Goal: Task Accomplishment & Management: Complete application form

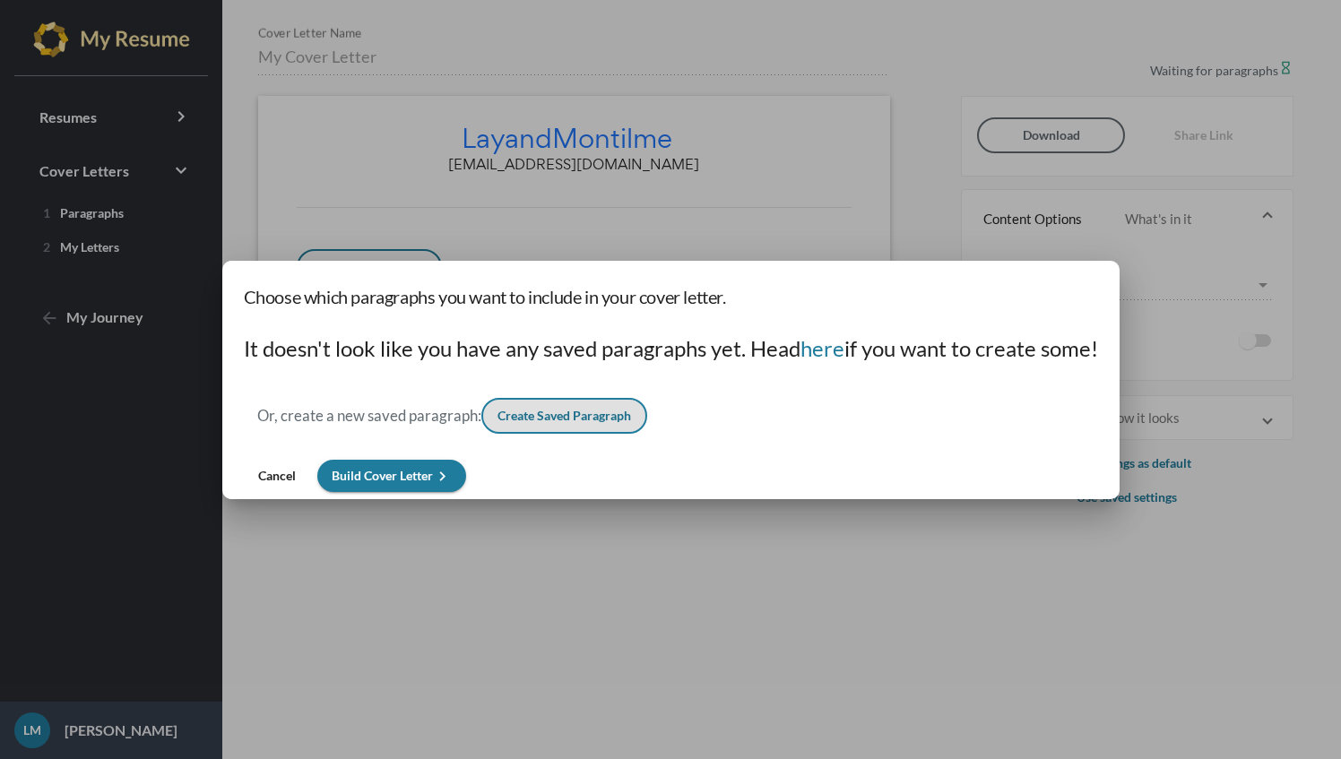
click at [281, 483] on button "Cancel" at bounding box center [277, 476] width 66 height 32
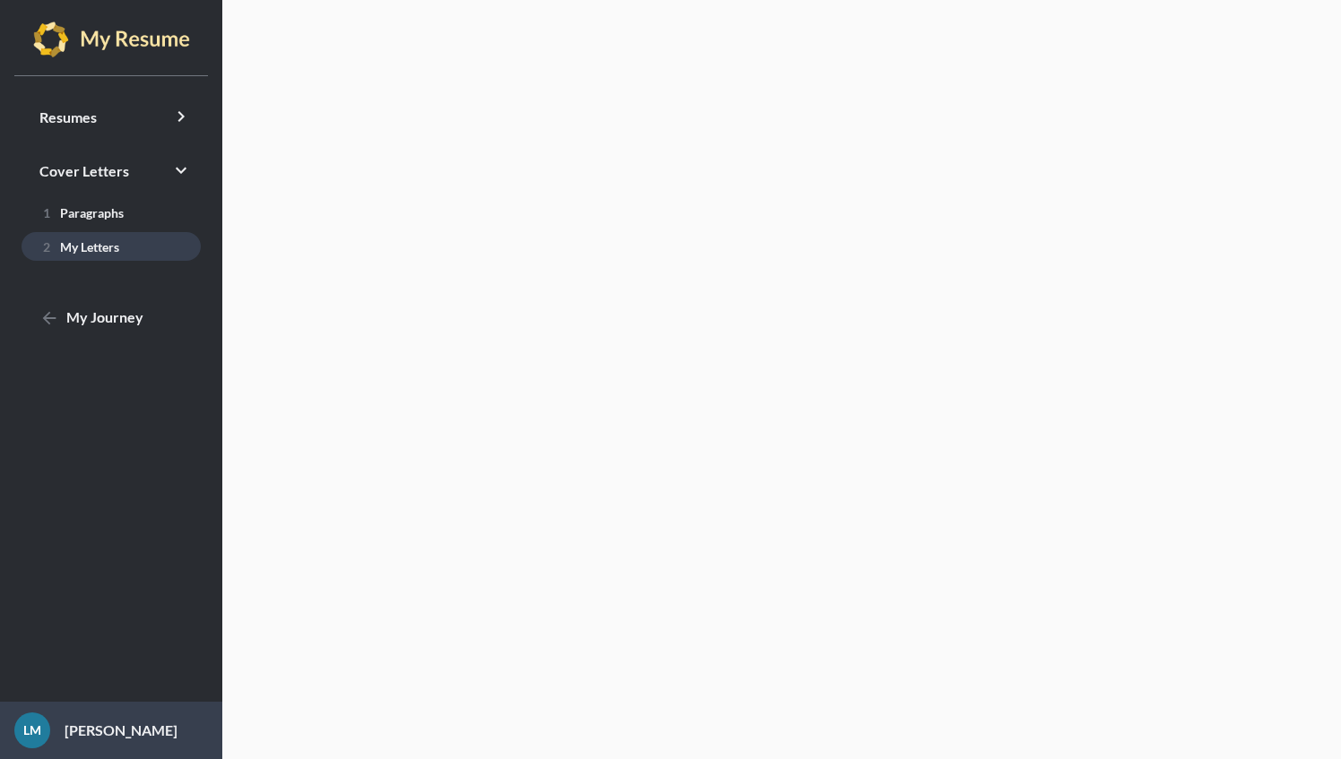
click at [97, 249] on span "2 My Letters" at bounding box center [77, 246] width 83 height 15
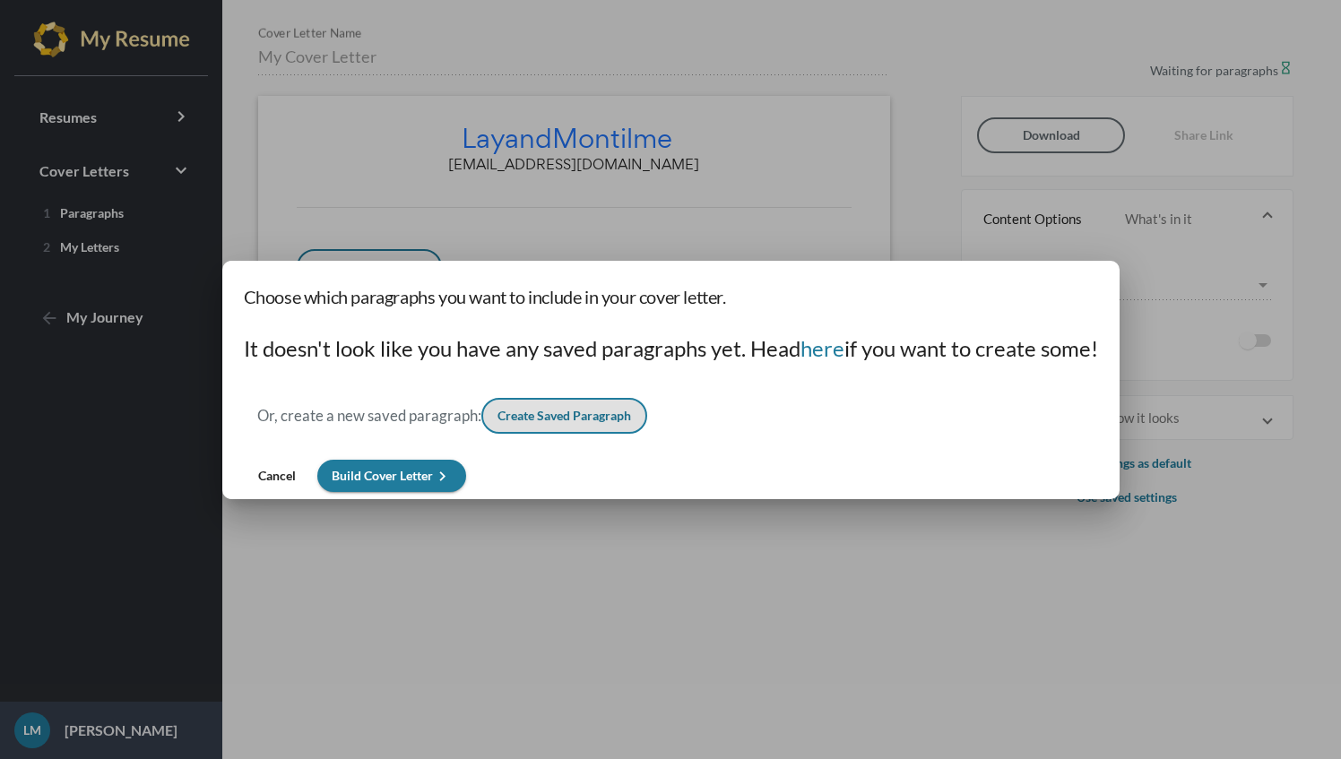
click at [488, 515] on div at bounding box center [670, 379] width 1341 height 759
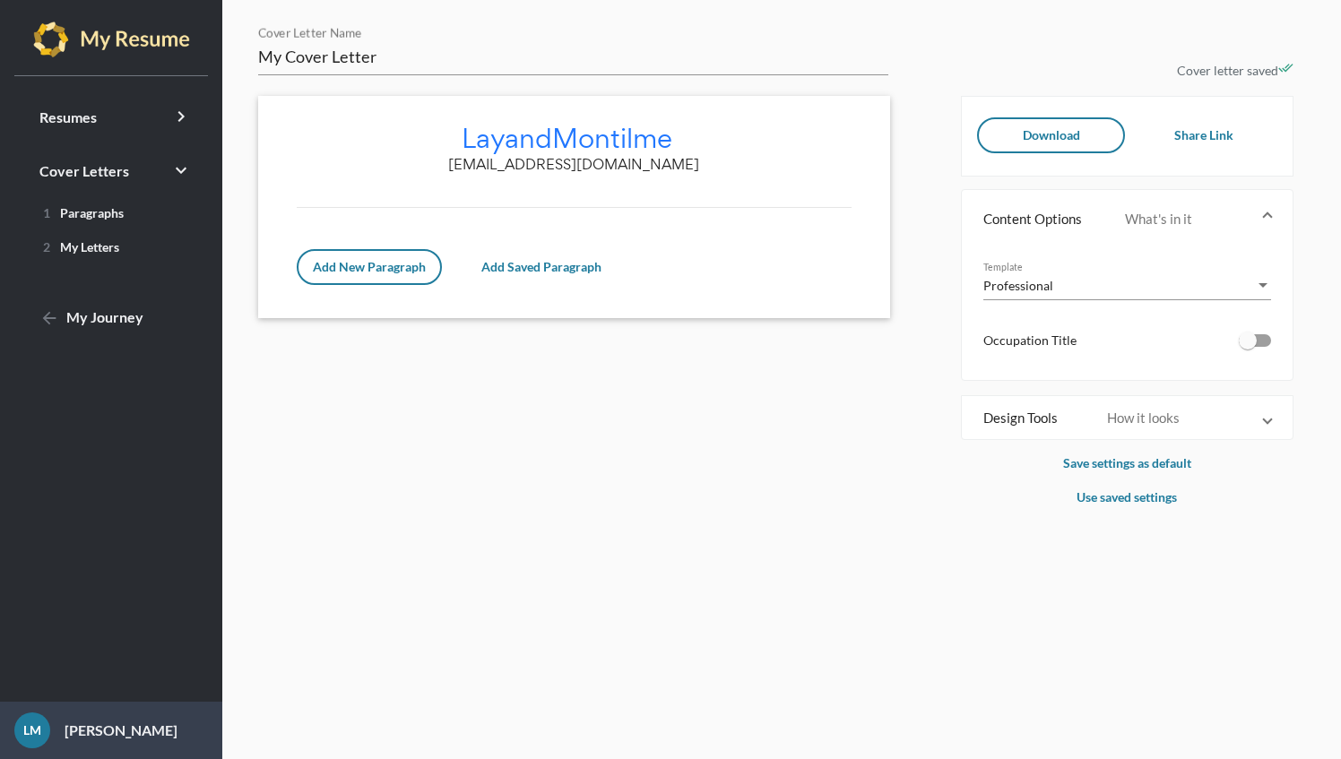
click at [85, 52] on img at bounding box center [111, 40] width 157 height 36
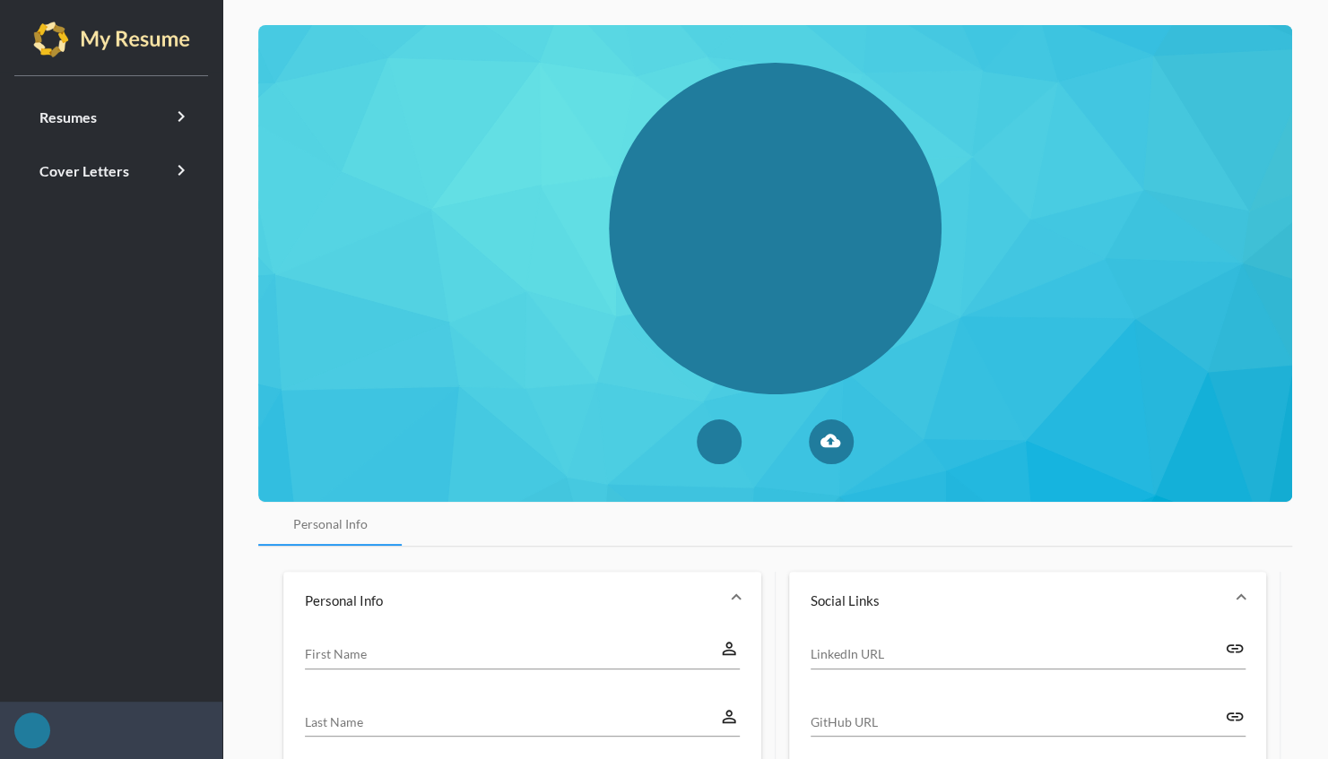
type input "Layand"
type input "Montilme"
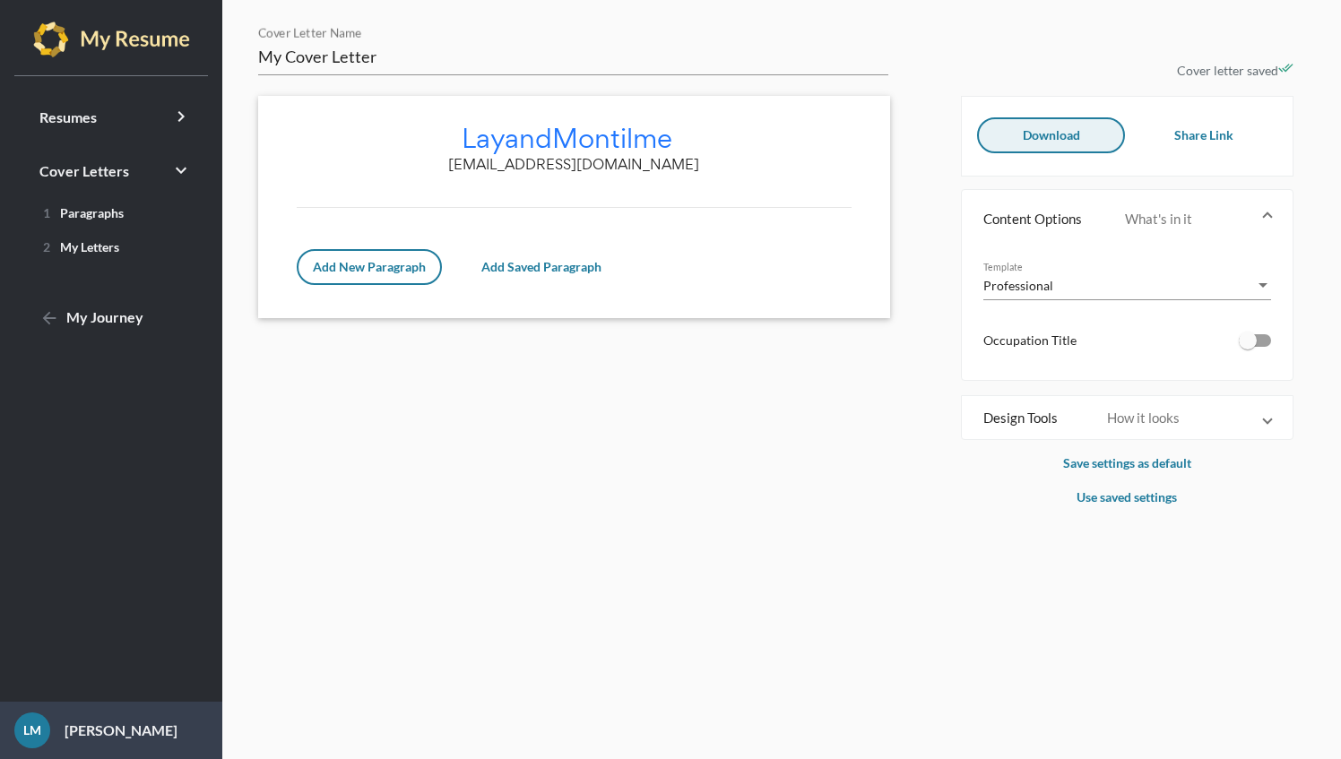
click at [1040, 134] on span "Download" at bounding box center [1051, 134] width 57 height 15
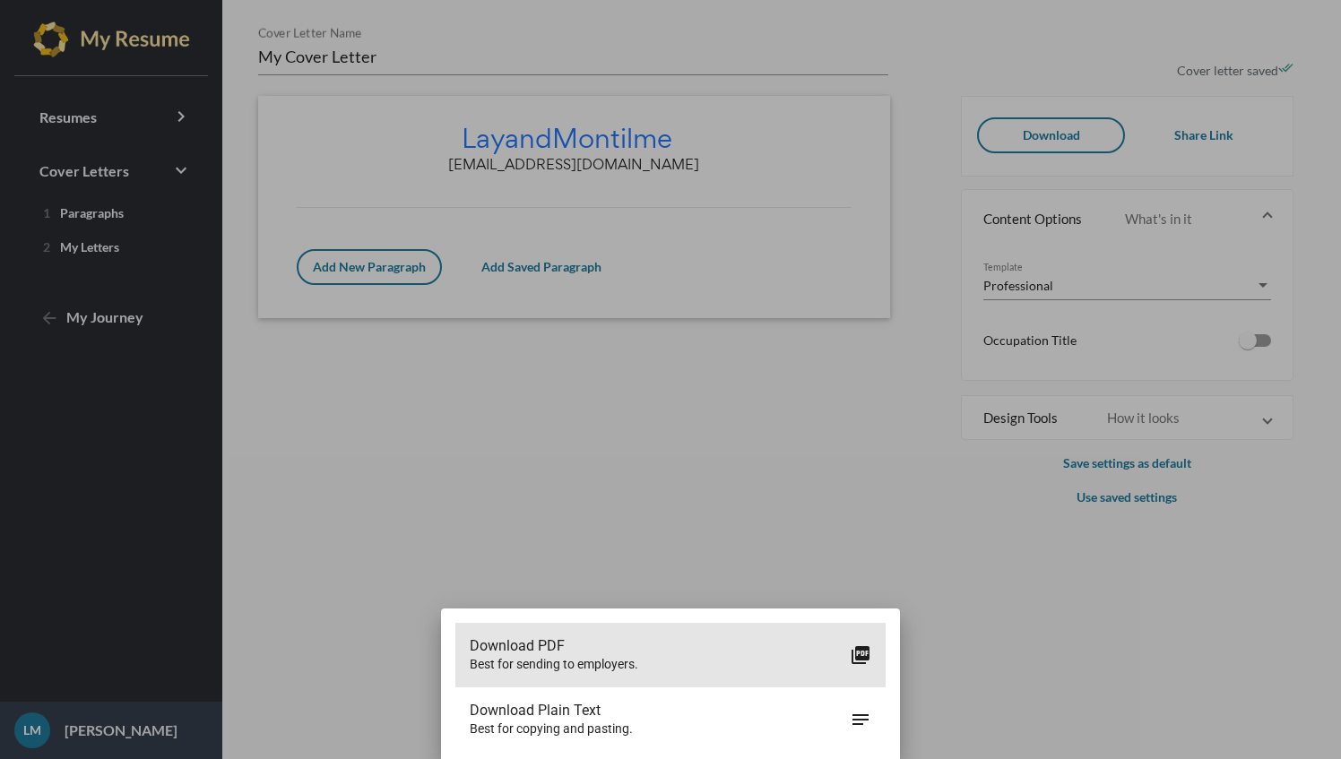
click at [577, 665] on span "Best for sending to employers." at bounding box center [660, 664] width 380 height 18
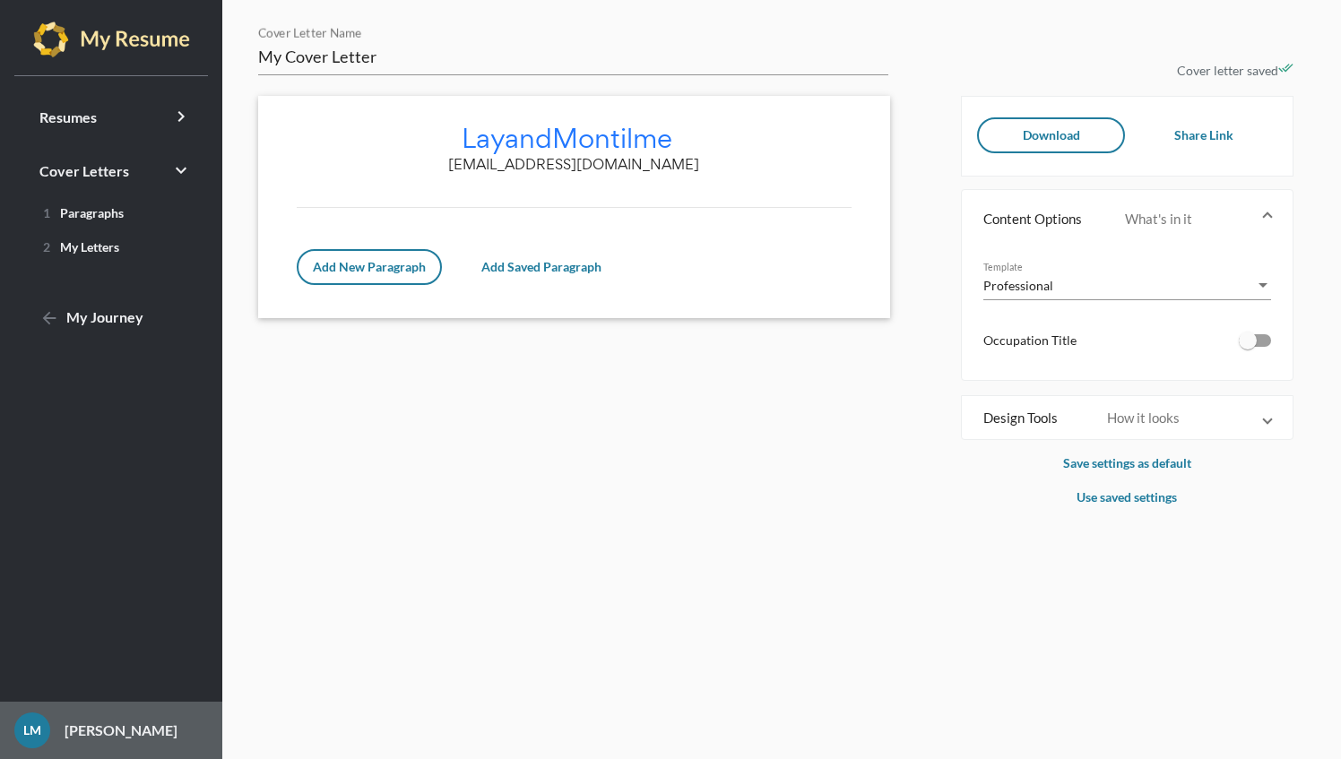
click at [115, 733] on p "[PERSON_NAME]" at bounding box center [113, 731] width 127 height 22
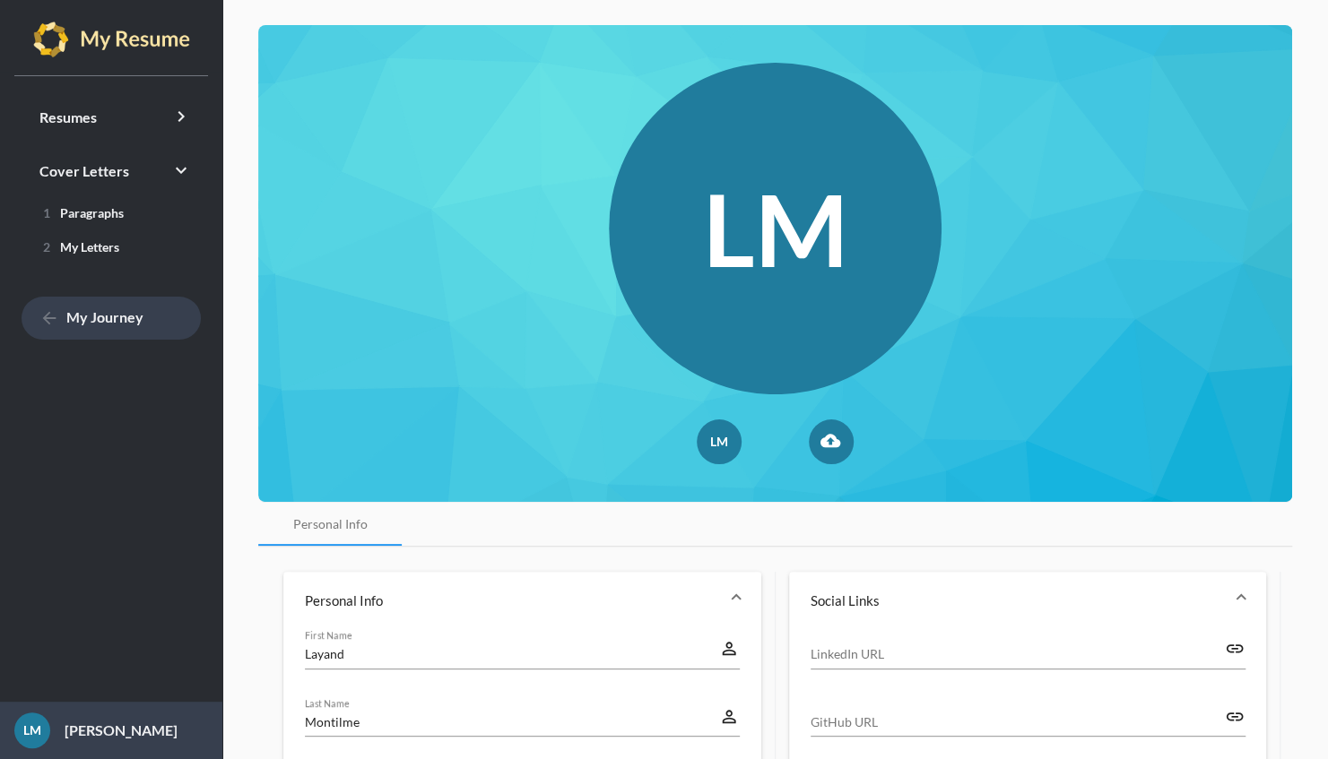
click at [44, 322] on mat-icon "arrow_back" at bounding box center [50, 319] width 22 height 22
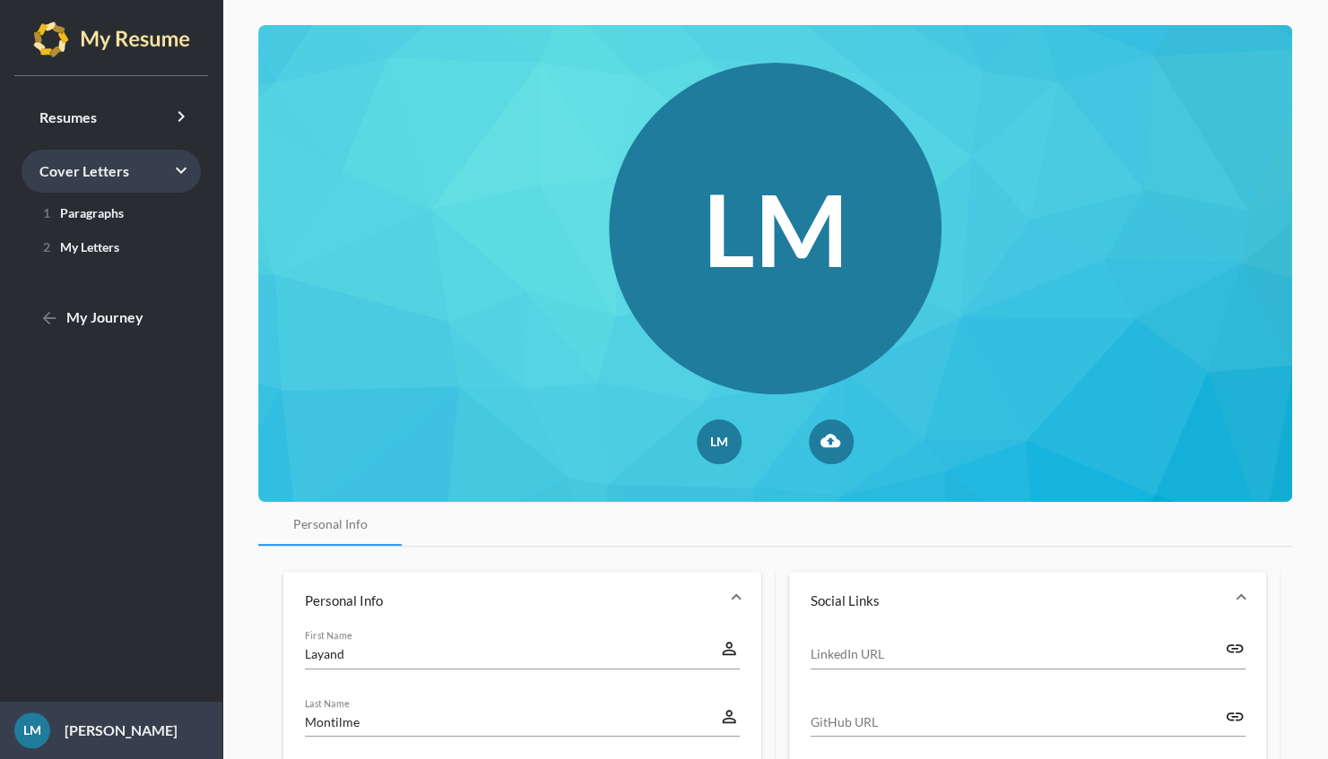
click at [56, 176] on span "Cover Letters keyboard_arrow_right" at bounding box center [84, 170] width 90 height 17
click at [75, 247] on span "2 My Letters" at bounding box center [77, 246] width 83 height 15
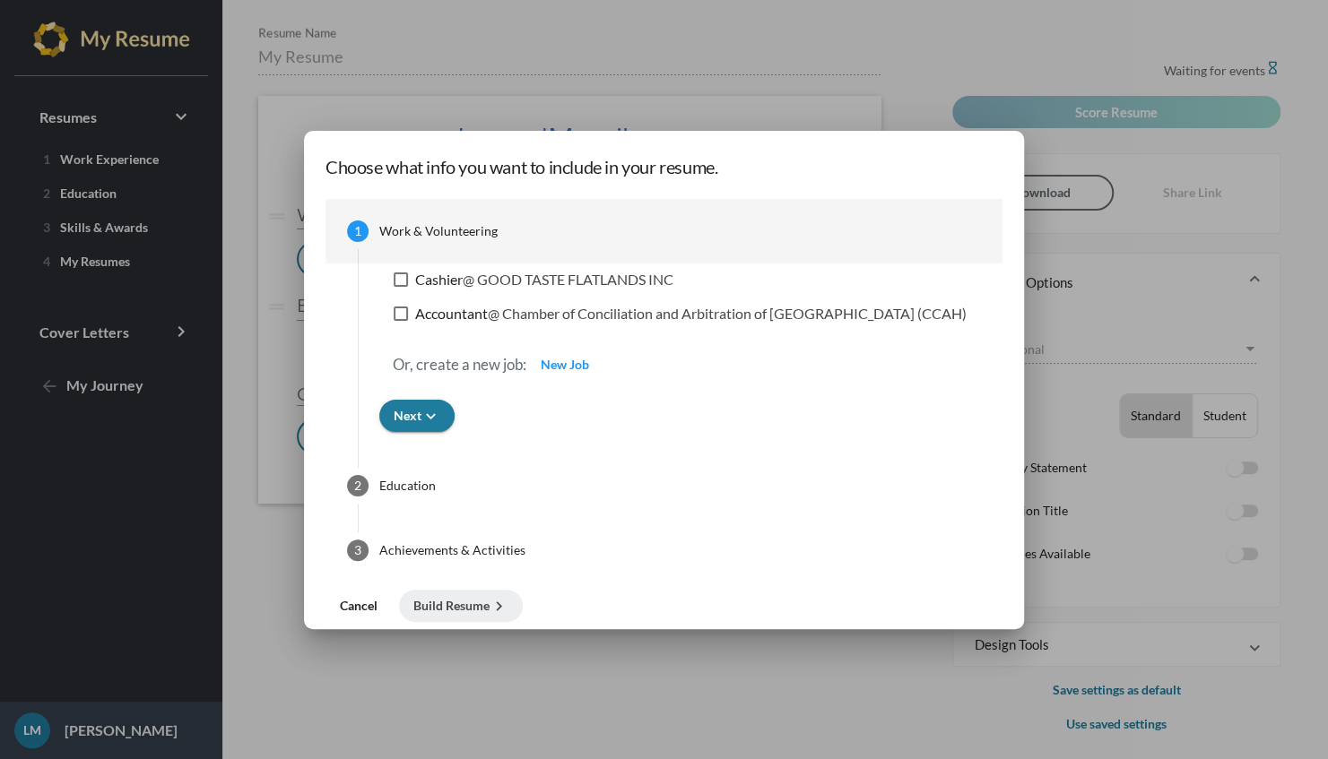
click at [377, 608] on span "Cancel" at bounding box center [359, 605] width 38 height 15
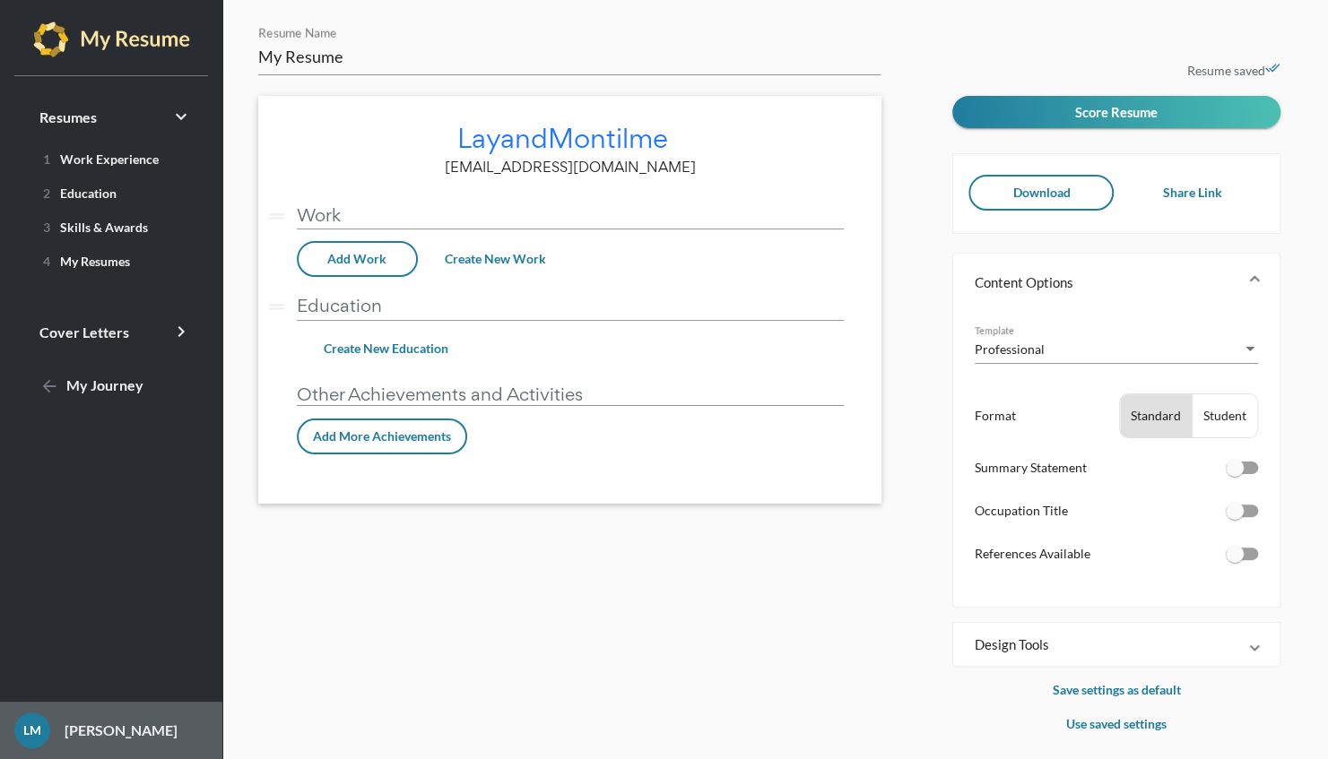
click at [83, 732] on p "[PERSON_NAME]" at bounding box center [113, 731] width 127 height 22
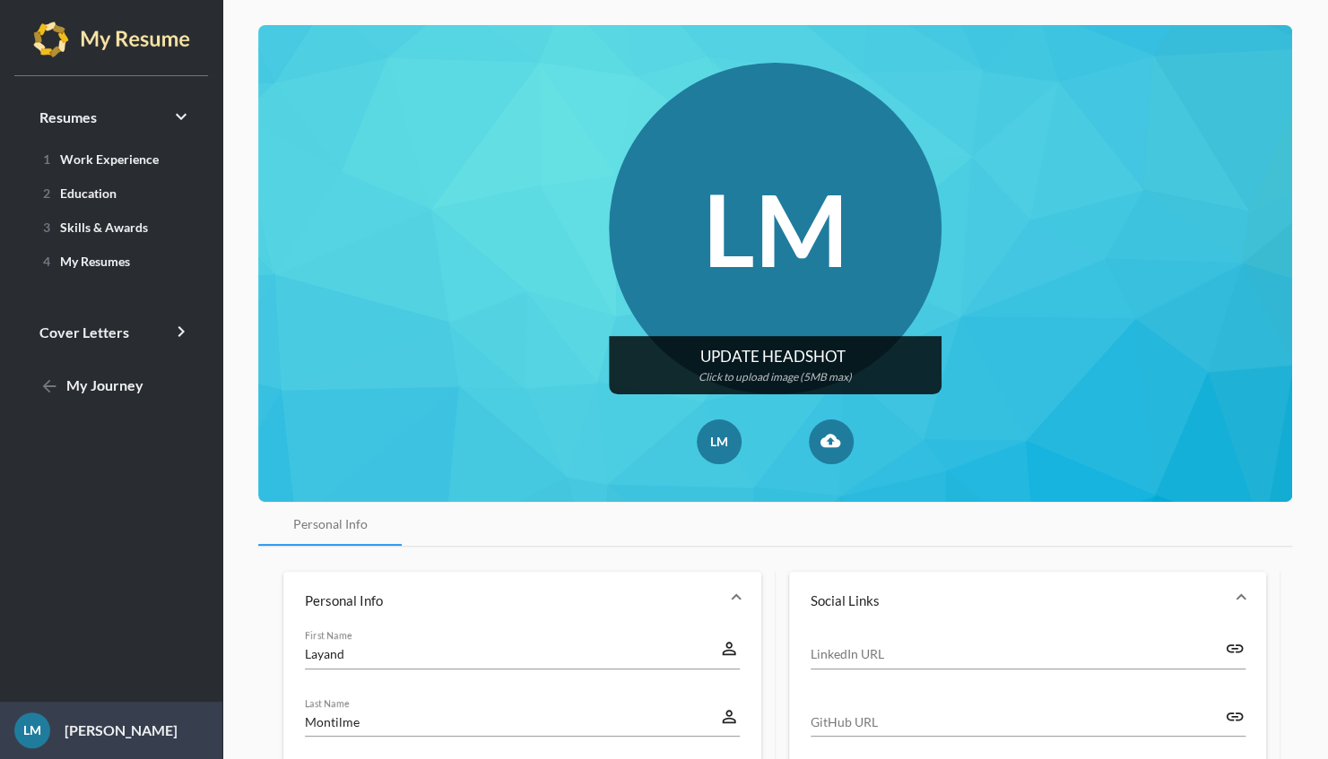
click at [771, 206] on input "file" at bounding box center [775, 229] width 332 height 332
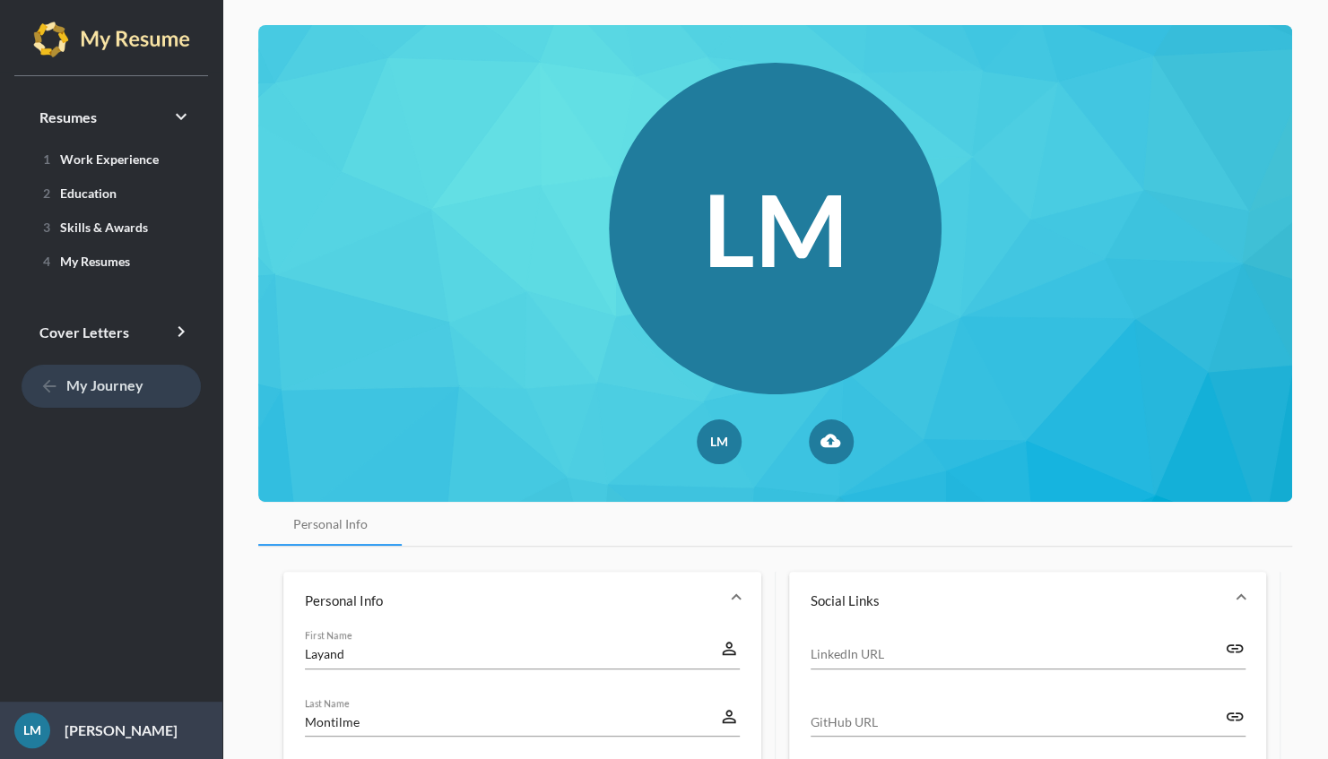
click at [29, 404] on link "arrow_back My Journey" at bounding box center [111, 386] width 179 height 43
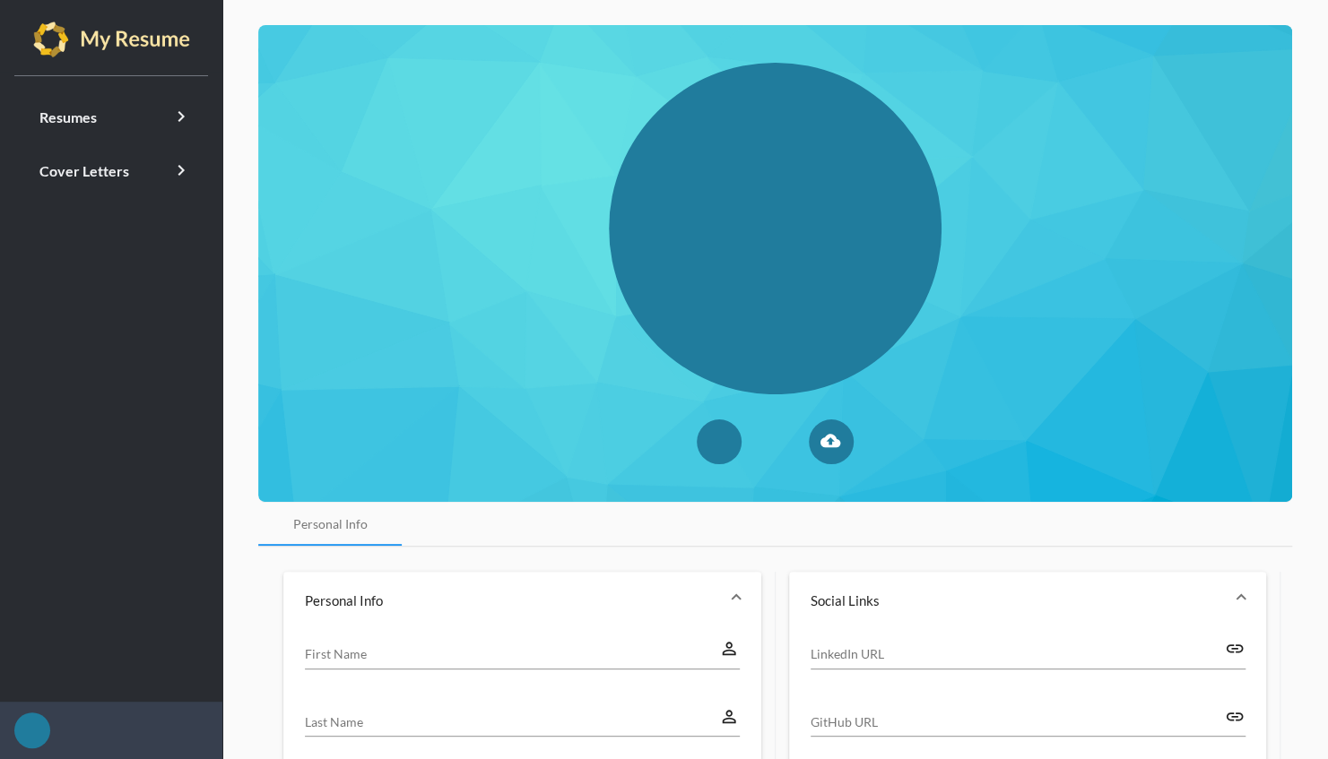
type input "Layand"
type input "Montilme"
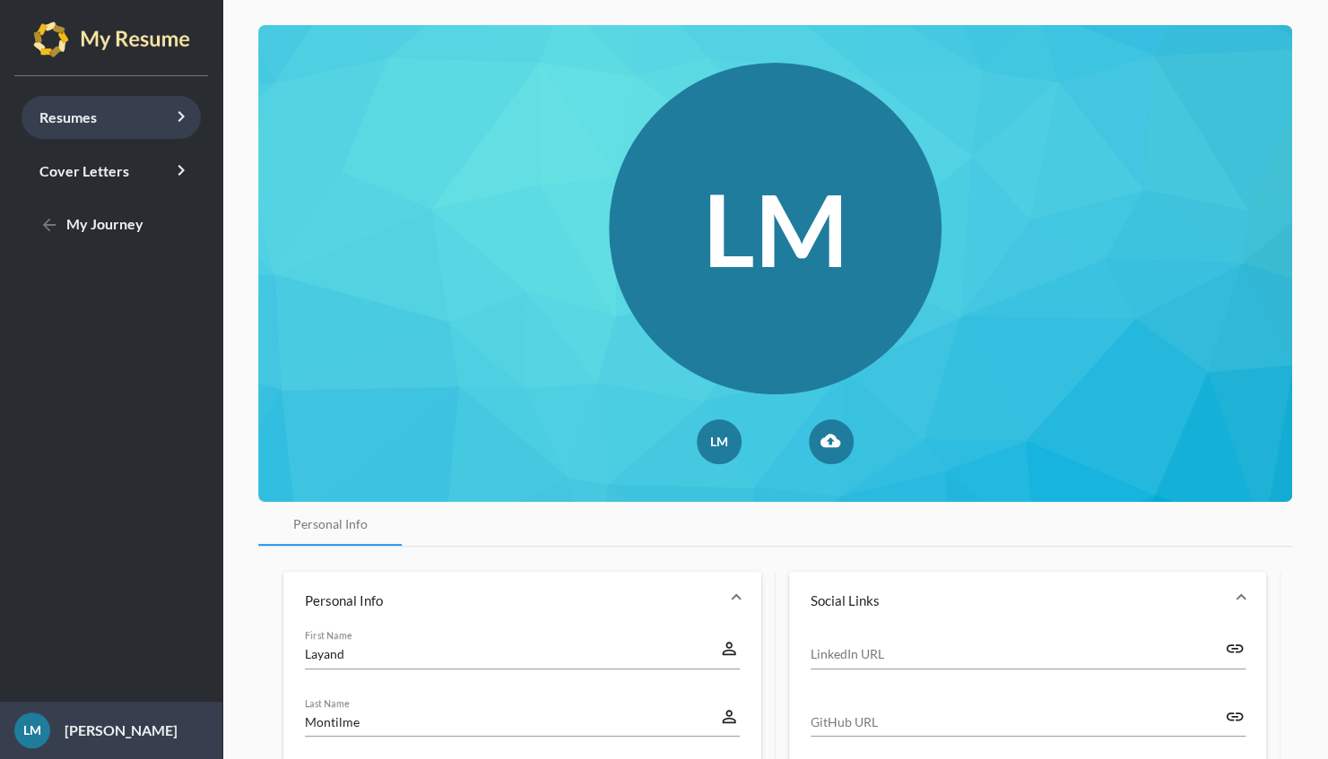
click at [108, 118] on link "Resumes keyboard_arrow_right" at bounding box center [111, 117] width 179 height 43
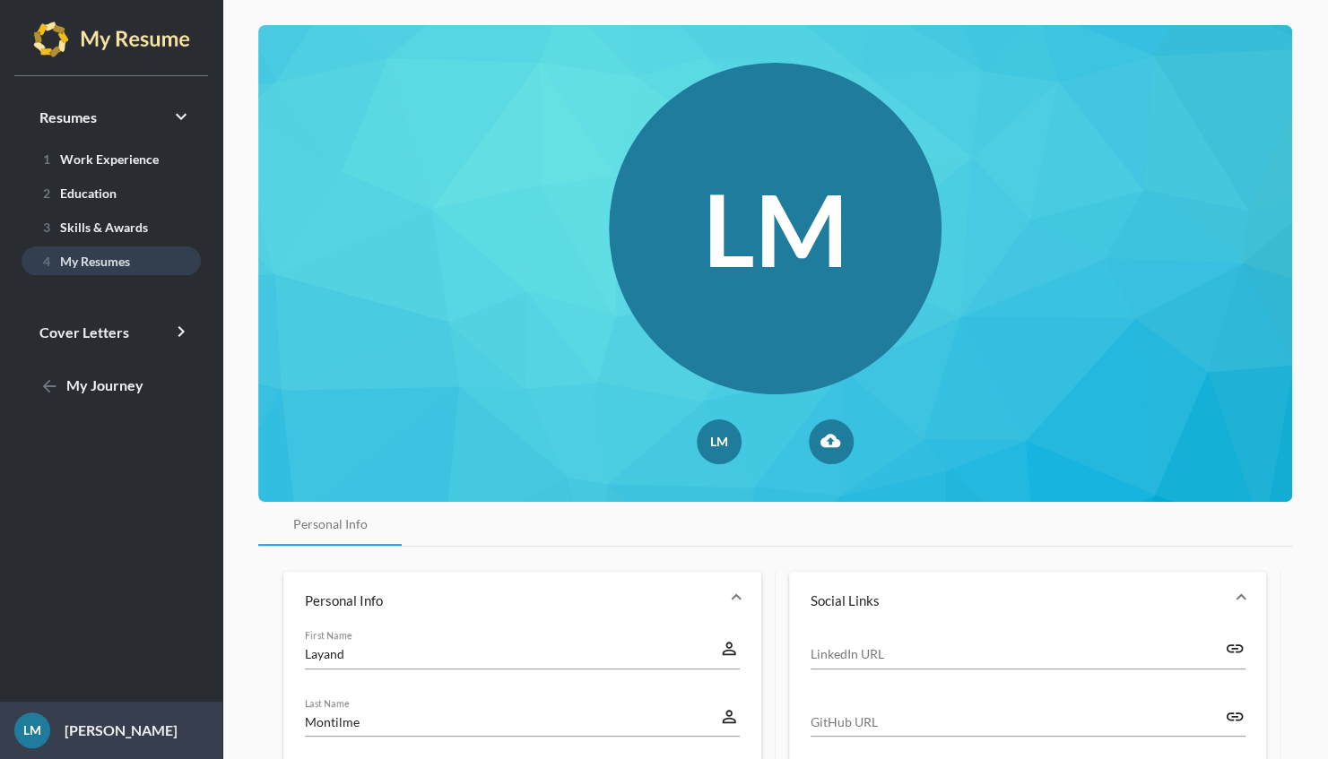
click at [106, 259] on span "4 My Resumes" at bounding box center [83, 261] width 94 height 15
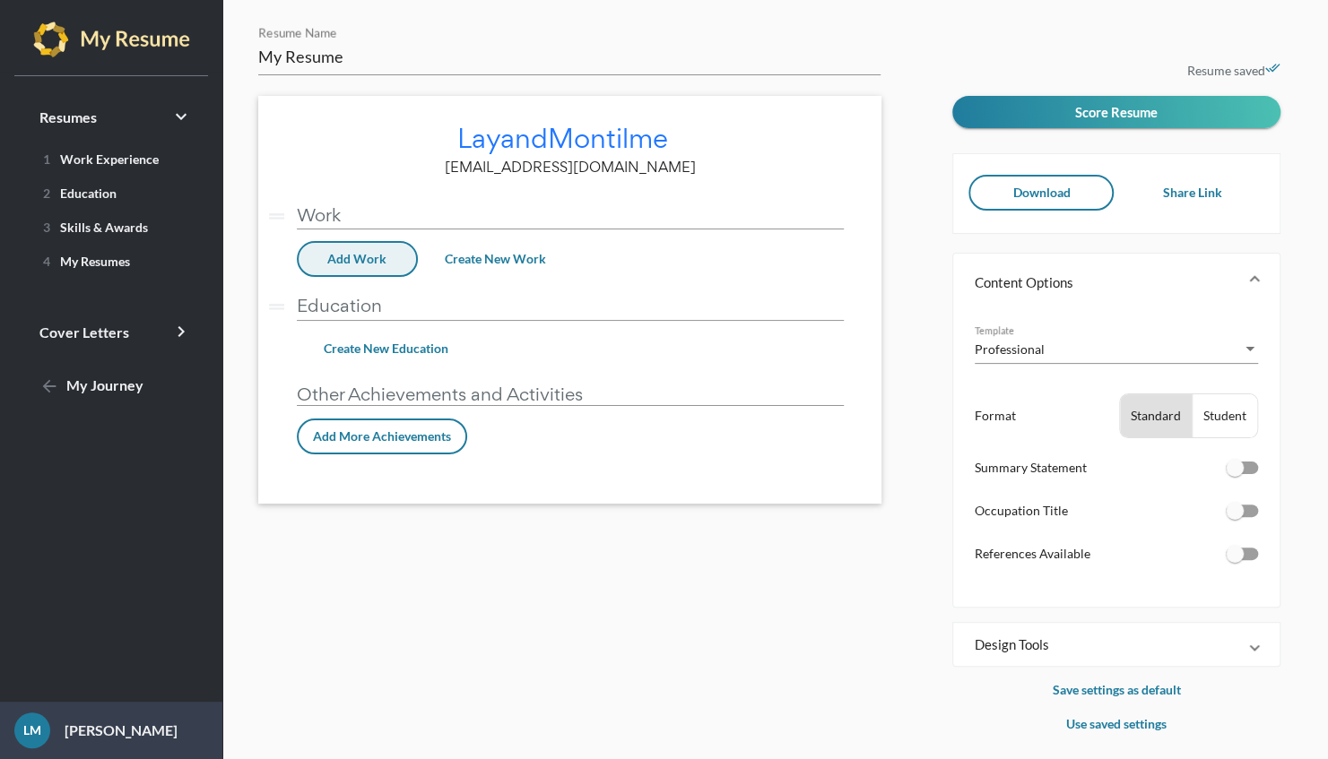
click at [371, 264] on span "Add Work" at bounding box center [356, 258] width 59 height 15
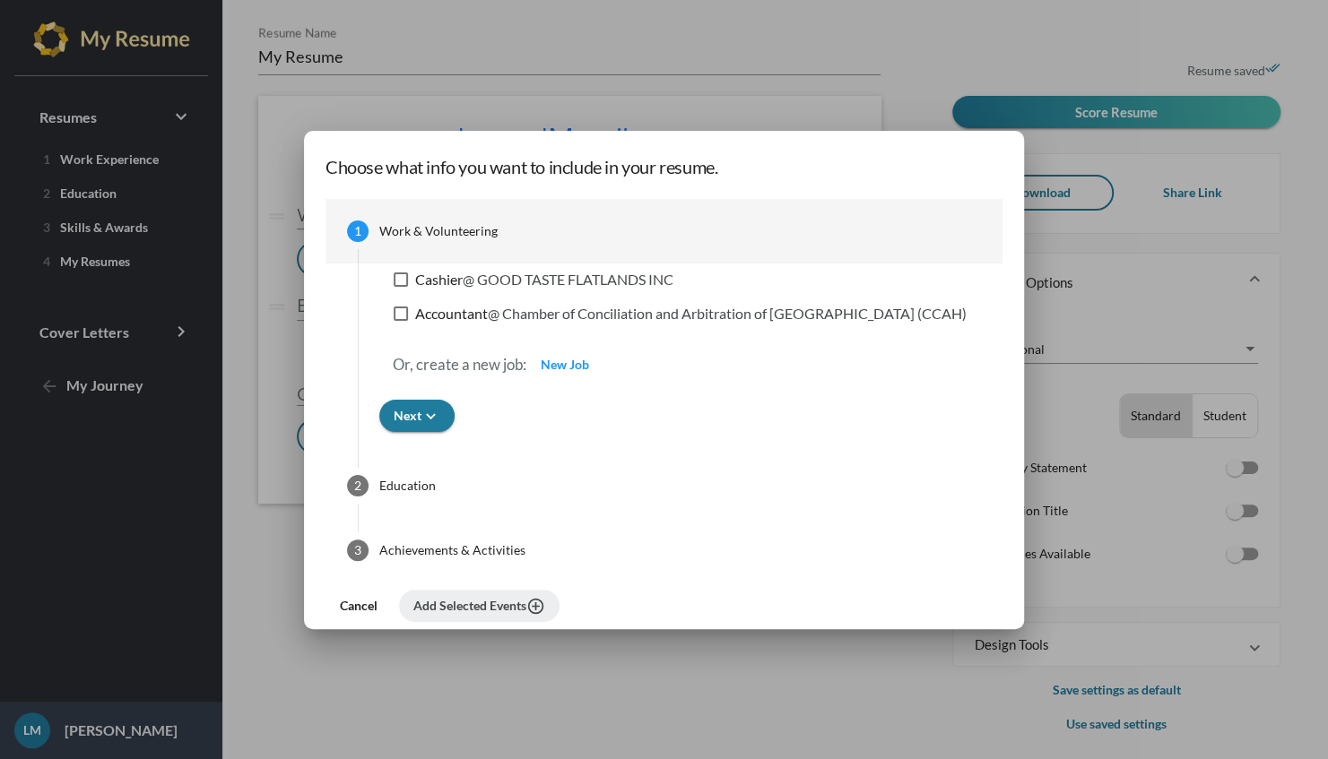
click at [408, 285] on div at bounding box center [401, 280] width 14 height 14
click at [401, 287] on input "Cashier @ GOOD TASTE FLATLANDS INC" at bounding box center [400, 287] width 1 height 1
checkbox input "true"
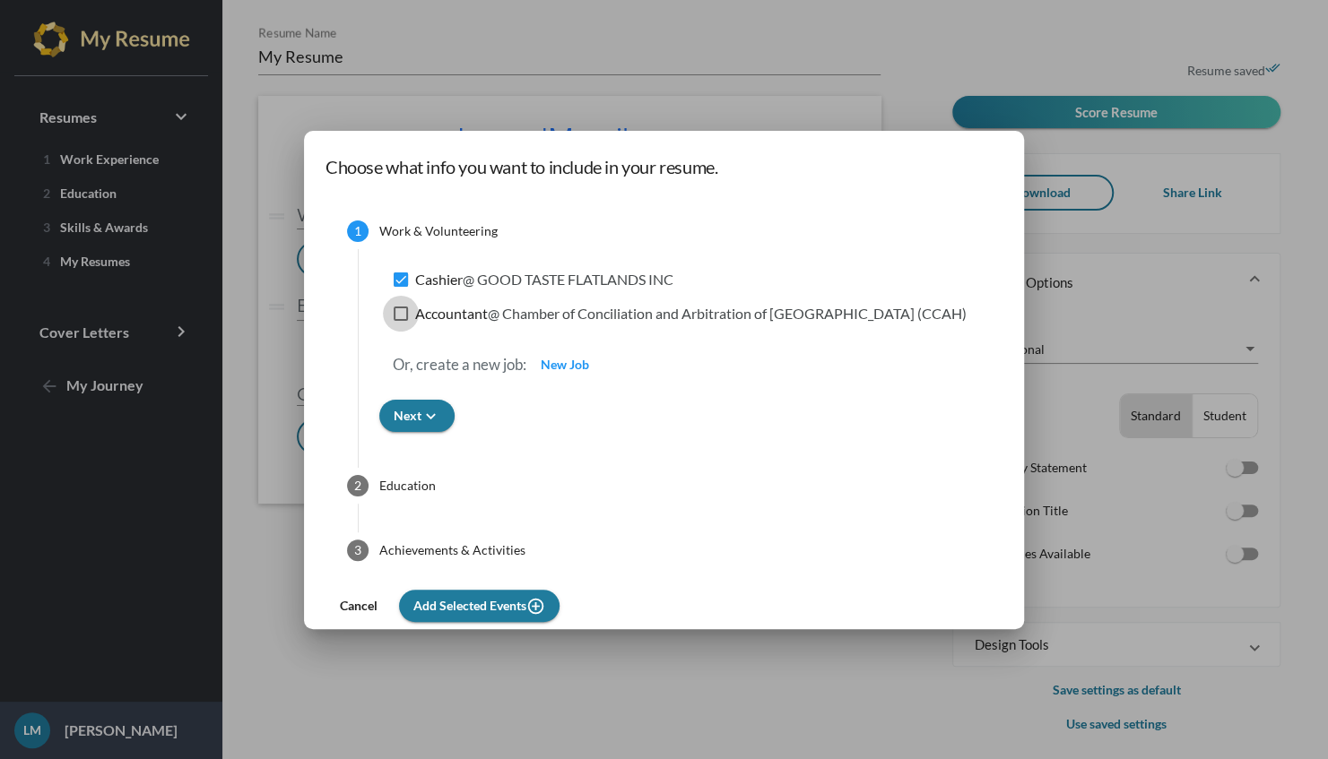
click at [408, 321] on div at bounding box center [401, 314] width 14 height 14
click at [401, 321] on input "Accountant @ Chamber of Conciliation and Arbitration of Haiti (CCAH)" at bounding box center [400, 321] width 1 height 1
checkbox input "true"
click at [440, 421] on icon "keyboard_arrow_down" at bounding box center [430, 416] width 19 height 19
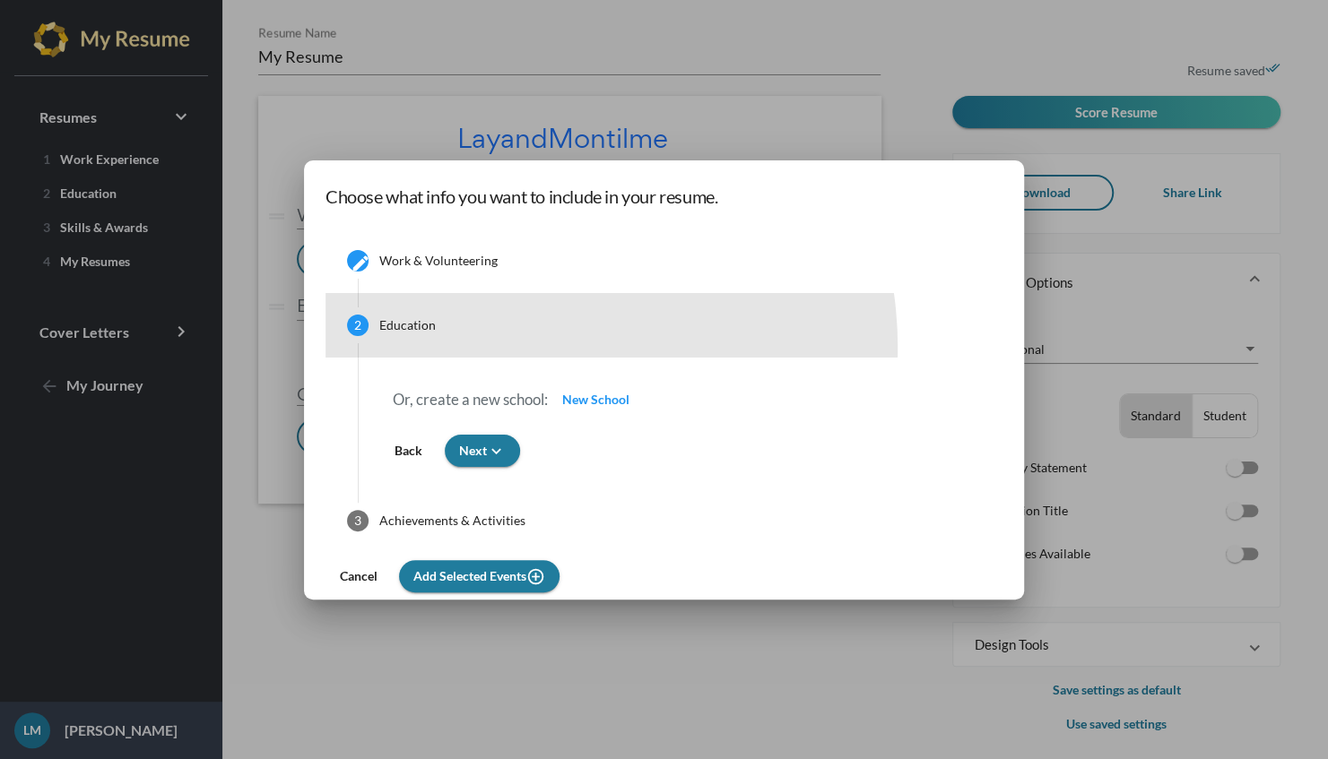
click at [565, 347] on mat-step-header "2 Education" at bounding box center [663, 325] width 677 height 65
click at [597, 335] on mat-step-header "2 Education" at bounding box center [663, 325] width 677 height 65
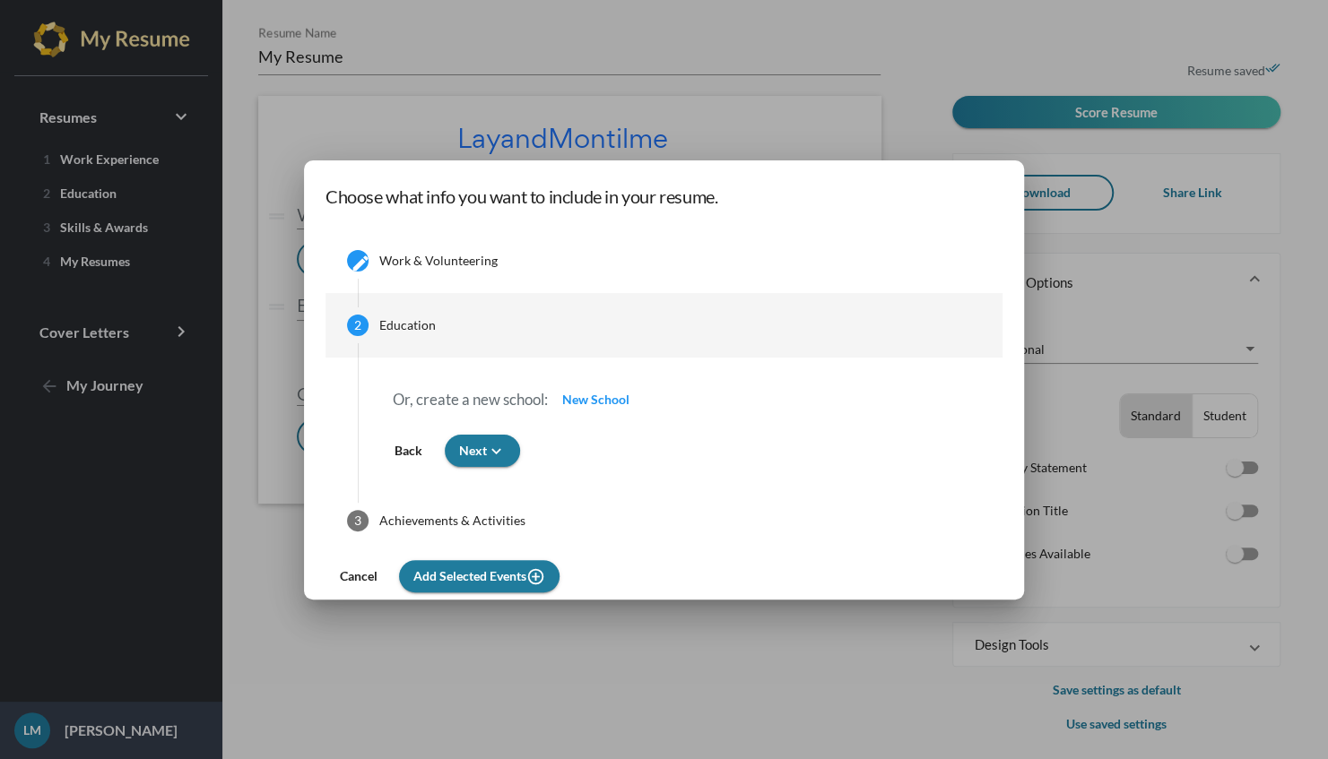
click at [644, 407] on button "New School" at bounding box center [596, 400] width 96 height 32
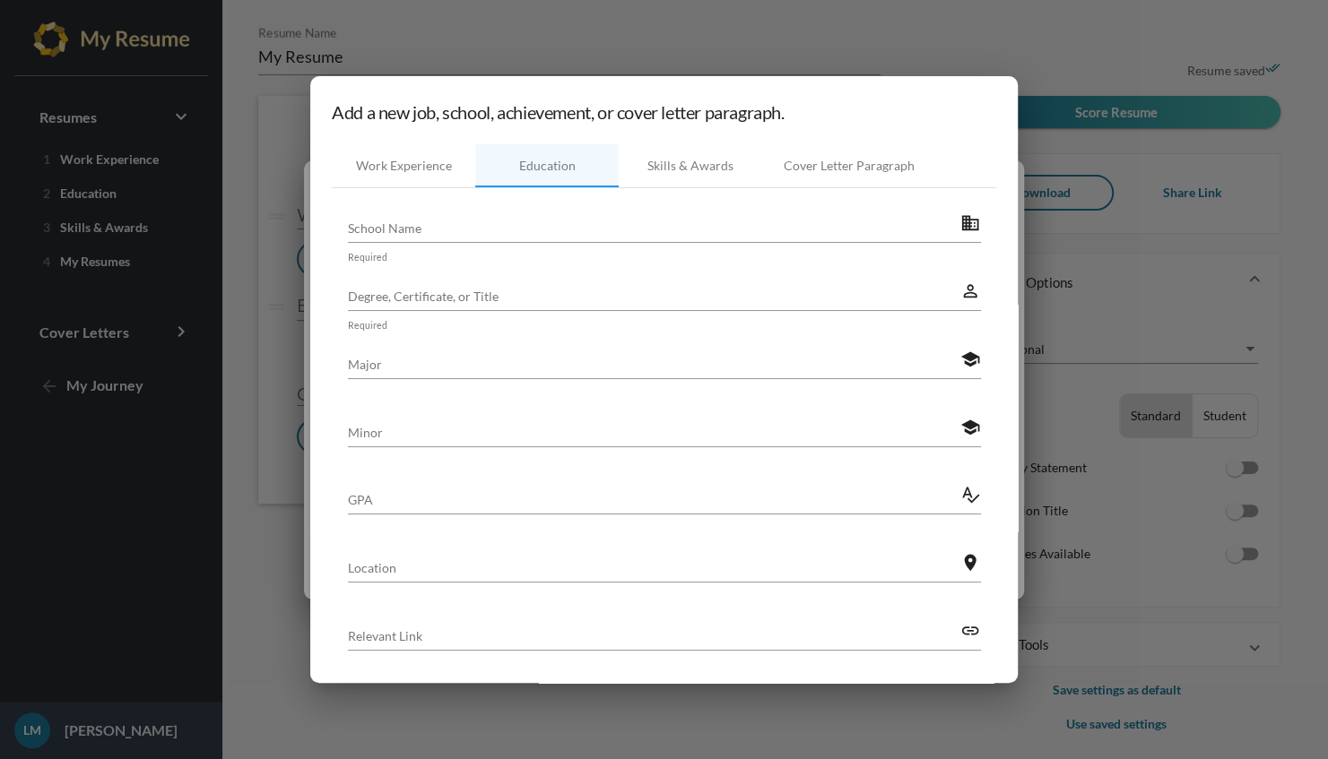
click at [504, 226] on input "School Name" at bounding box center [654, 228] width 612 height 19
type input "St Nicks Alliance"
click at [419, 286] on div "Degree, Certificate, or Title" at bounding box center [654, 291] width 612 height 39
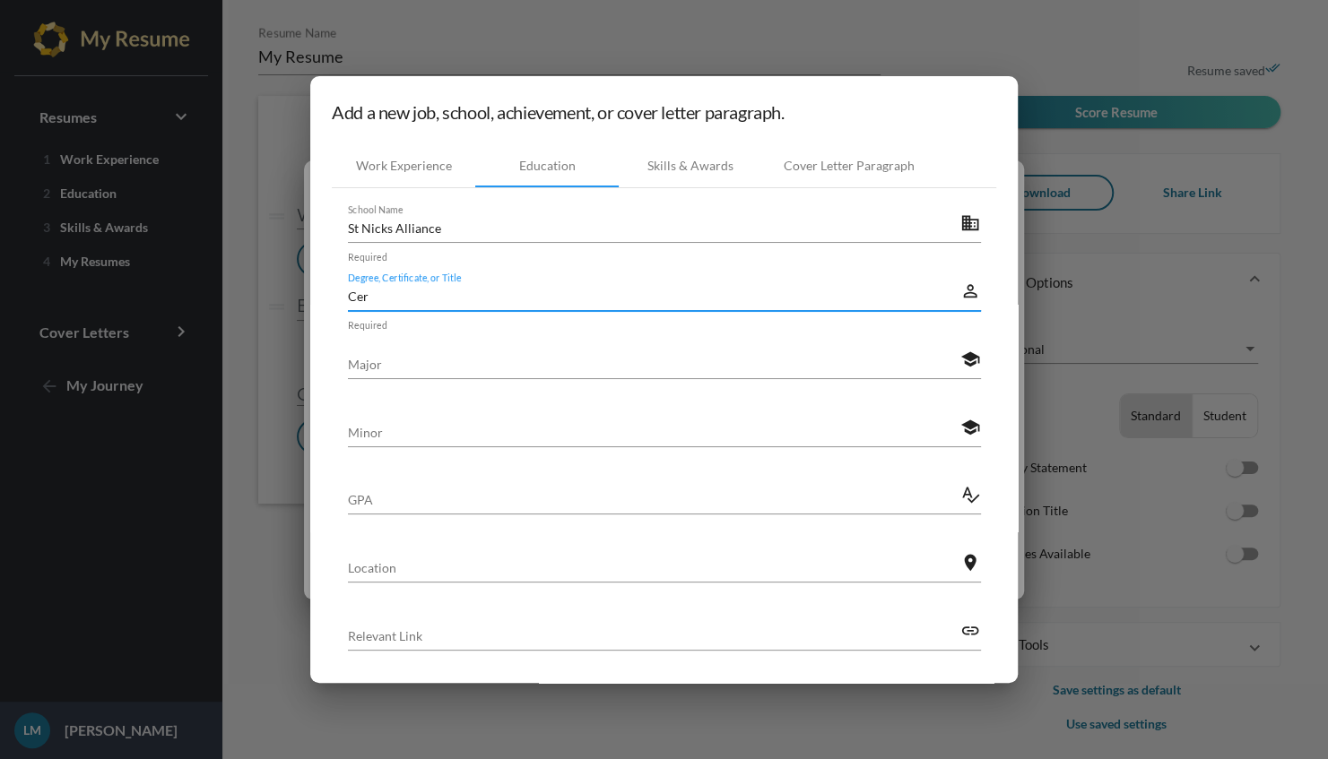
type input "Cer"
click at [1129, 274] on div at bounding box center [664, 379] width 1328 height 759
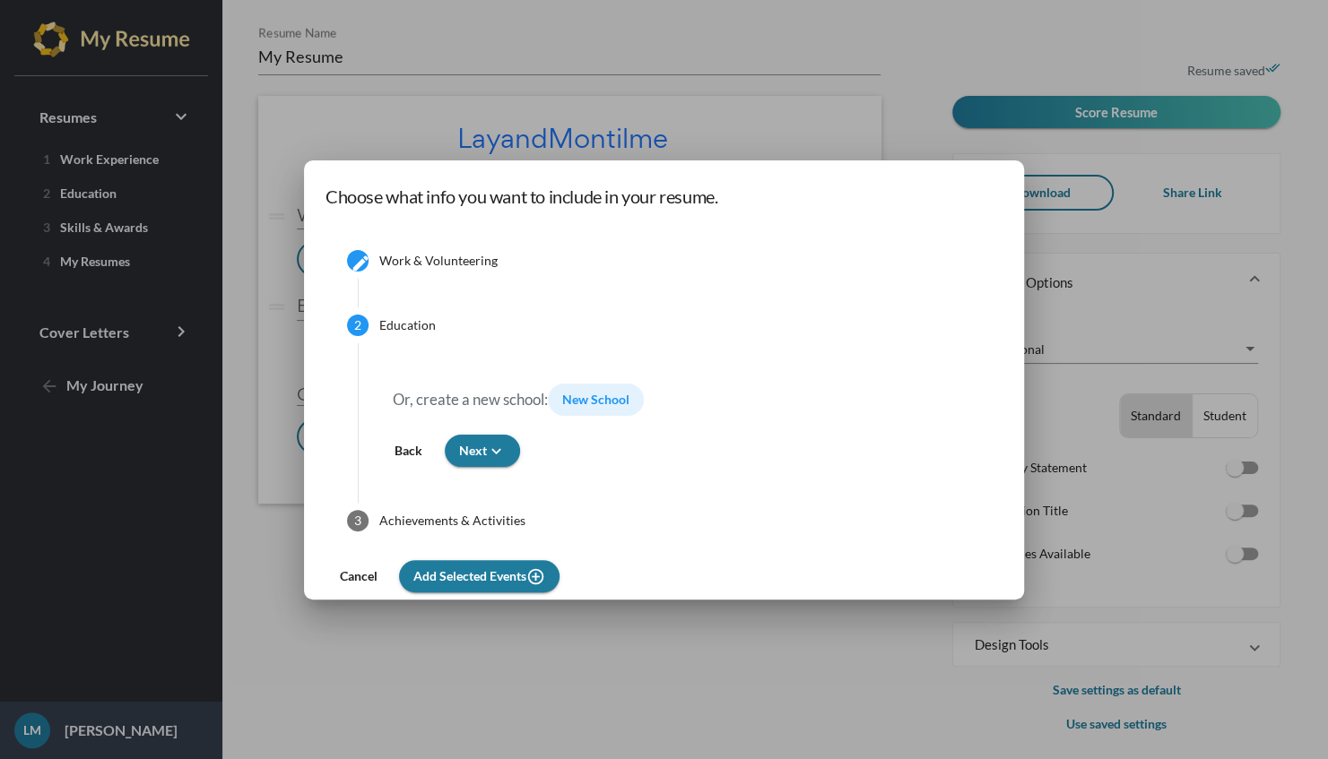
click at [544, 576] on span "Add Selected Events add_circle_outline" at bounding box center [479, 575] width 132 height 15
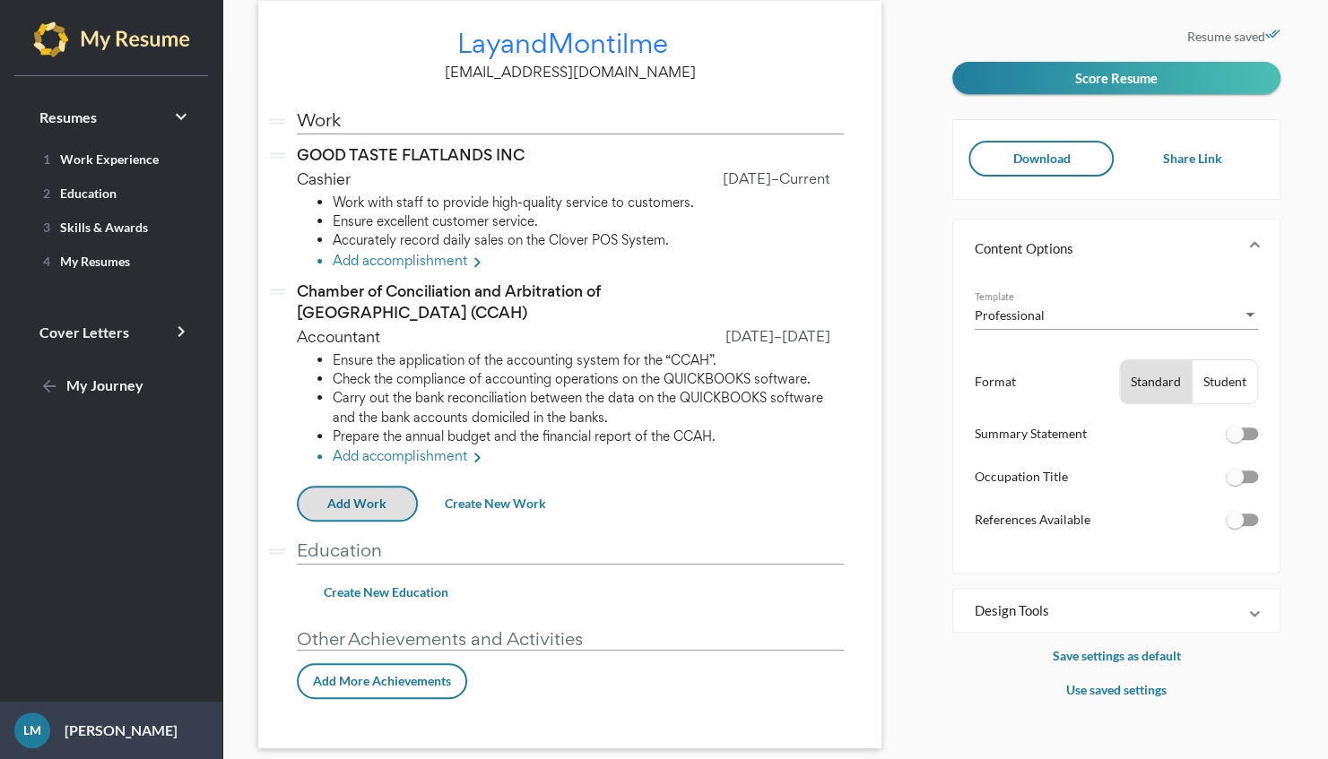
scroll to position [122, 0]
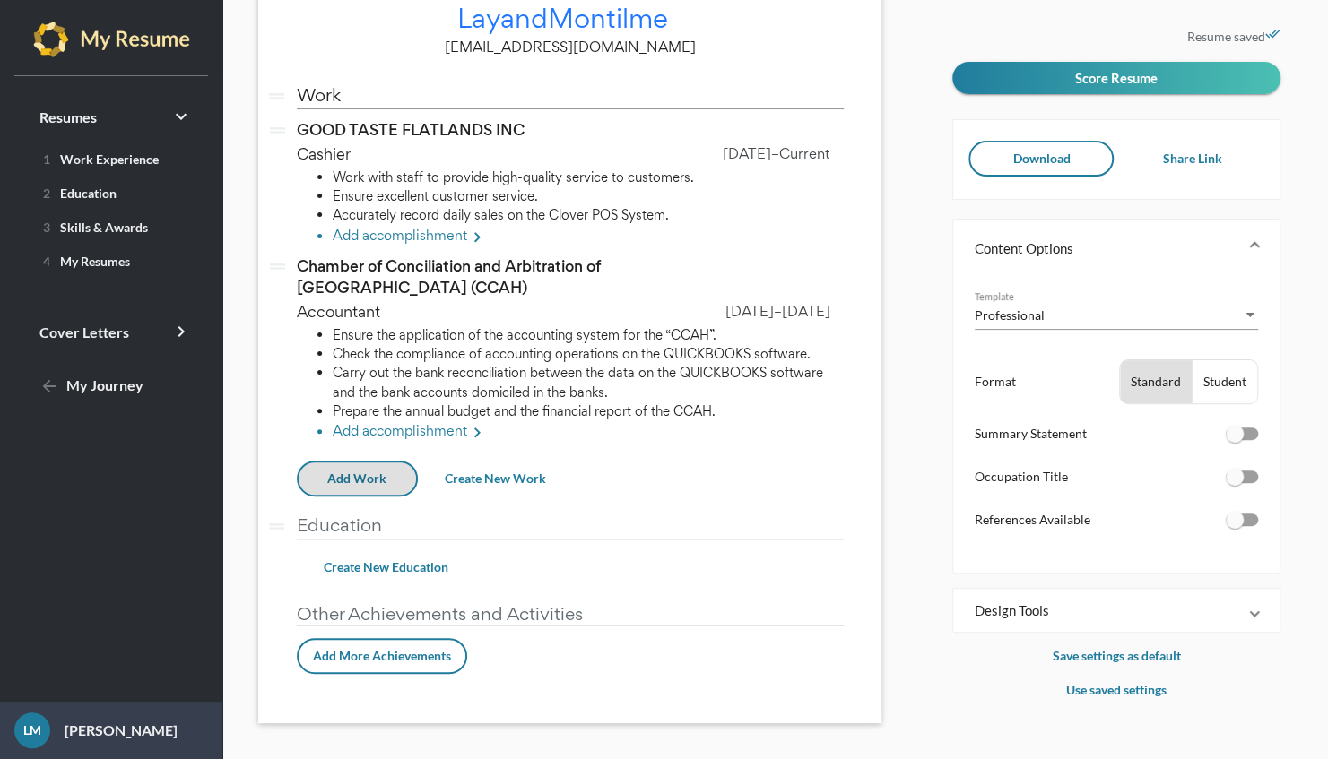
click at [416, 561] on span "Create New Education" at bounding box center [386, 566] width 125 height 15
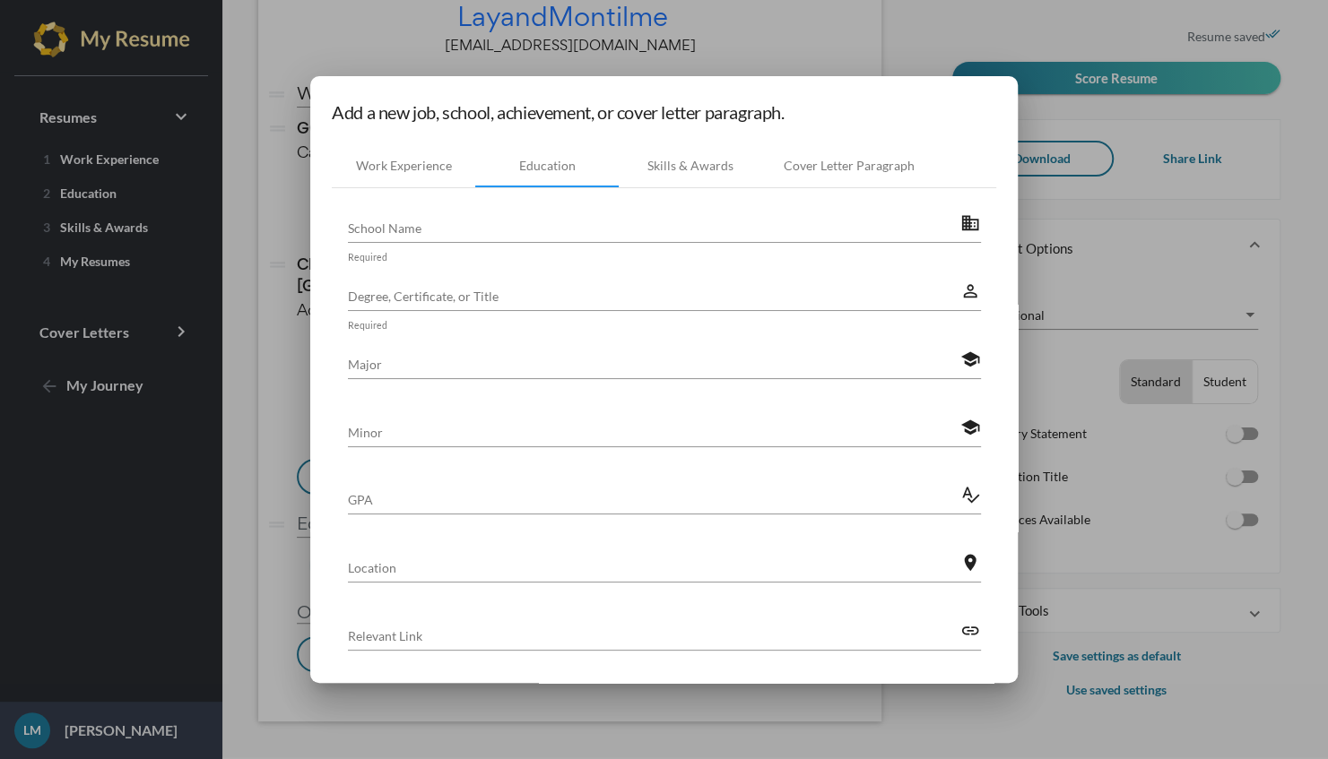
scroll to position [0, 0]
click at [359, 226] on input "School Name" at bounding box center [654, 228] width 612 height 19
type input "St Nicks Alliance"
click at [396, 295] on input "Degree, Certificate, or Title" at bounding box center [654, 296] width 612 height 19
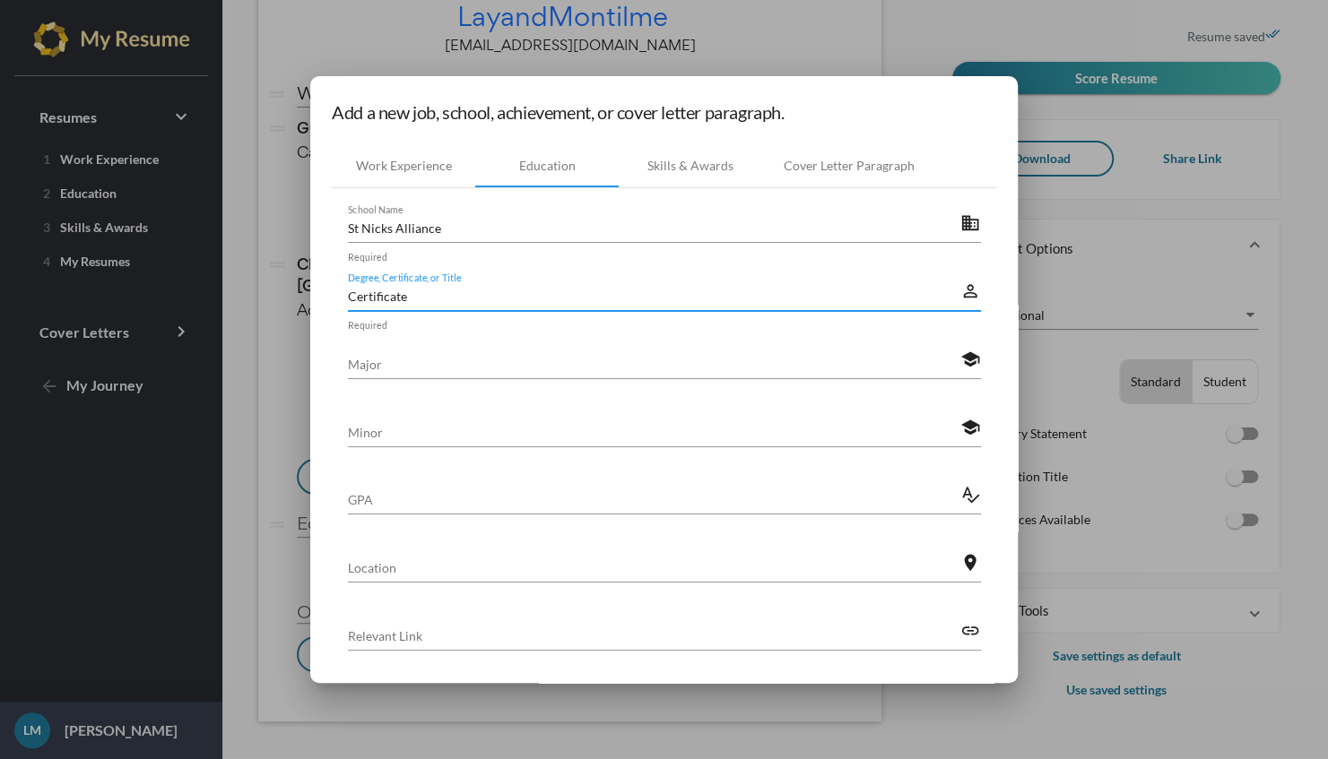
type input "Certificate"
click at [361, 378] on div "Major" at bounding box center [654, 359] width 612 height 39
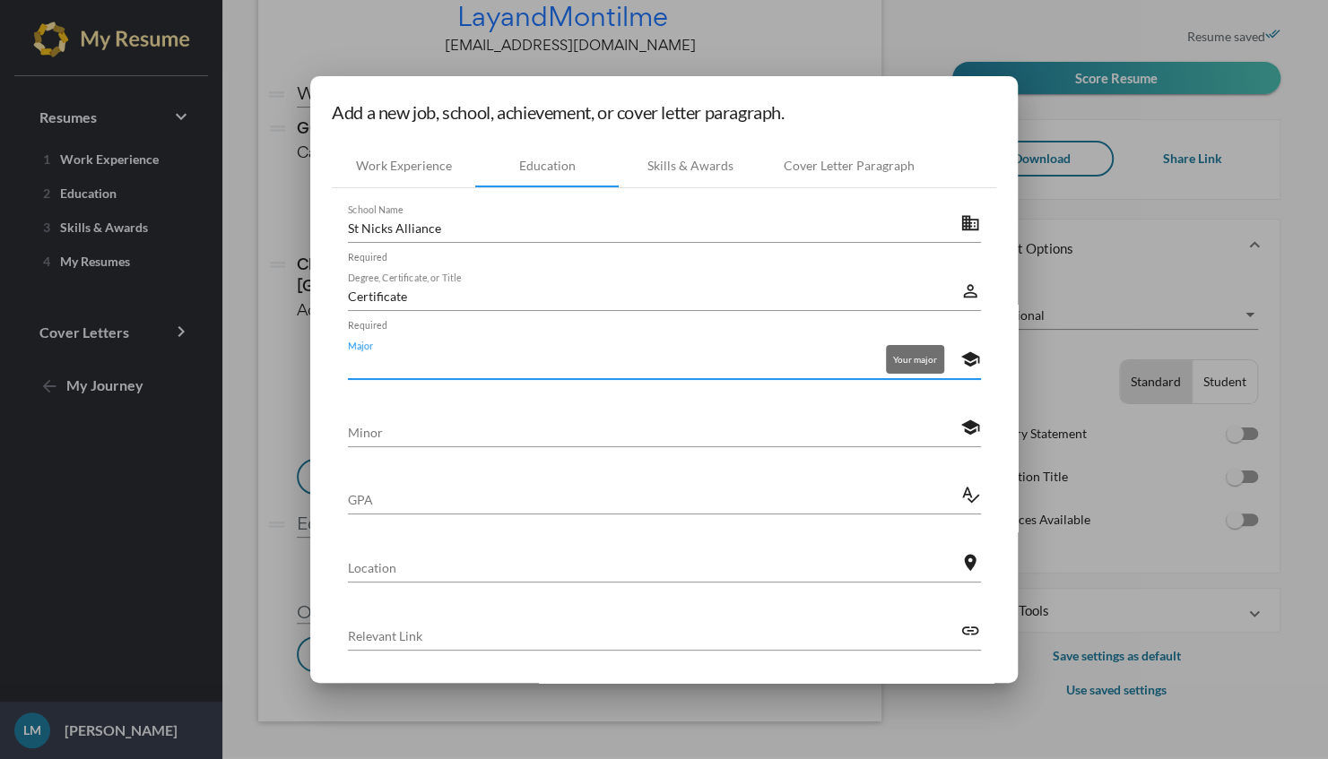
click at [972, 358] on mat-icon "school" at bounding box center [970, 360] width 20 height 22
click at [369, 568] on input "Location" at bounding box center [654, 567] width 612 height 19
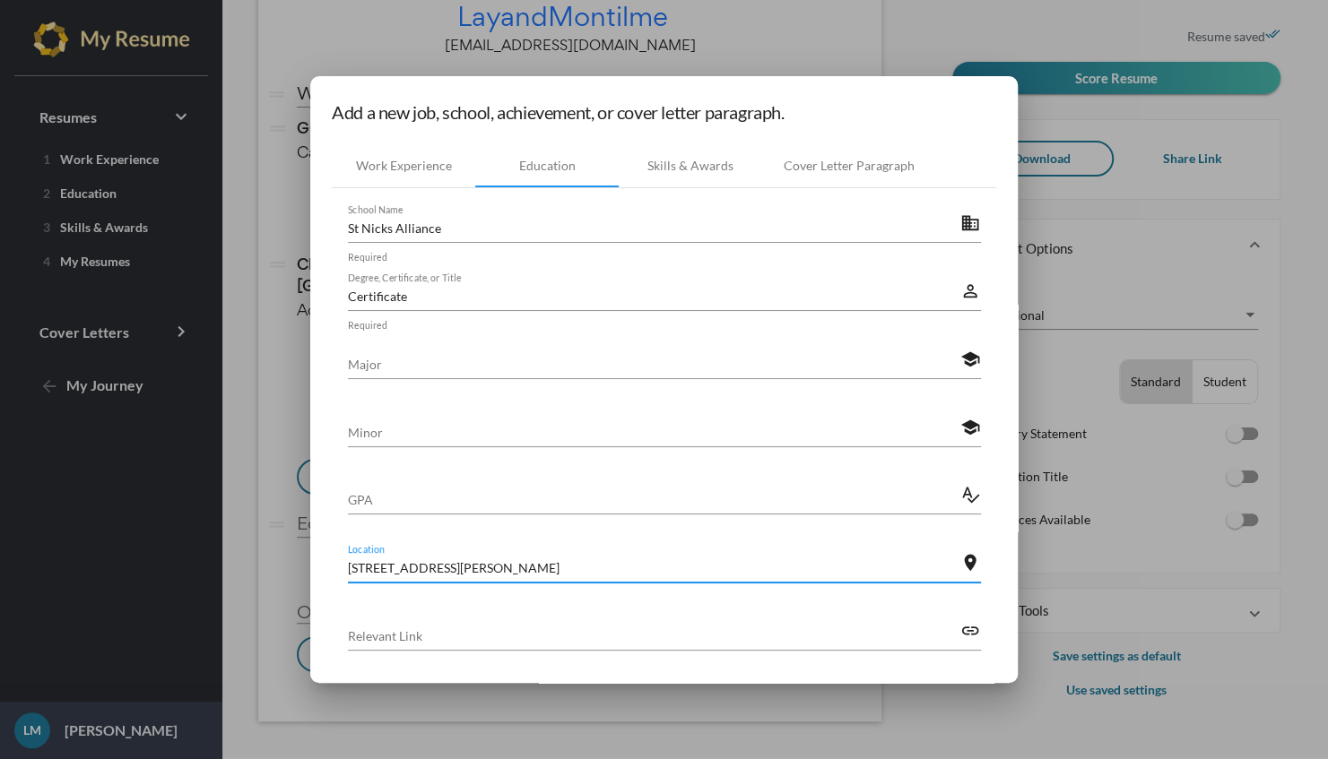
type input "92 Throop Ave"
click at [366, 635] on input "Relevant Link" at bounding box center [654, 636] width 612 height 19
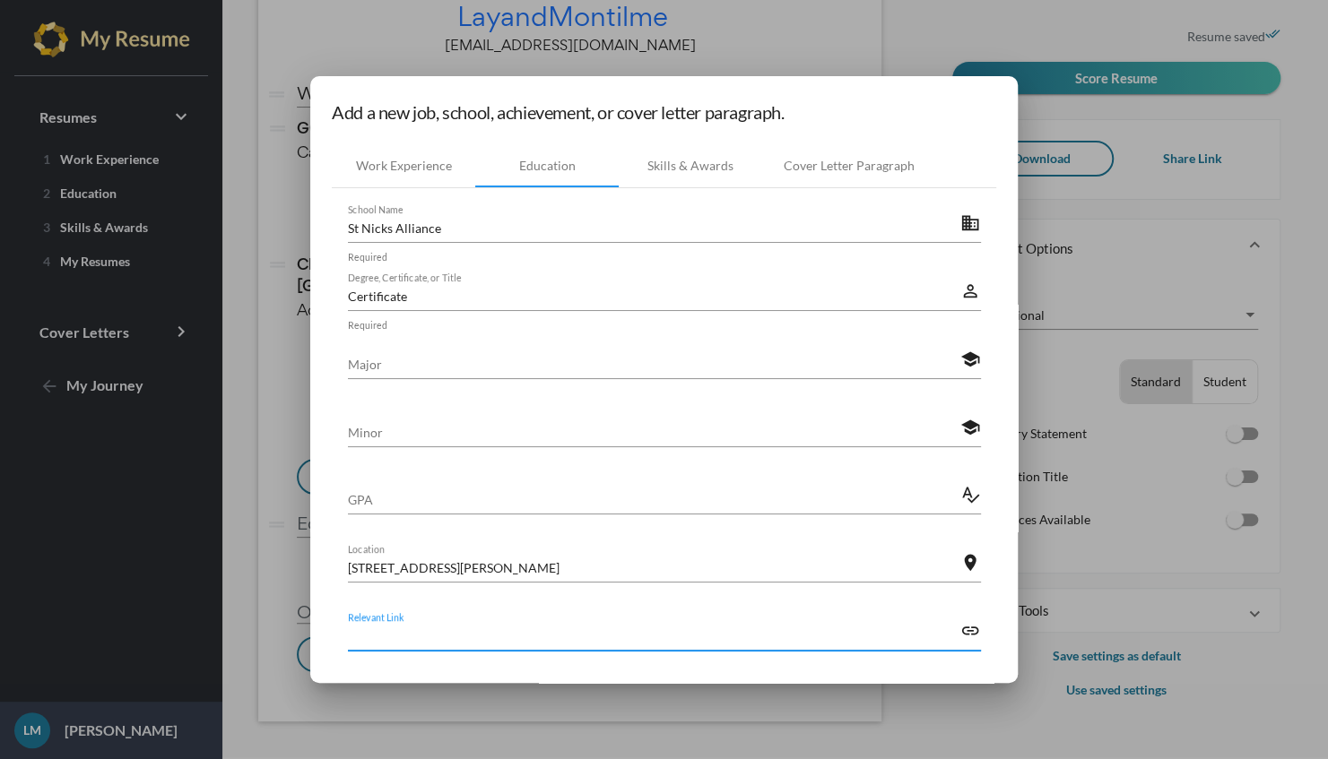
click at [357, 367] on input "Major" at bounding box center [654, 364] width 612 height 19
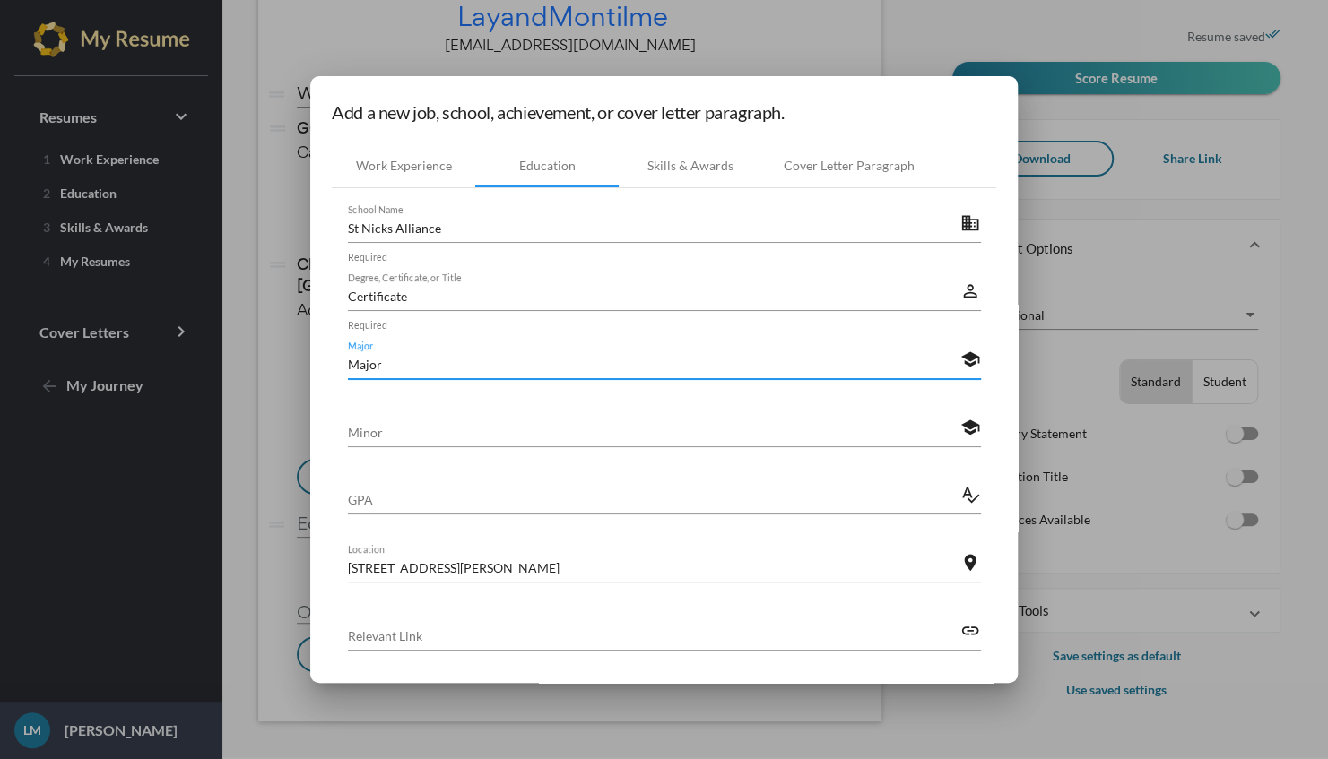
type input "Major"
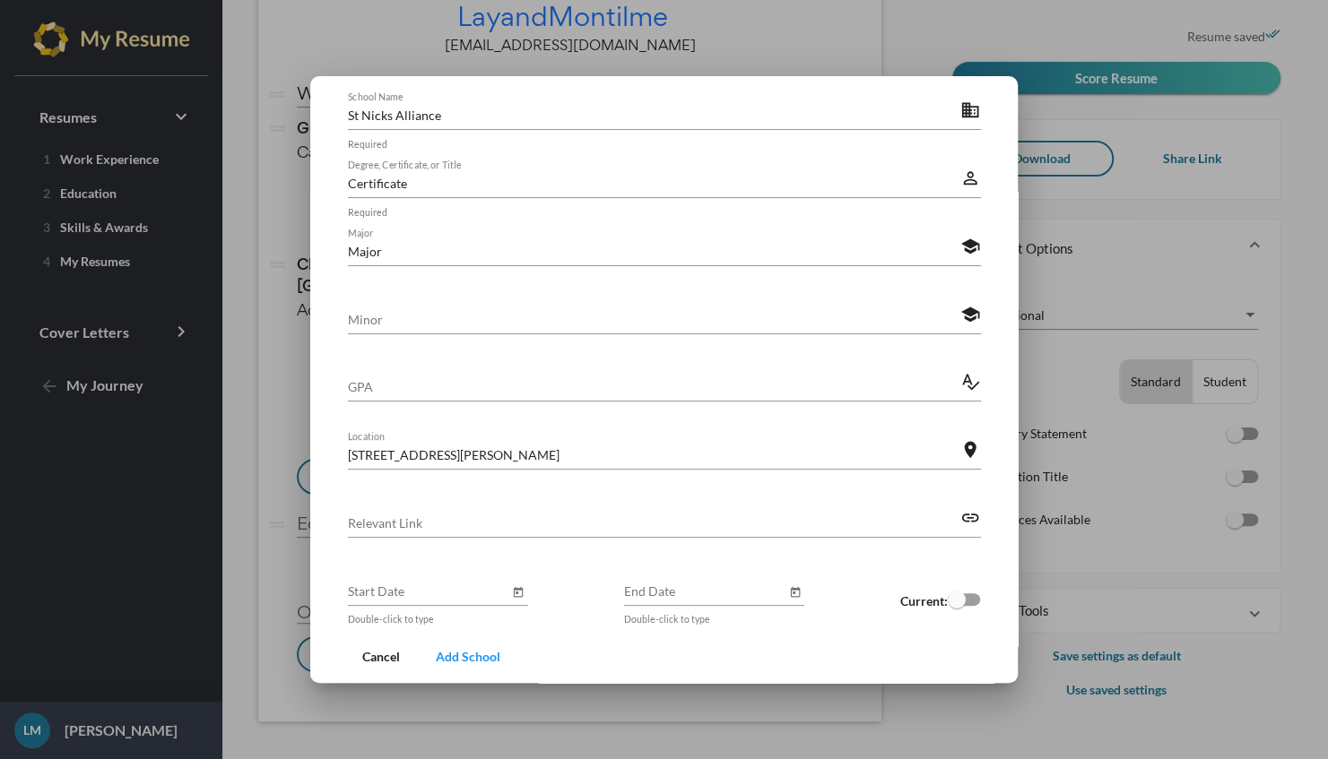
scroll to position [116, 0]
click at [512, 593] on icon "Open calendar" at bounding box center [518, 590] width 13 height 22
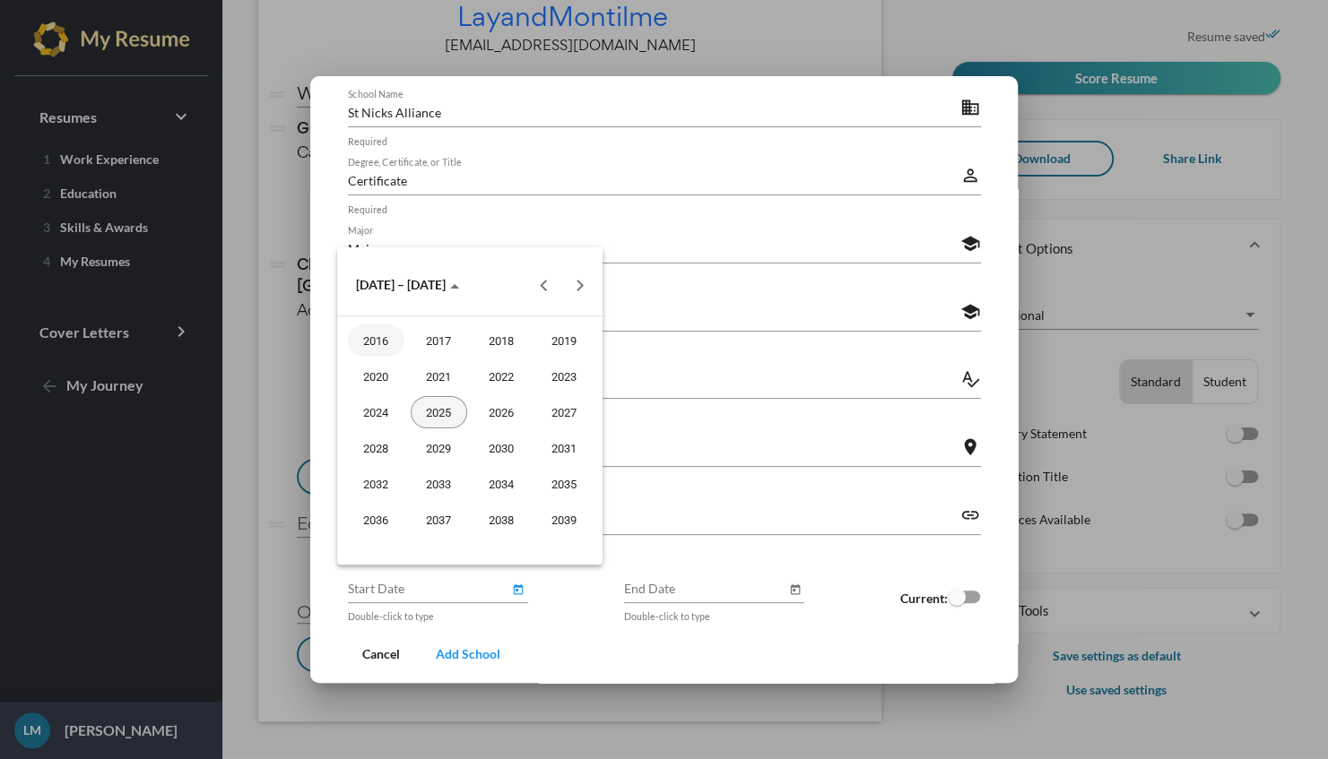
click at [439, 411] on div "2025" at bounding box center [439, 412] width 56 height 32
type input "August 2025"
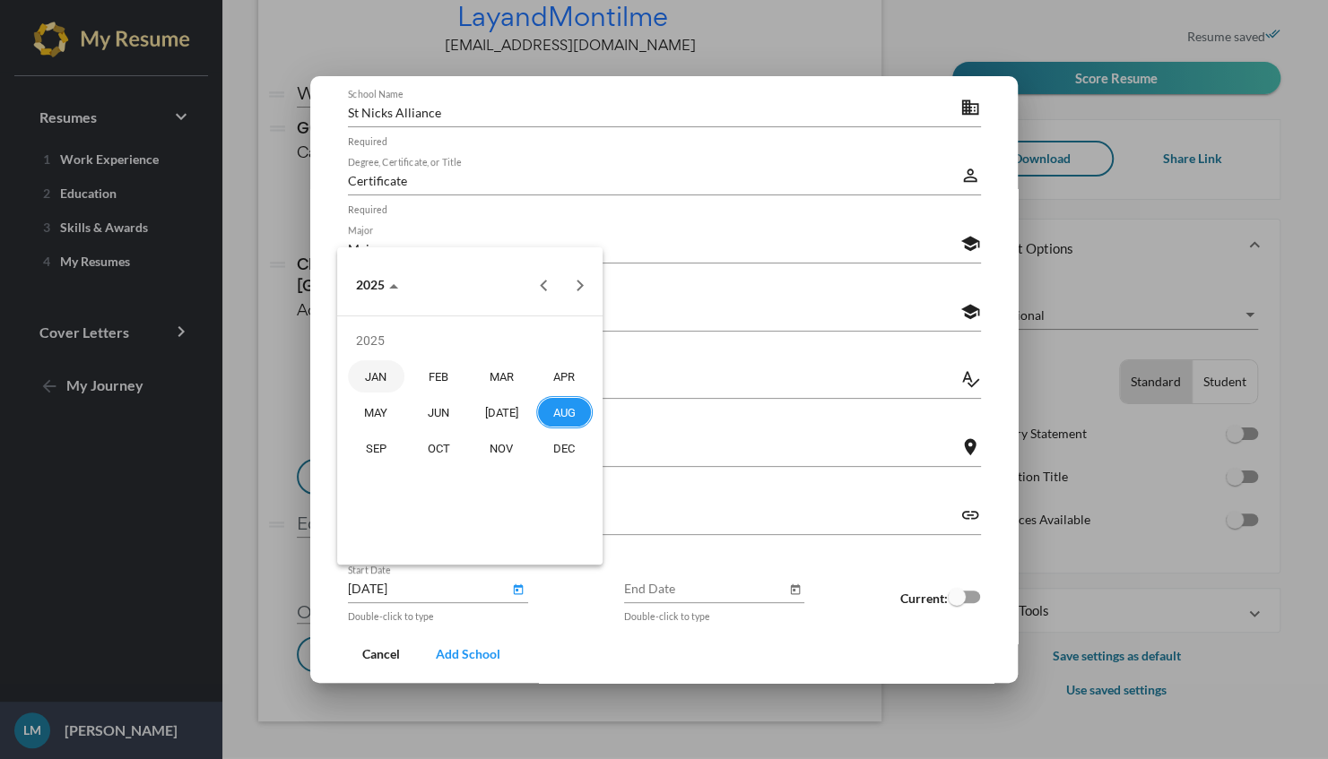
click at [568, 403] on div "AUG" at bounding box center [564, 412] width 56 height 32
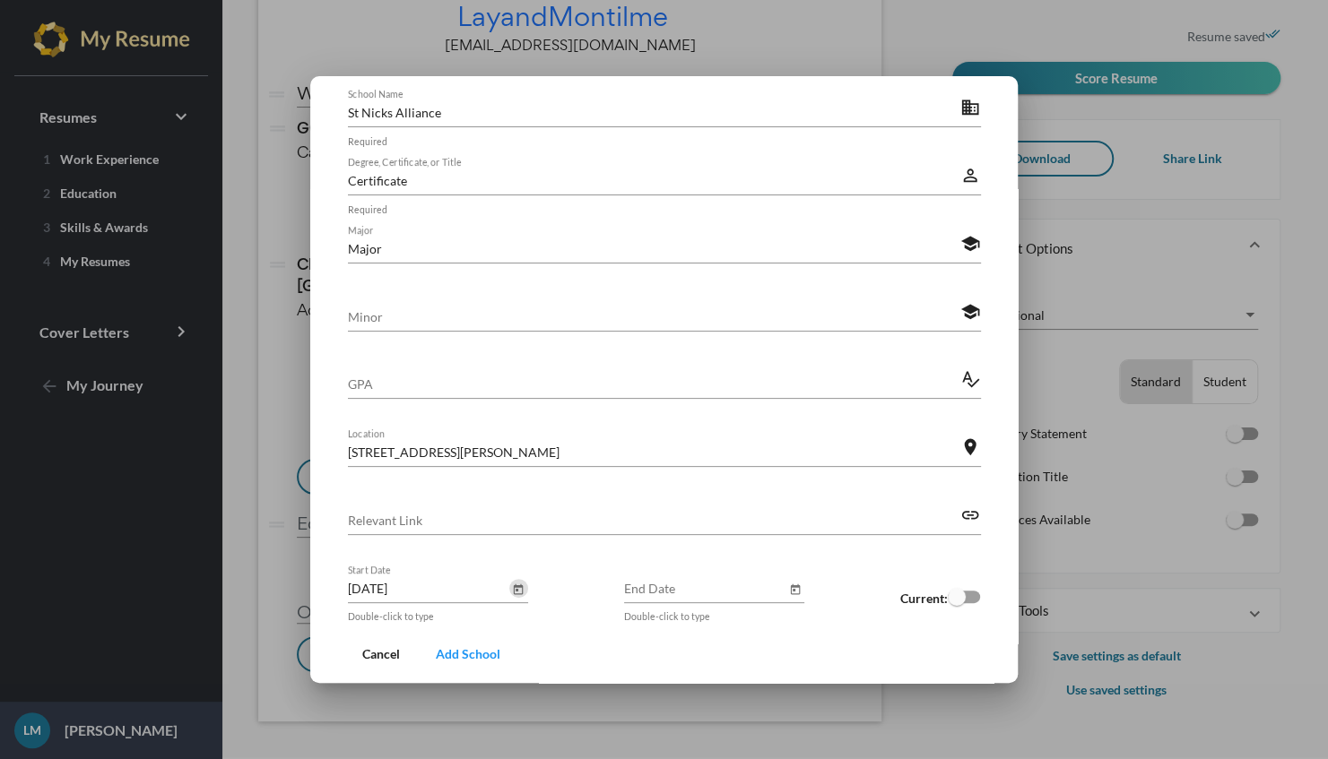
click at [924, 604] on strong "Current:" at bounding box center [924, 598] width 48 height 15
click at [454, 650] on span "Add School" at bounding box center [468, 653] width 65 height 15
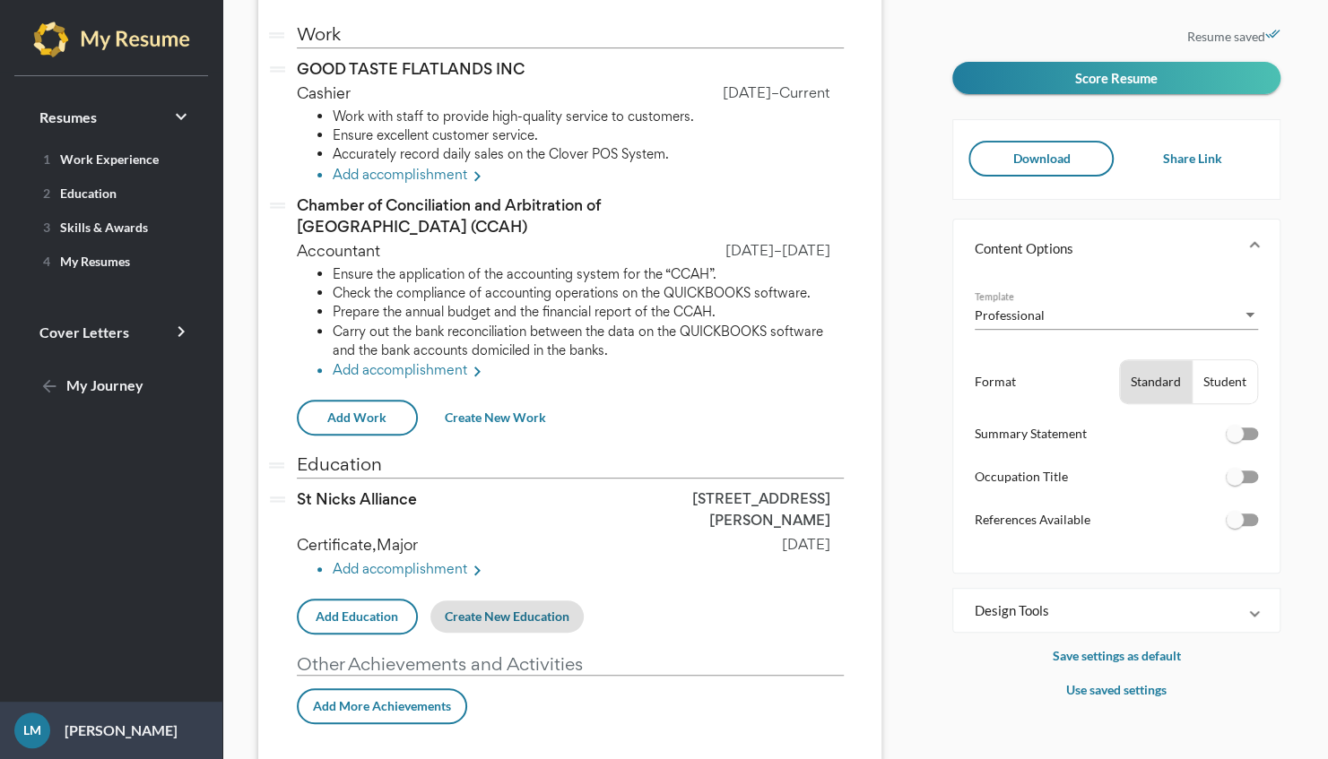
scroll to position [212, 0]
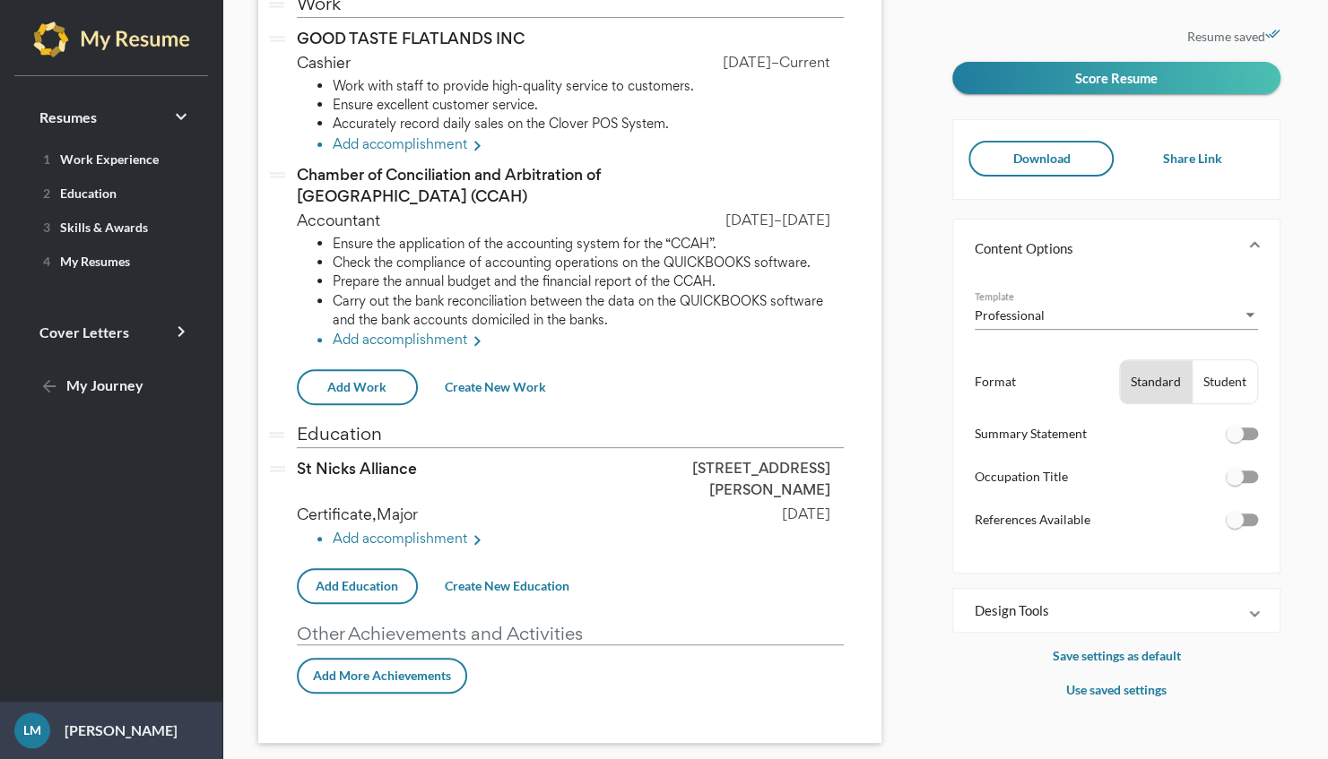
click at [429, 529] on li "Add accomplishment keyboard_arrow_right" at bounding box center [588, 540] width 511 height 23
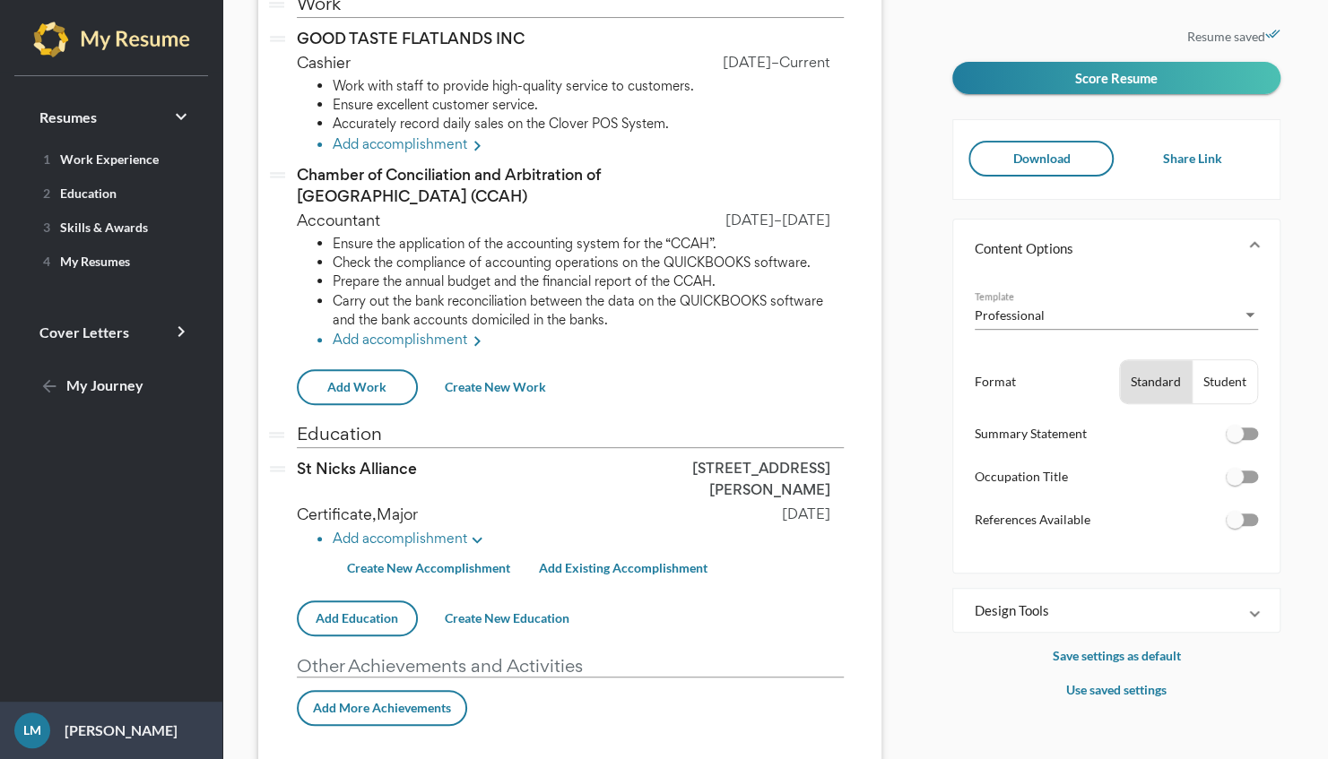
scroll to position [244, 0]
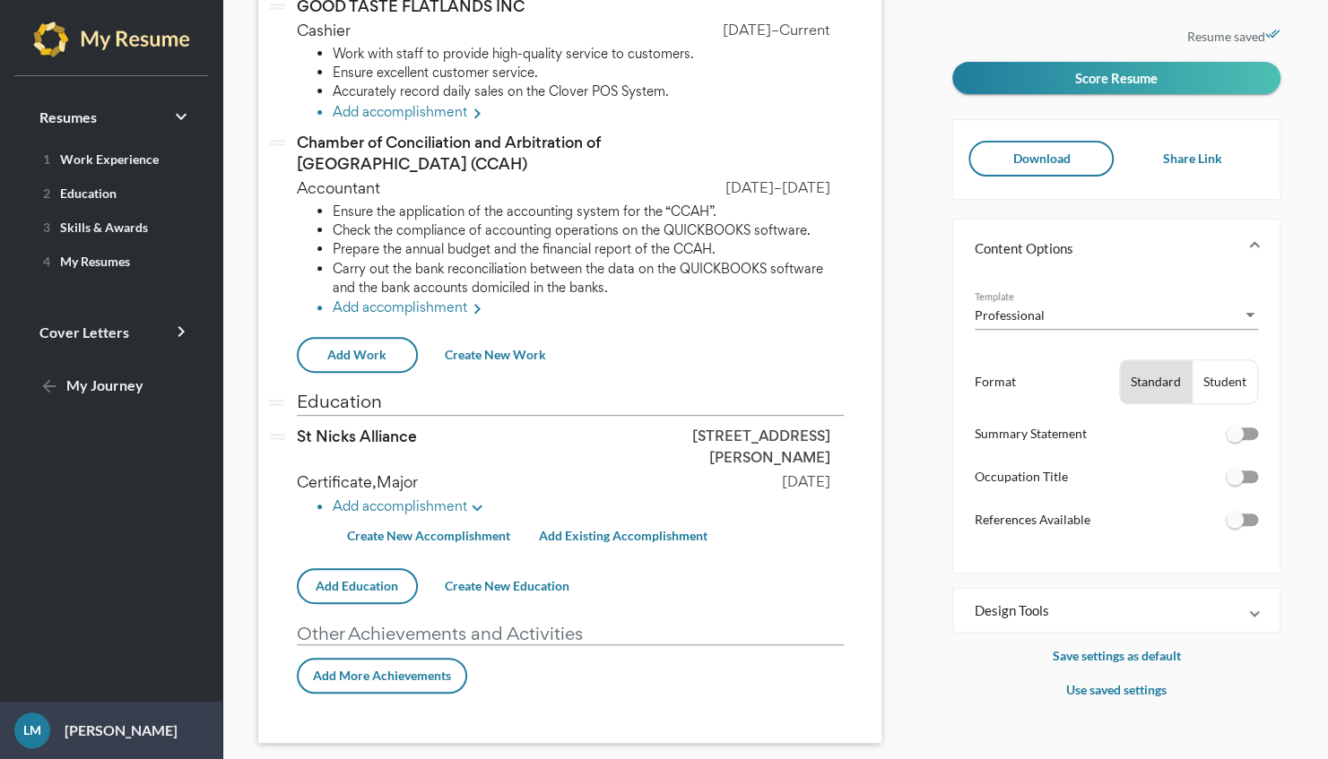
click at [410, 668] on span "Add More Achievements" at bounding box center [382, 675] width 138 height 15
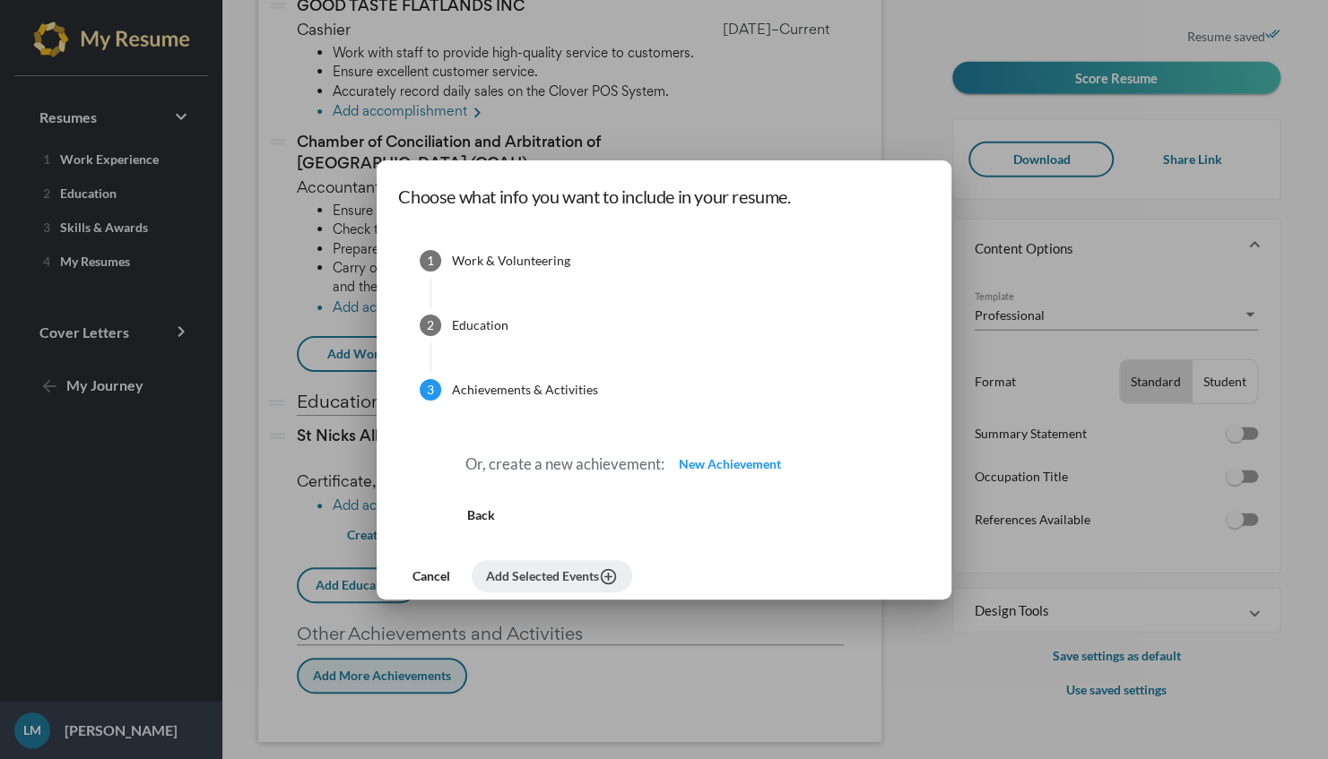
scroll to position [0, 0]
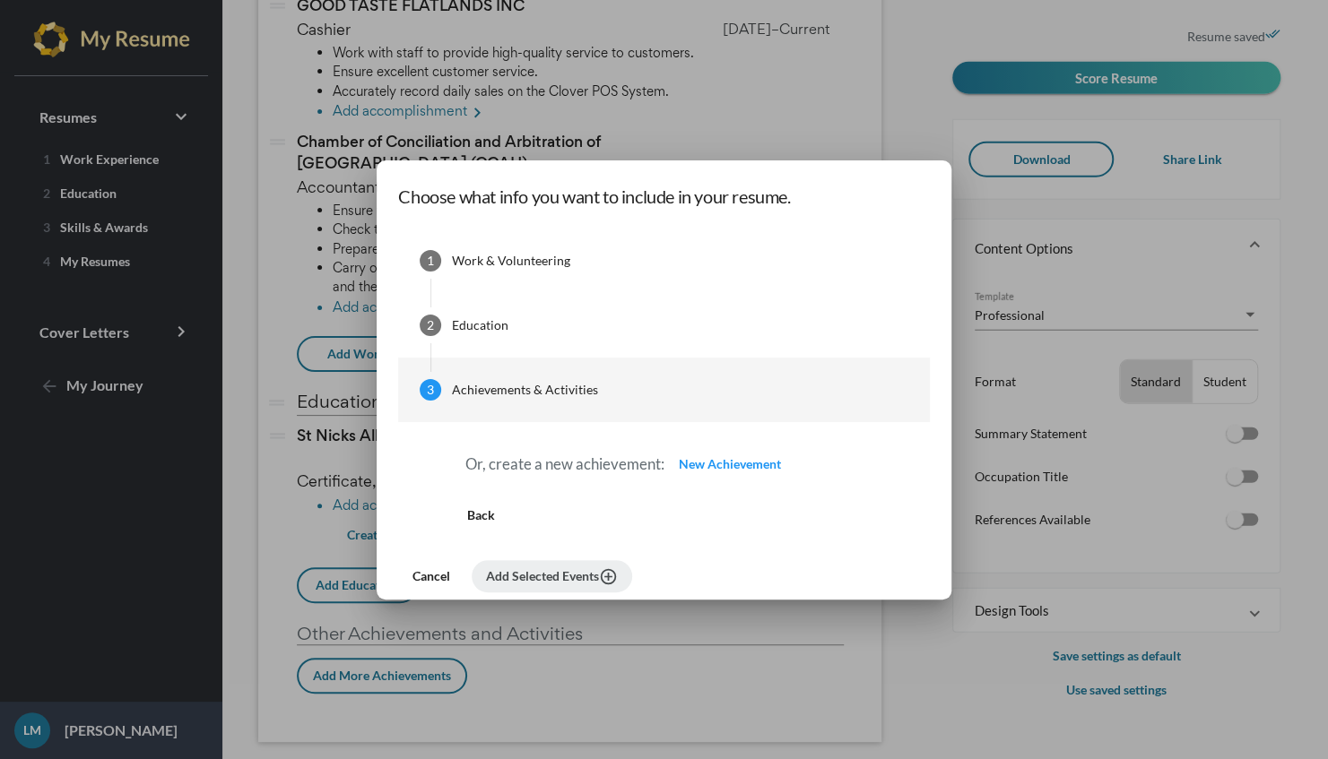
click at [838, 686] on div at bounding box center [664, 379] width 1328 height 759
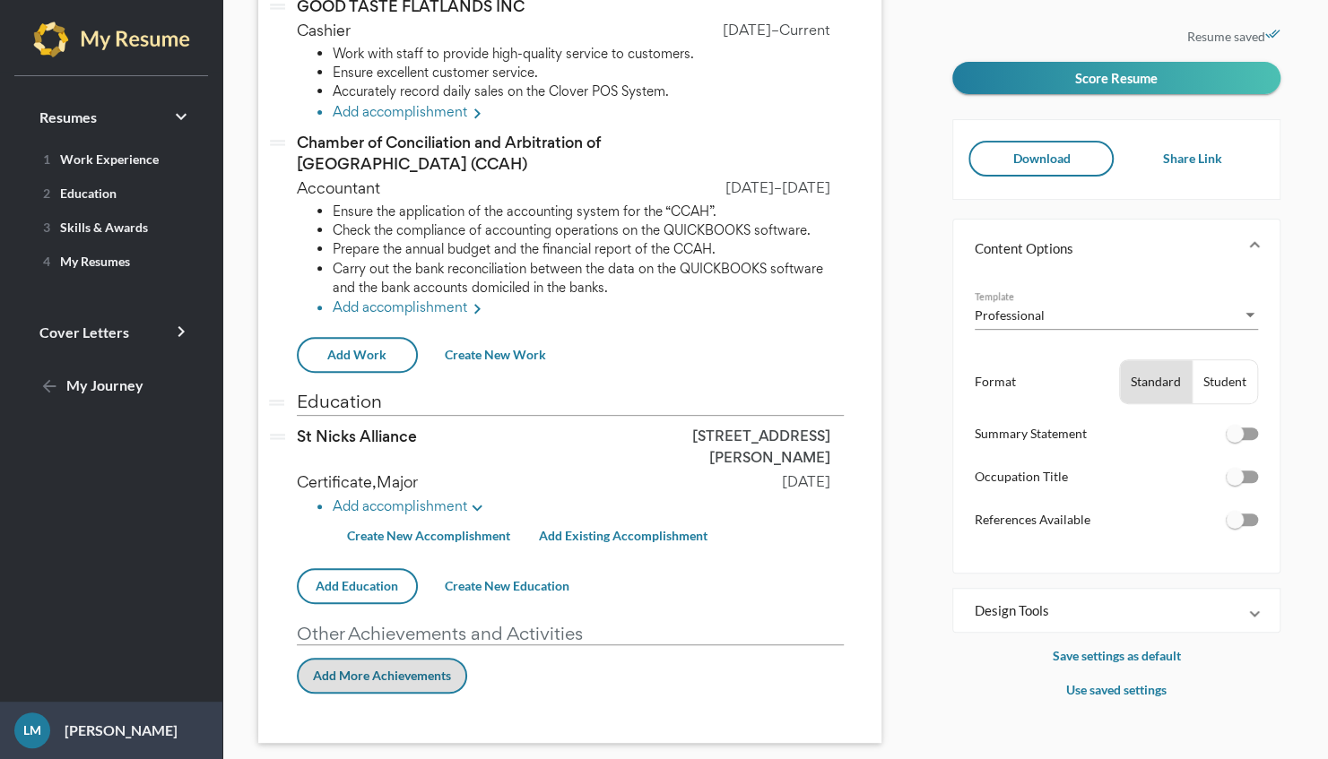
scroll to position [244, 0]
click at [386, 497] on li "Add accomplishment keyboard_arrow_down" at bounding box center [588, 508] width 511 height 23
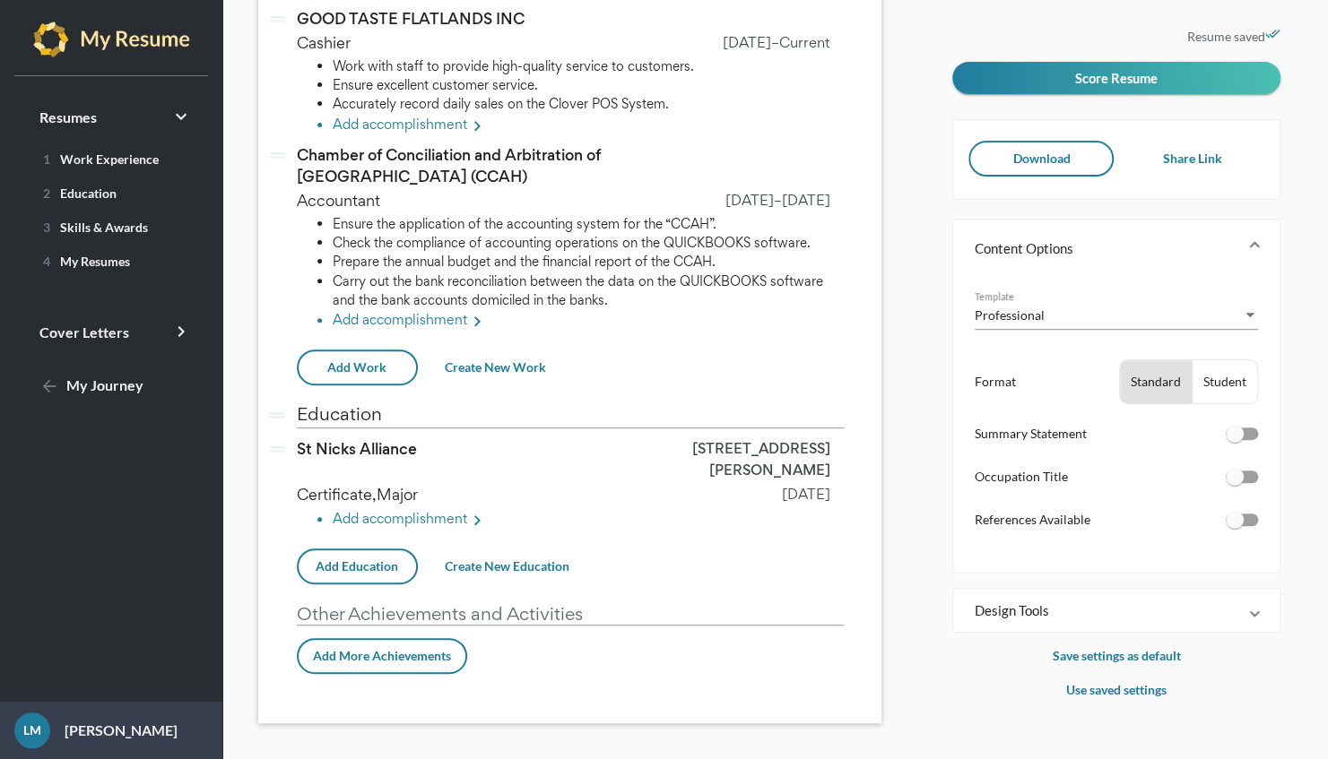
scroll to position [212, 0]
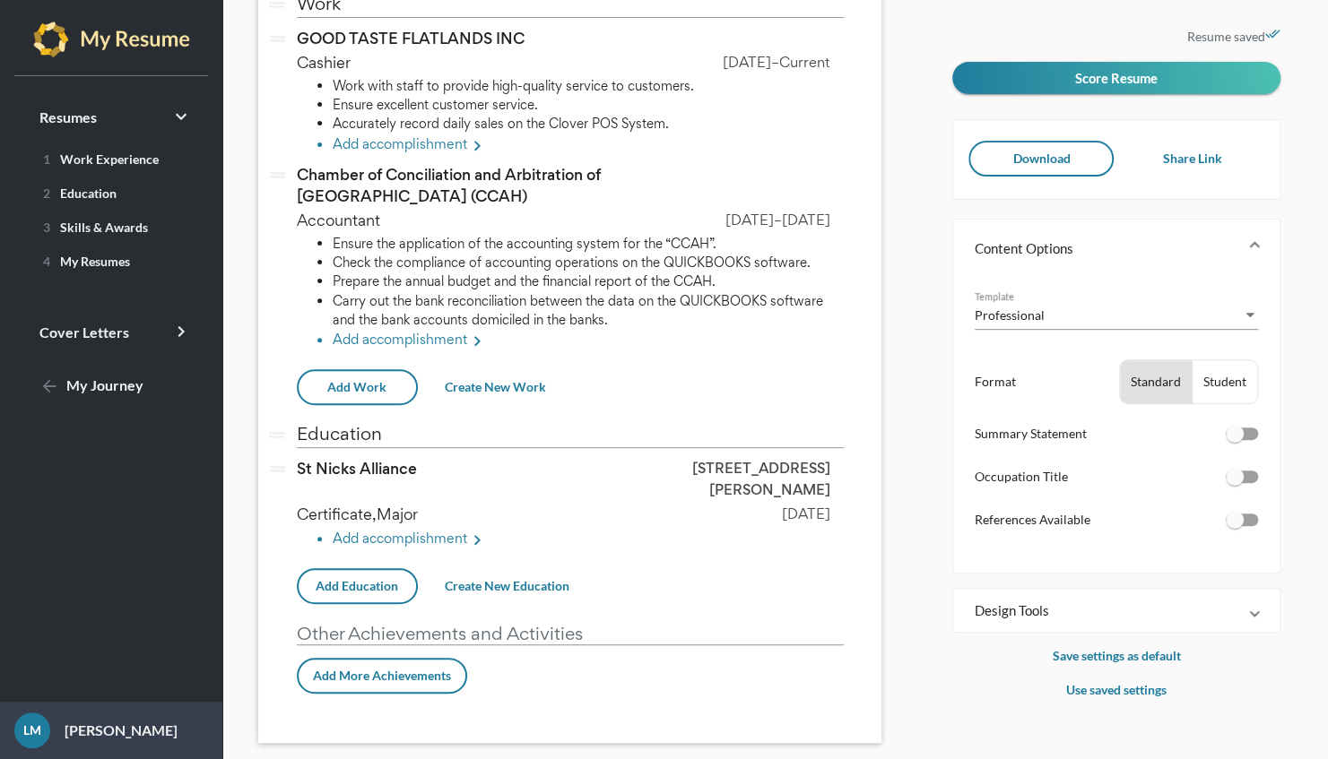
click at [400, 504] on span "Major" at bounding box center [397, 514] width 41 height 21
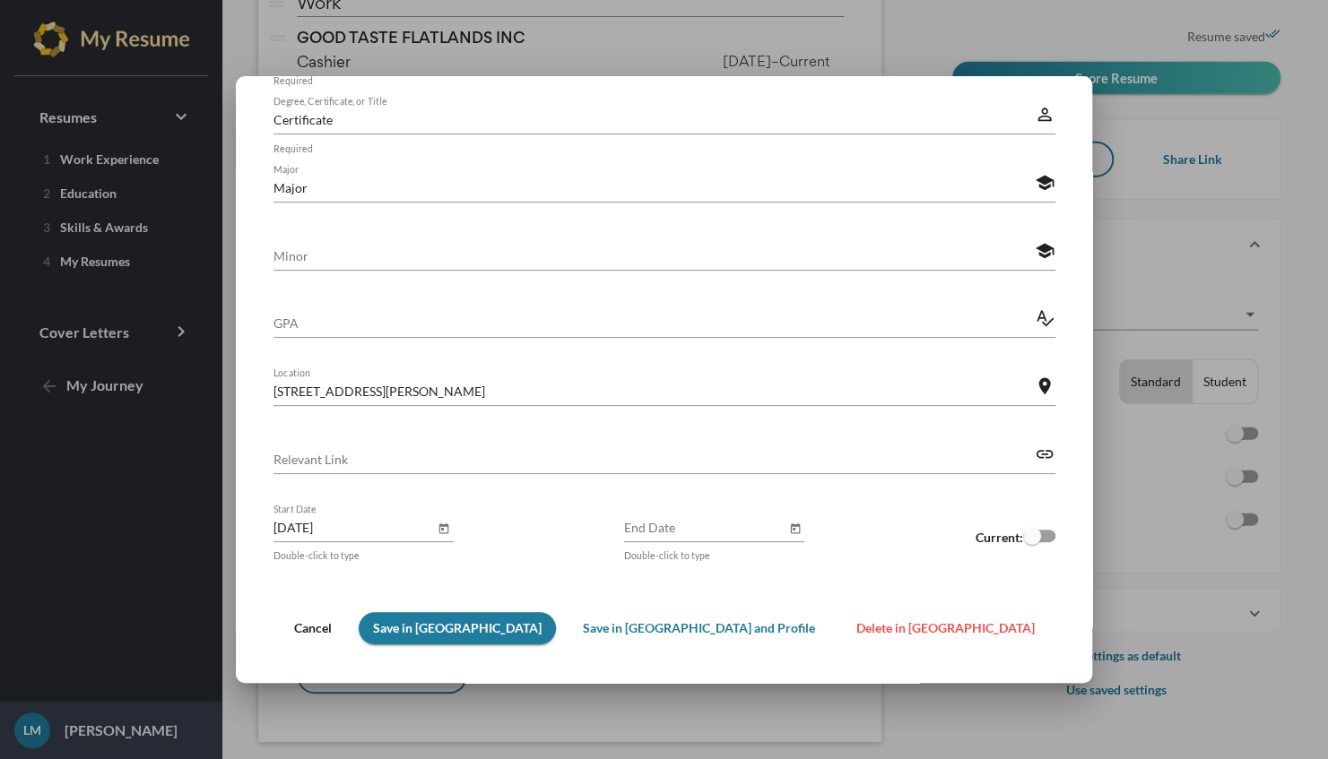
scroll to position [147, 0]
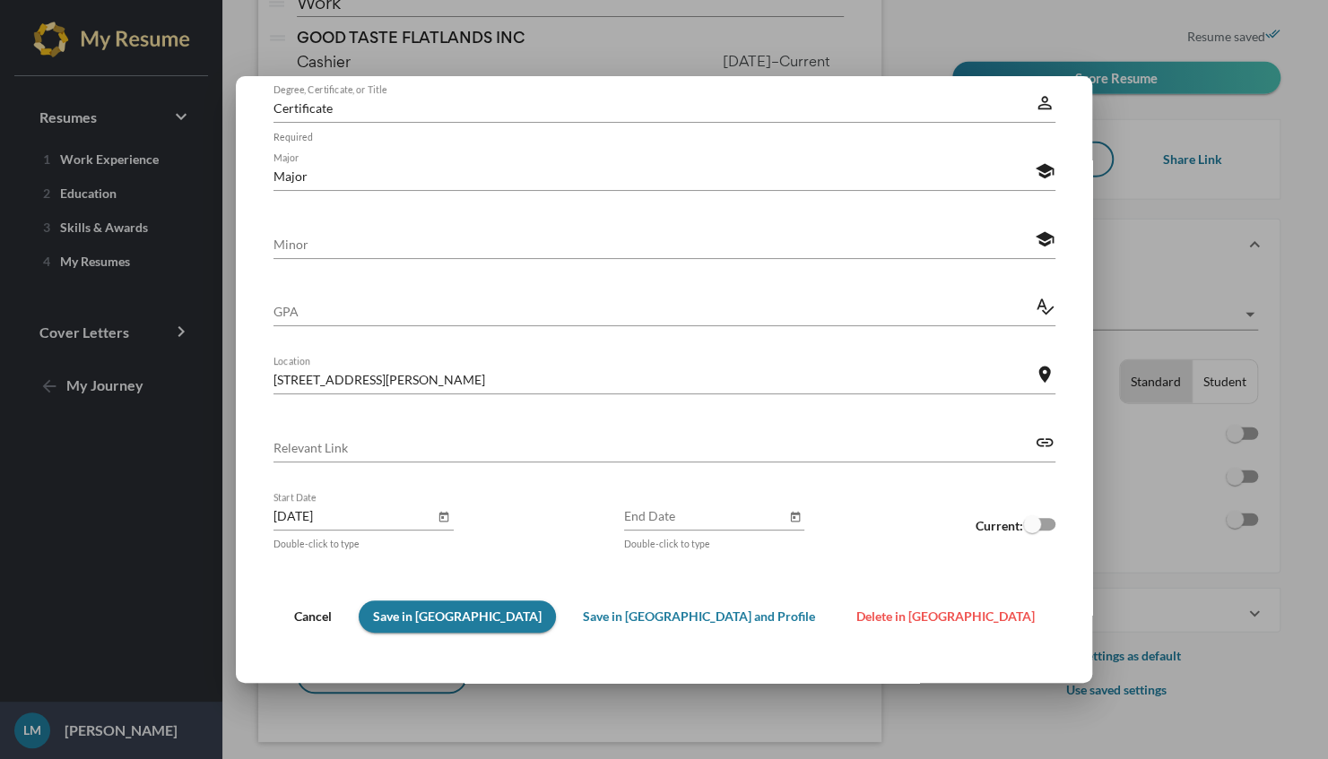
click at [856, 613] on span "Delete in Resume" at bounding box center [945, 616] width 178 height 15
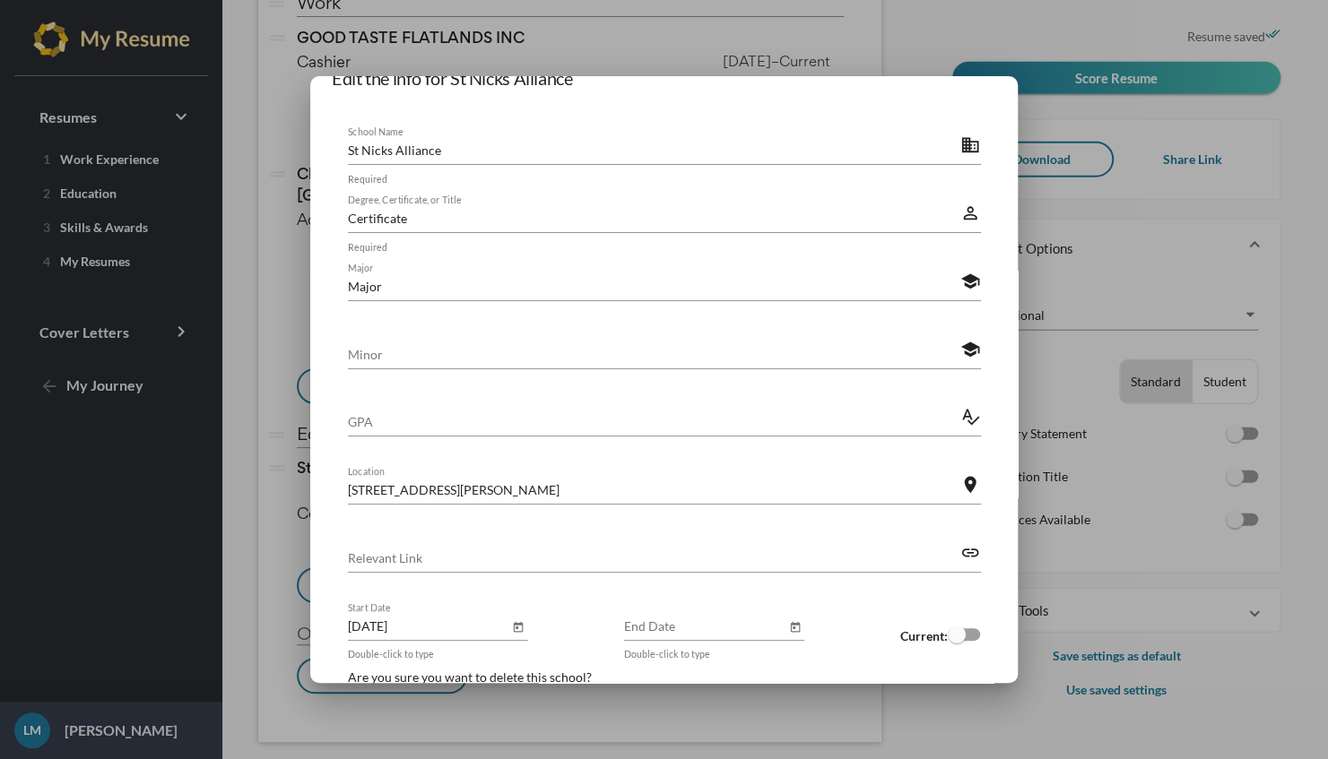
scroll to position [165, 0]
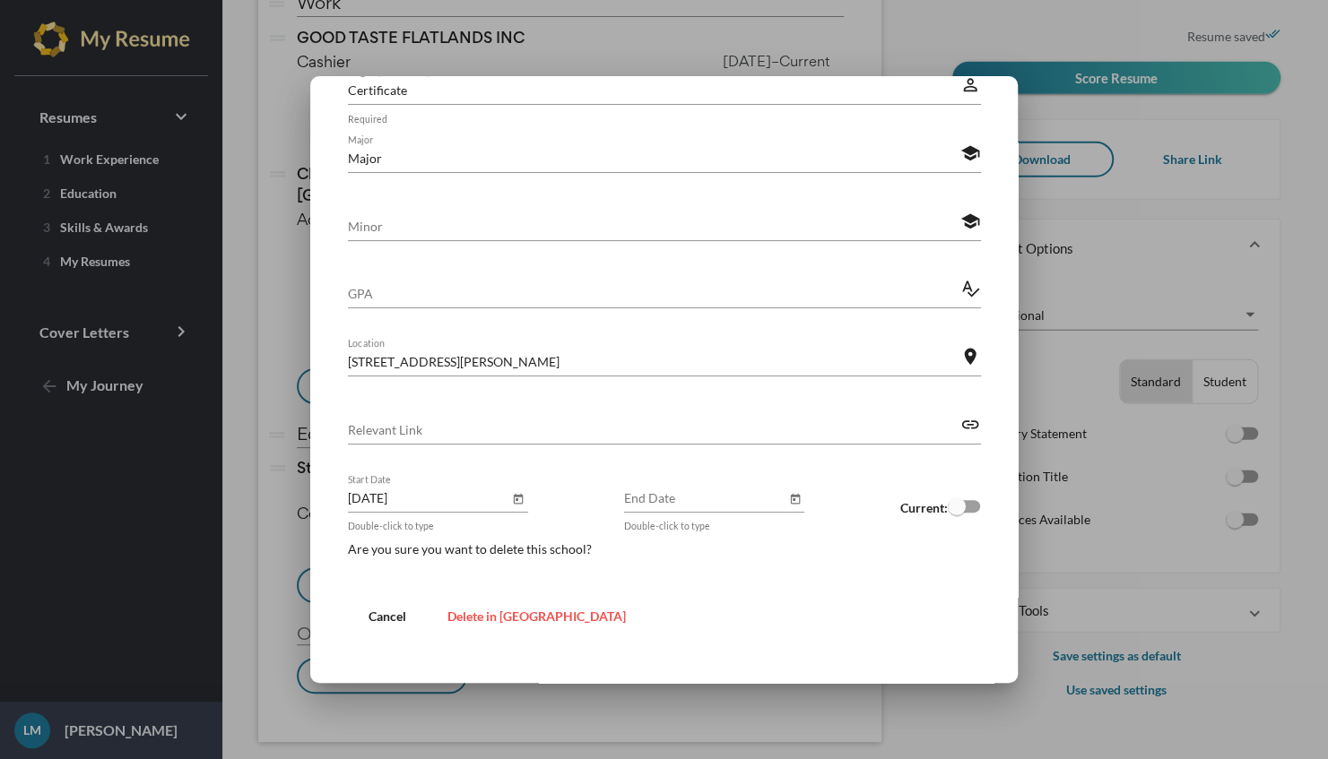
click at [479, 614] on span "Delete in Resume" at bounding box center [536, 616] width 178 height 15
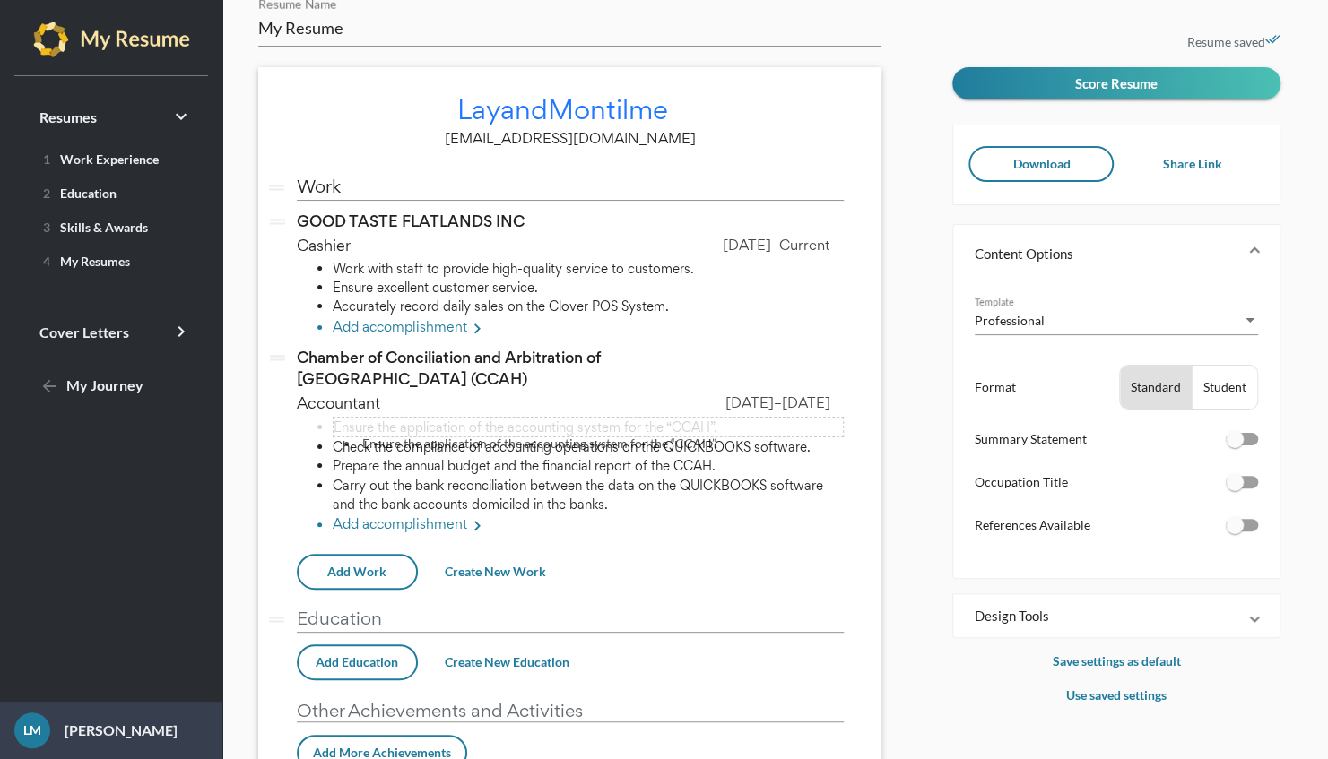
scroll to position [0, 0]
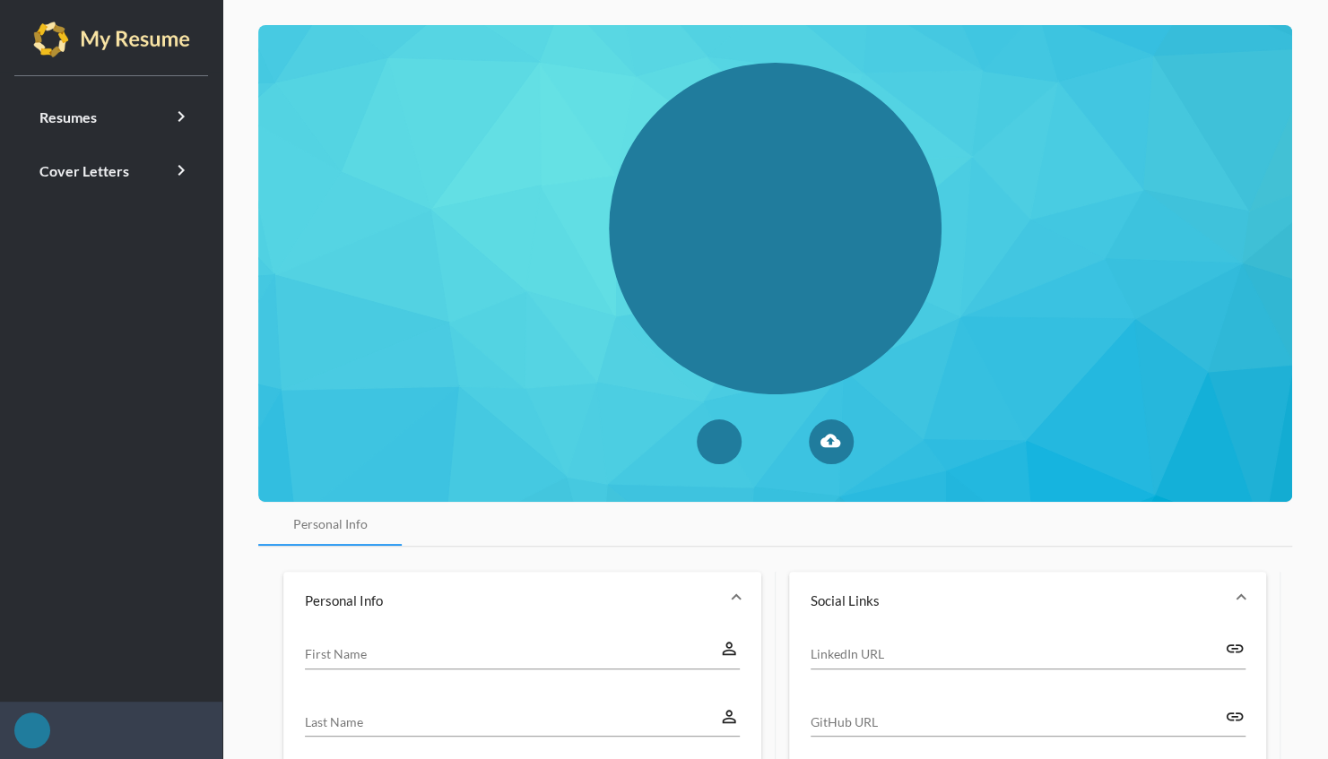
type input "Layand"
type input "Montilme"
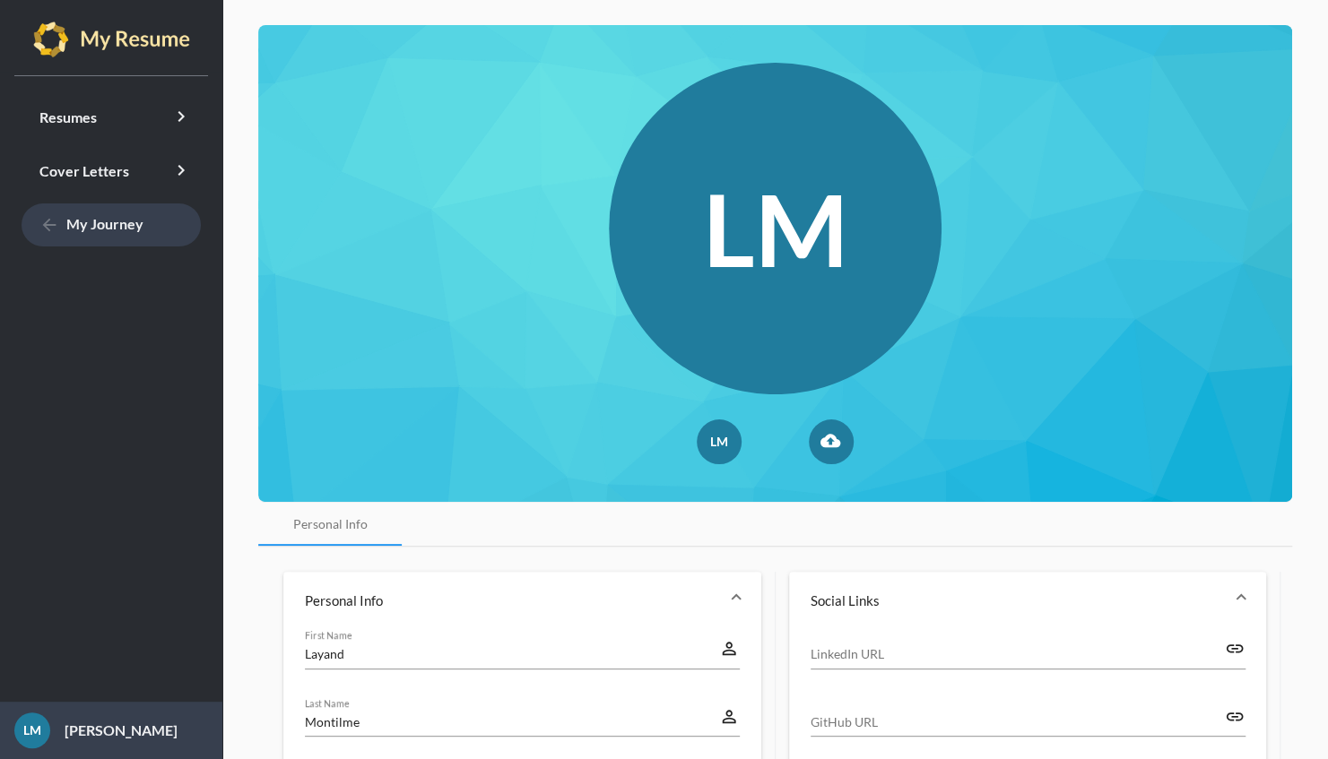
click at [117, 217] on span "arrow_back My Journey" at bounding box center [91, 223] width 104 height 17
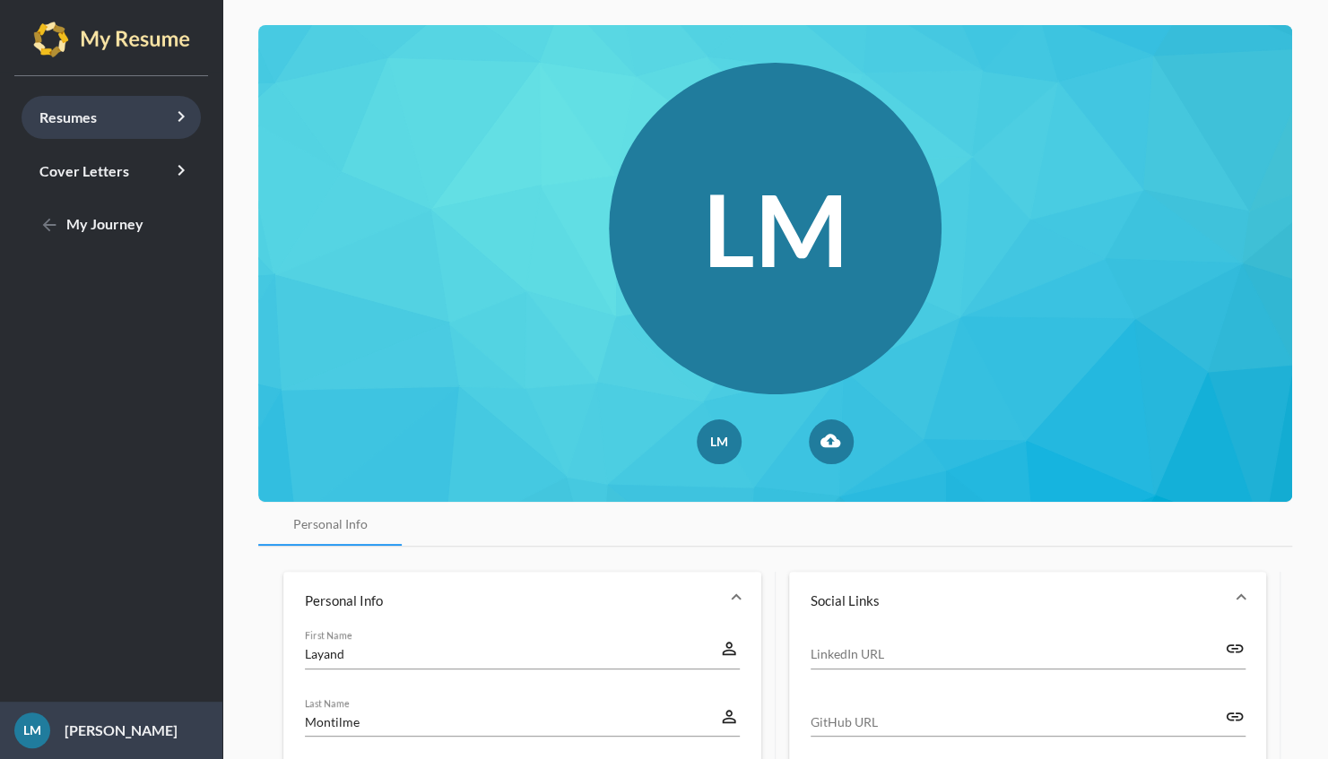
click at [143, 128] on link "Resumes keyboard_arrow_right" at bounding box center [111, 117] width 179 height 43
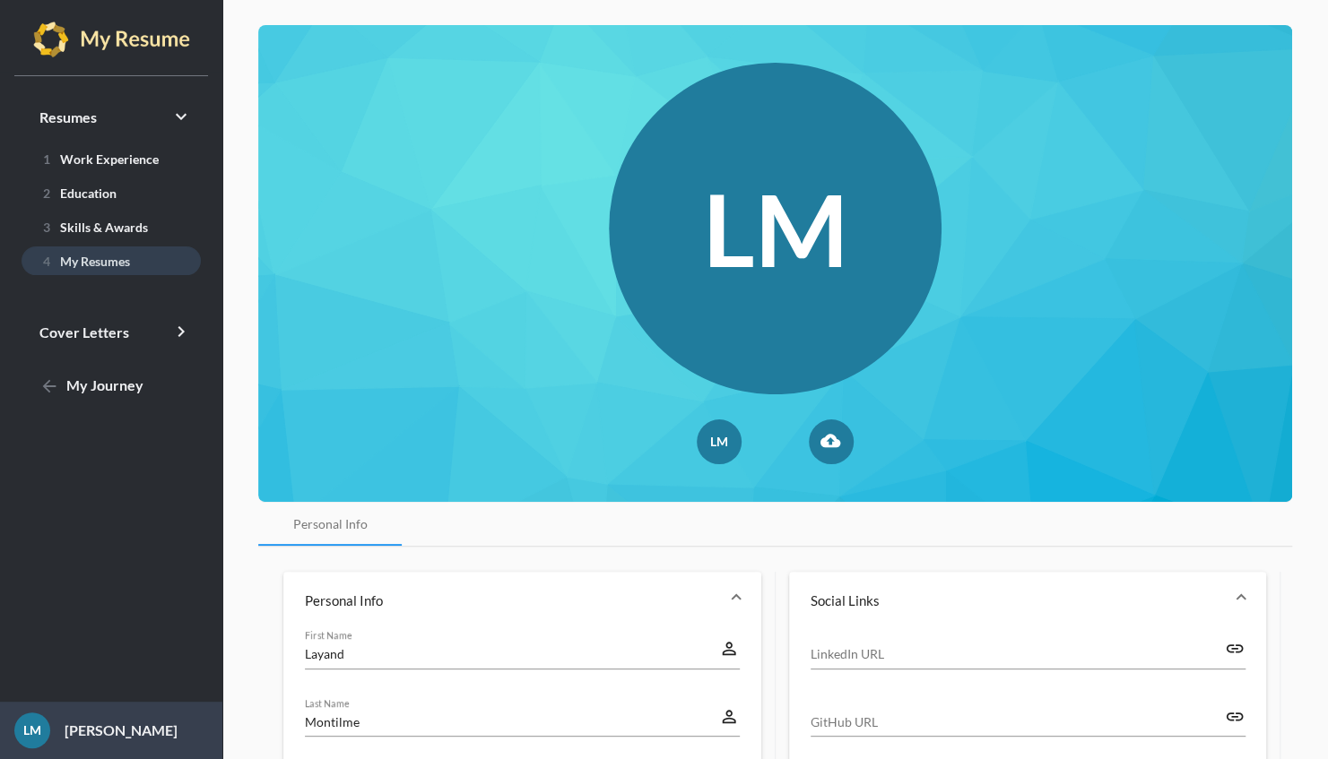
click at [125, 256] on span "4 My Resumes" at bounding box center [83, 261] width 94 height 15
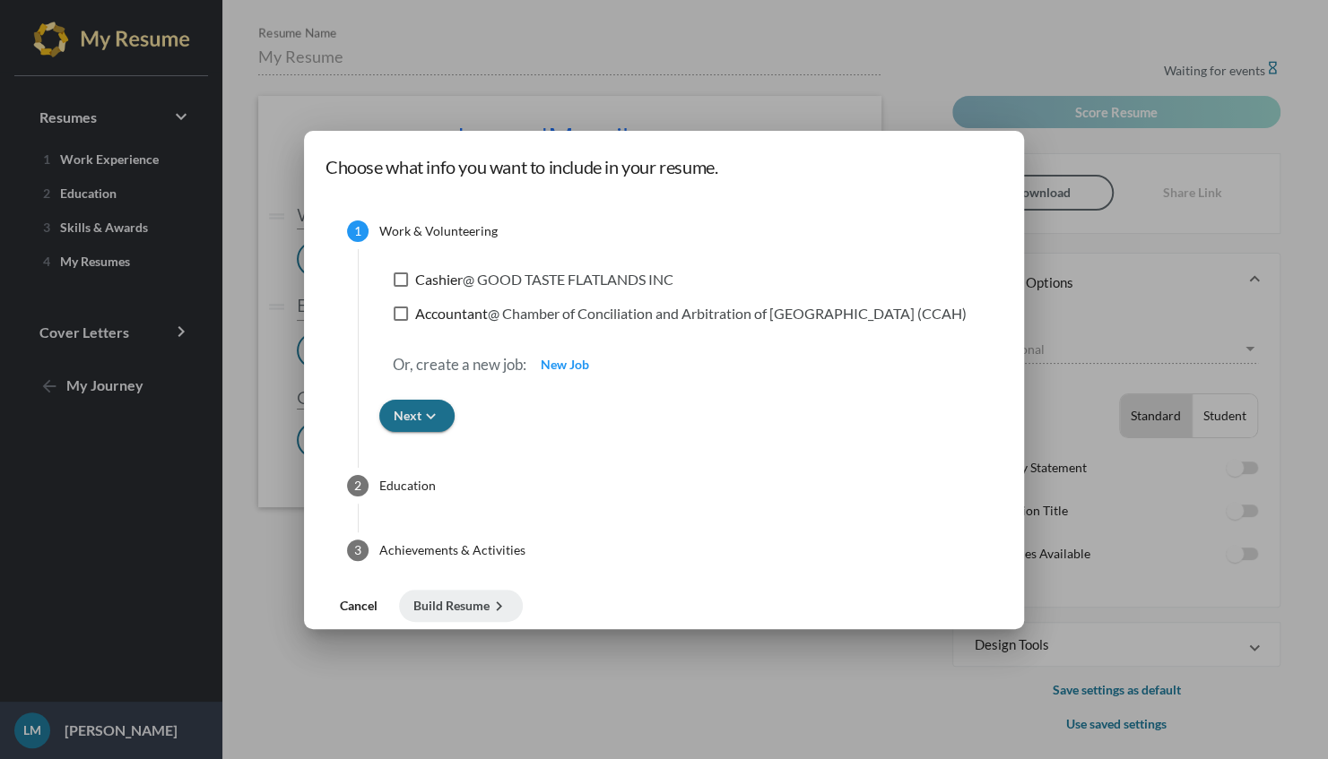
click at [440, 412] on icon "keyboard_arrow_down" at bounding box center [430, 416] width 19 height 19
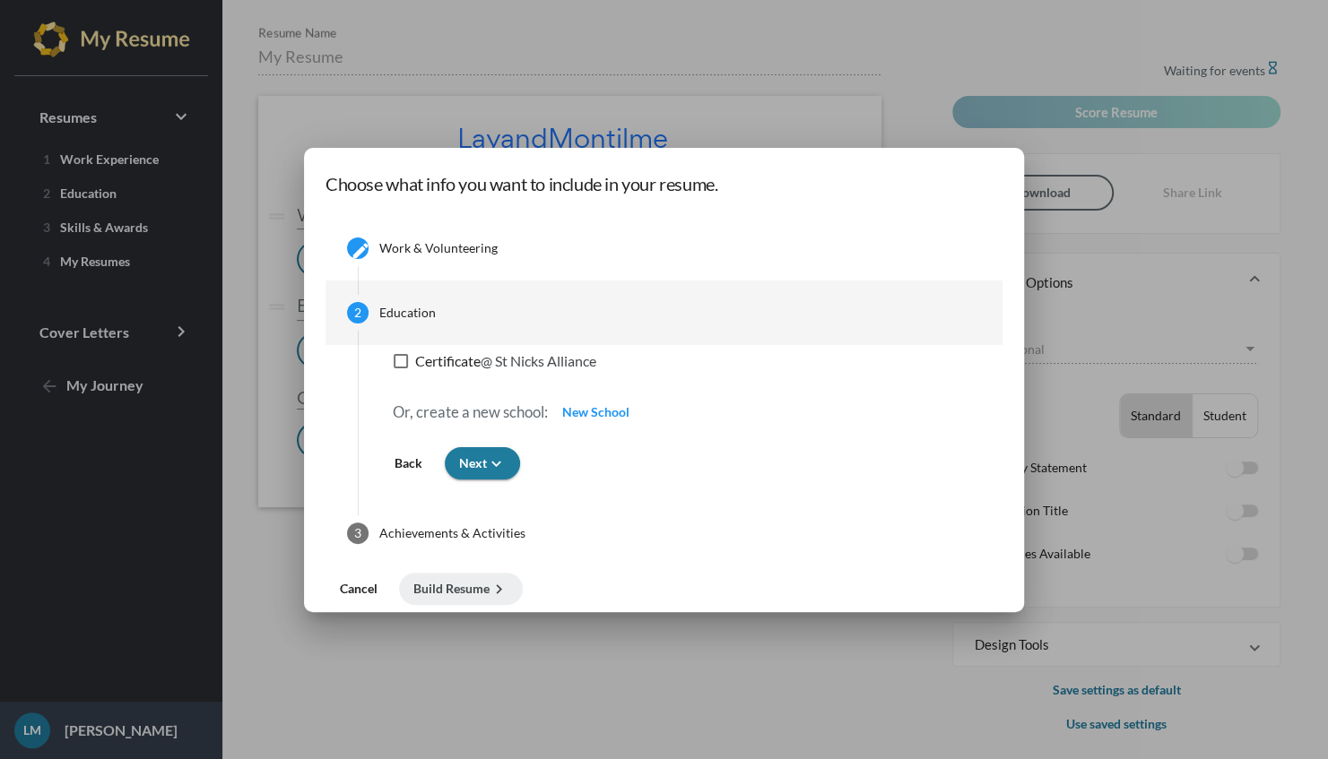
click at [377, 592] on span "Cancel" at bounding box center [359, 588] width 38 height 15
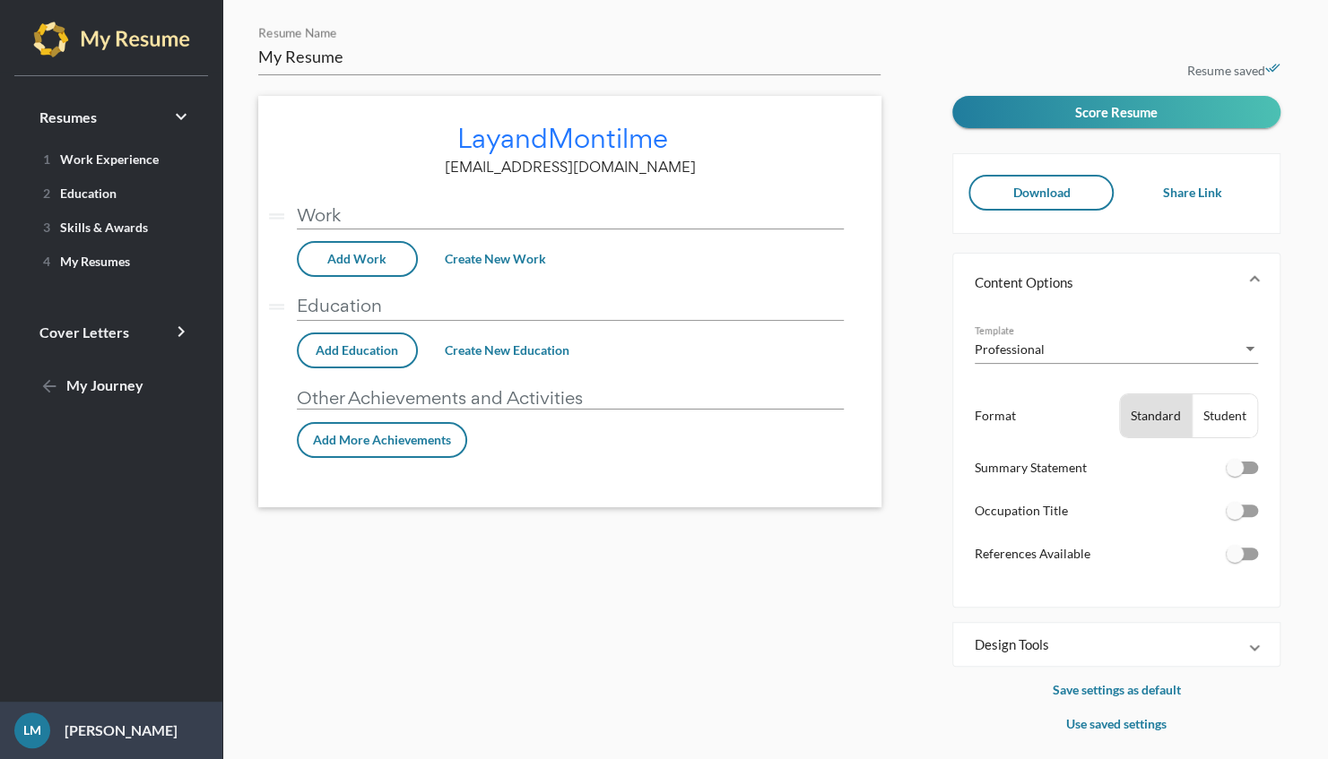
scroll to position [8, 0]
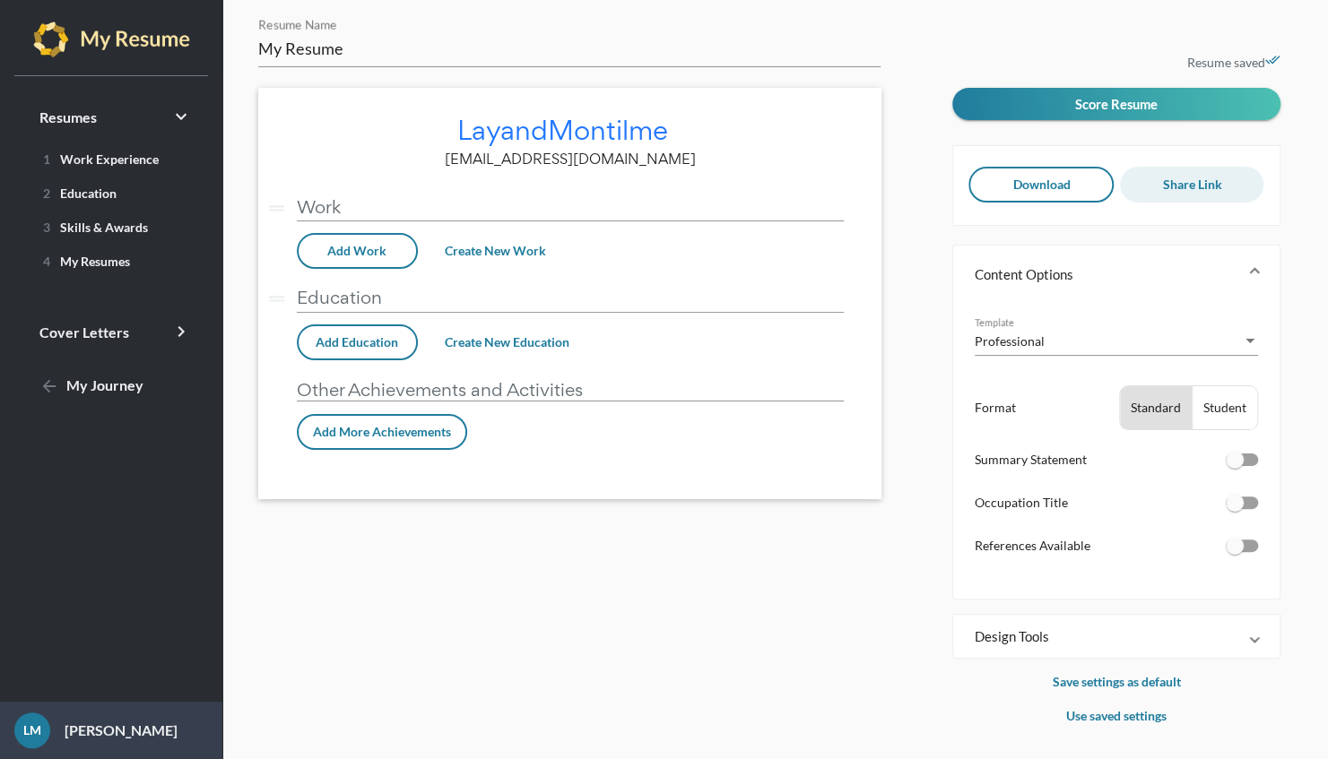
click at [1189, 179] on span "Share Link" at bounding box center [1191, 184] width 59 height 15
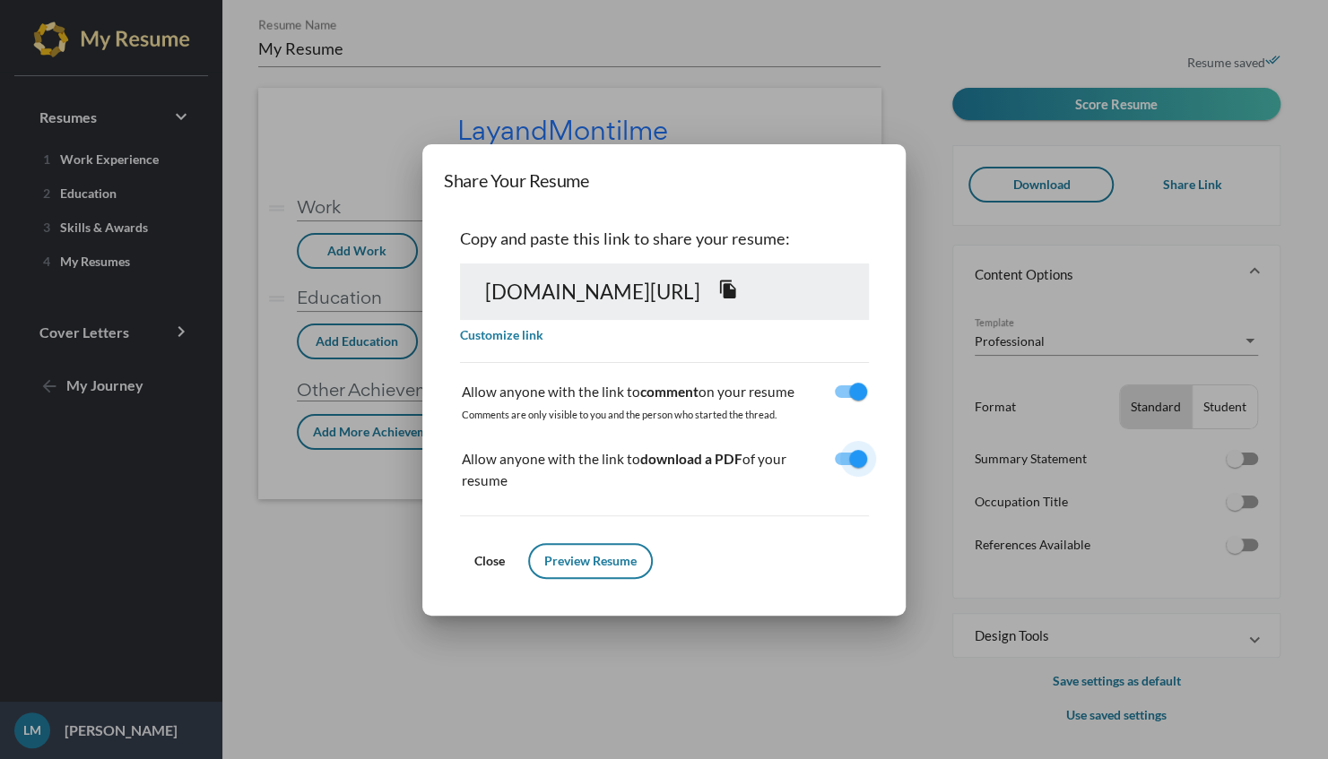
click at [867, 465] on div at bounding box center [851, 459] width 32 height 13
click at [844, 466] on input "checkbox" at bounding box center [843, 465] width 1 height 1
click at [884, 468] on div "Copy and paste this link to share your resume: myresume.unidosus.myjourney.com/…" at bounding box center [664, 393] width 440 height 363
click at [867, 465] on div at bounding box center [851, 459] width 32 height 13
click at [844, 466] on input "checkbox" at bounding box center [843, 465] width 1 height 1
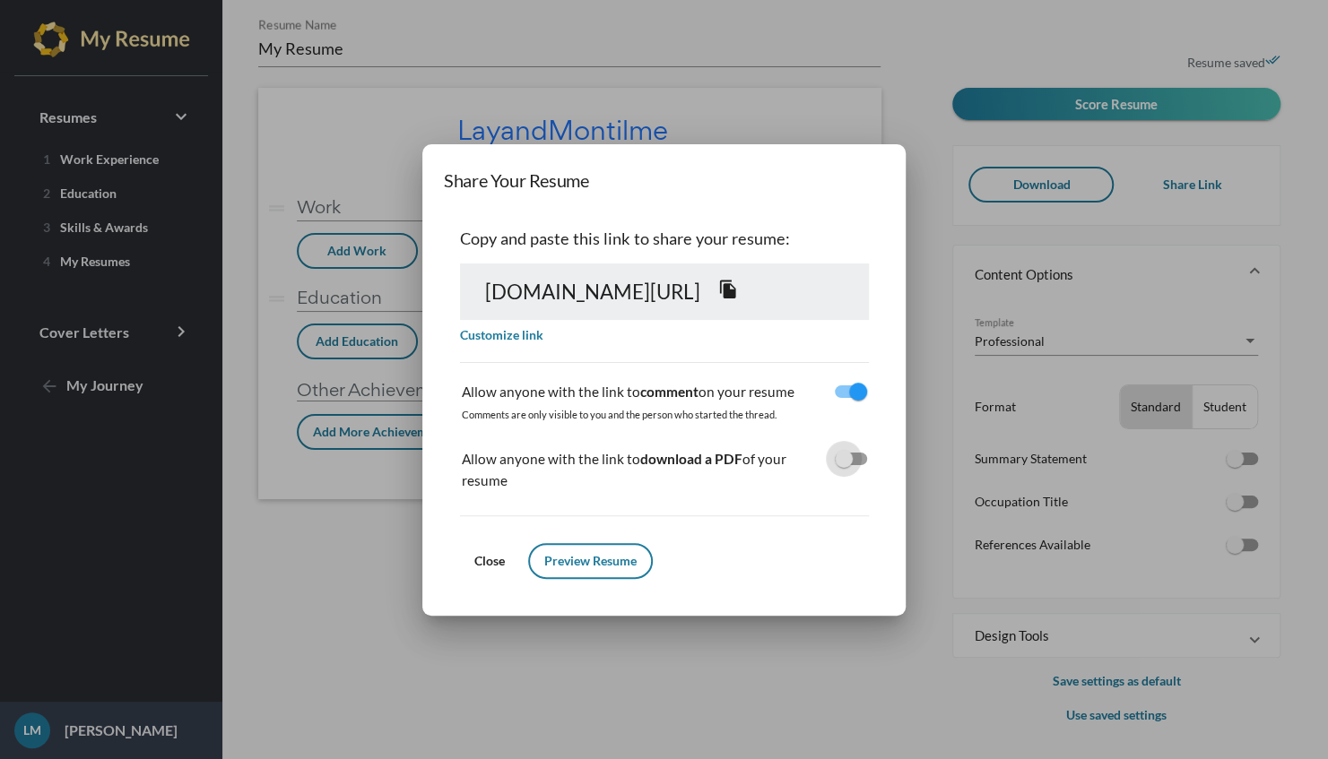
checkbox input "true"
click at [544, 553] on span "Preview Resume" at bounding box center [590, 560] width 92 height 15
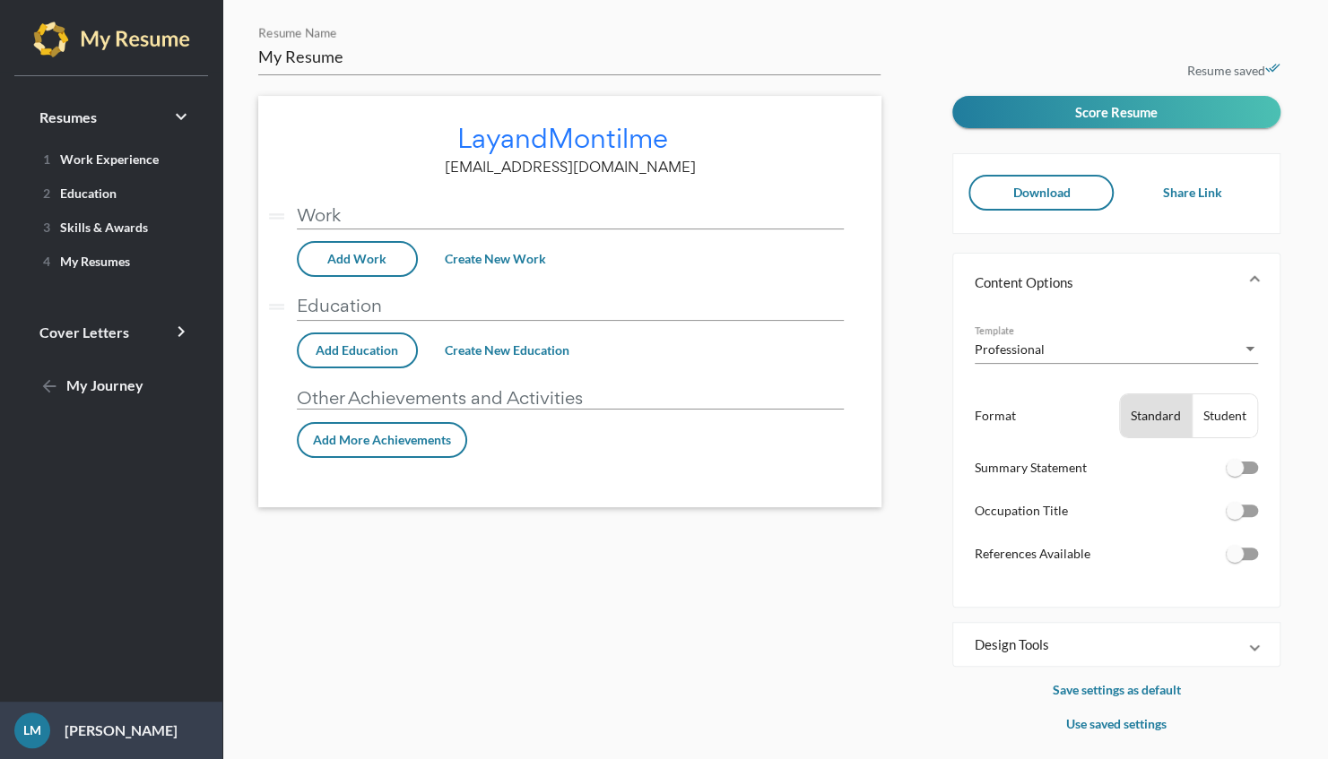
scroll to position [8, 0]
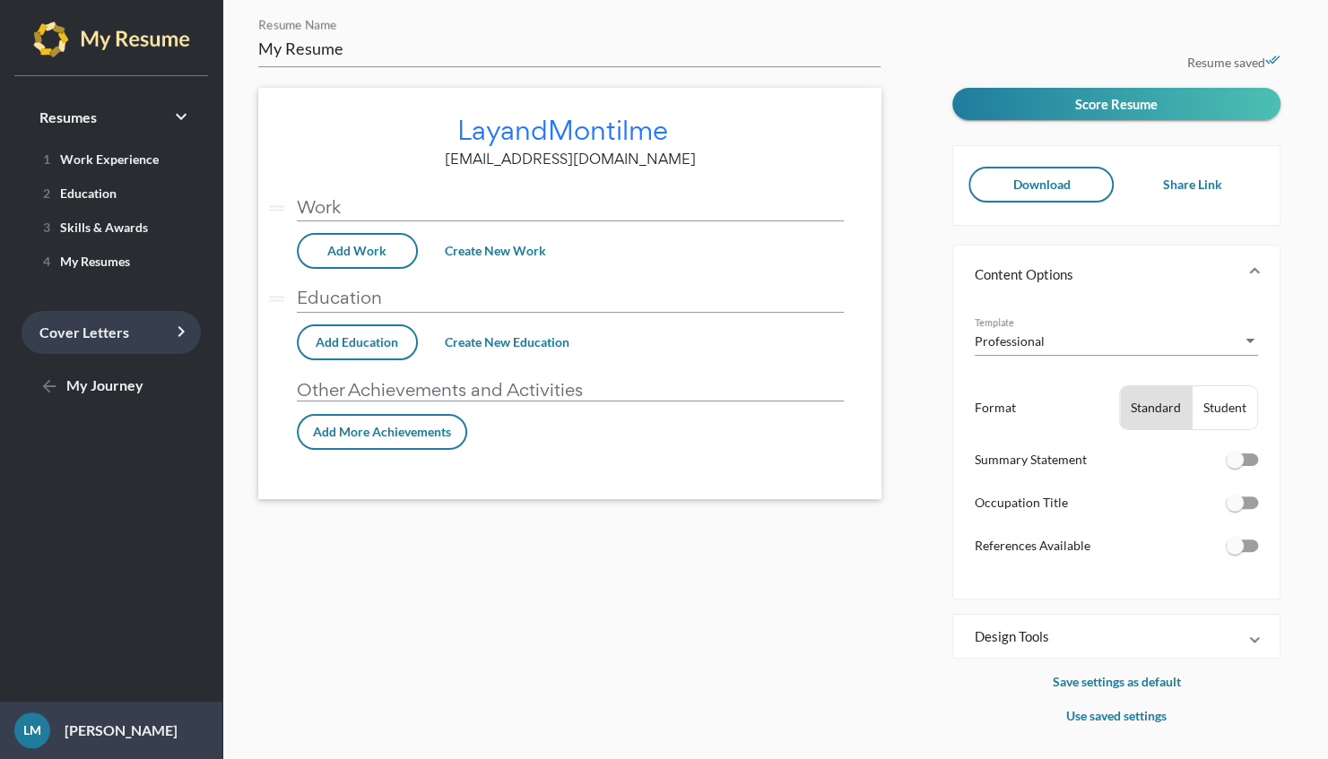
click at [133, 344] on link "Cover Letters keyboard_arrow_right" at bounding box center [111, 332] width 179 height 43
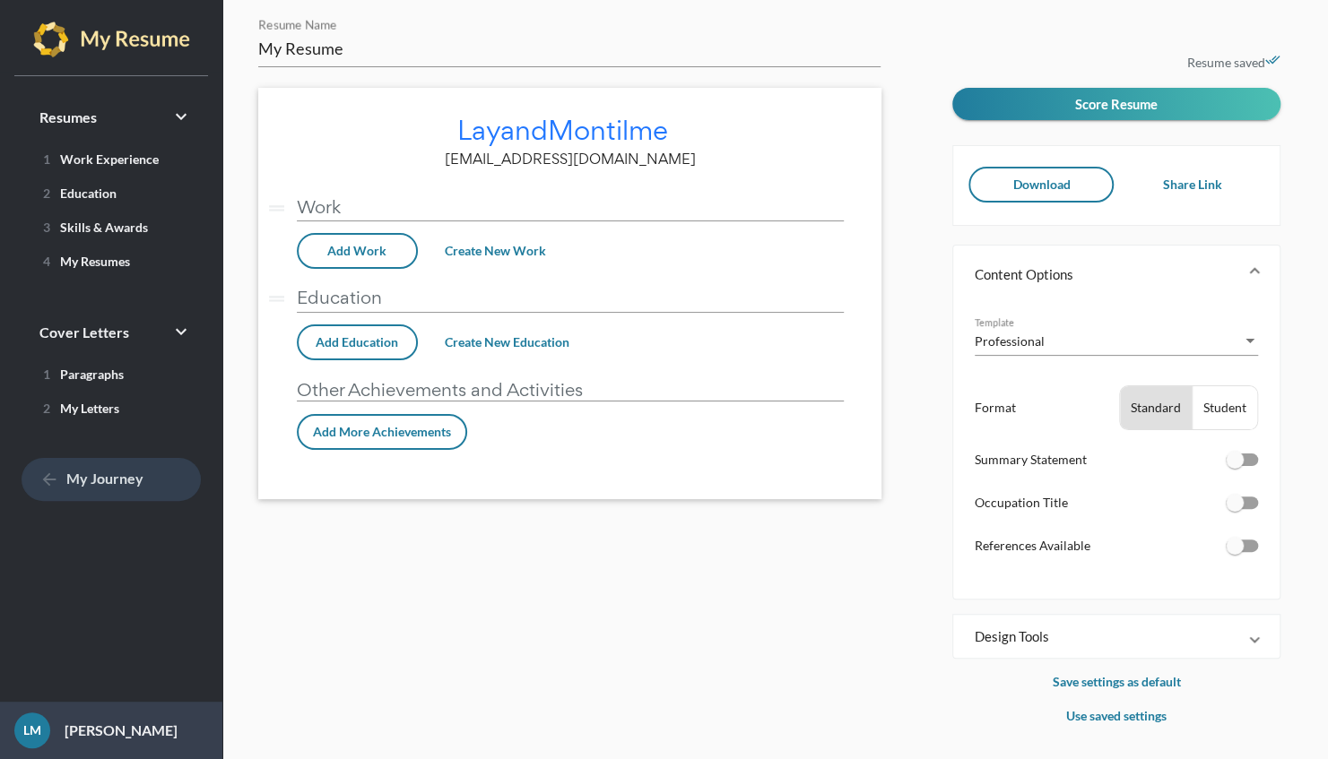
click at [113, 480] on span "arrow_back My Journey" at bounding box center [91, 478] width 104 height 17
click at [1241, 636] on span "Design Tools" at bounding box center [1112, 637] width 276 height 18
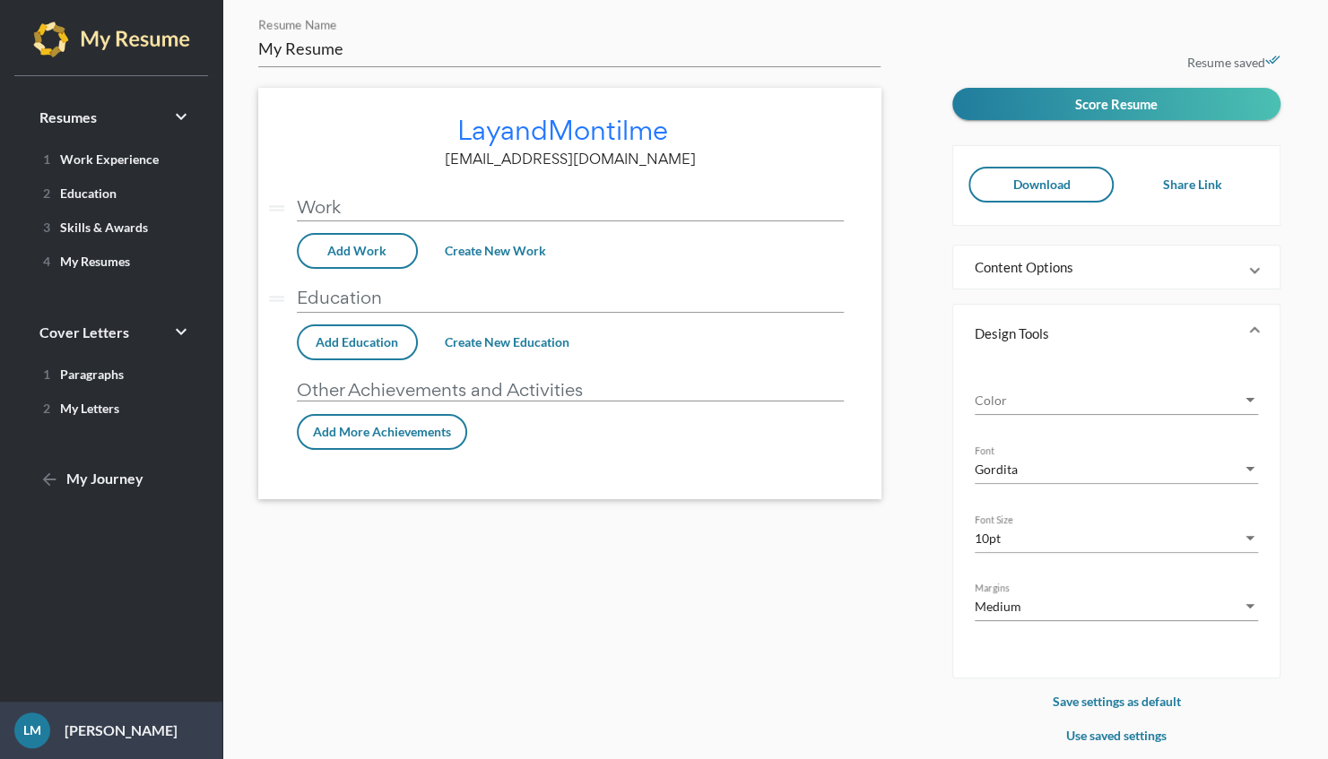
scroll to position [0, 0]
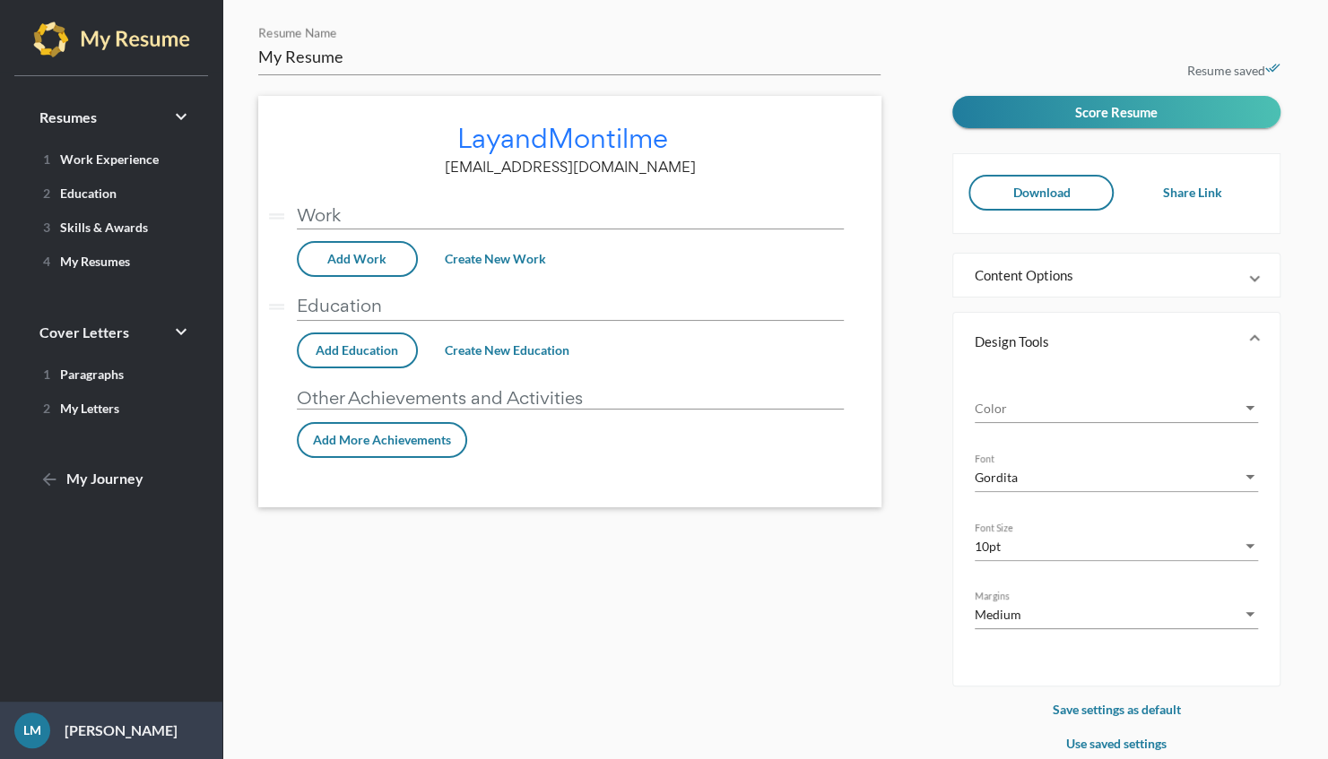
click at [354, 258] on span "Add Work" at bounding box center [356, 258] width 59 height 15
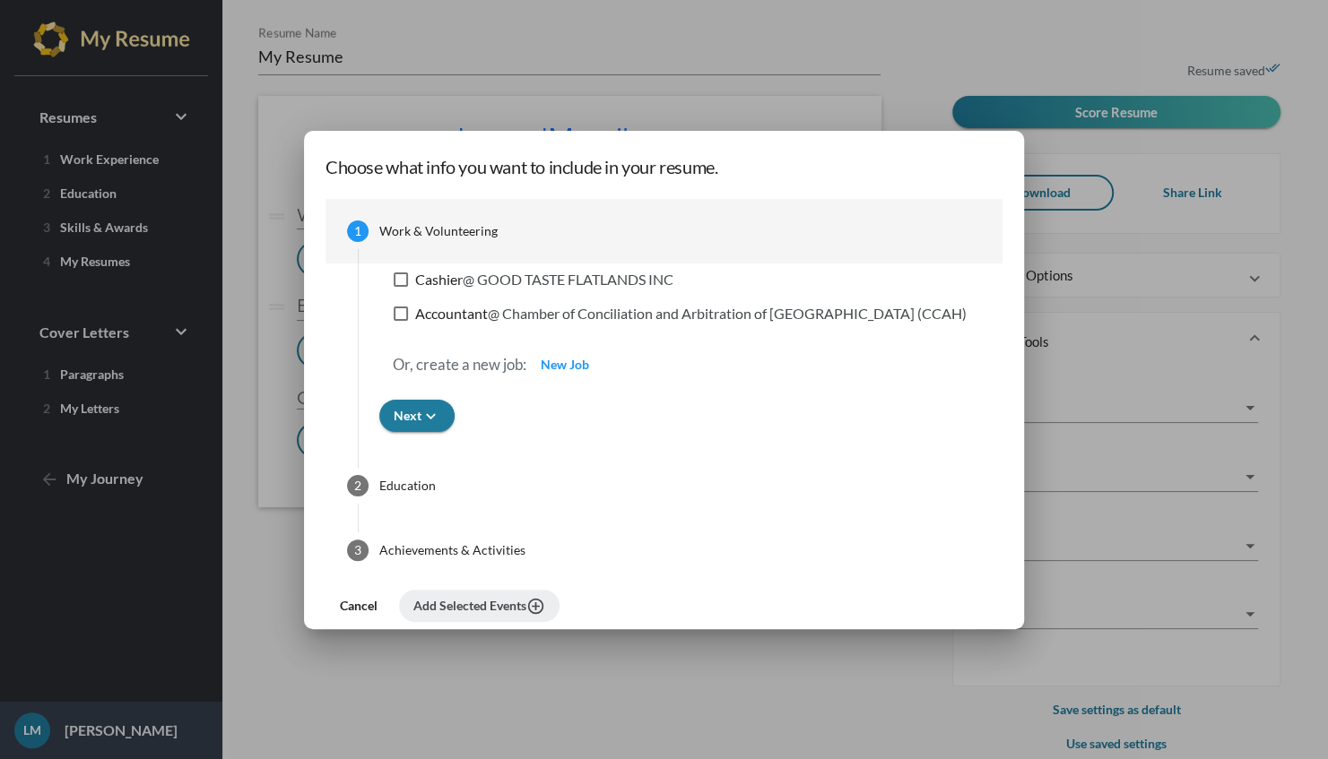
click at [891, 681] on div at bounding box center [664, 379] width 1328 height 759
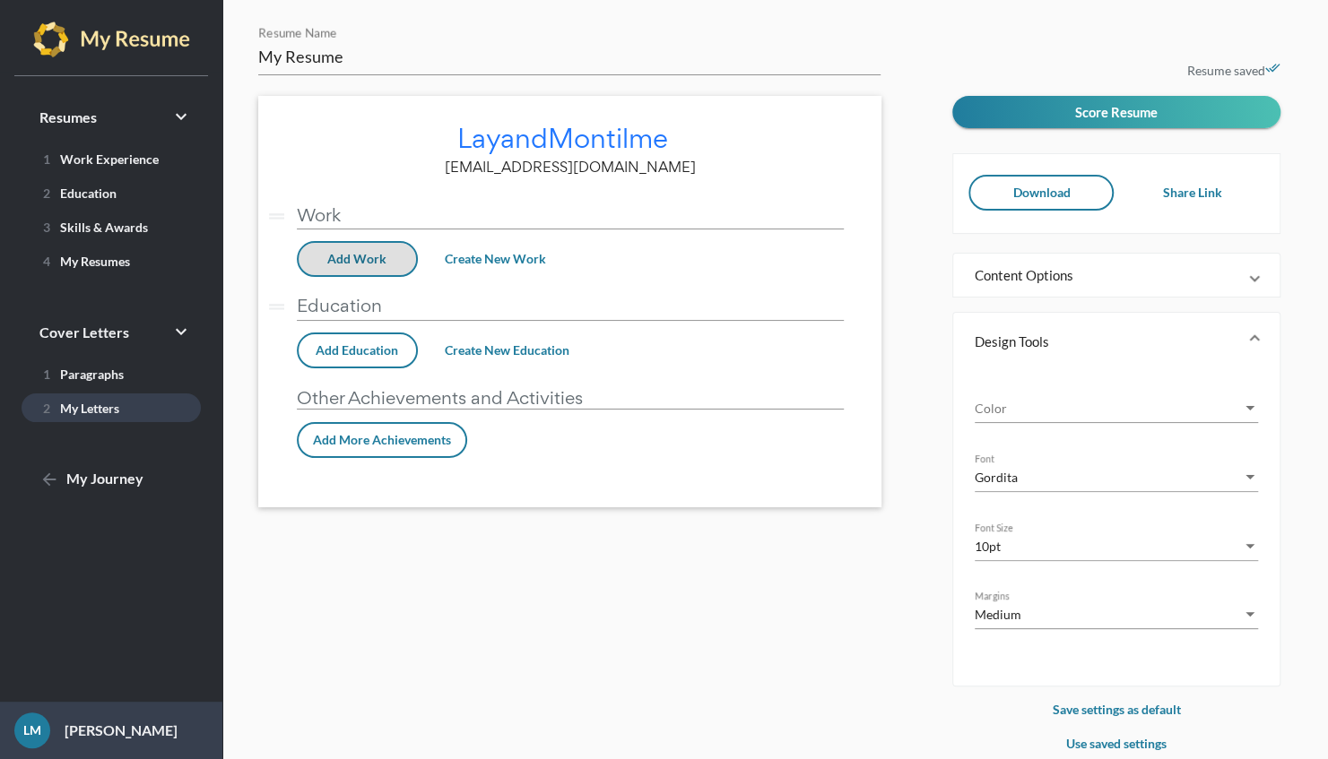
click at [89, 418] on link "2 My Letters" at bounding box center [111, 408] width 179 height 29
click at [687, 138] on icon "edit" at bounding box center [689, 136] width 14 height 14
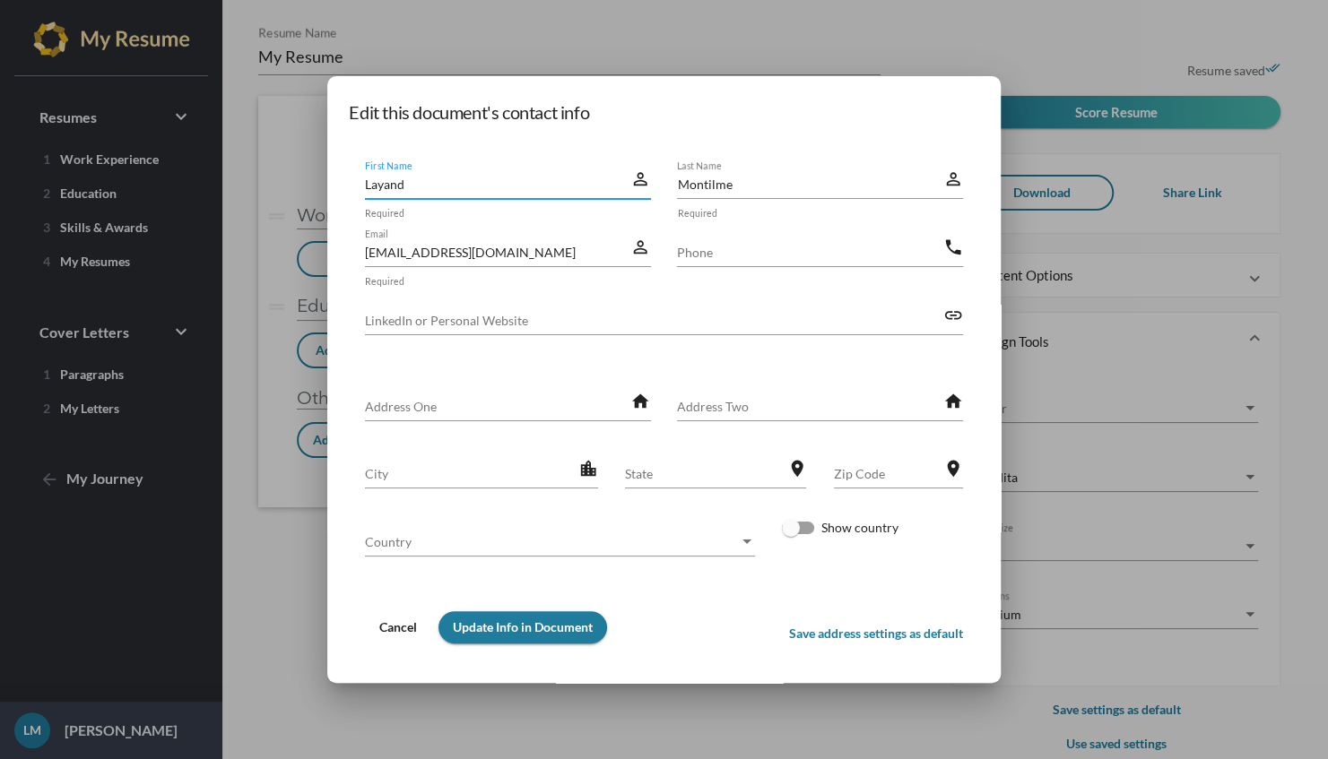
click at [532, 623] on span "Update Info in Document" at bounding box center [523, 626] width 140 height 15
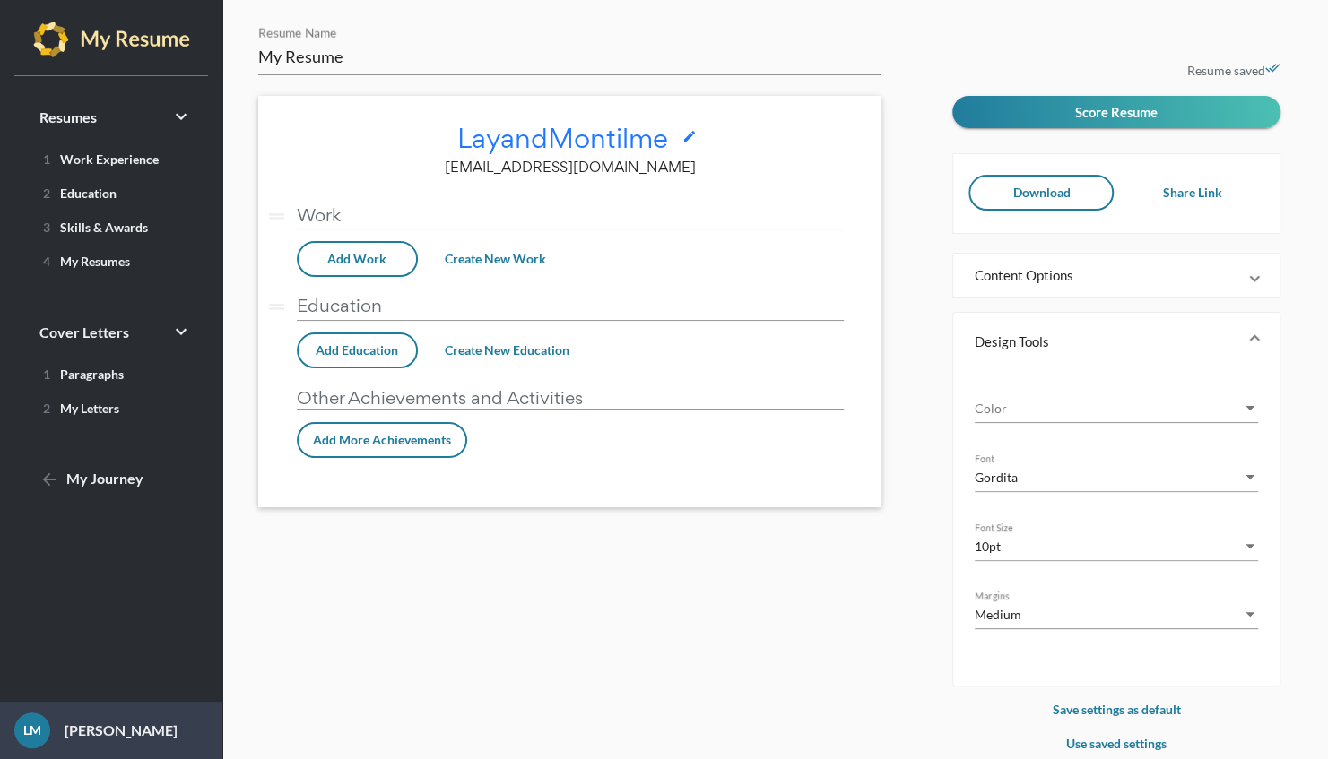
click at [691, 134] on icon "edit" at bounding box center [689, 136] width 14 height 14
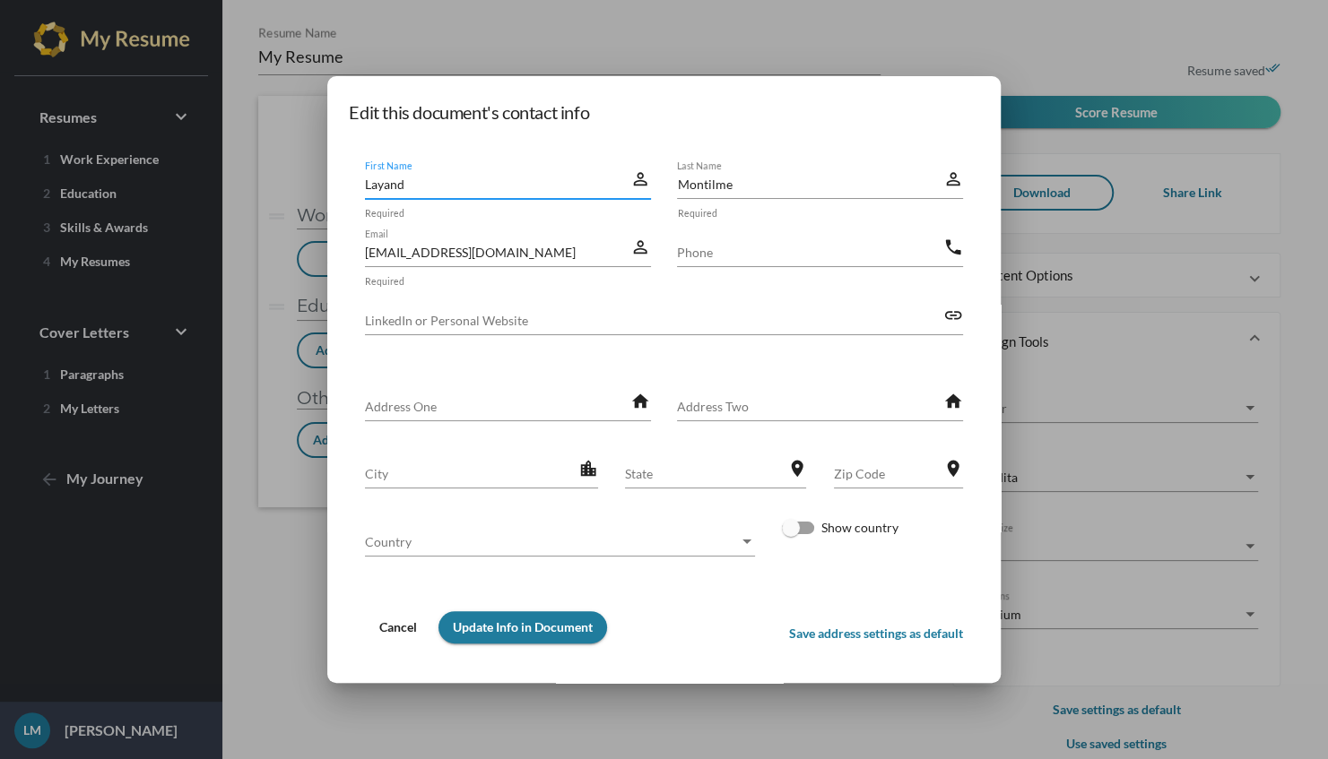
click at [943, 36] on div at bounding box center [664, 379] width 1328 height 759
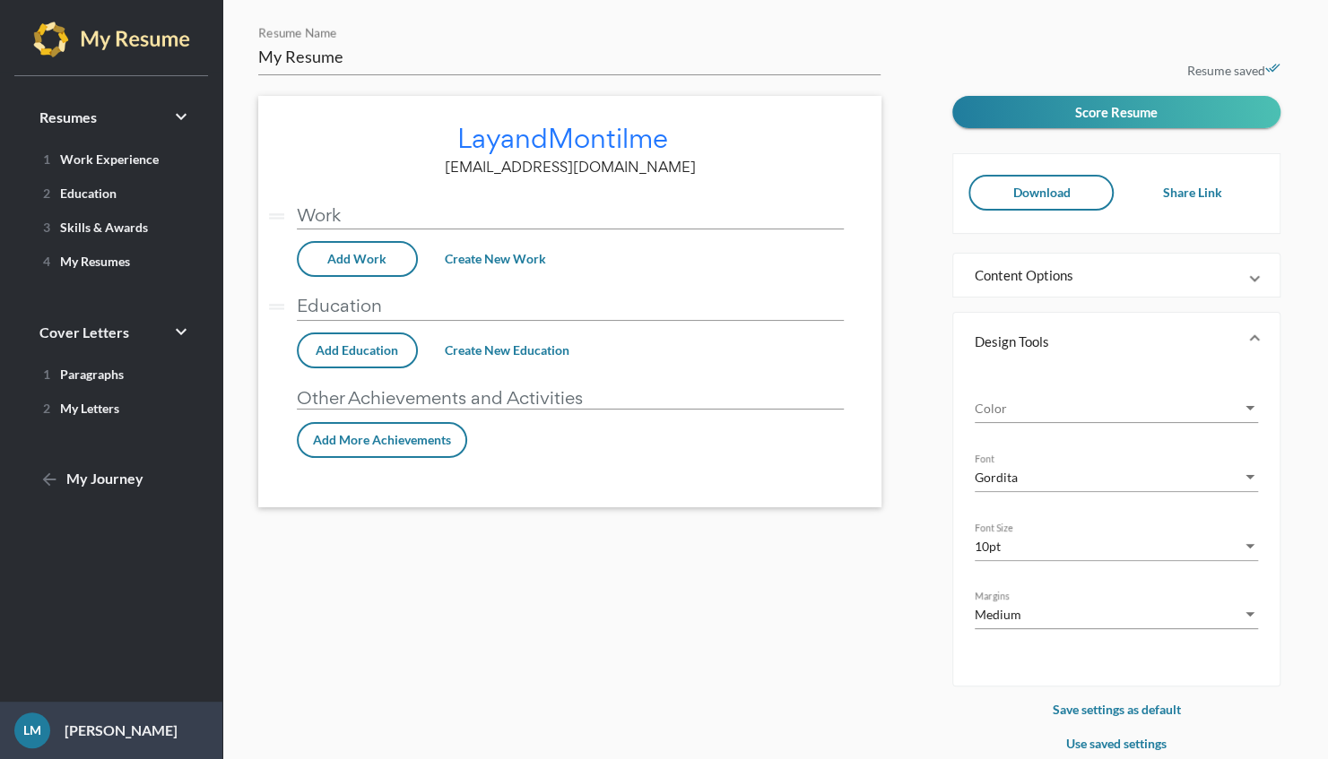
click at [626, 455] on div "drag_handle Work vertical_split Add Work Create New Work drag_handle Education …" at bounding box center [570, 338] width 547 height 273
click at [628, 455] on div "drag_handle Work vertical_split Add Work Create New Work drag_handle Education …" at bounding box center [570, 338] width 547 height 273
click at [667, 556] on div "My Resume Resume Name Layand Montilme edit lmontilme.cmghaiti@gmail.com drag_ha…" at bounding box center [598, 390] width 707 height 730
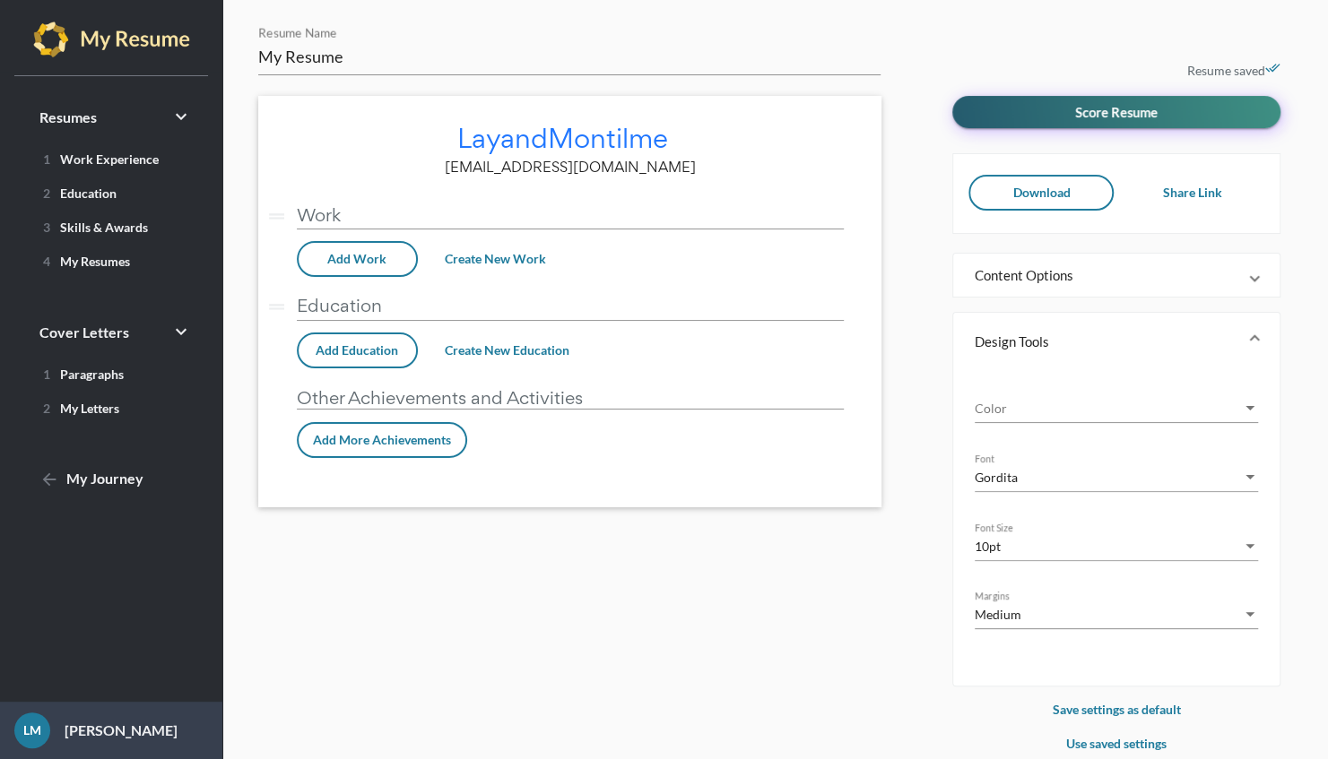
click at [1208, 116] on button "Score Resume" at bounding box center [1116, 112] width 328 height 32
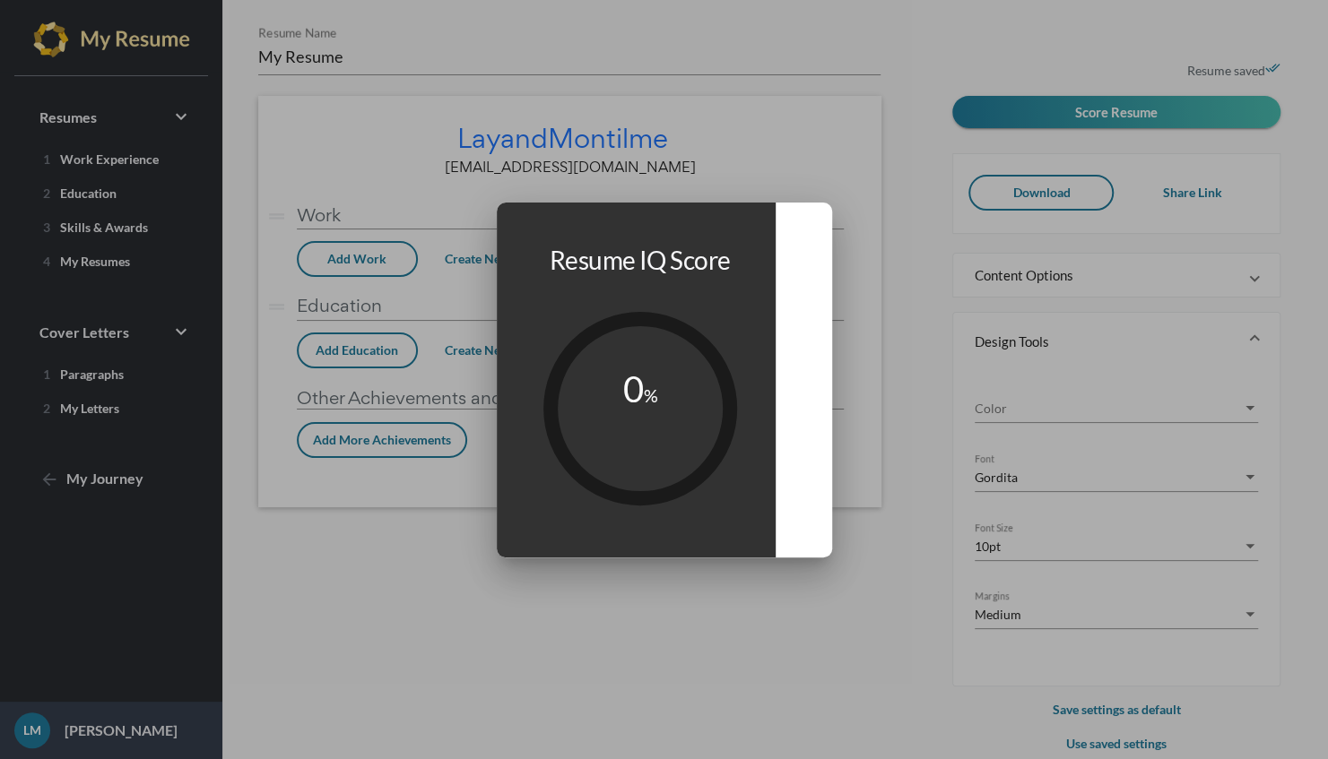
click at [855, 656] on div at bounding box center [664, 379] width 1328 height 759
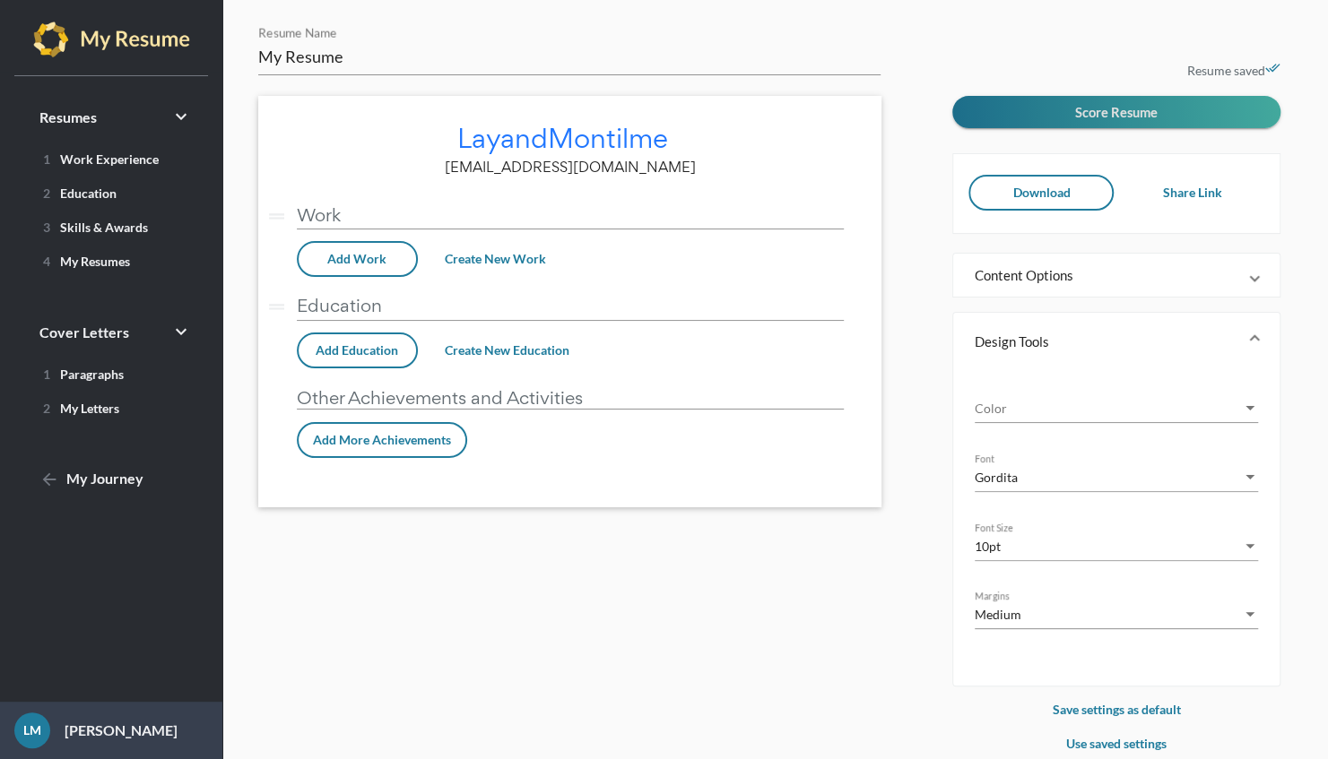
click at [1245, 273] on span "Content Options" at bounding box center [1112, 275] width 276 height 18
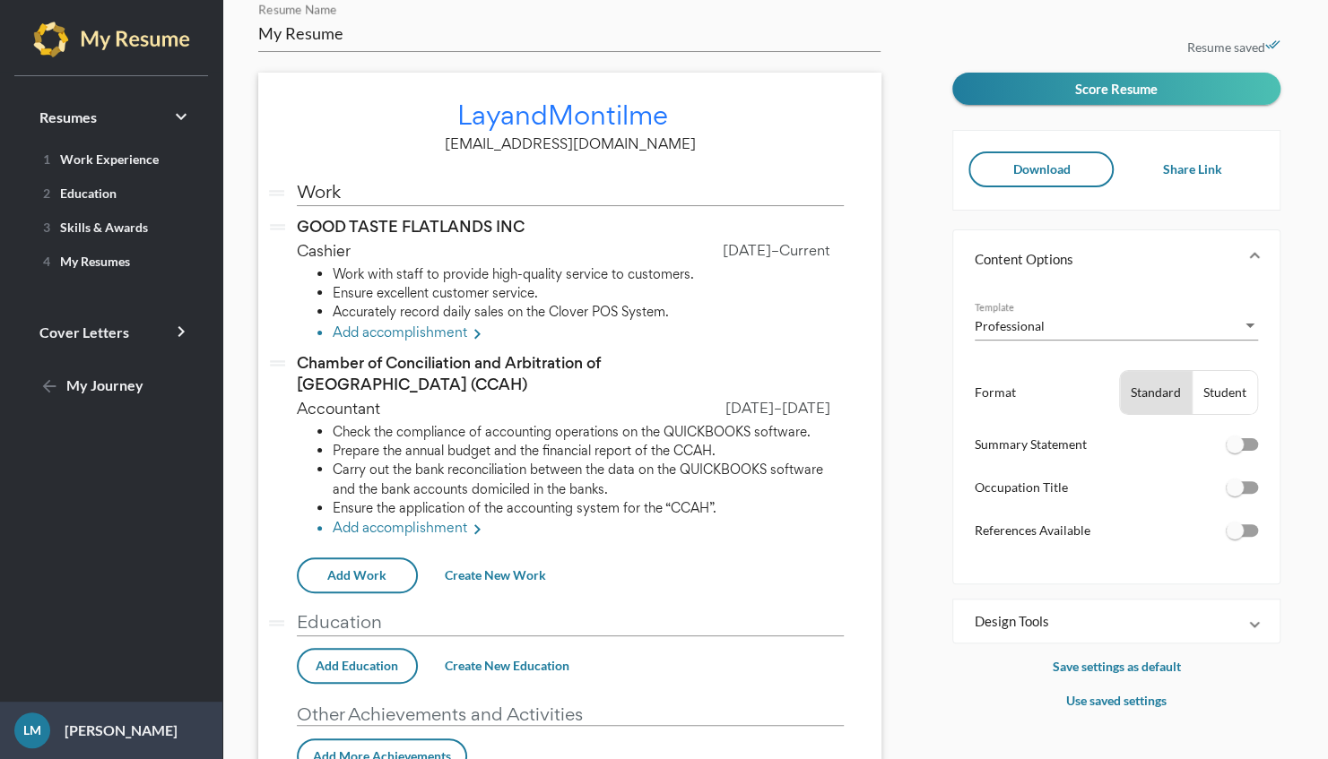
scroll to position [126, 0]
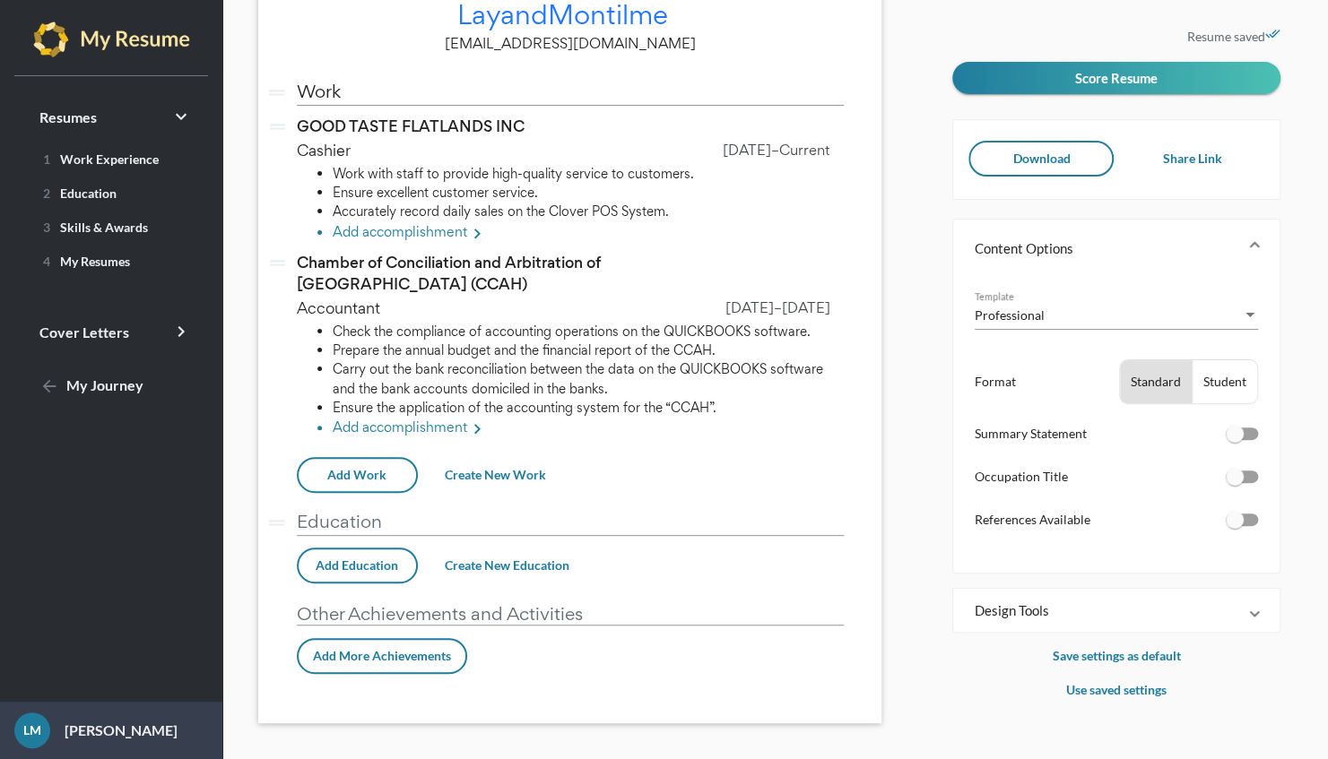
click at [448, 434] on li "Add accomplishment keyboard_arrow_right" at bounding box center [588, 429] width 511 height 23
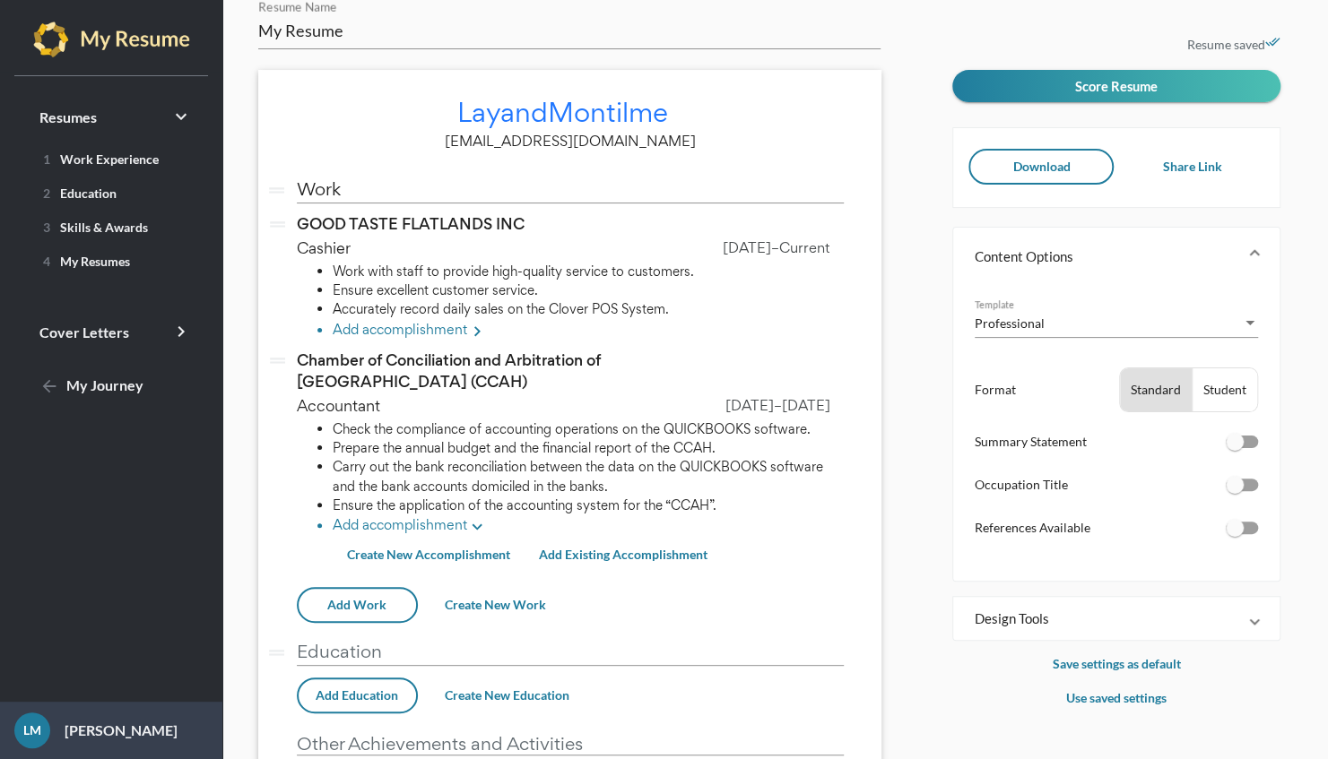
scroll to position [25, 0]
click at [74, 195] on span "2 Education" at bounding box center [76, 193] width 81 height 15
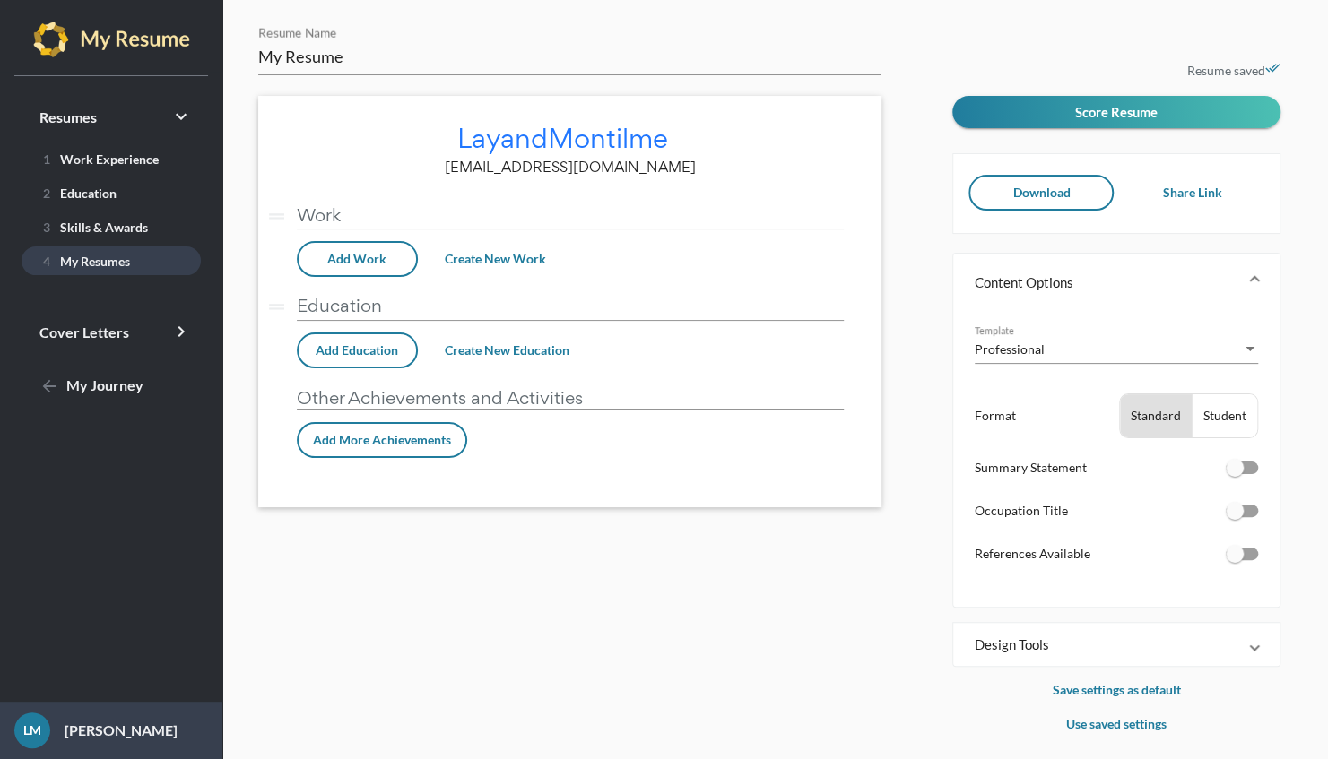
click at [146, 260] on link "4 My Resumes" at bounding box center [111, 261] width 179 height 29
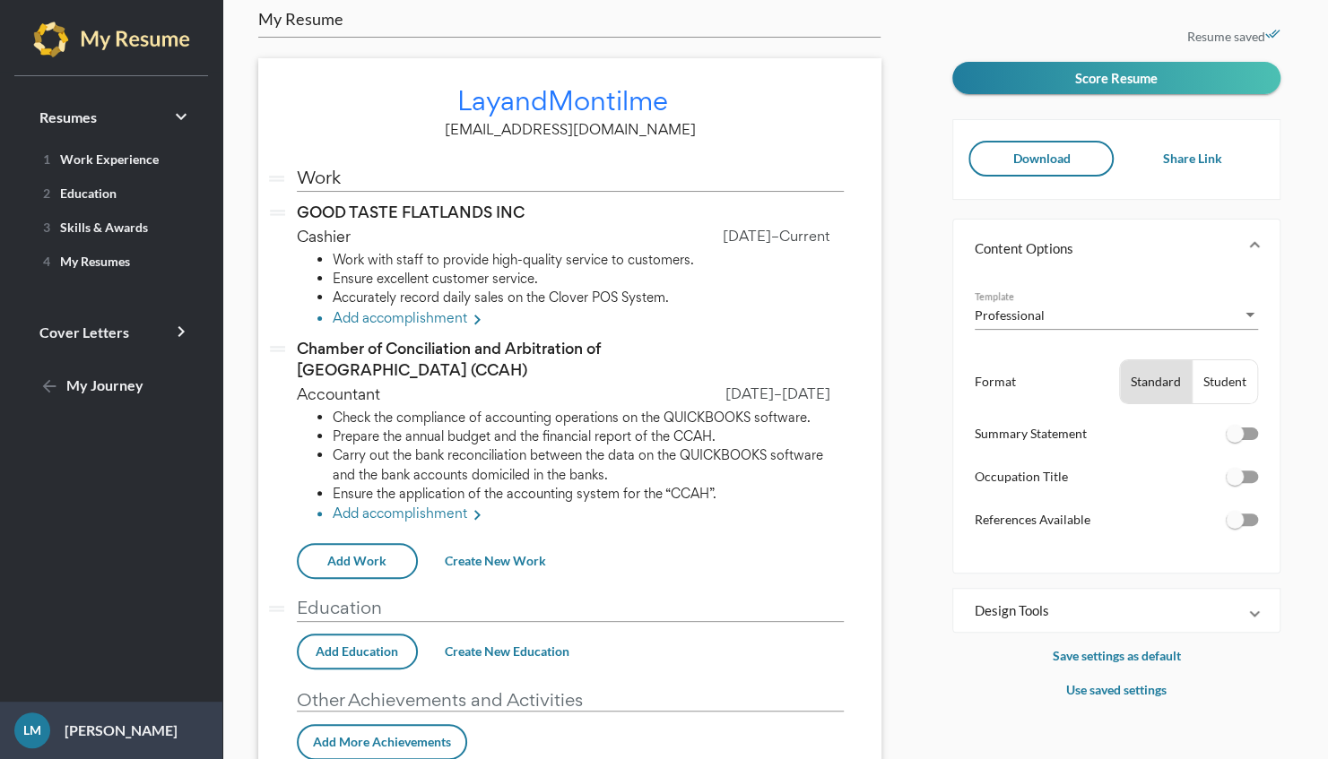
scroll to position [126, 0]
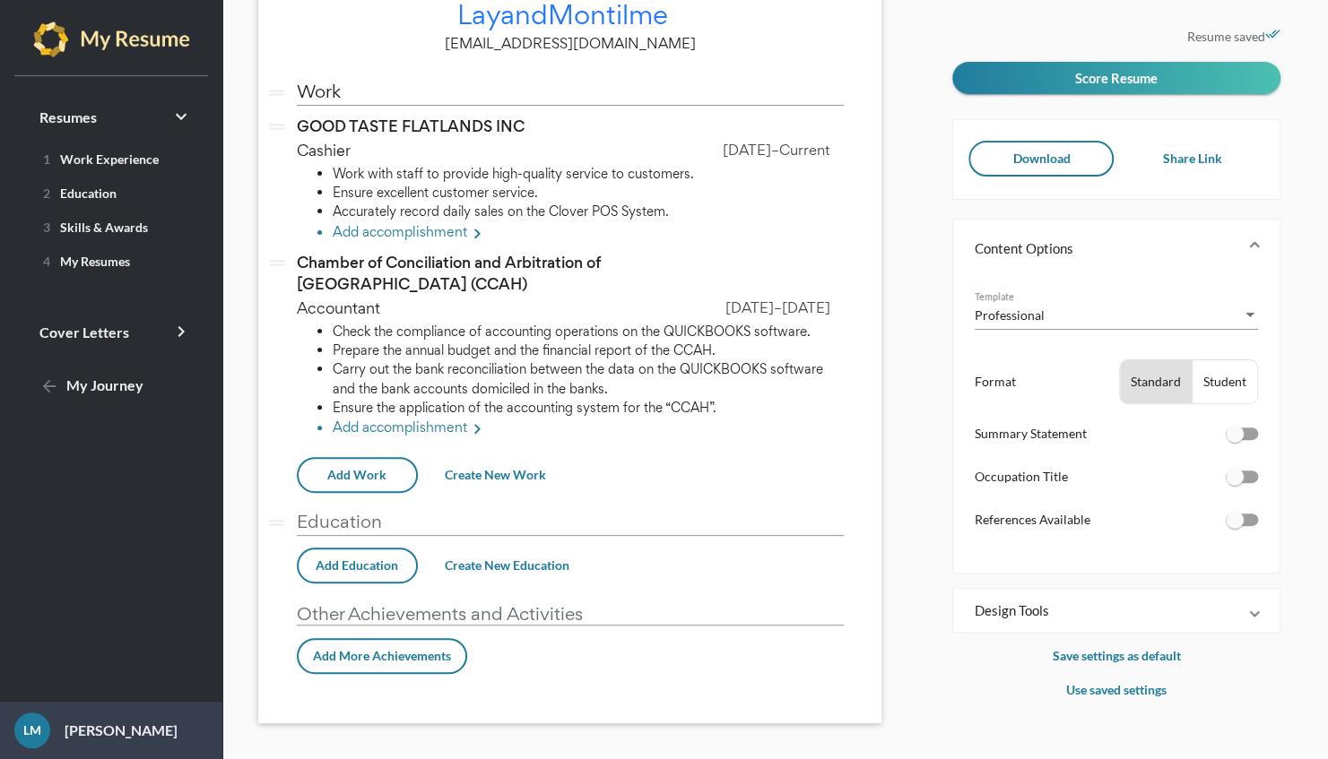
click at [391, 647] on button "Add More Achievements" at bounding box center [382, 656] width 170 height 36
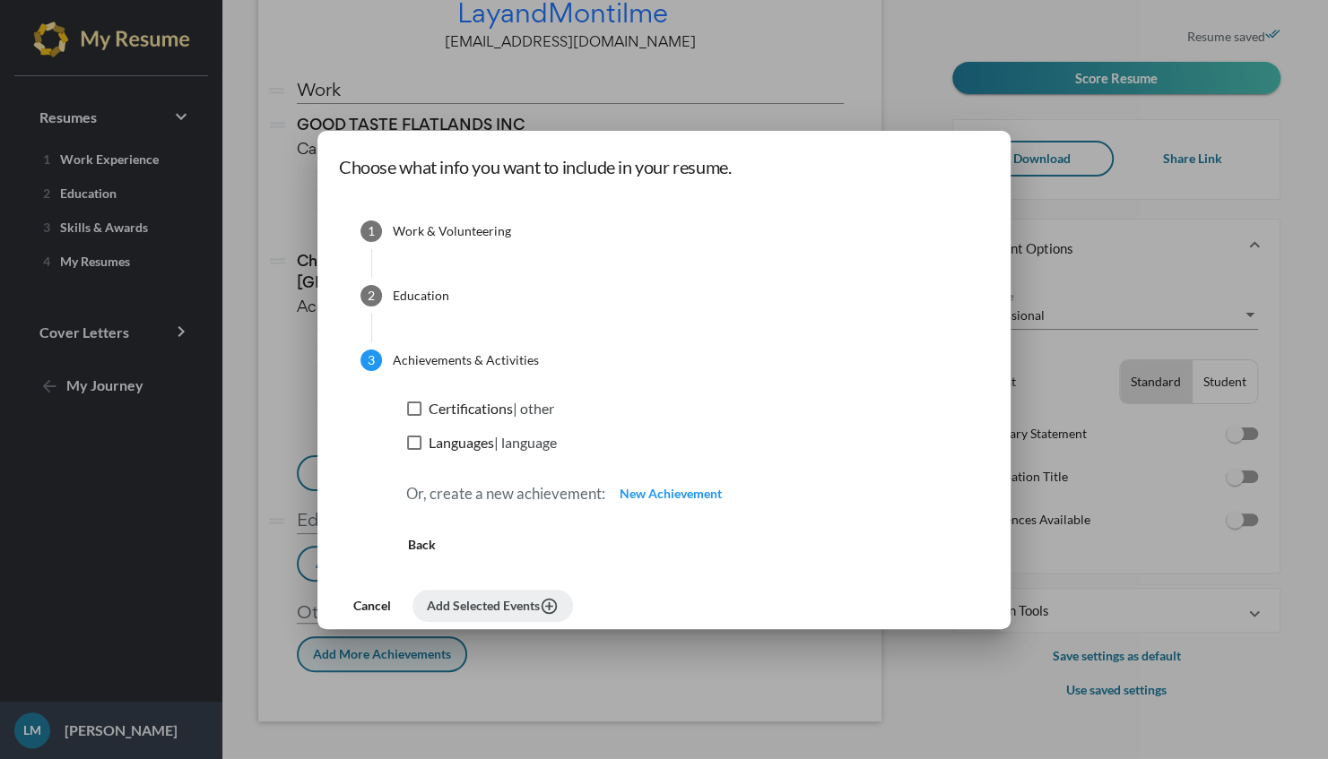
scroll to position [0, 0]
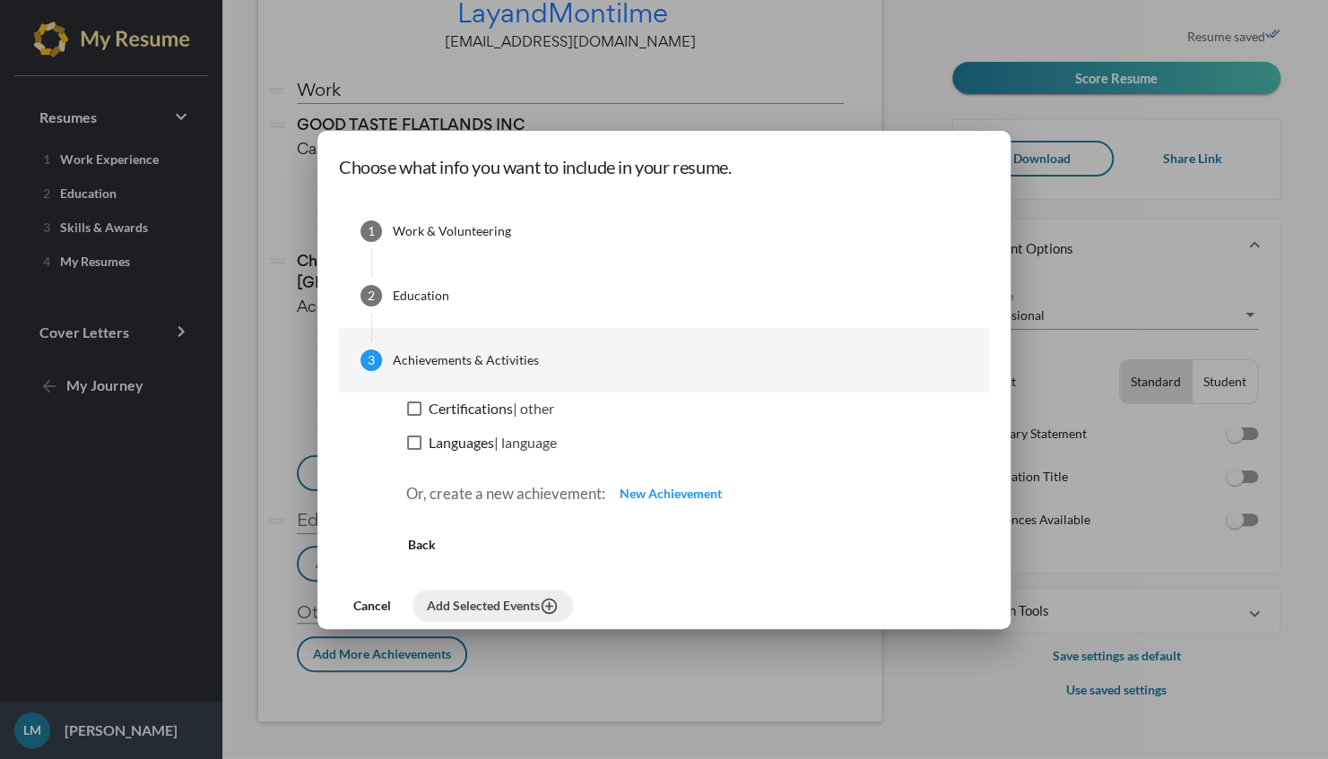
click at [449, 303] on div "Education" at bounding box center [421, 296] width 56 height 18
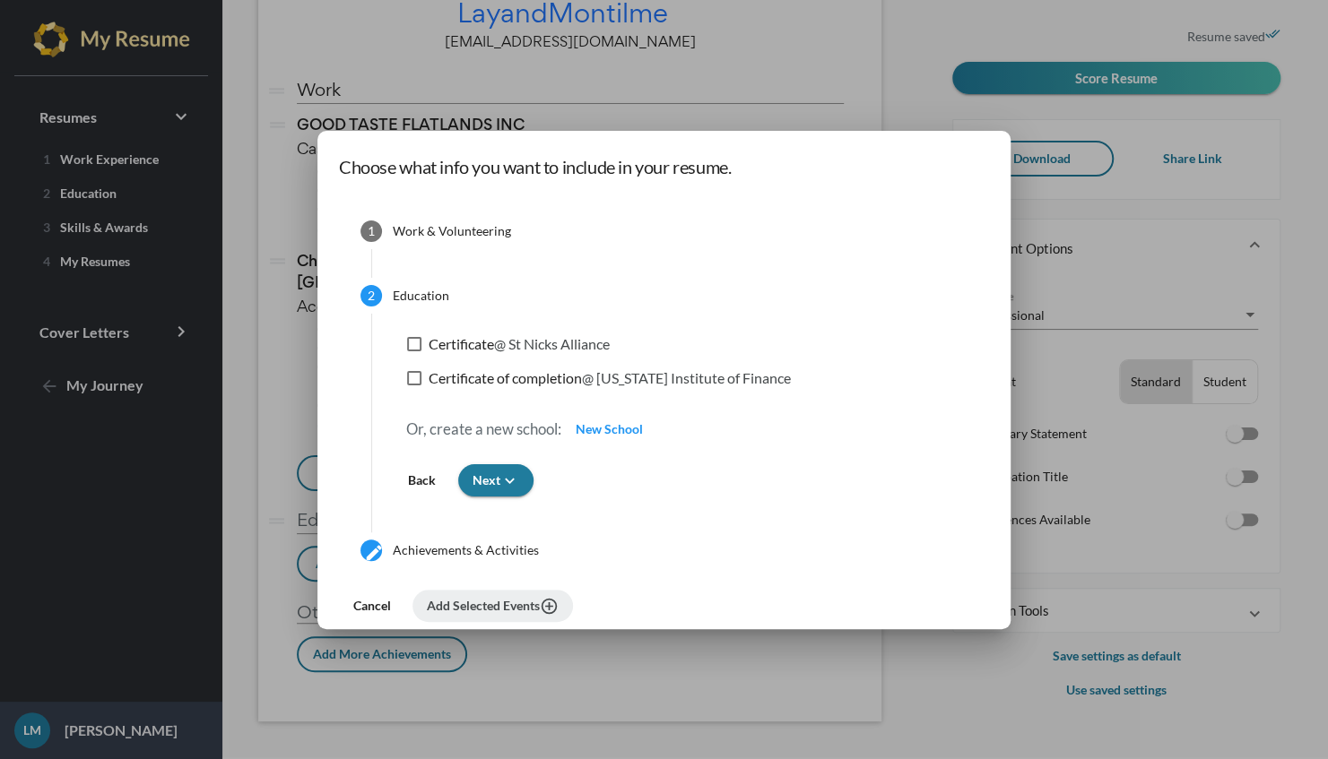
click at [480, 342] on label "Certificate @ St Nicks Alliance" at bounding box center [508, 344] width 203 height 22
click at [414, 351] on input "Certificate @ St Nicks Alliance" at bounding box center [413, 351] width 1 height 1
checkbox input "true"
click at [480, 376] on label "Certificate of completion @ New York Institute of Finance" at bounding box center [599, 379] width 384 height 22
click at [414, 385] on input "Certificate of completion @ New York Institute of Finance" at bounding box center [413, 385] width 1 height 1
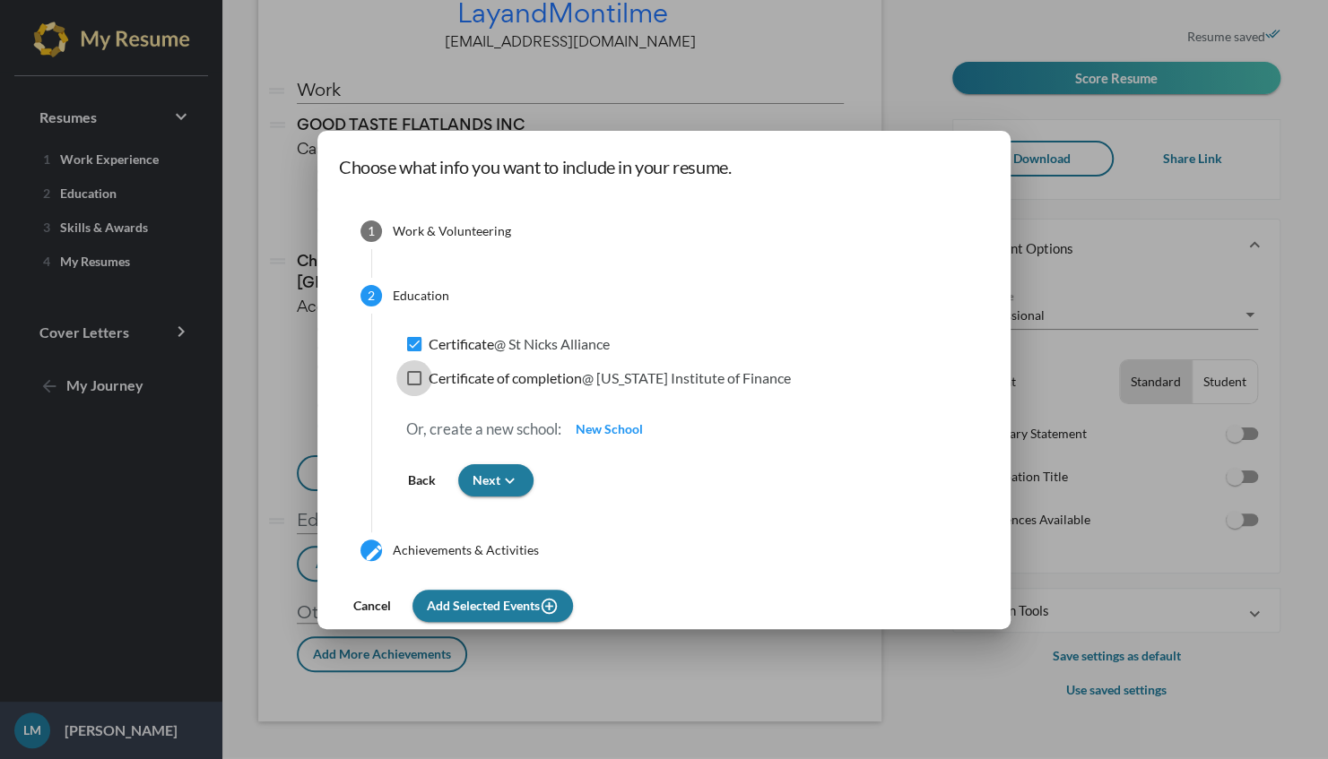
checkbox input "true"
click at [519, 473] on icon "keyboard_arrow_down" at bounding box center [509, 481] width 19 height 19
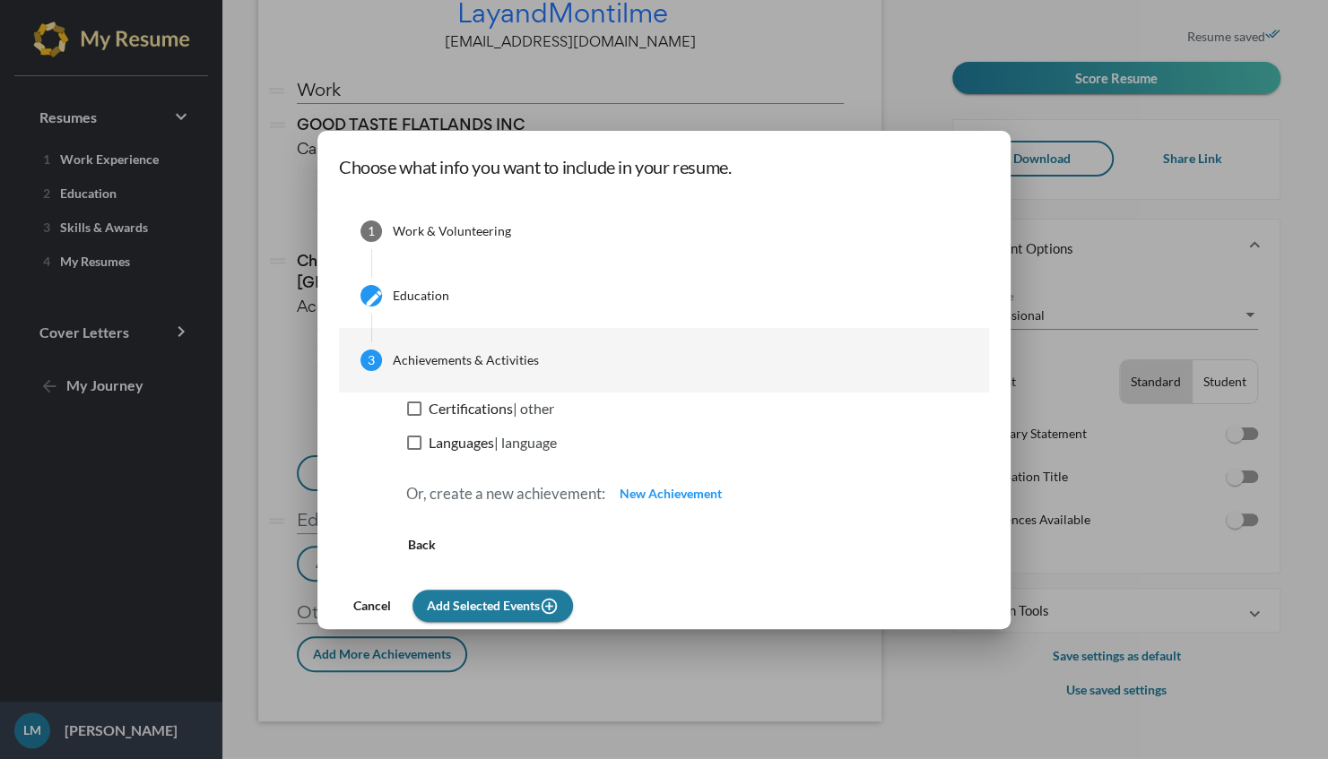
click at [550, 604] on span "Add Selected Events add_circle_outline" at bounding box center [493, 605] width 132 height 15
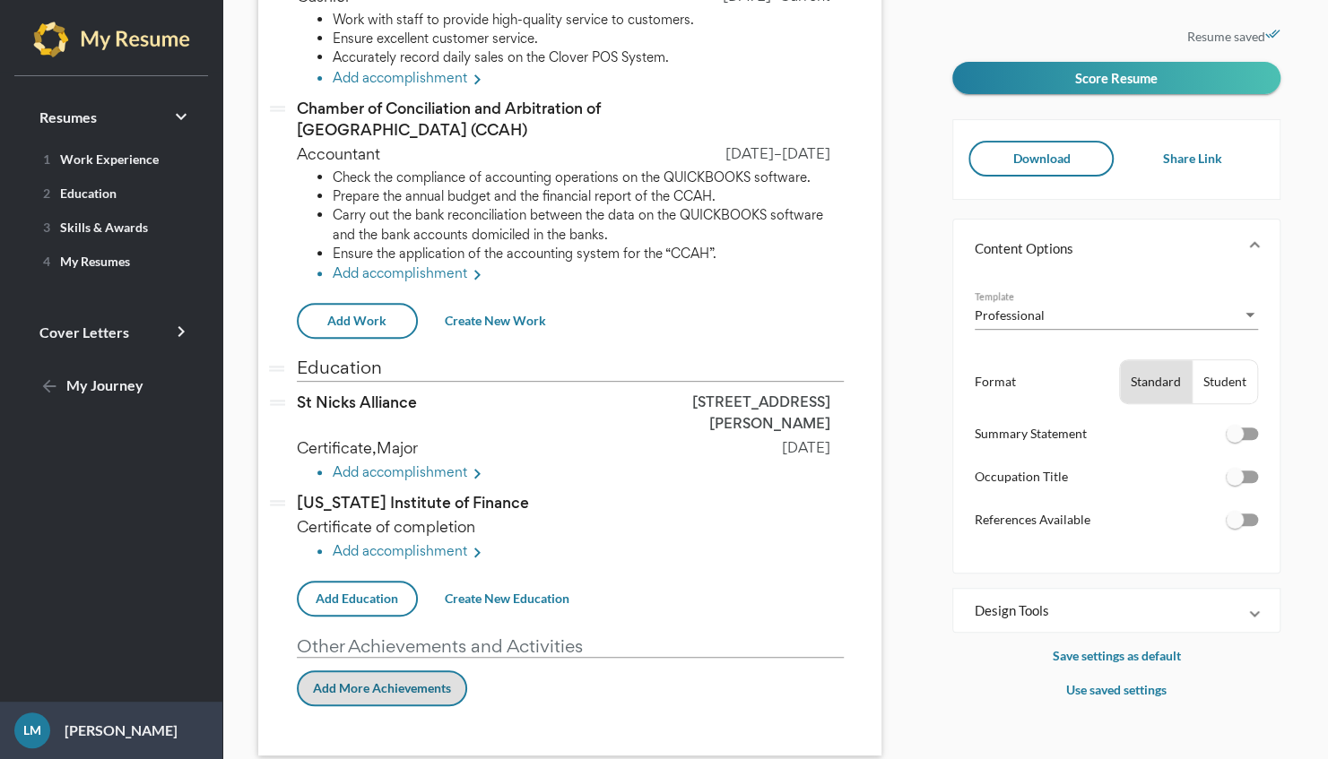
scroll to position [291, 0]
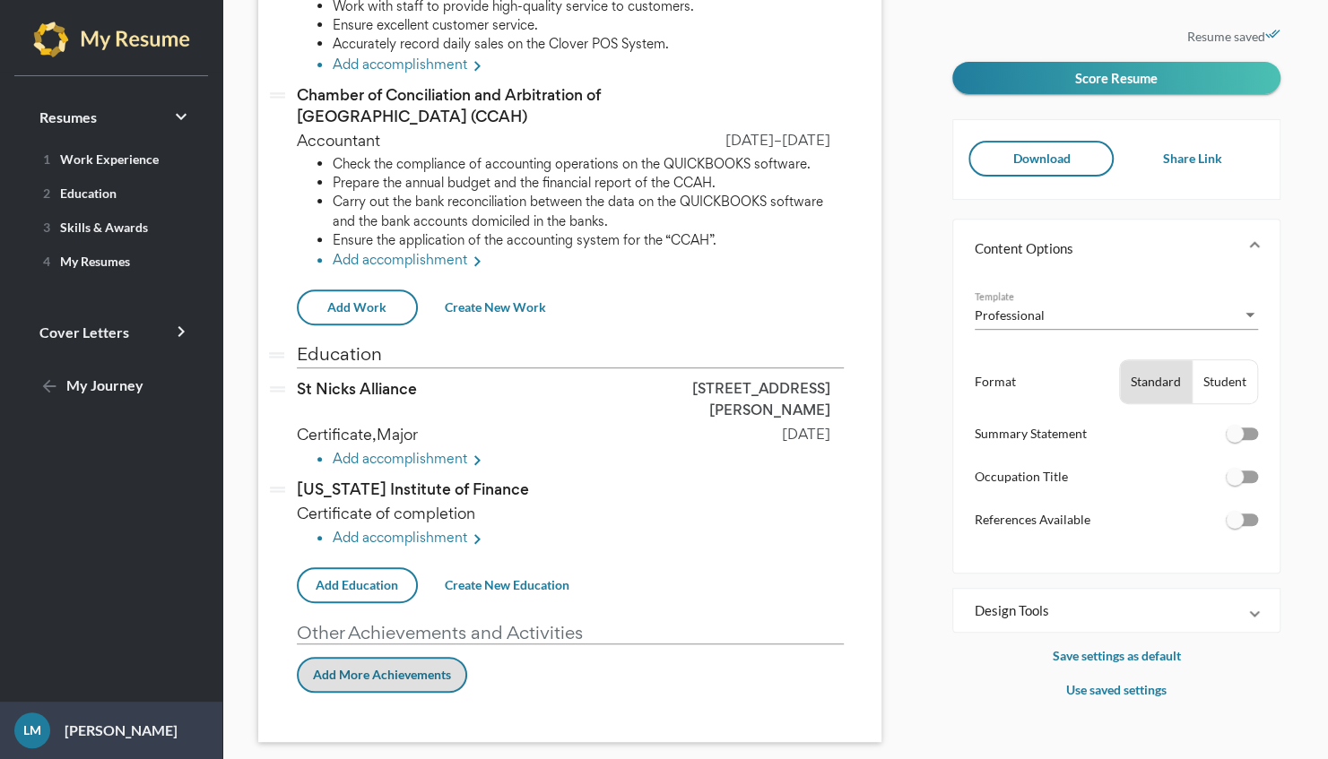
click at [437, 528] on li "Add accomplishment keyboard_arrow_right" at bounding box center [588, 539] width 511 height 23
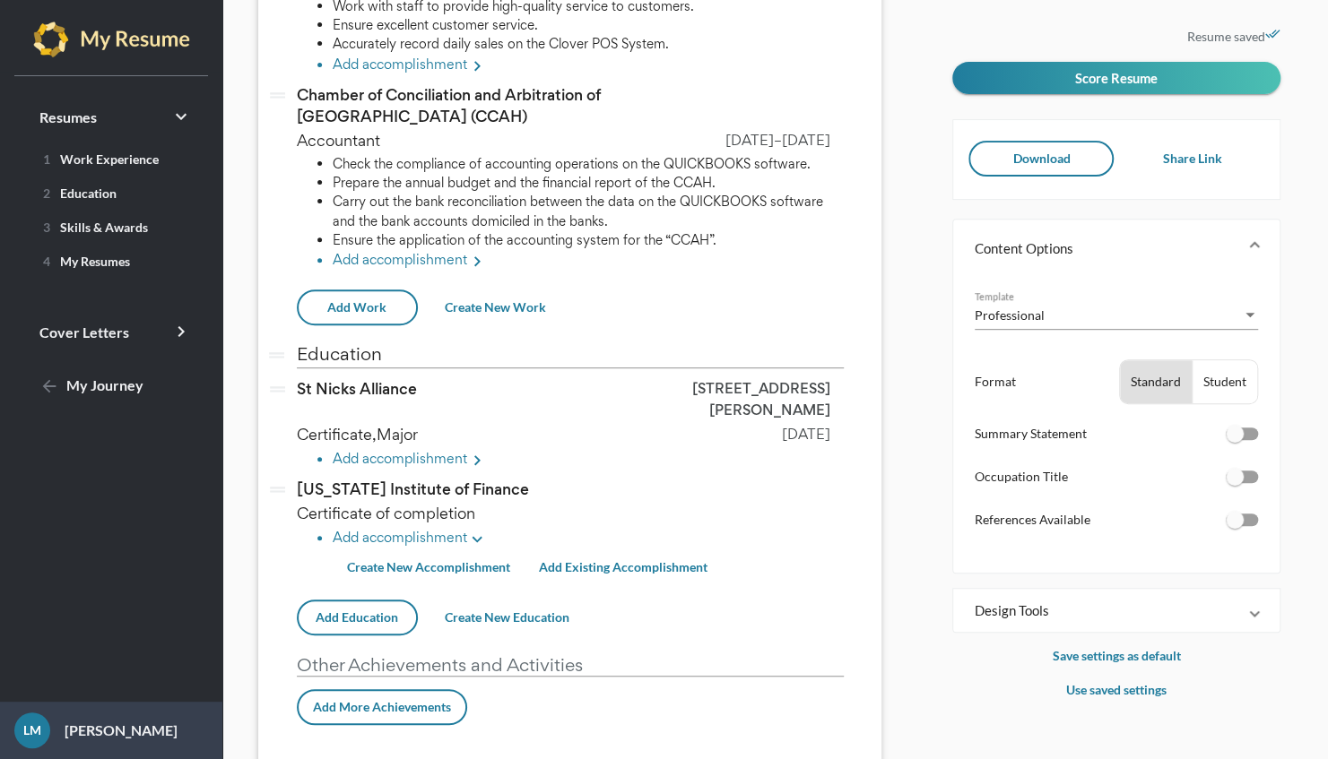
click at [463, 551] on button "Create New Accomplishment" at bounding box center [429, 567] width 192 height 32
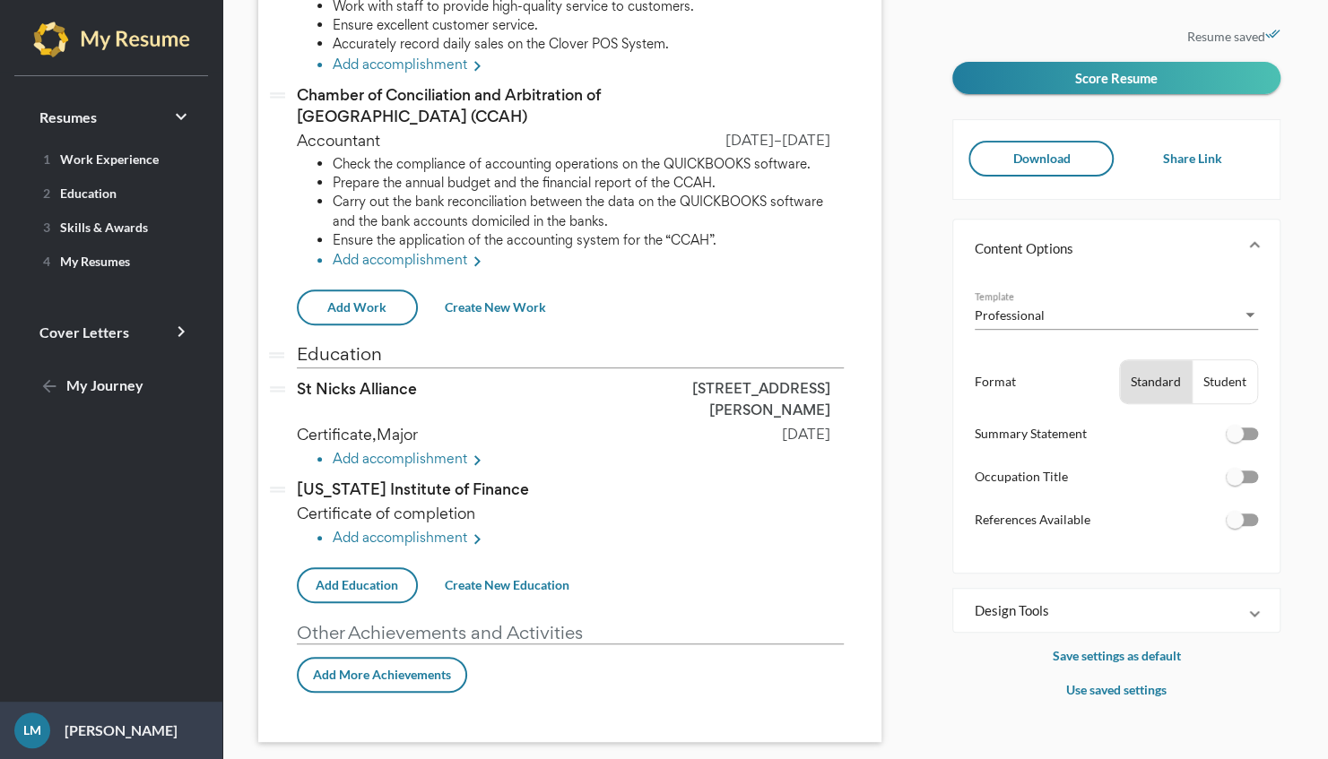
scroll to position [0, 0]
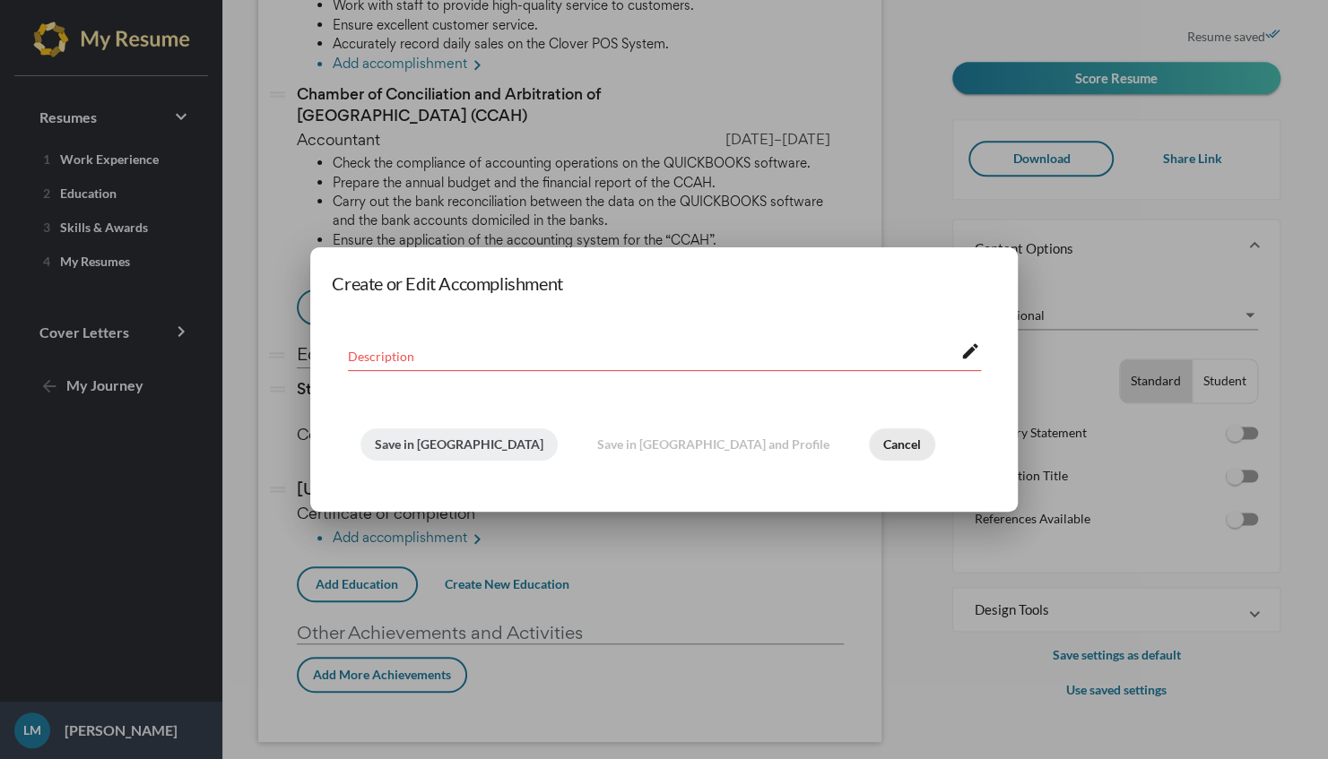
click at [883, 446] on span "Cancel" at bounding box center [902, 444] width 38 height 15
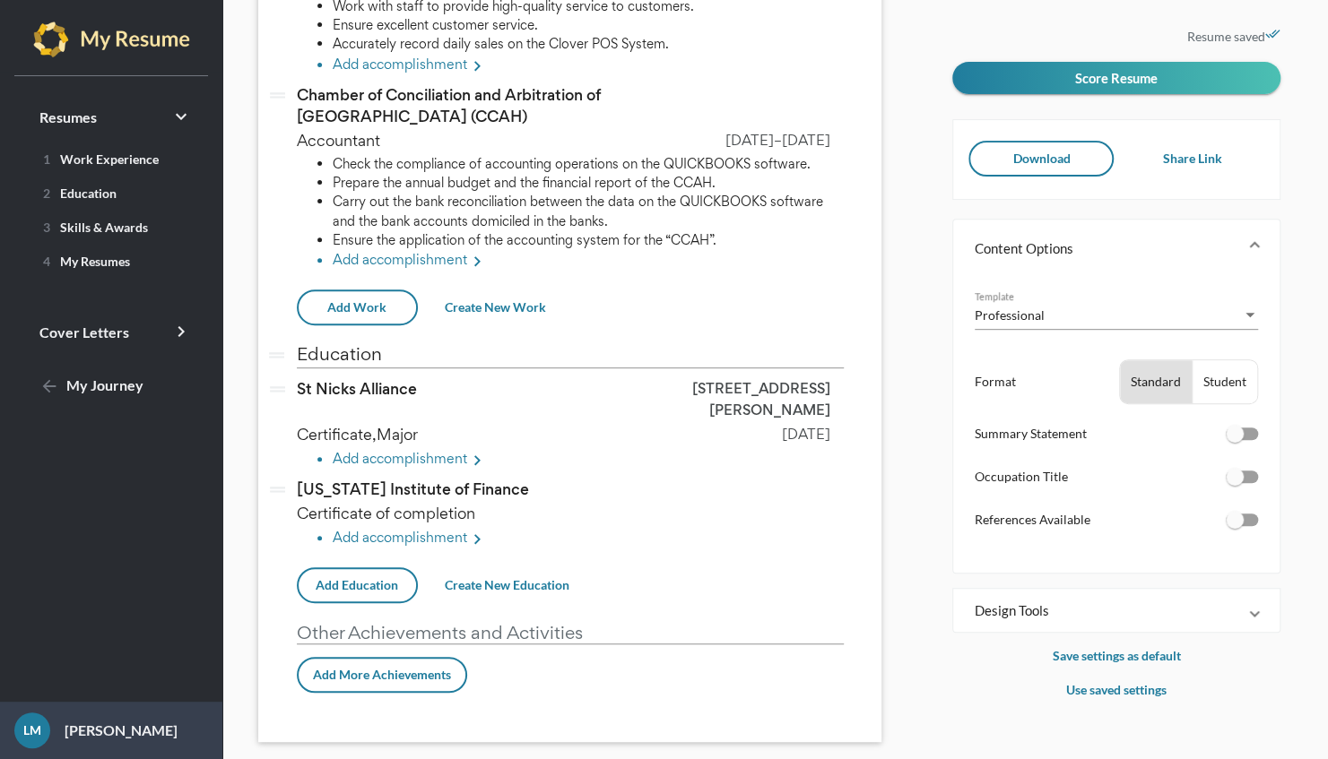
click at [400, 667] on span "Add More Achievements" at bounding box center [382, 674] width 138 height 15
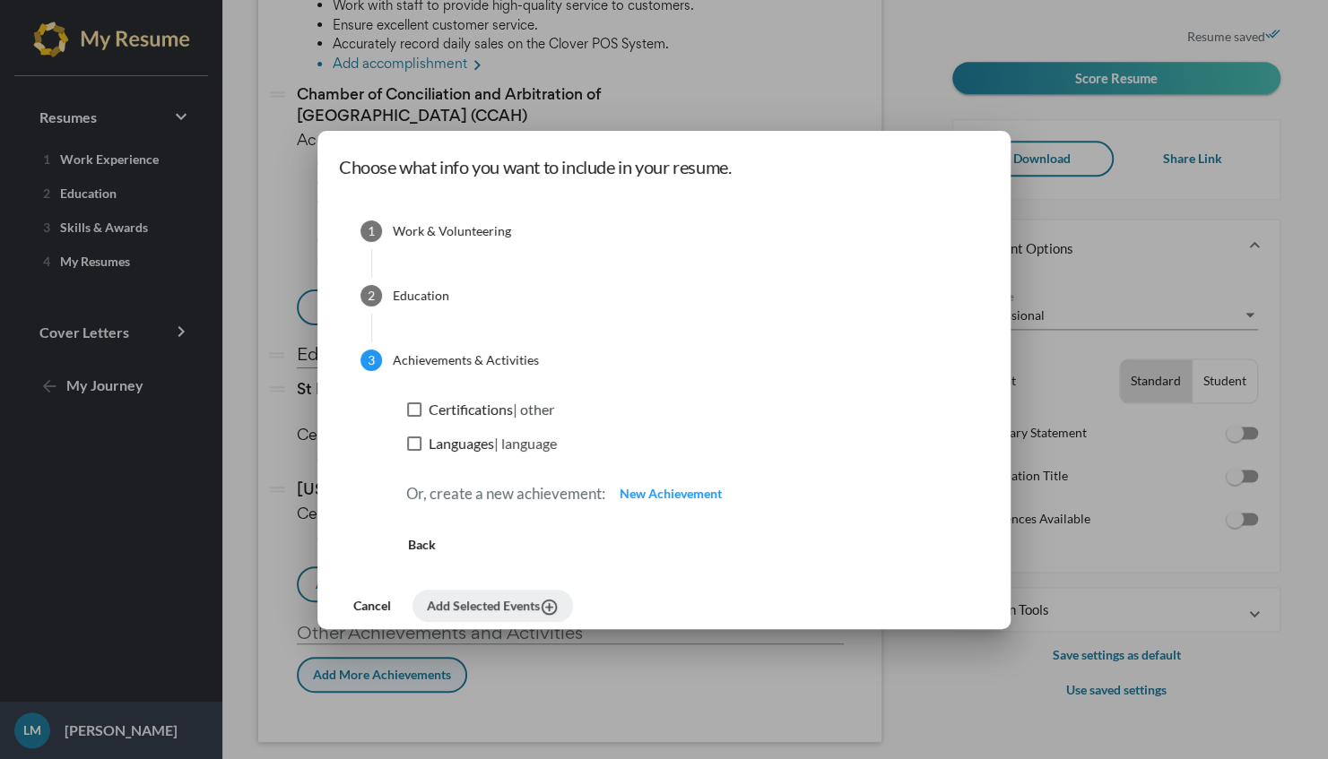
scroll to position [0, 0]
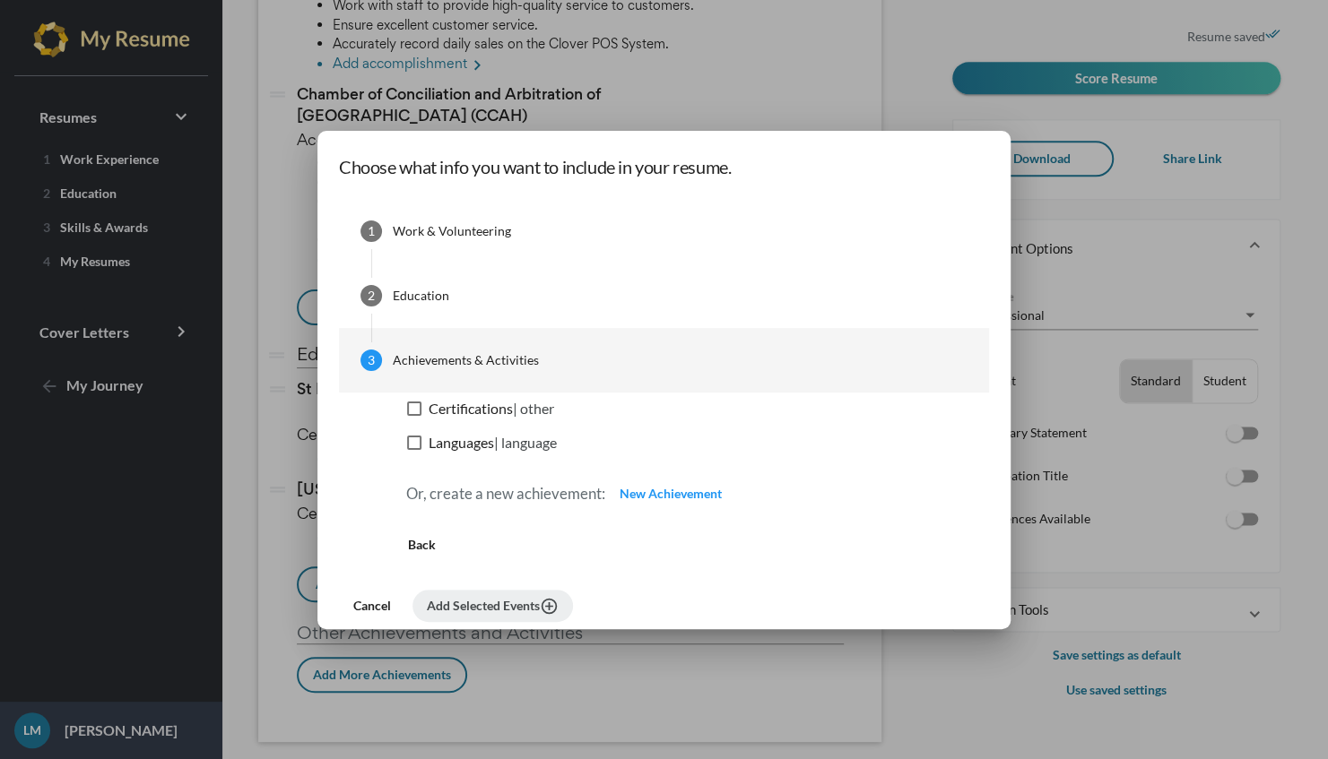
click at [489, 436] on span "Languages | language" at bounding box center [493, 443] width 128 height 22
click at [414, 450] on input "Languages | language" at bounding box center [413, 450] width 1 height 1
checkbox input "true"
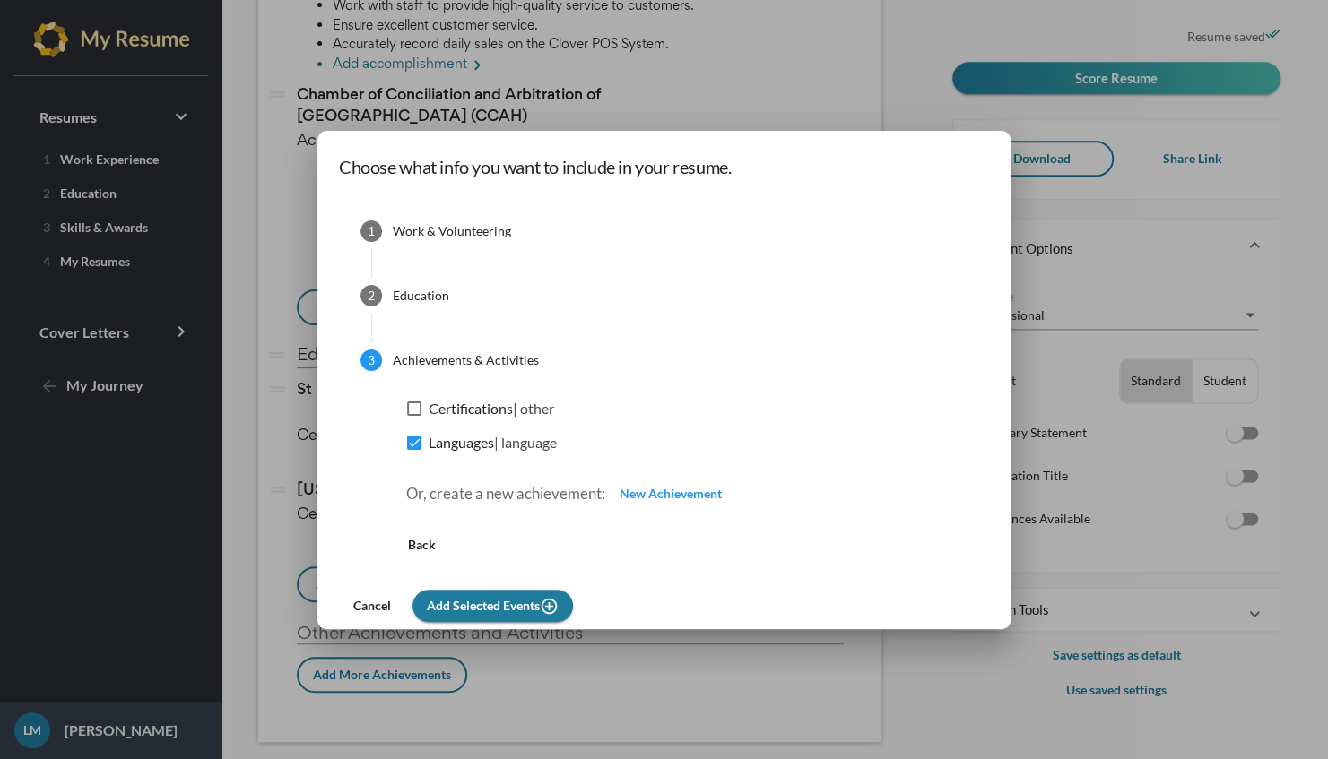
click at [537, 606] on span "Add Selected Events add_circle_outline" at bounding box center [493, 605] width 132 height 15
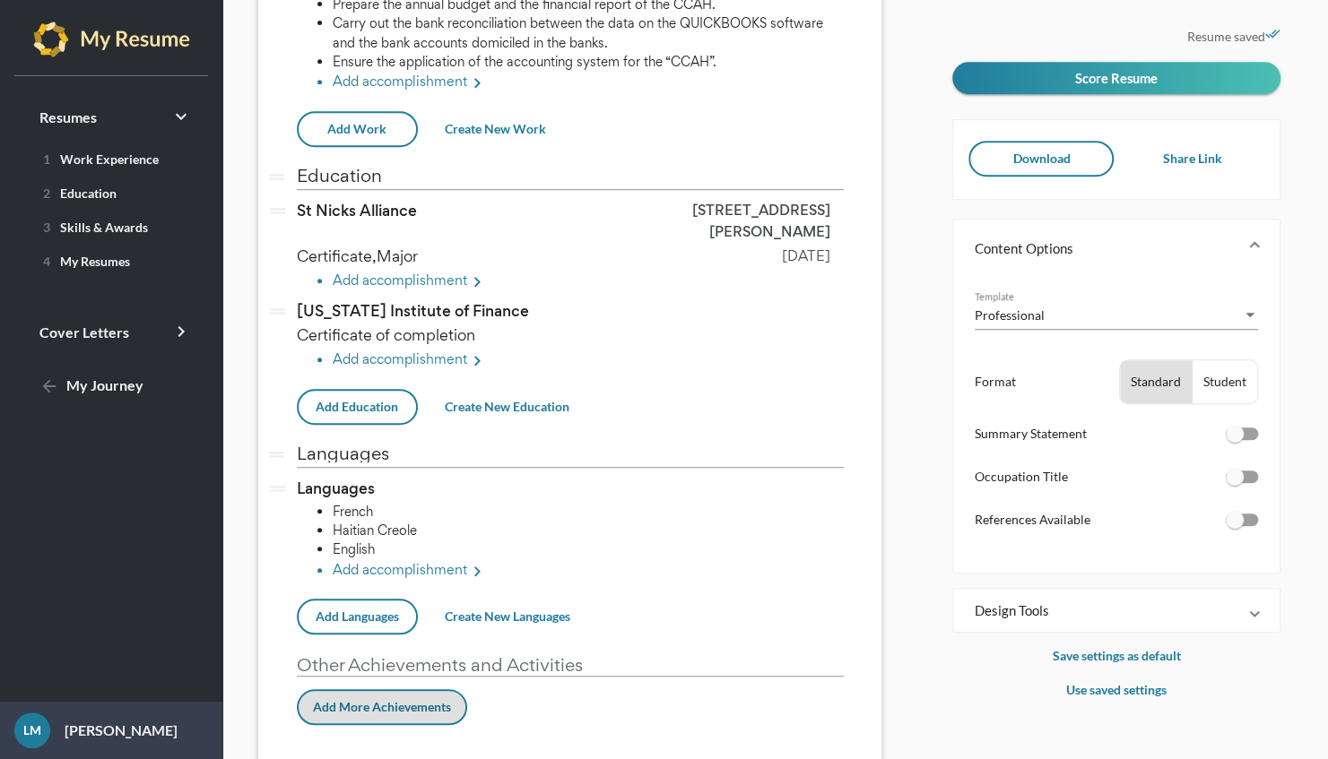
scroll to position [503, 0]
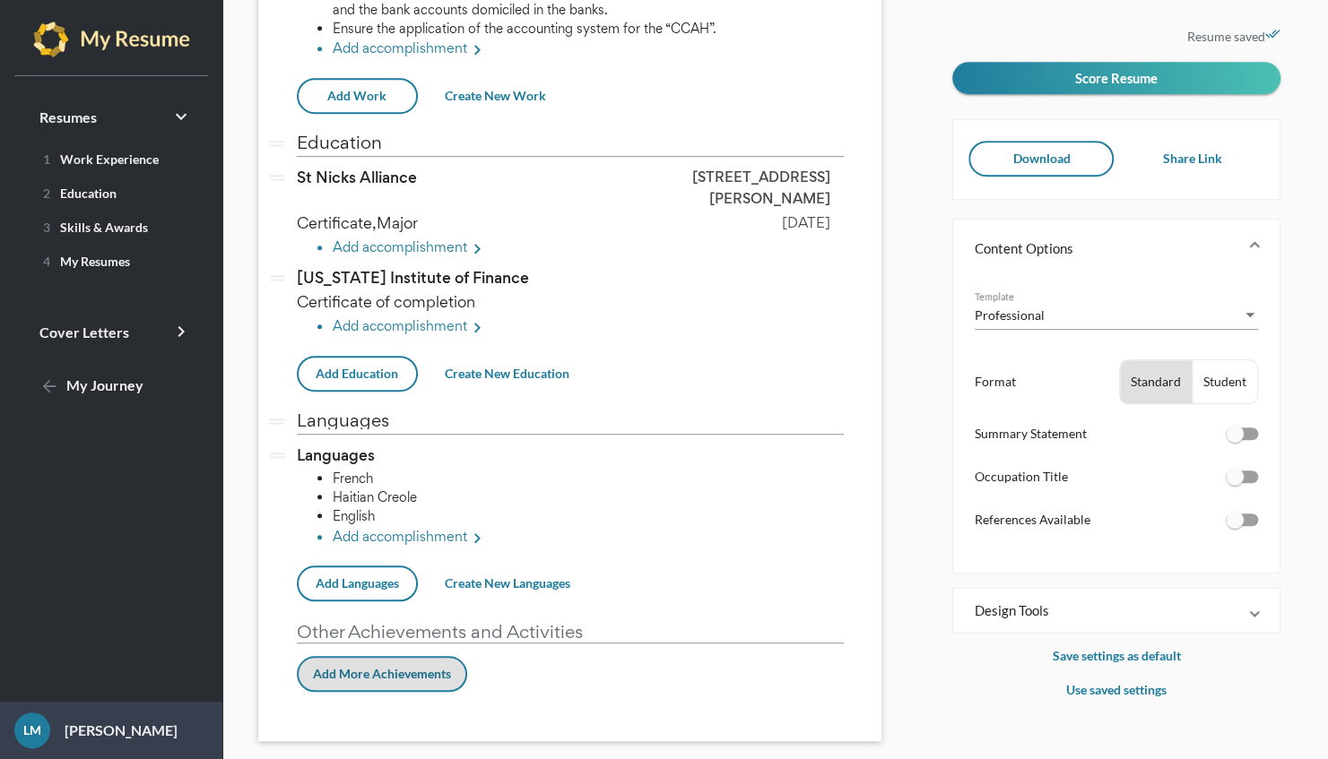
click at [409, 656] on button "Add More Achievements" at bounding box center [382, 674] width 170 height 36
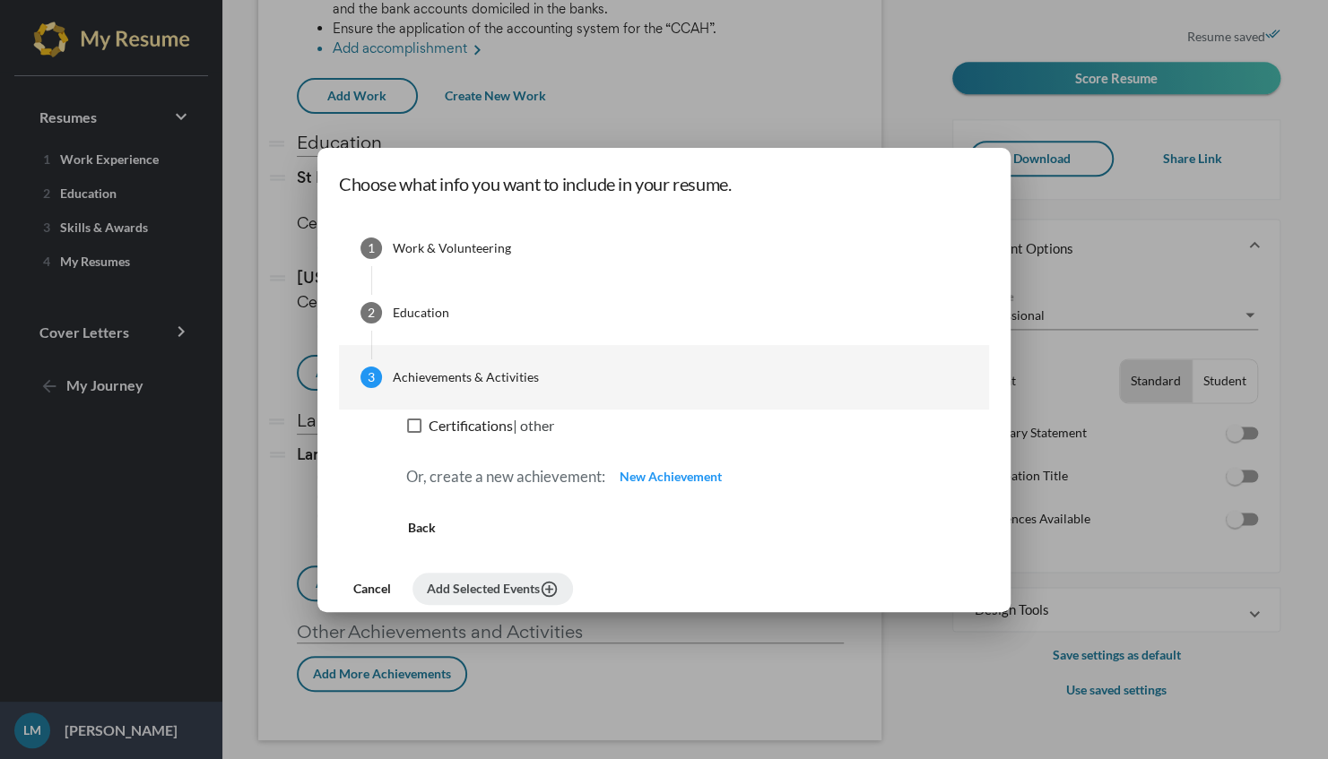
click at [497, 423] on span "Certifications | other" at bounding box center [492, 426] width 126 height 22
click at [414, 433] on input "Certifications | other" at bounding box center [413, 433] width 1 height 1
checkbox input "true"
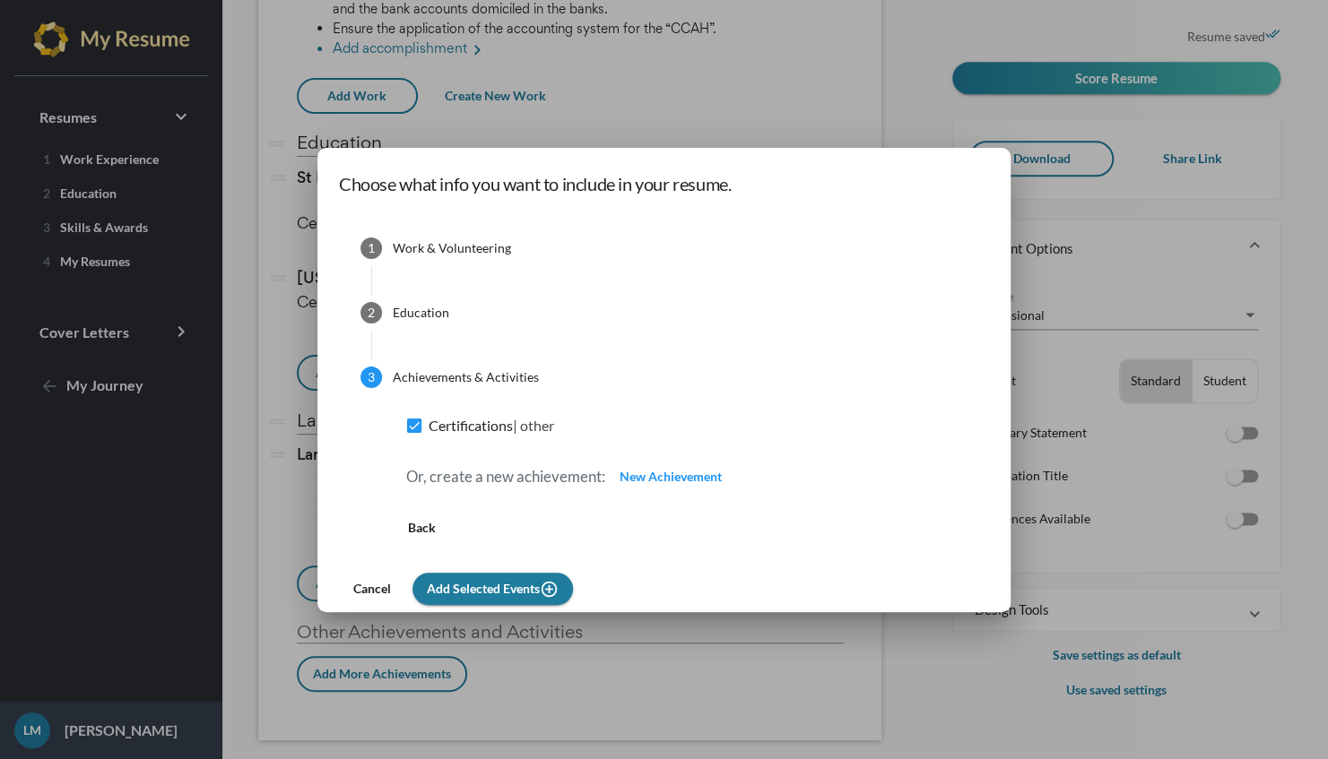
click at [540, 587] on span "Add Selected Events add_circle_outline" at bounding box center [493, 588] width 132 height 15
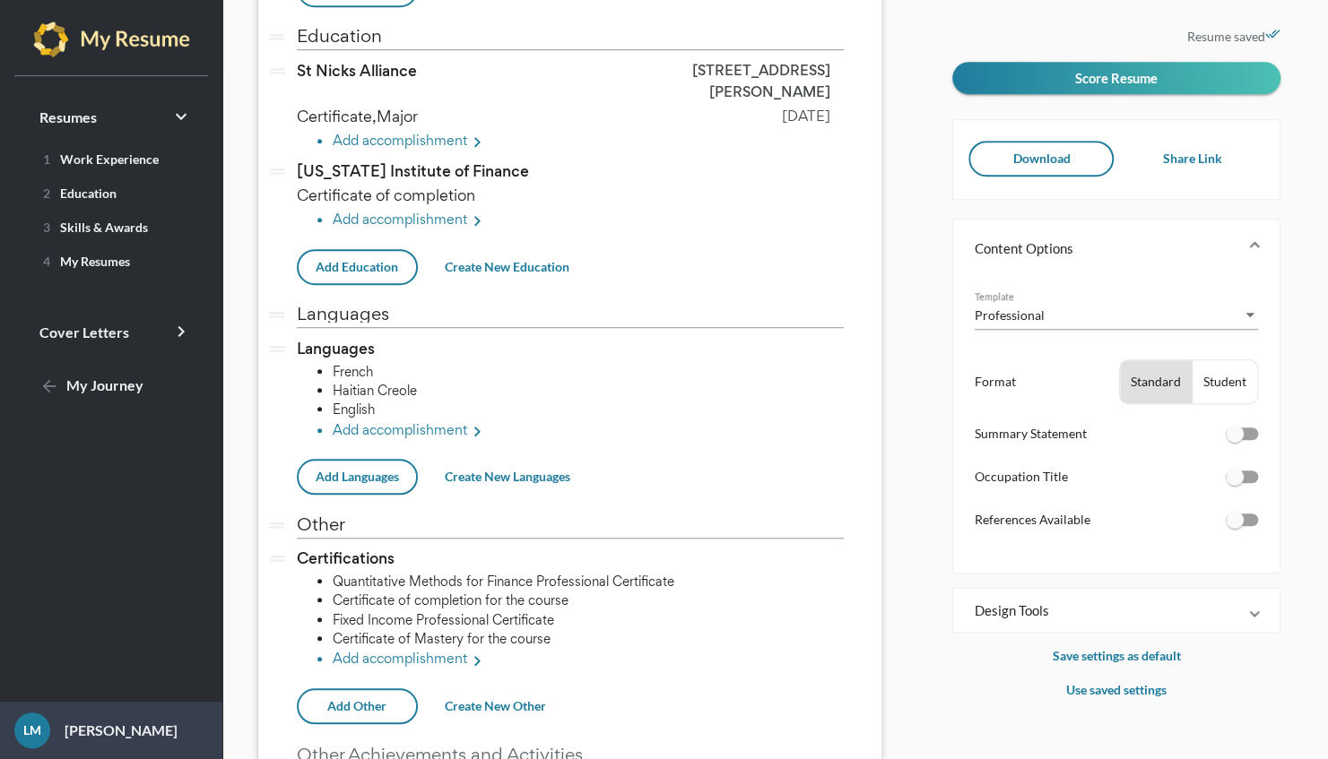
scroll to position [615, 0]
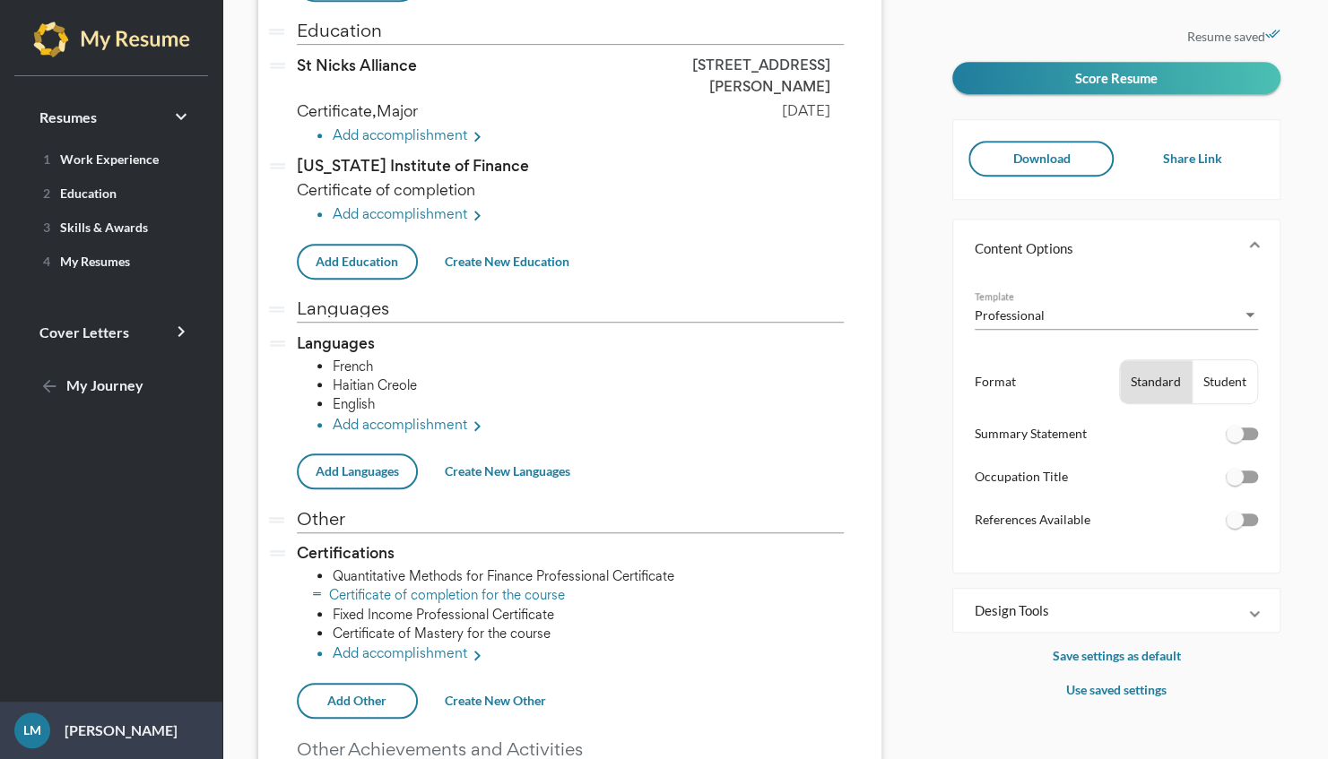
click at [515, 585] on li "Certificate of completion for the course" at bounding box center [588, 594] width 511 height 19
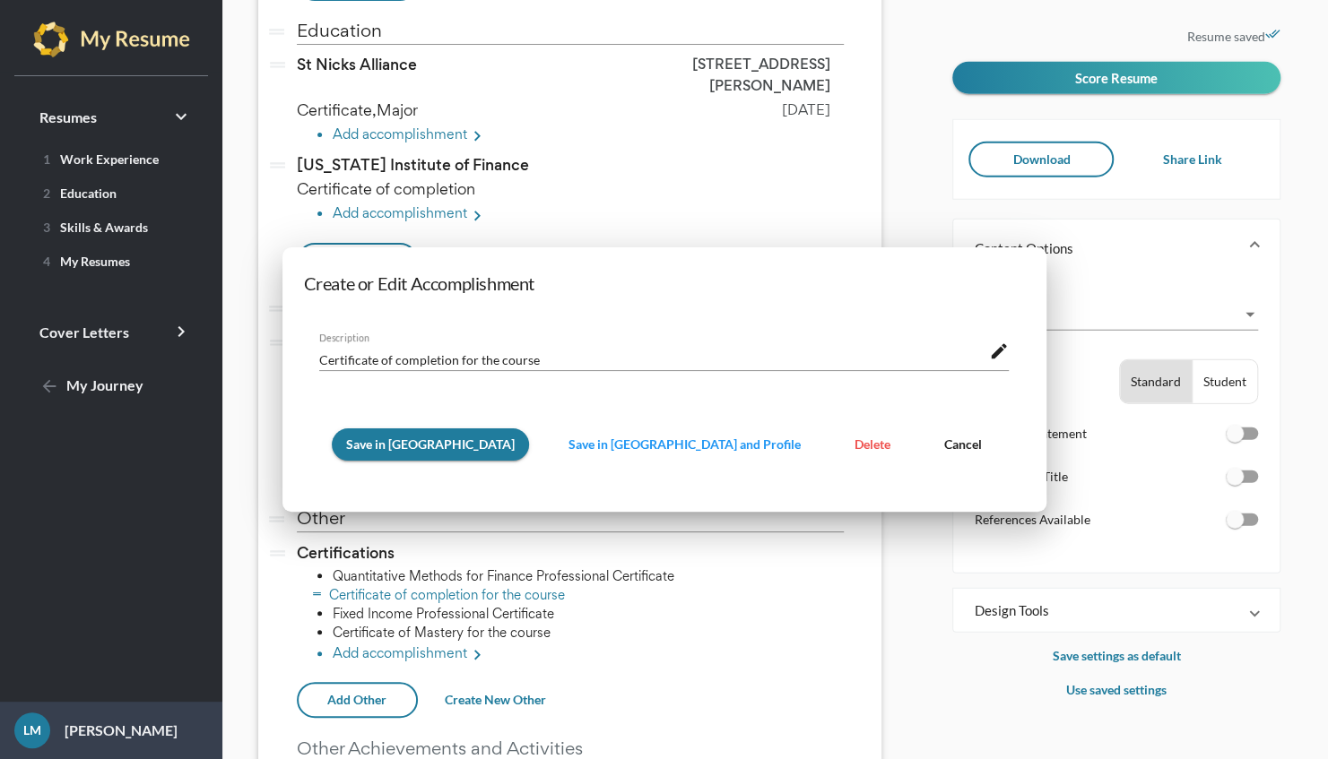
scroll to position [0, 0]
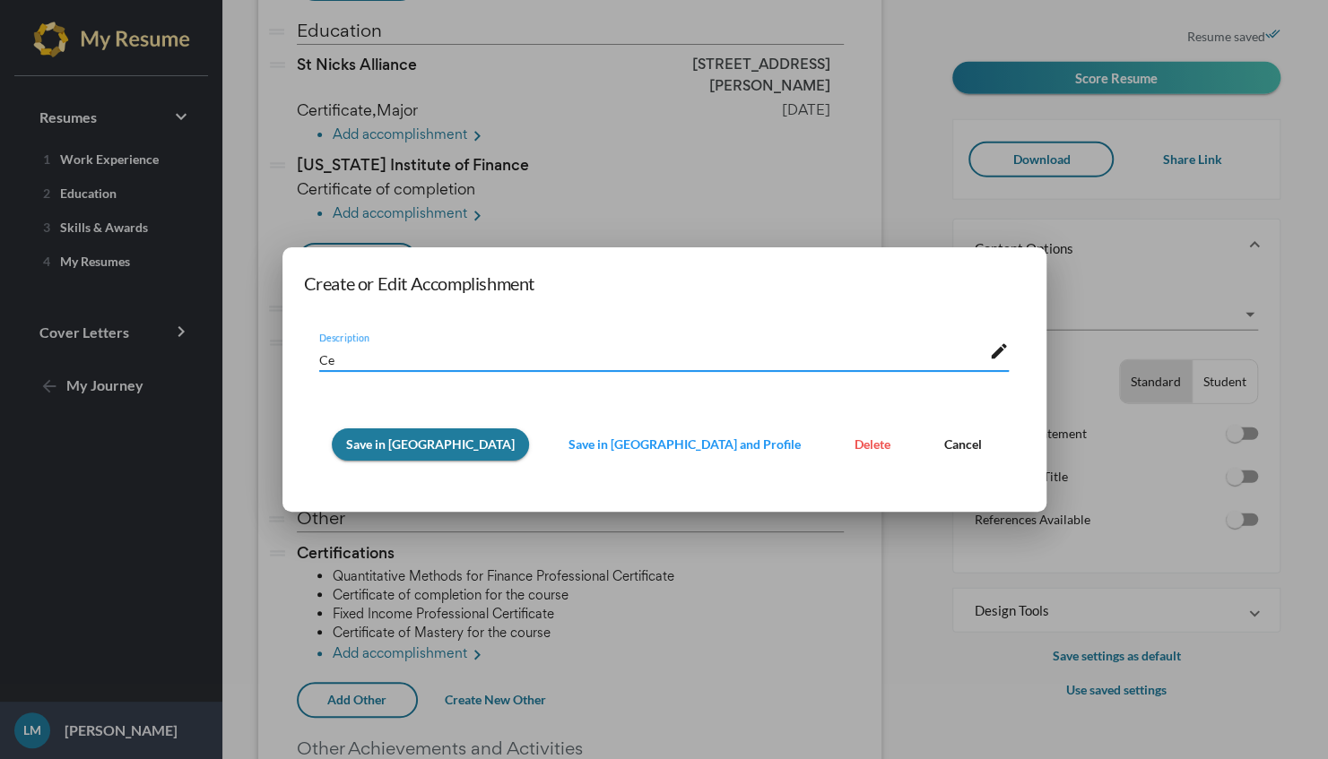
type textarea "C"
type textarea "Fixed Income Certfiticate"
click at [425, 436] on button "Save in Resume" at bounding box center [430, 445] width 197 height 32
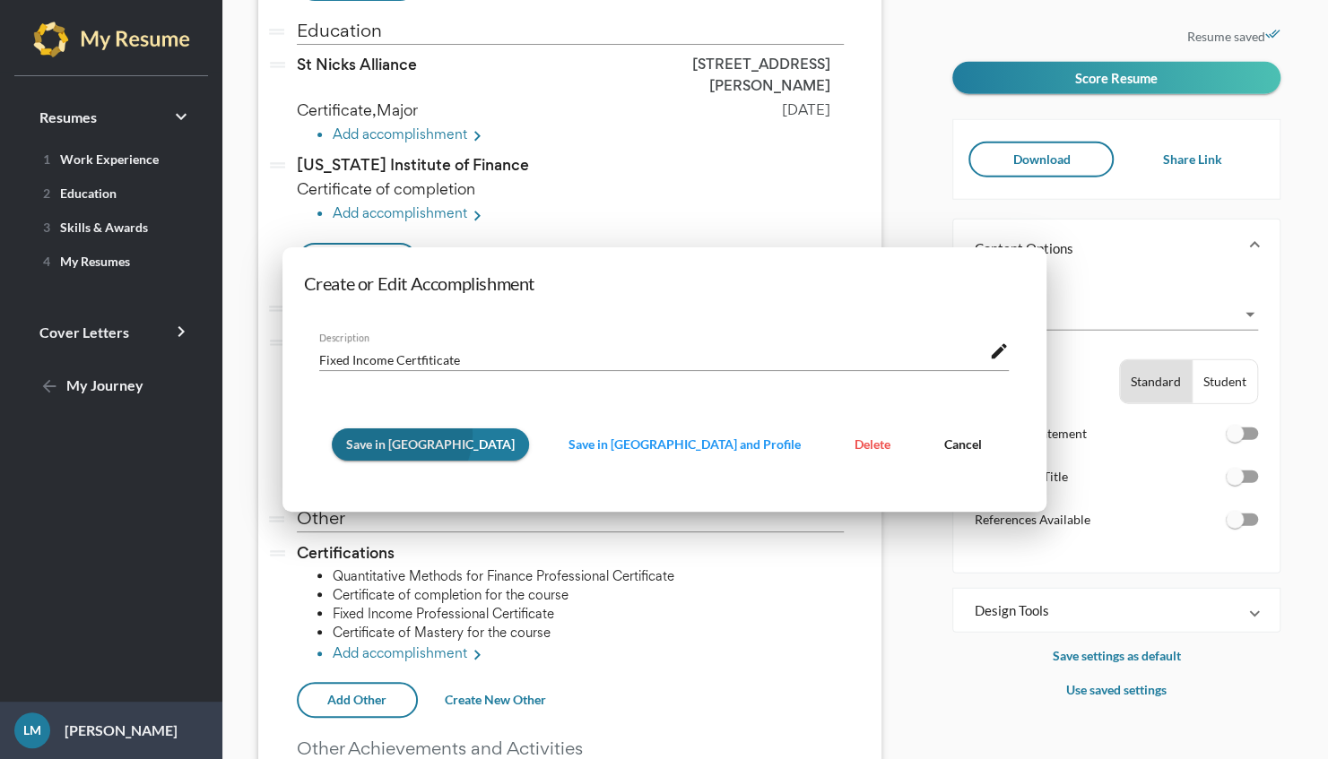
scroll to position [615, 0]
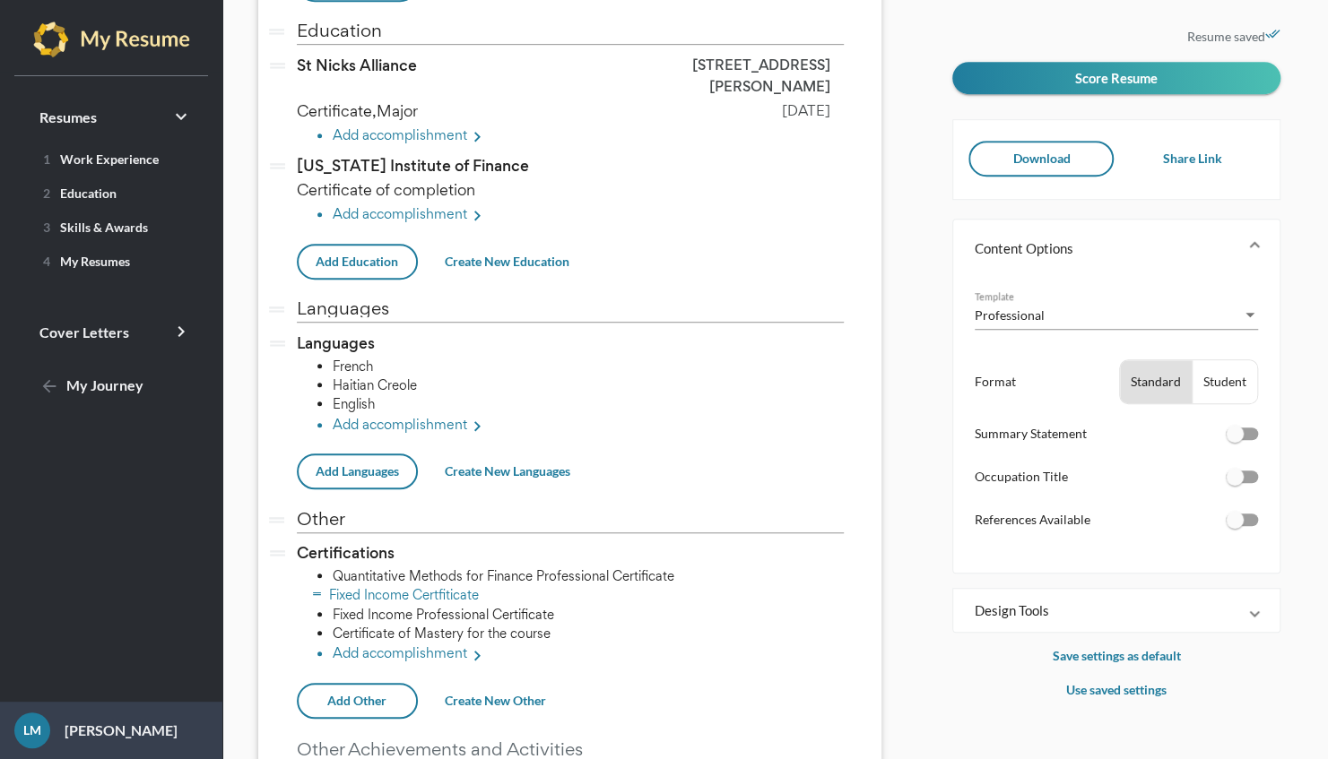
click at [465, 585] on li "Fixed Income Certfiticate" at bounding box center [588, 594] width 511 height 19
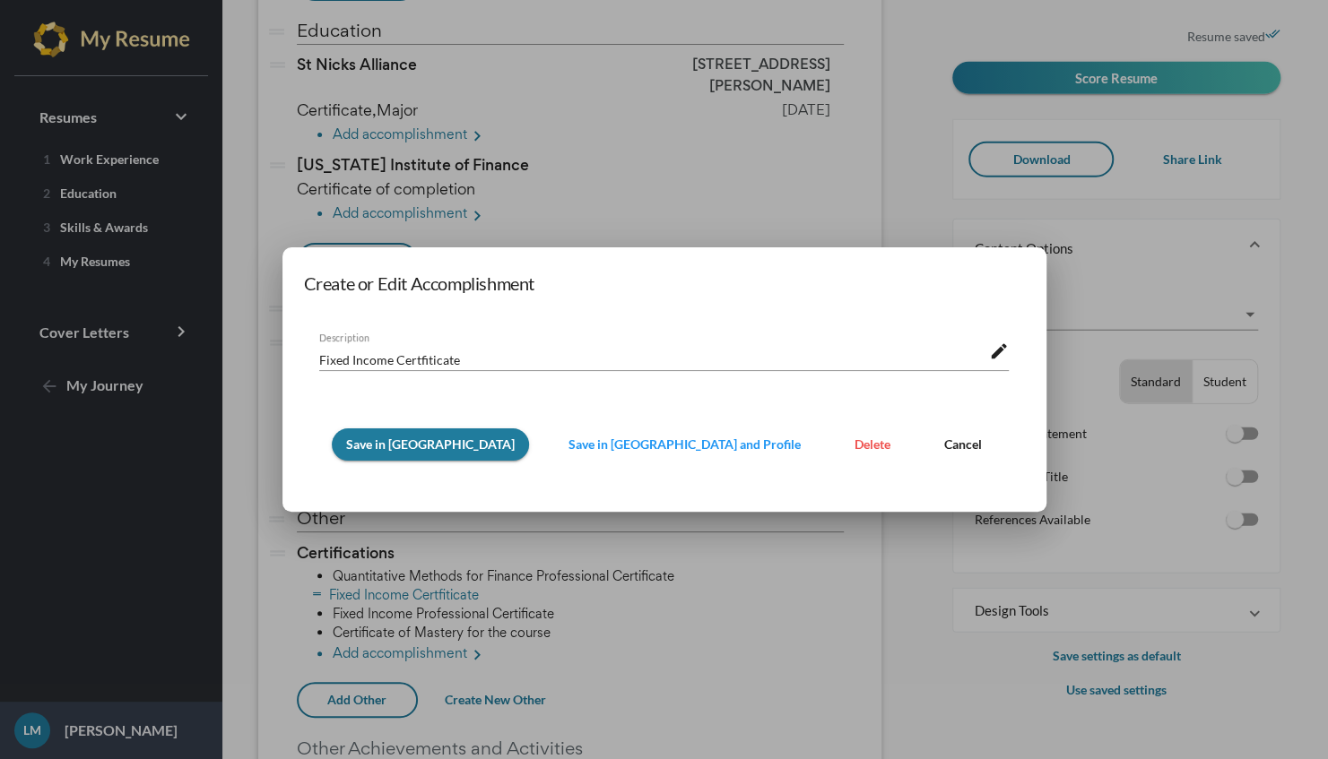
scroll to position [0, 0]
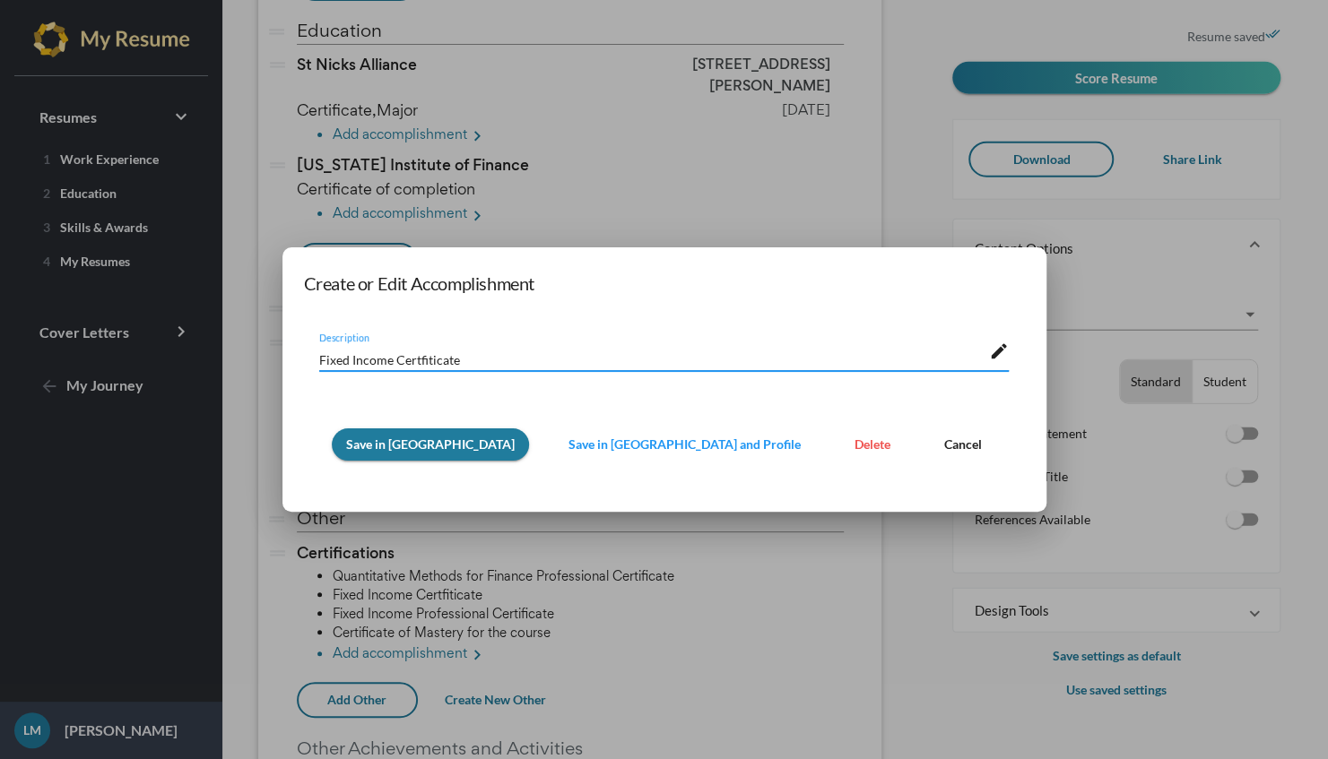
click at [373, 360] on textarea "Fixed Income Certfiticate" at bounding box center [654, 358] width 670 height 19
click at [425, 362] on textarea "Certfiticate" at bounding box center [654, 358] width 670 height 19
type textarea "C"
type textarea "Derivatives Certificate"
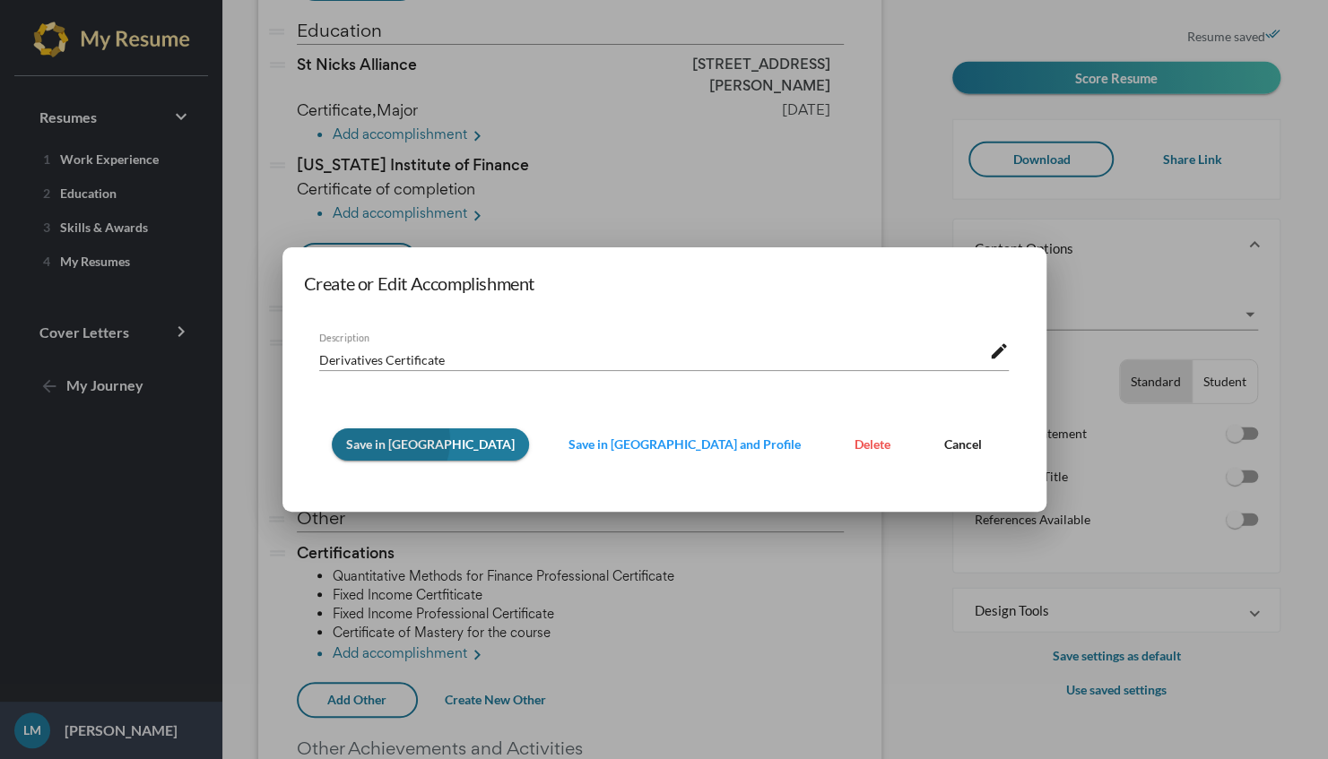
click at [408, 441] on span "Save in Resume" at bounding box center [430, 444] width 169 height 15
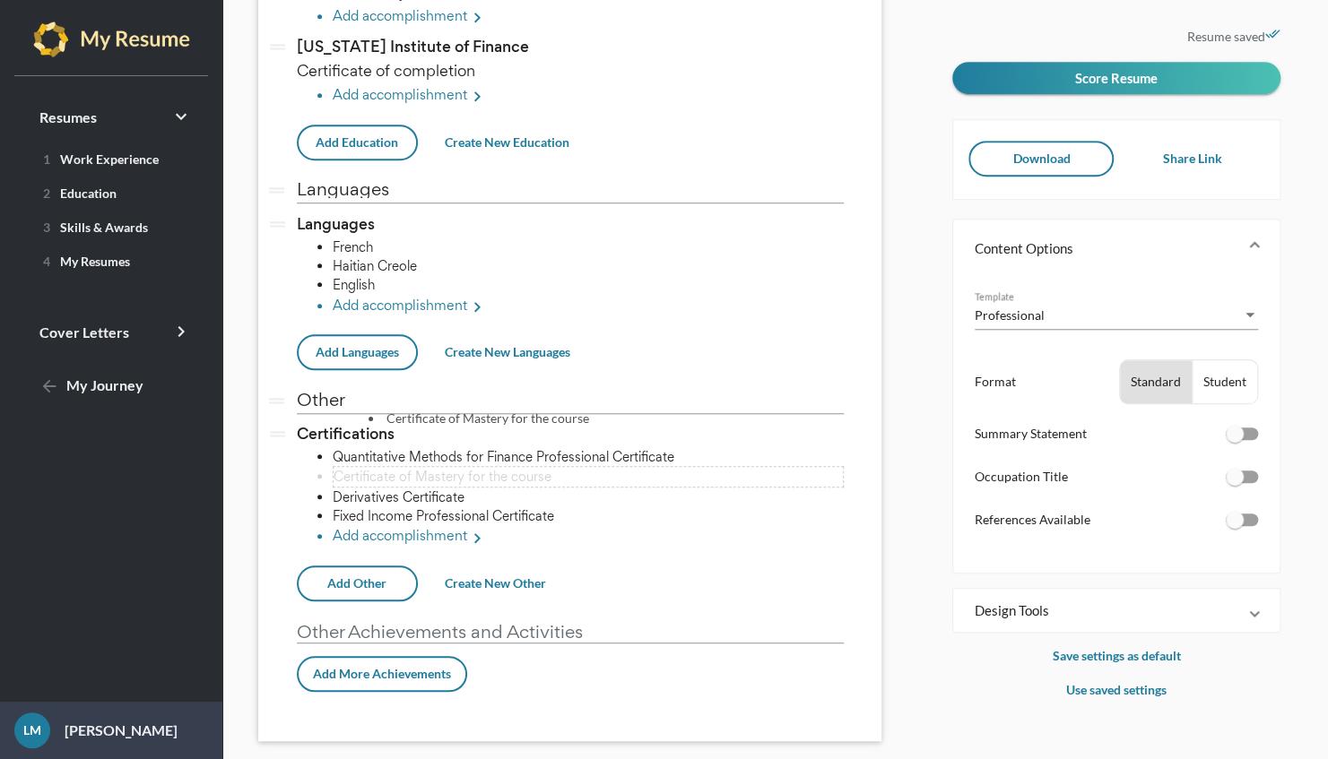
scroll to position [733, 0]
drag, startPoint x: 524, startPoint y: 456, endPoint x: 493, endPoint y: 455, distance: 31.4
click at [493, 467] on li "Certificate of Mastery for the course" at bounding box center [588, 476] width 511 height 19
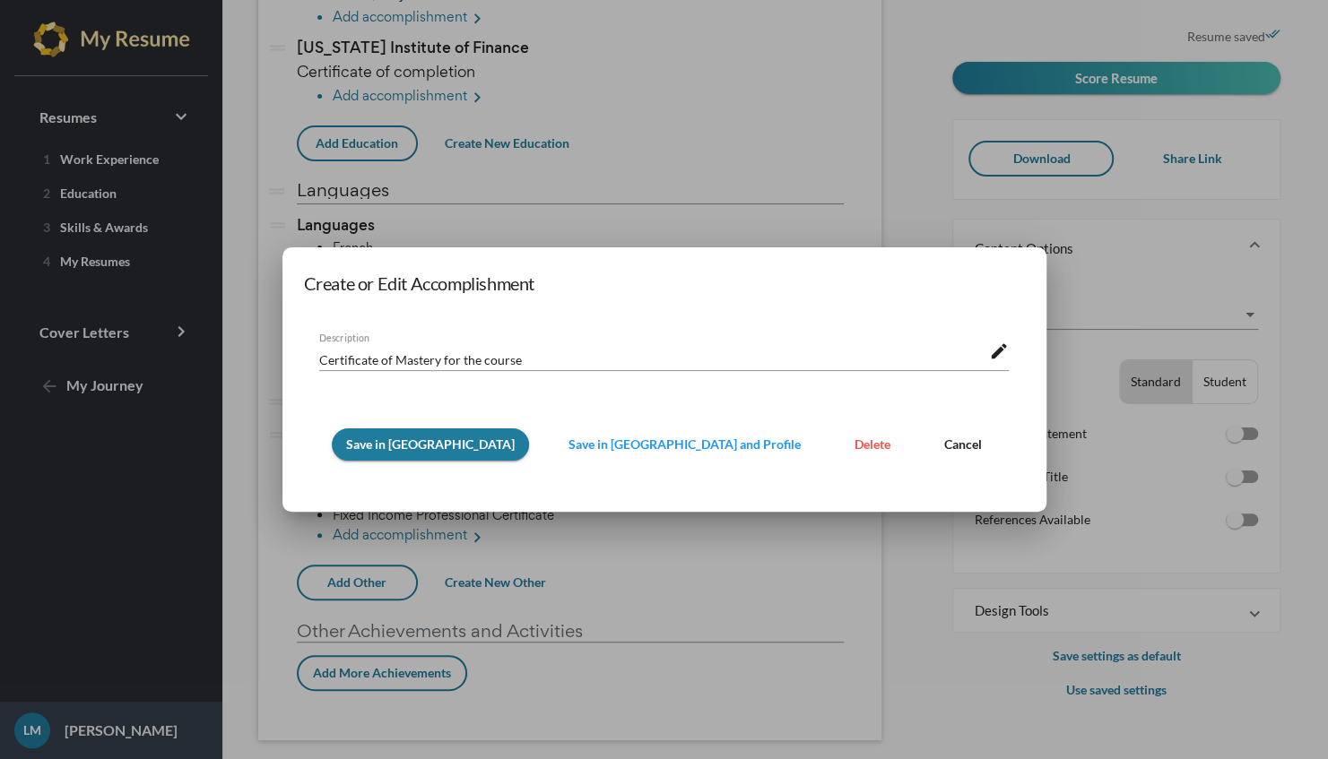
scroll to position [0, 0]
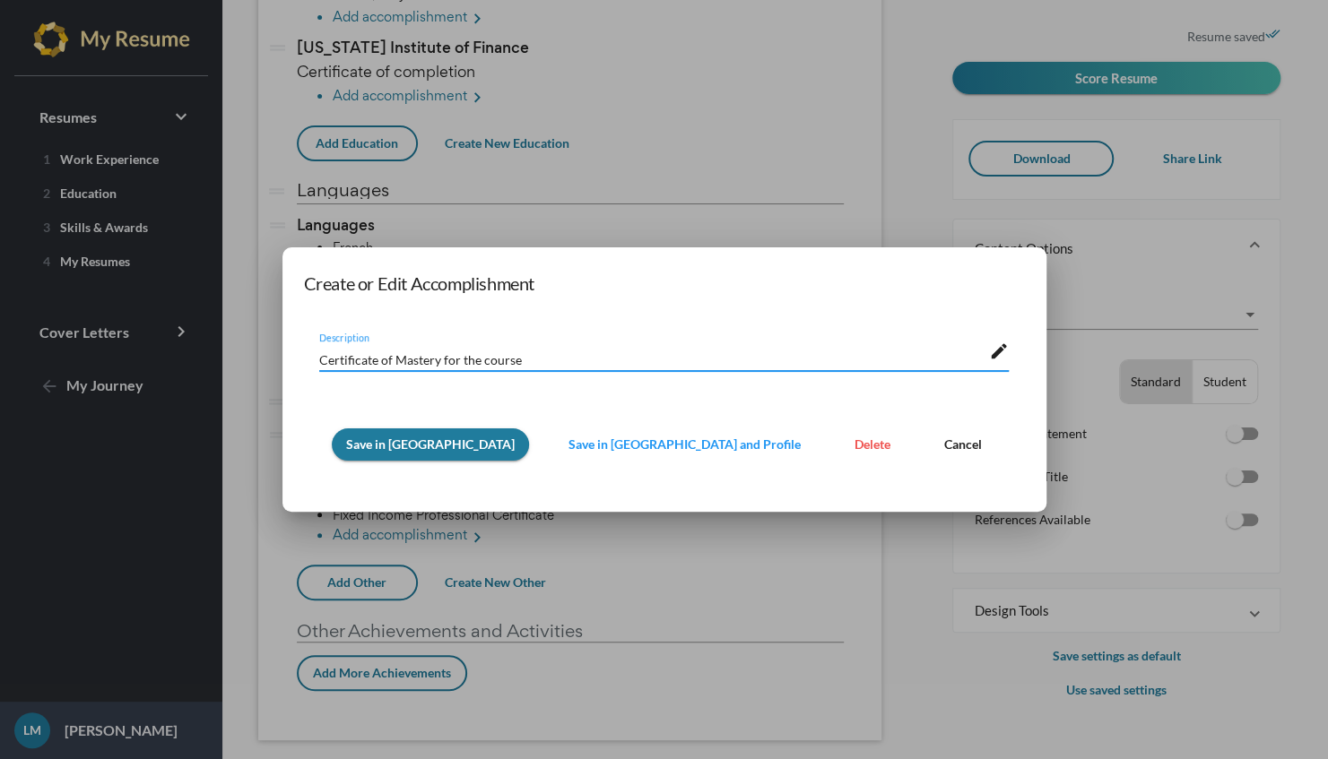
click at [557, 364] on textarea "Certificate of Mastery for the course" at bounding box center [654, 358] width 670 height 19
type textarea "C"
type textarea "Risk Management Certificate"
click at [409, 442] on span "Save in Resume" at bounding box center [430, 444] width 169 height 15
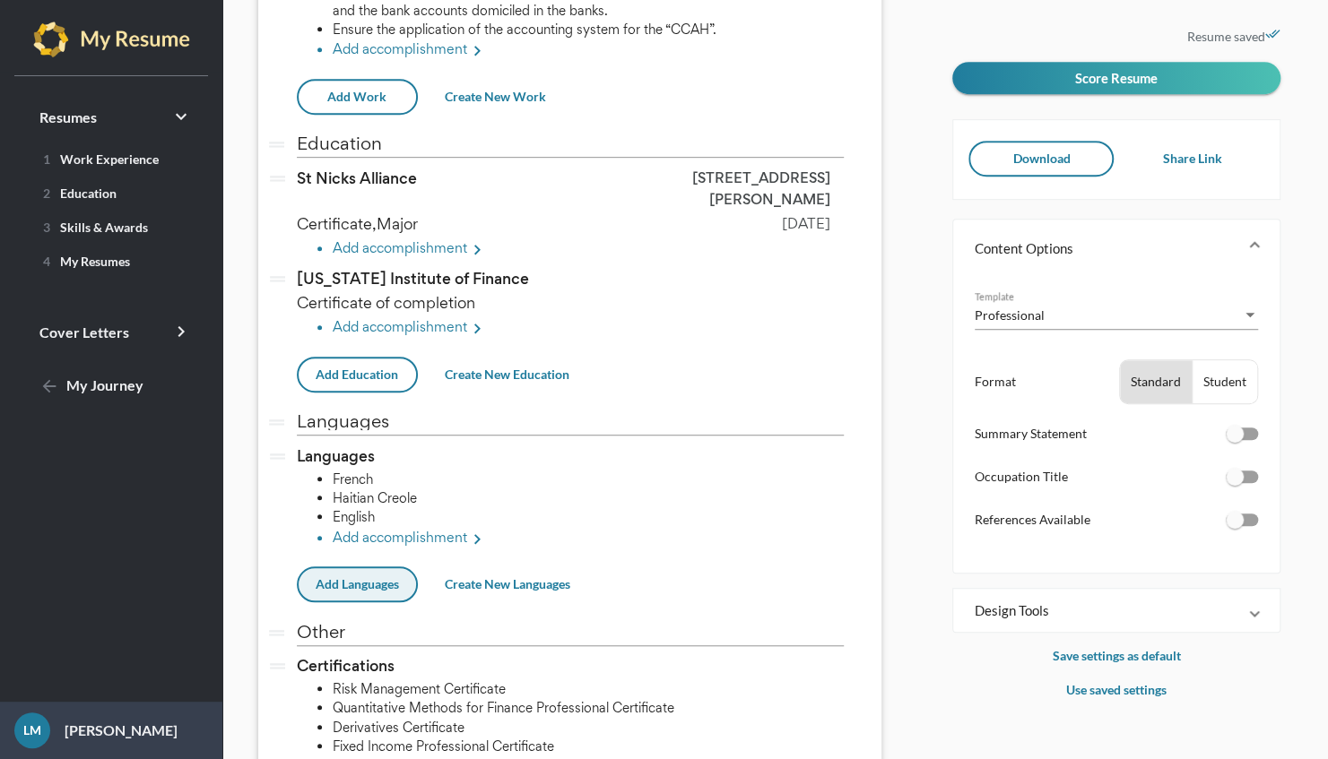
scroll to position [506, 0]
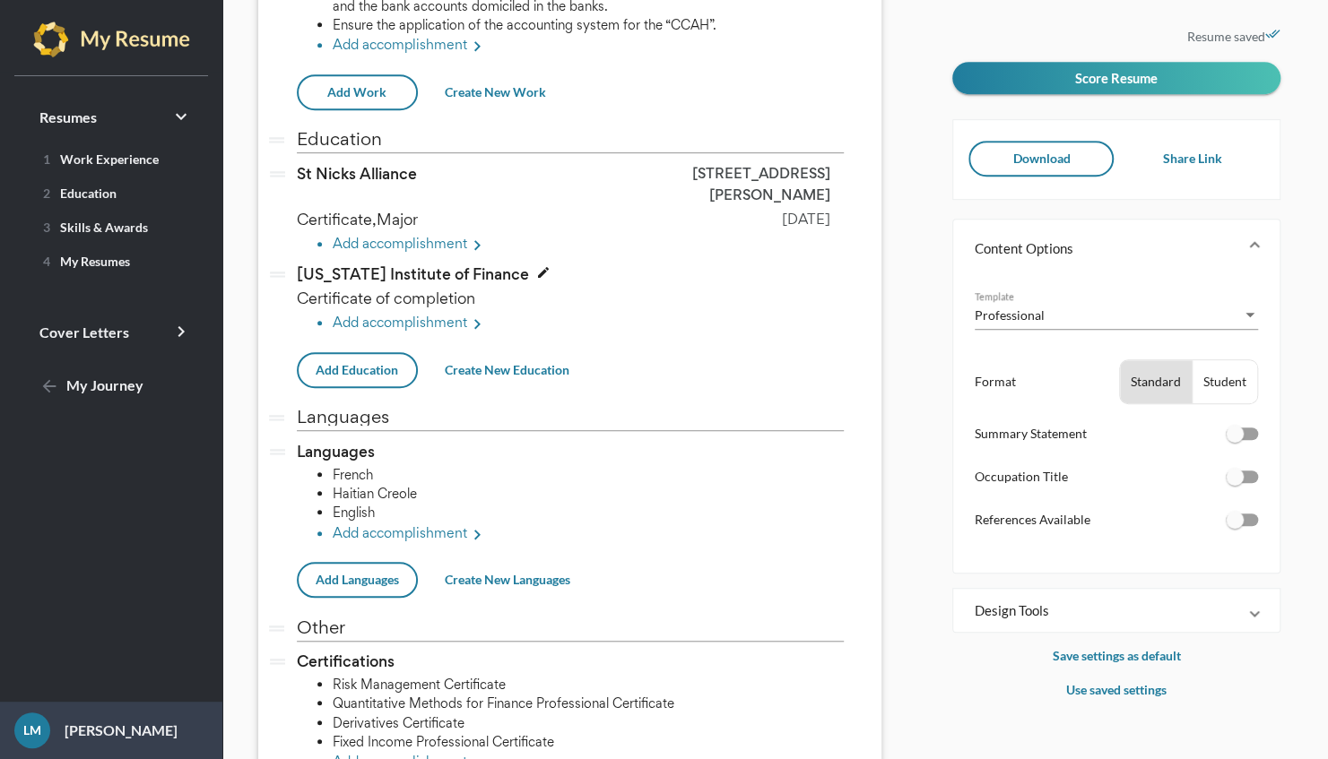
click at [536, 265] on icon "edit" at bounding box center [543, 272] width 14 height 14
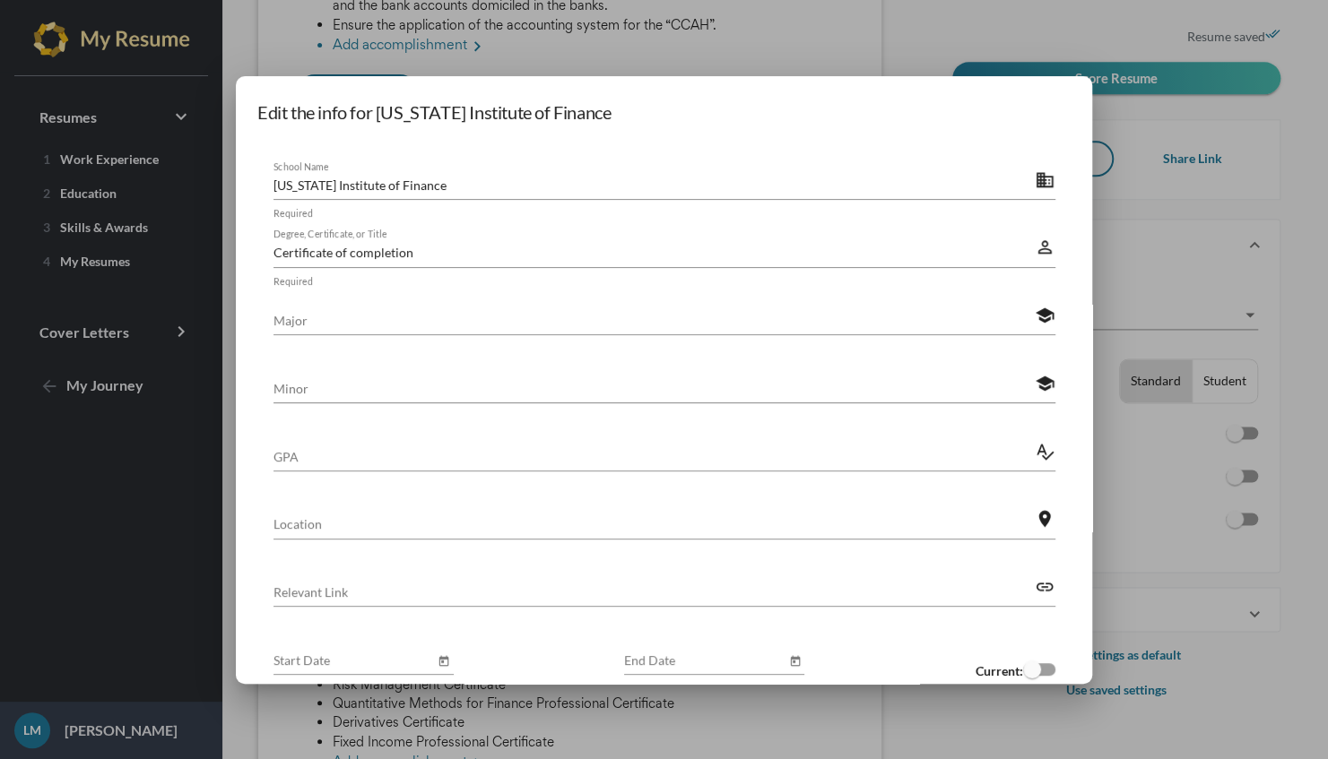
scroll to position [0, 0]
click at [905, 54] on div at bounding box center [664, 379] width 1328 height 759
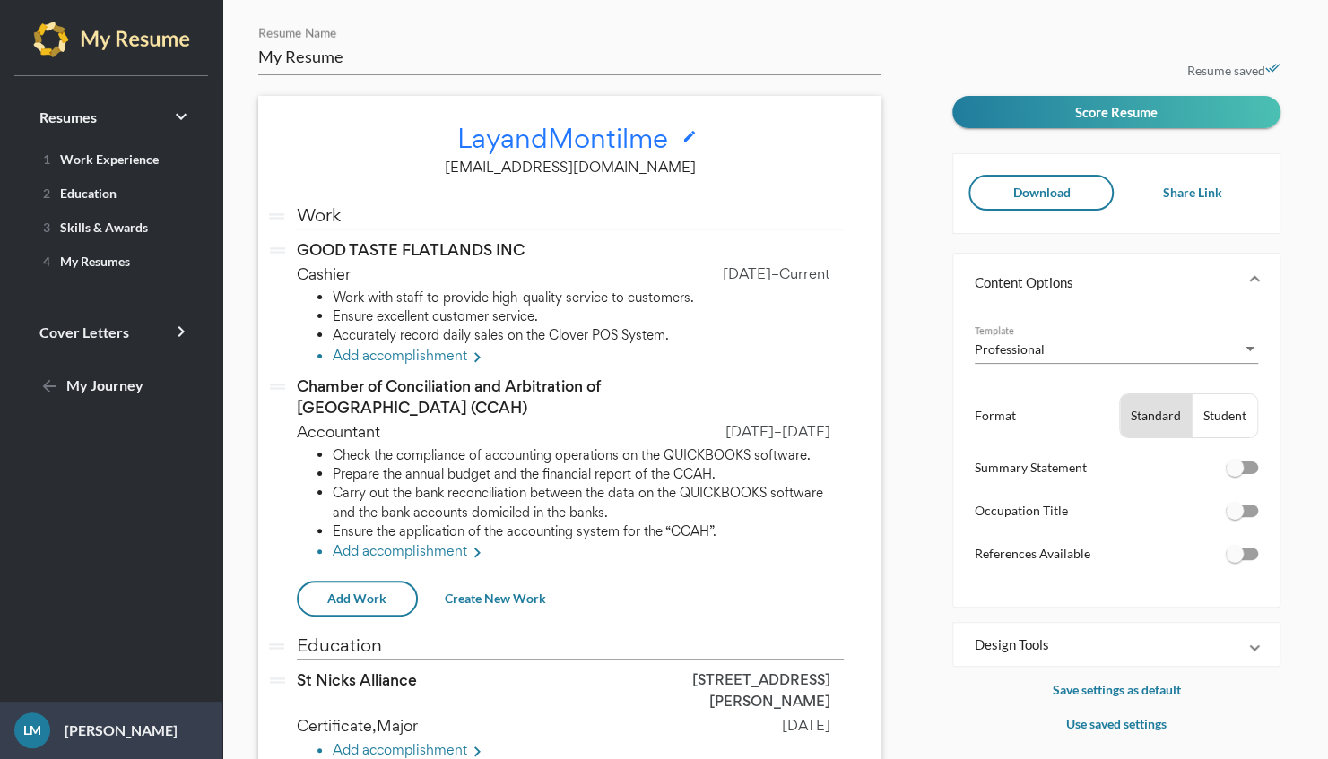
click at [690, 132] on icon "edit" at bounding box center [689, 136] width 14 height 14
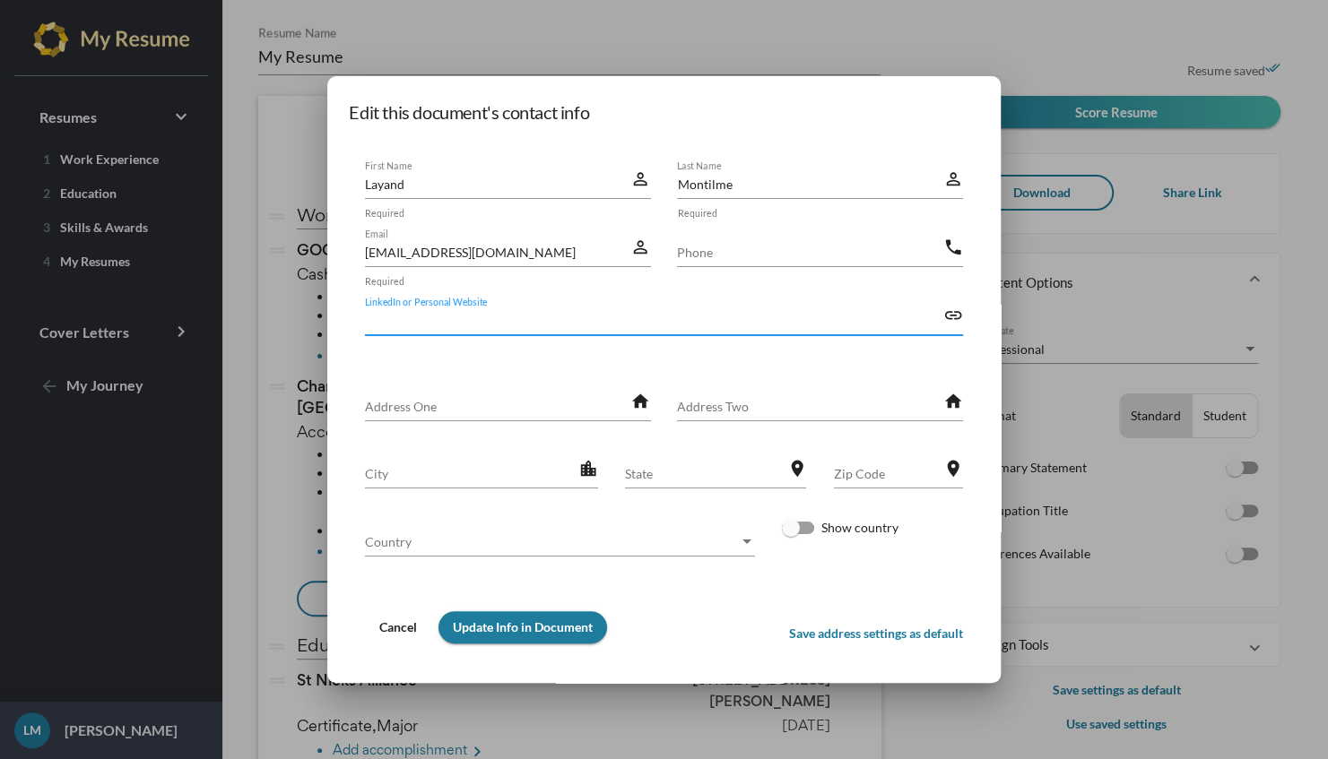
click at [382, 321] on input "LinkedIn or Personal Website" at bounding box center [654, 320] width 578 height 19
click at [631, 403] on mat-icon "home" at bounding box center [640, 402] width 20 height 22
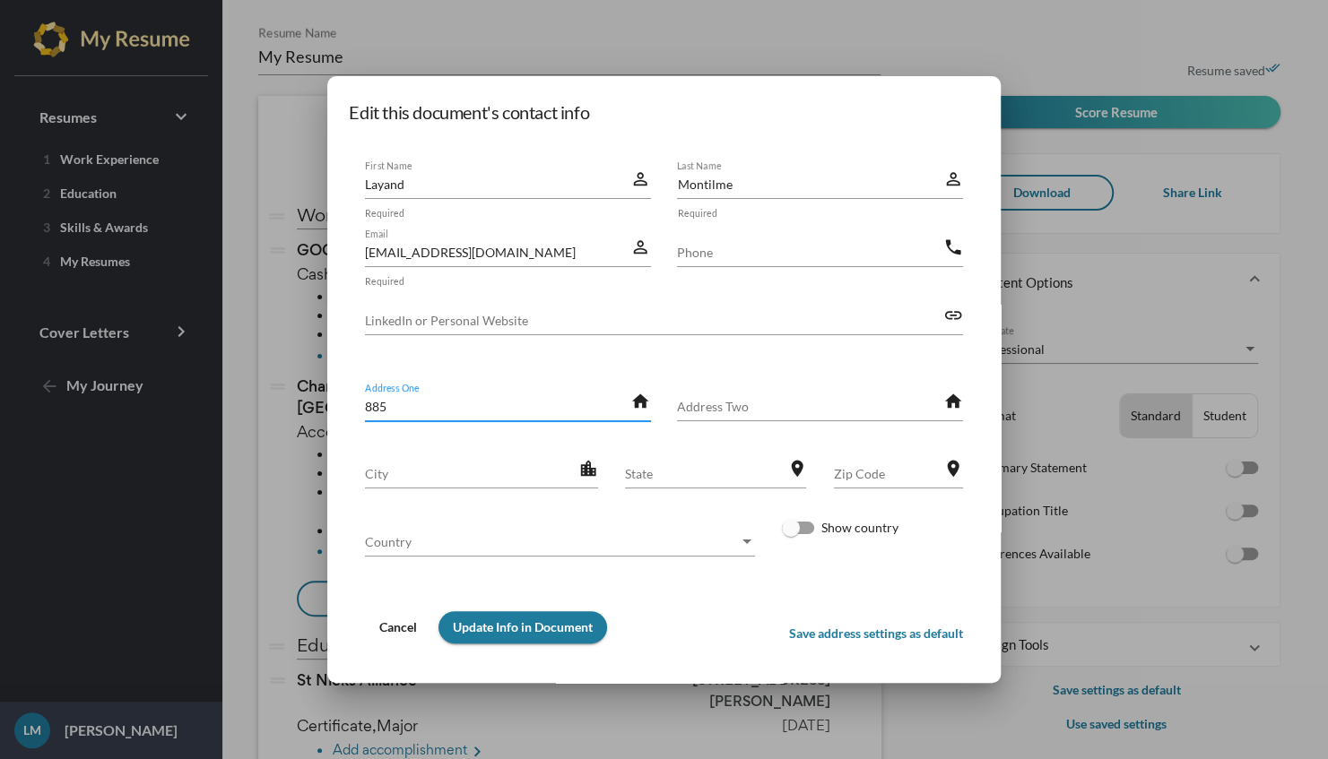
type input "885 East 34th Street"
type input "6466837420"
type input "885 East 34th Street"
type input "Brooklyn"
type input "NY"
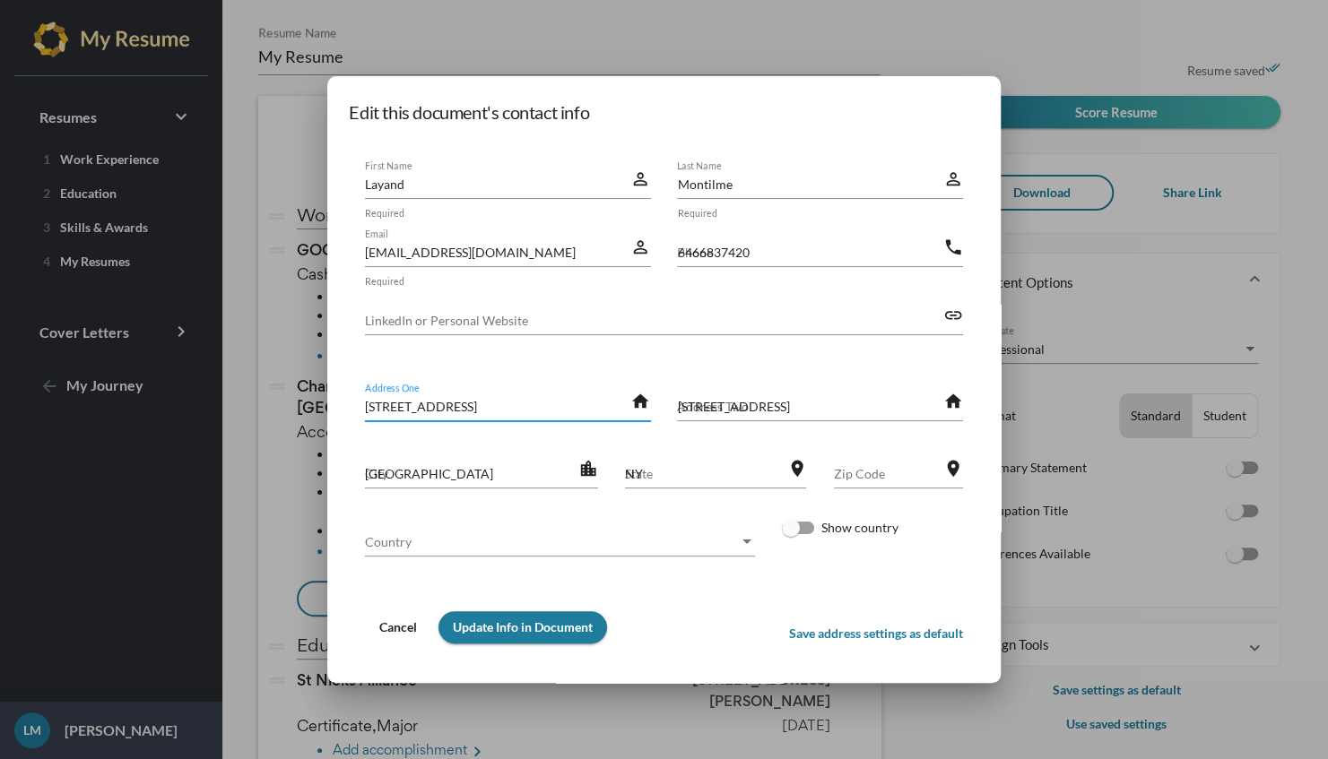
type input "11210"
click at [742, 549] on div "Country" at bounding box center [747, 541] width 16 height 19
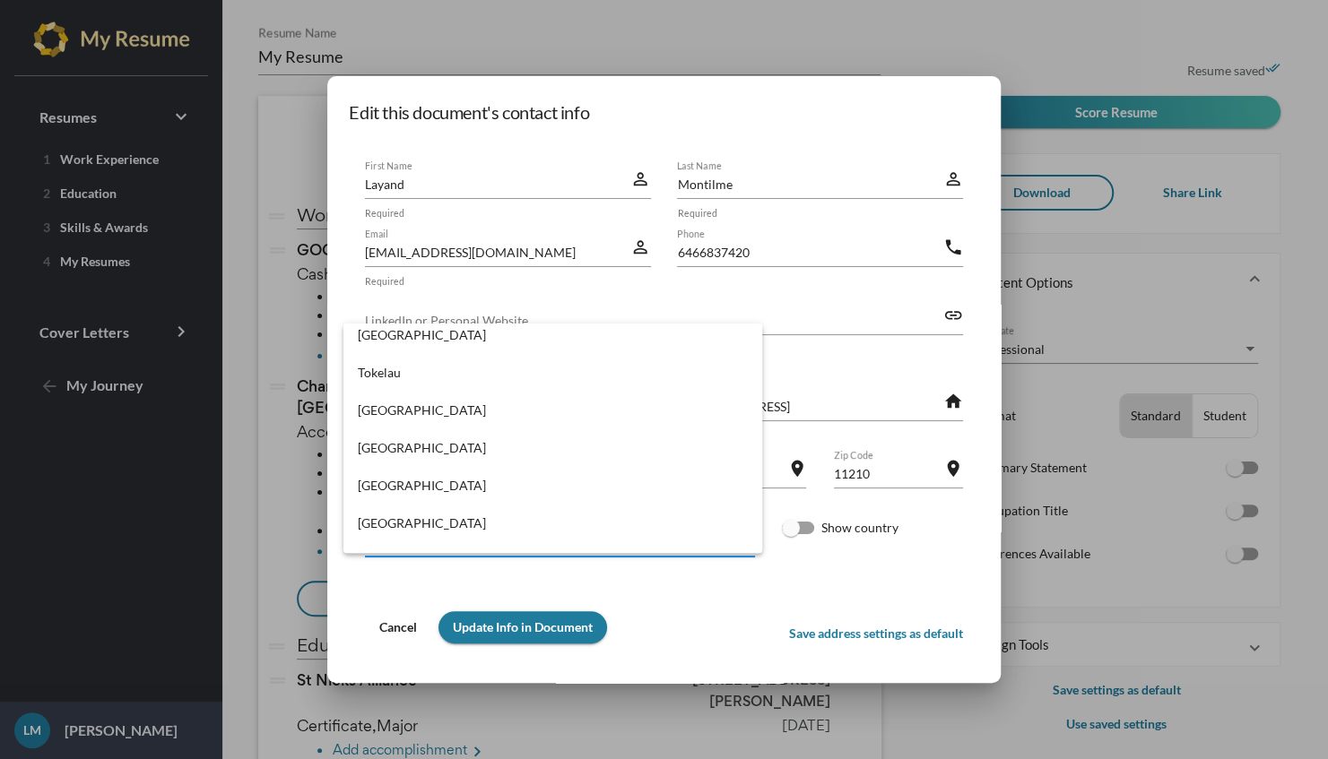
scroll to position [8362, 0]
click at [850, 322] on div at bounding box center [664, 379] width 1328 height 759
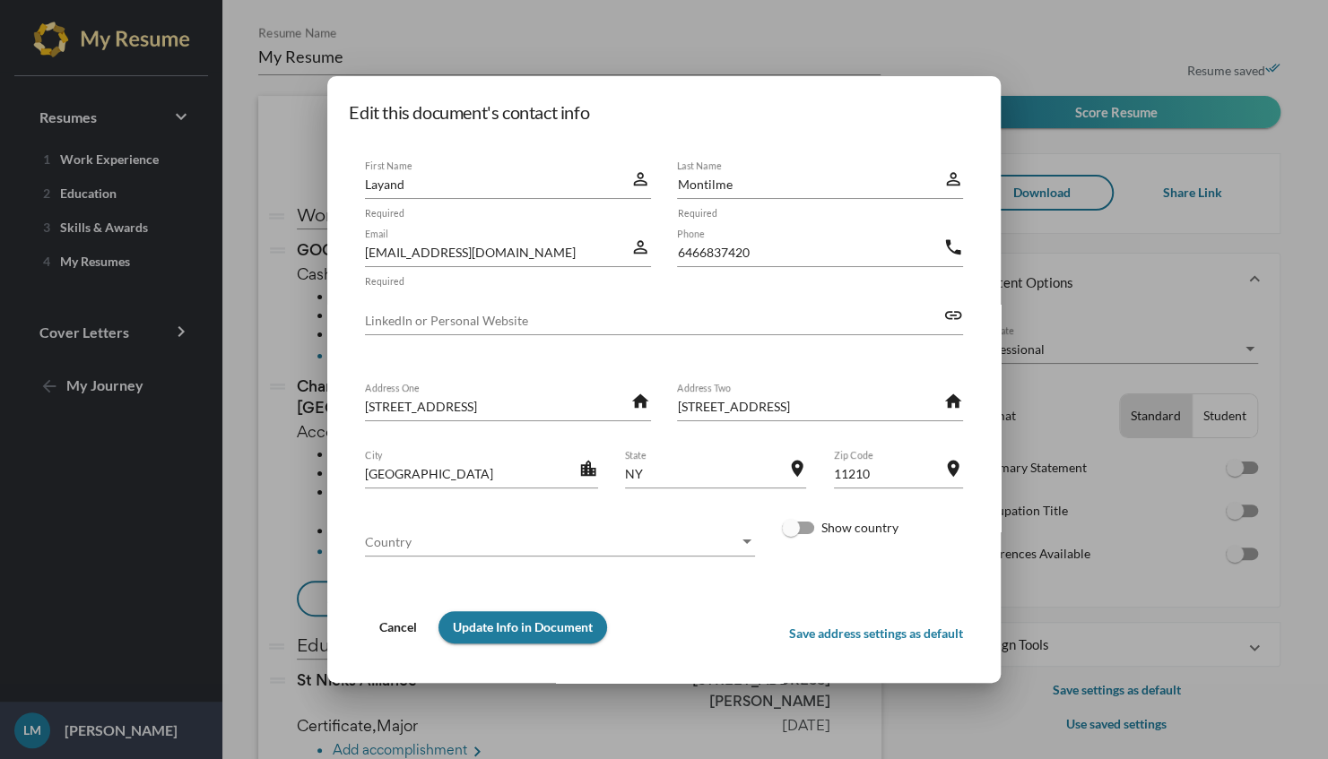
click at [511, 397] on input "885 East 34th Street" at bounding box center [497, 406] width 265 height 19
type input "8"
click at [792, 407] on input "885 East 34th Street" at bounding box center [809, 406] width 265 height 19
type input "8"
click at [454, 455] on div "Brooklyn City" at bounding box center [471, 468] width 213 height 39
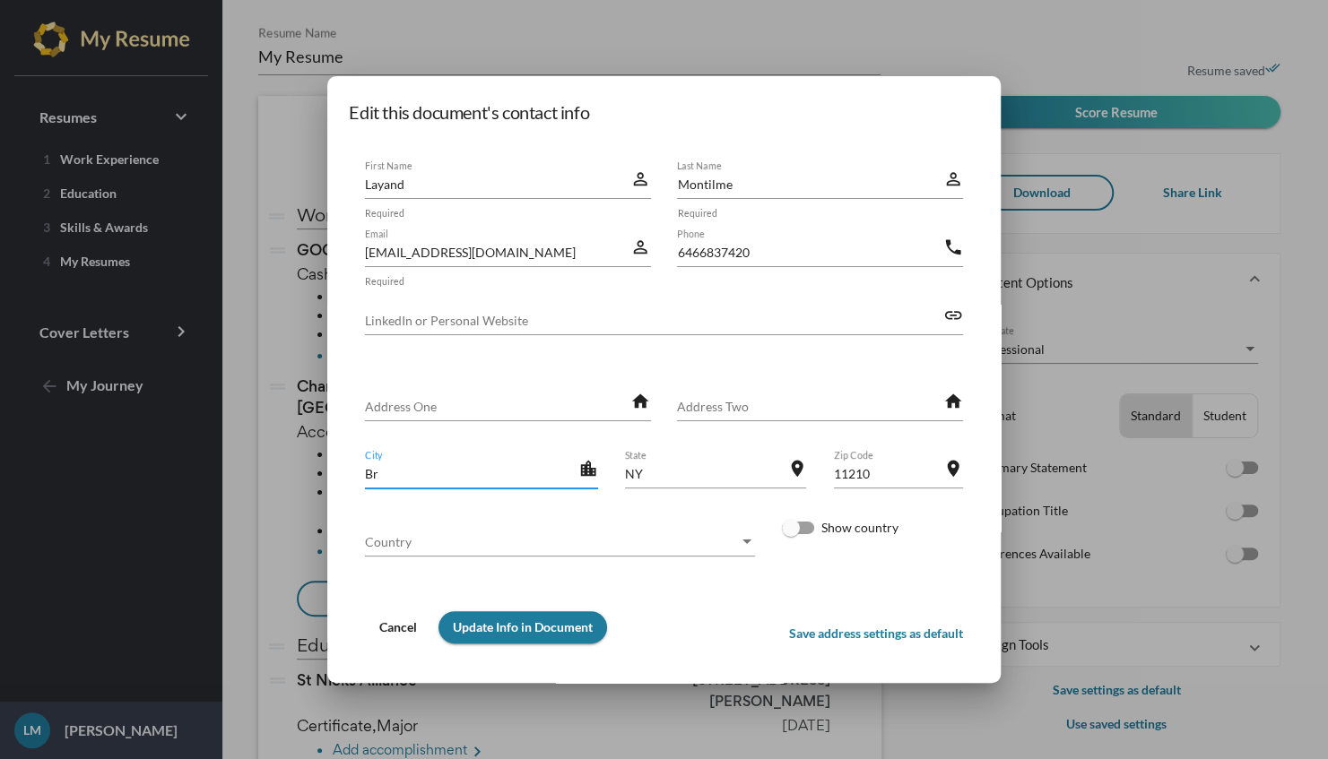
type input "B"
click at [403, 475] on input "City" at bounding box center [471, 473] width 213 height 19
type input "Brooklyn"
click at [759, 612] on div "Cancel Update Info in Document Save address settings as default" at bounding box center [664, 627] width 598 height 48
click at [755, 251] on input "6466837420" at bounding box center [809, 252] width 265 height 19
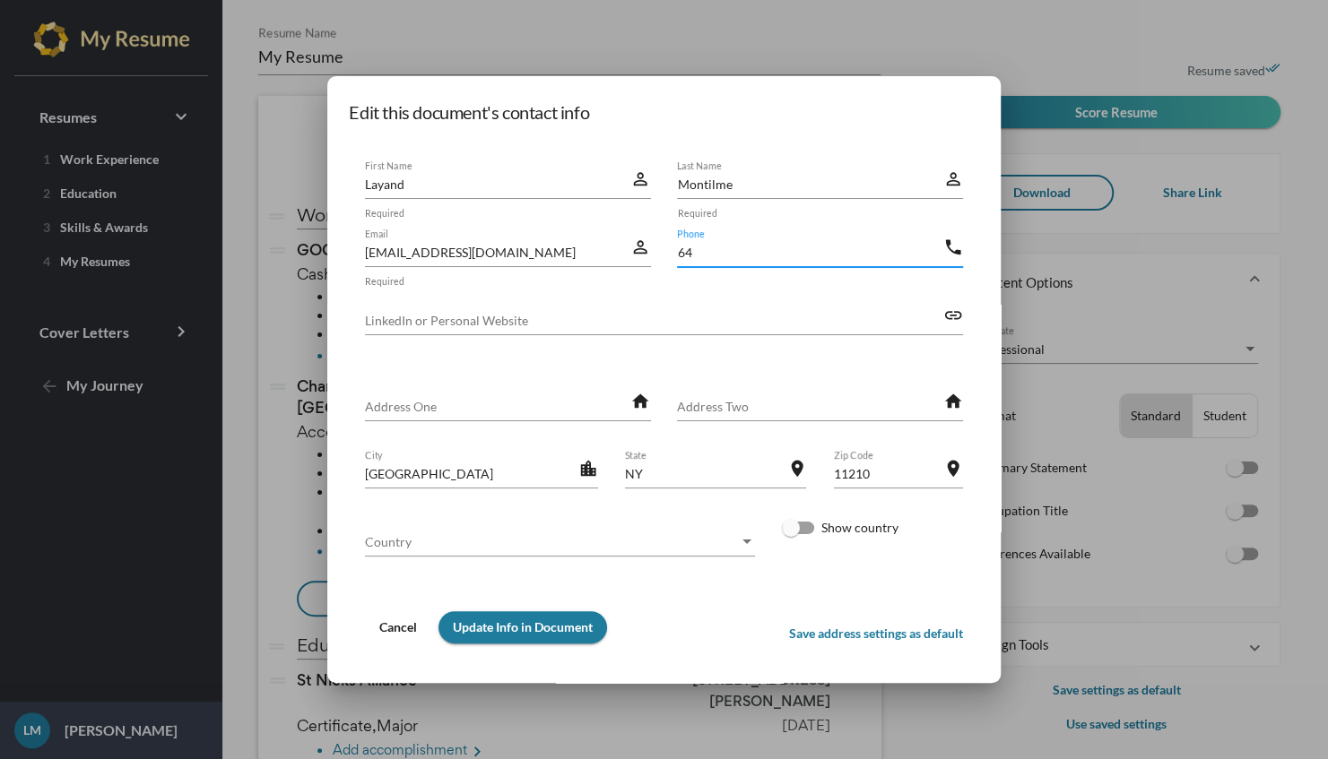
type input "6"
click at [584, 531] on div "Country Country" at bounding box center [560, 536] width 390 height 39
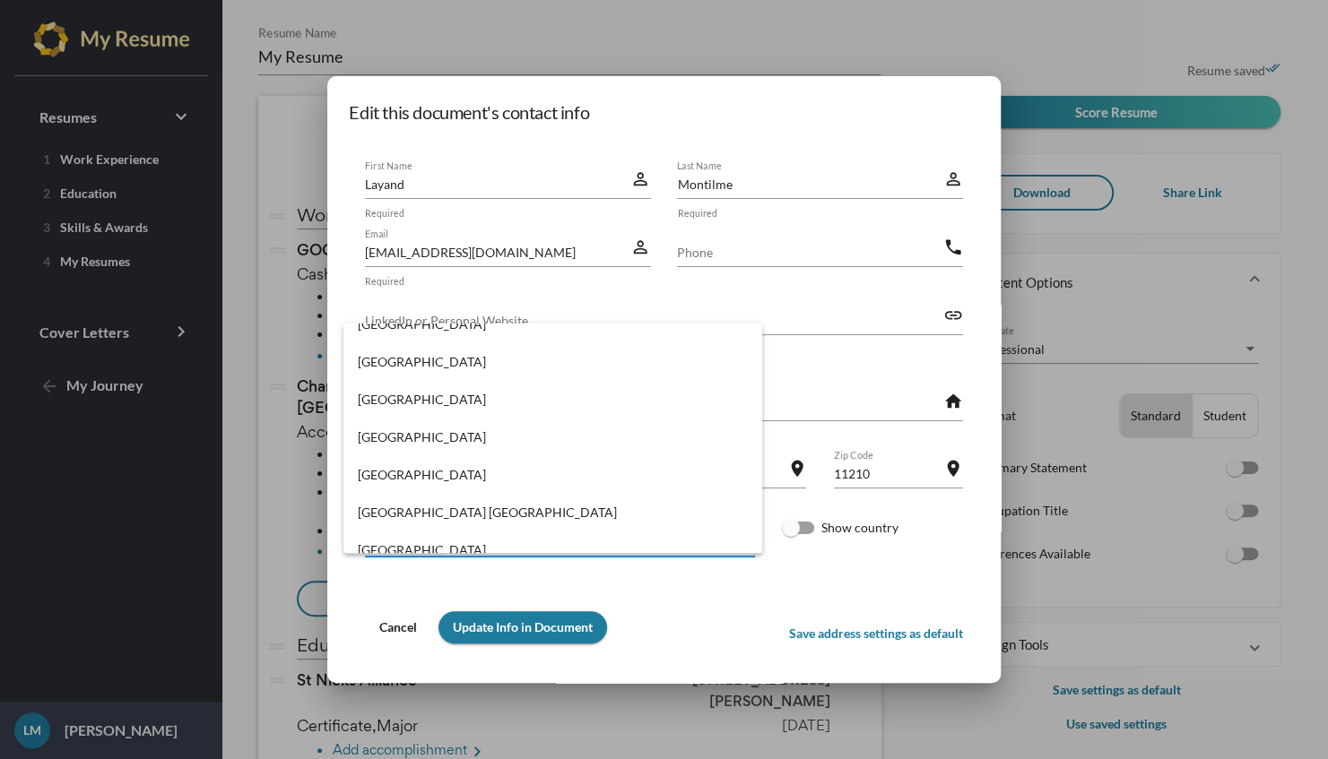
scroll to position [8713, 0]
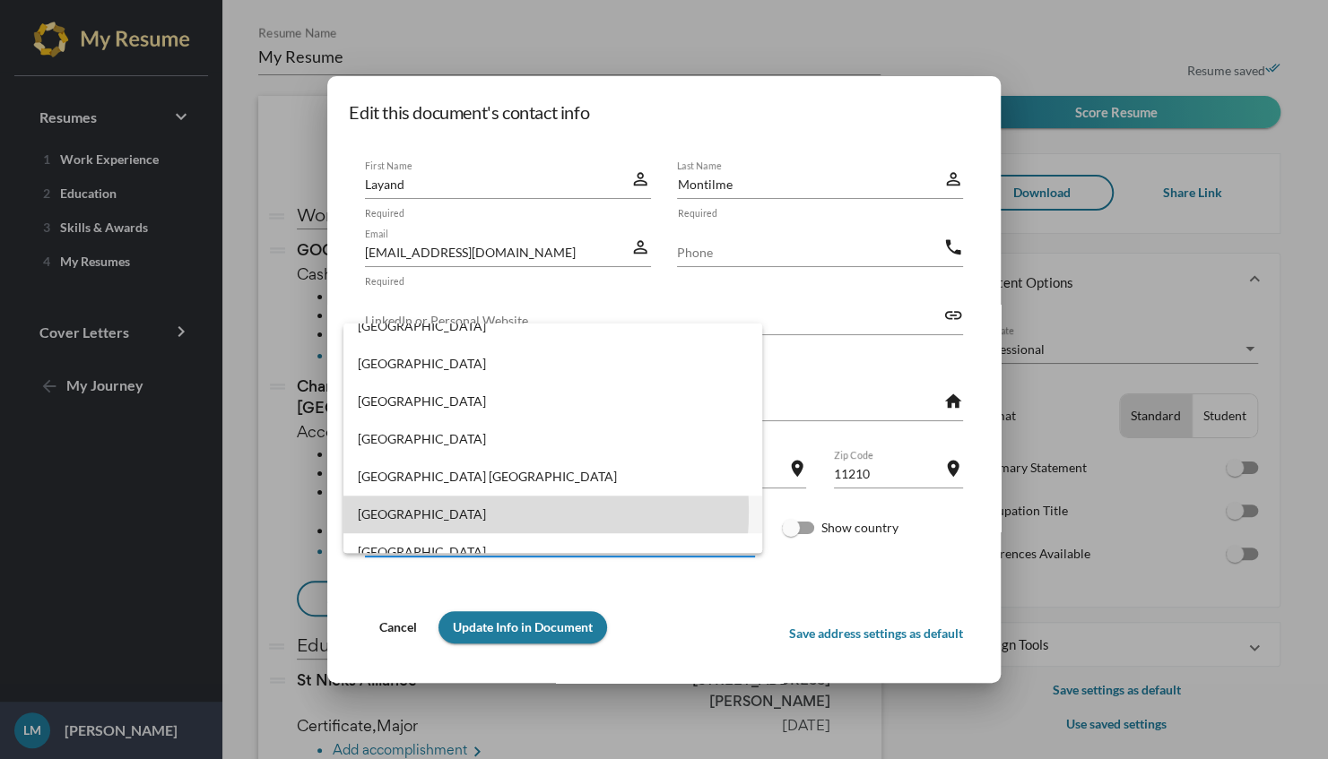
click at [454, 512] on span "[GEOGRAPHIC_DATA]" at bounding box center [553, 515] width 390 height 38
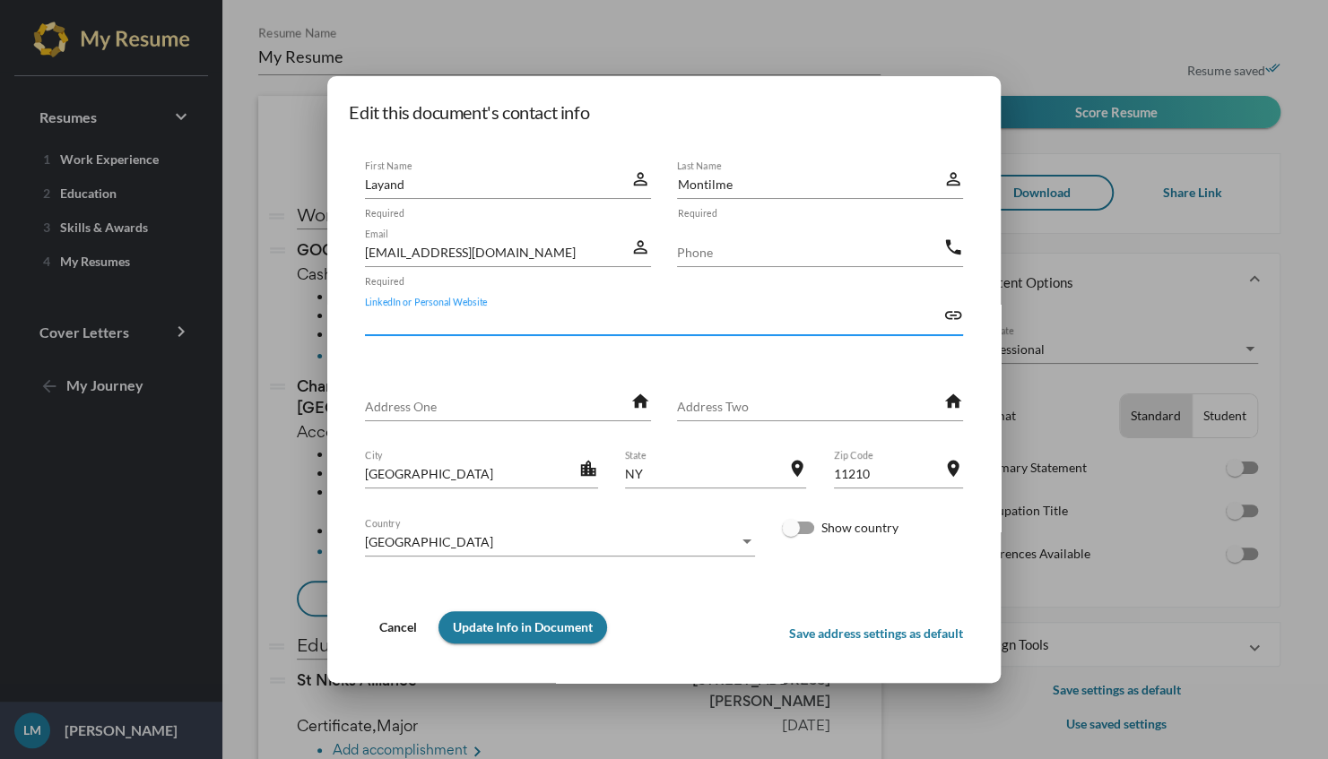
click at [396, 330] on input "LinkedIn or Personal Website" at bounding box center [654, 320] width 578 height 19
type input "[PERSON_NAME]"
click at [549, 630] on span "Update Info in Document" at bounding box center [523, 626] width 140 height 15
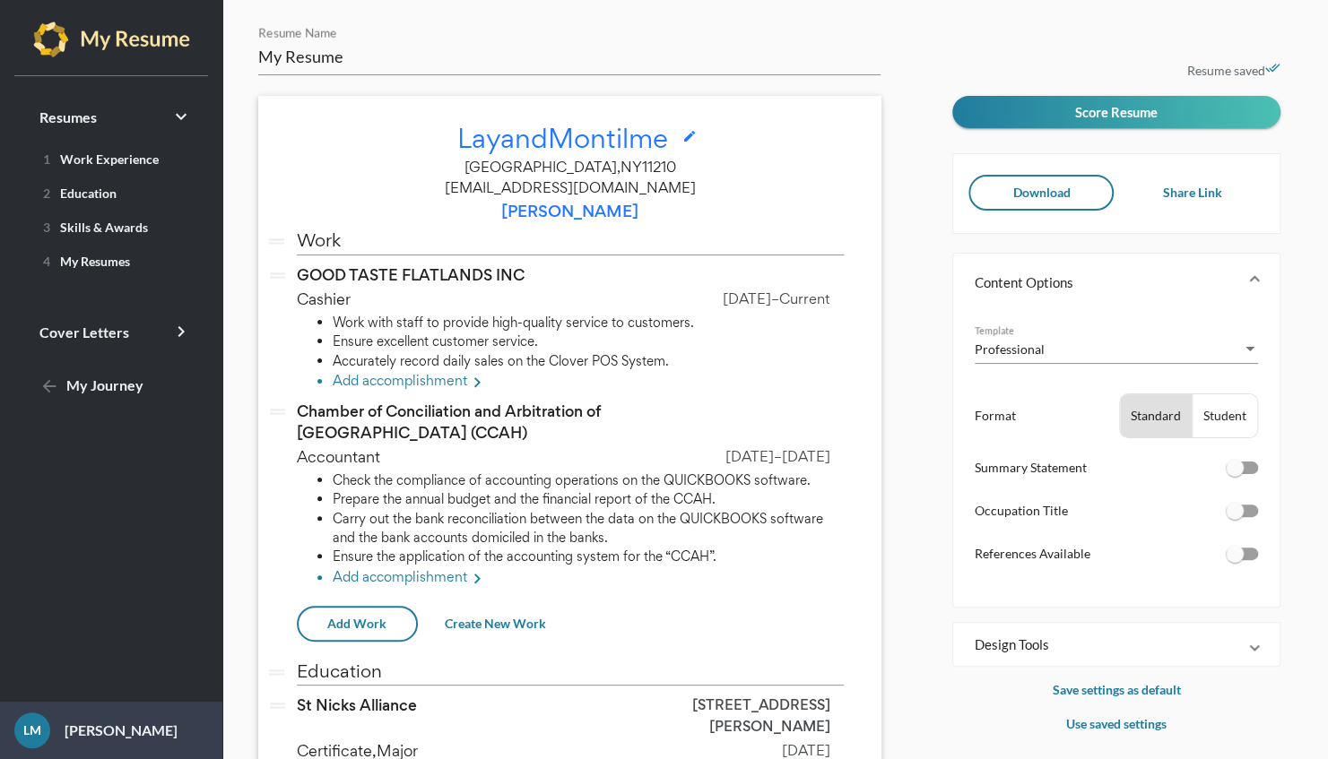
click at [692, 133] on icon "edit" at bounding box center [689, 136] width 14 height 14
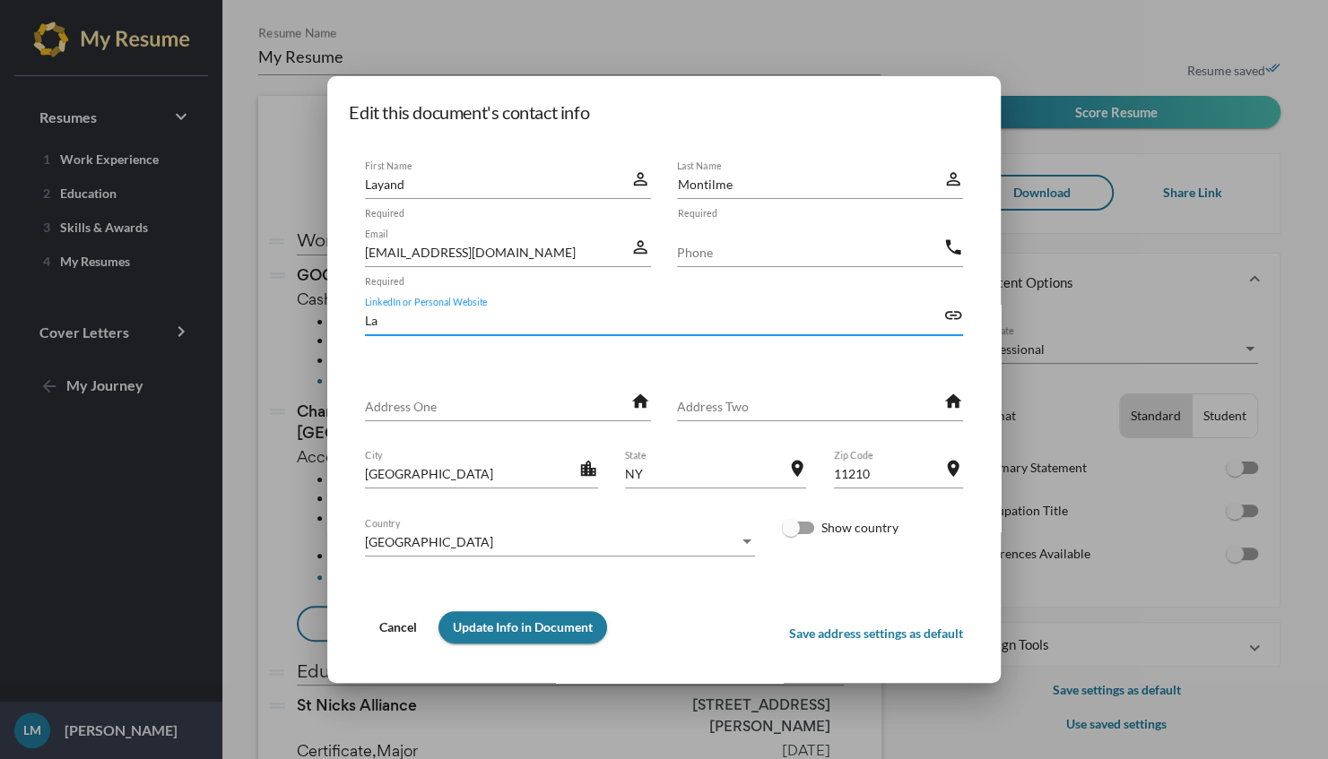
type input "L"
click at [514, 629] on span "Update Info in Document" at bounding box center [523, 626] width 140 height 15
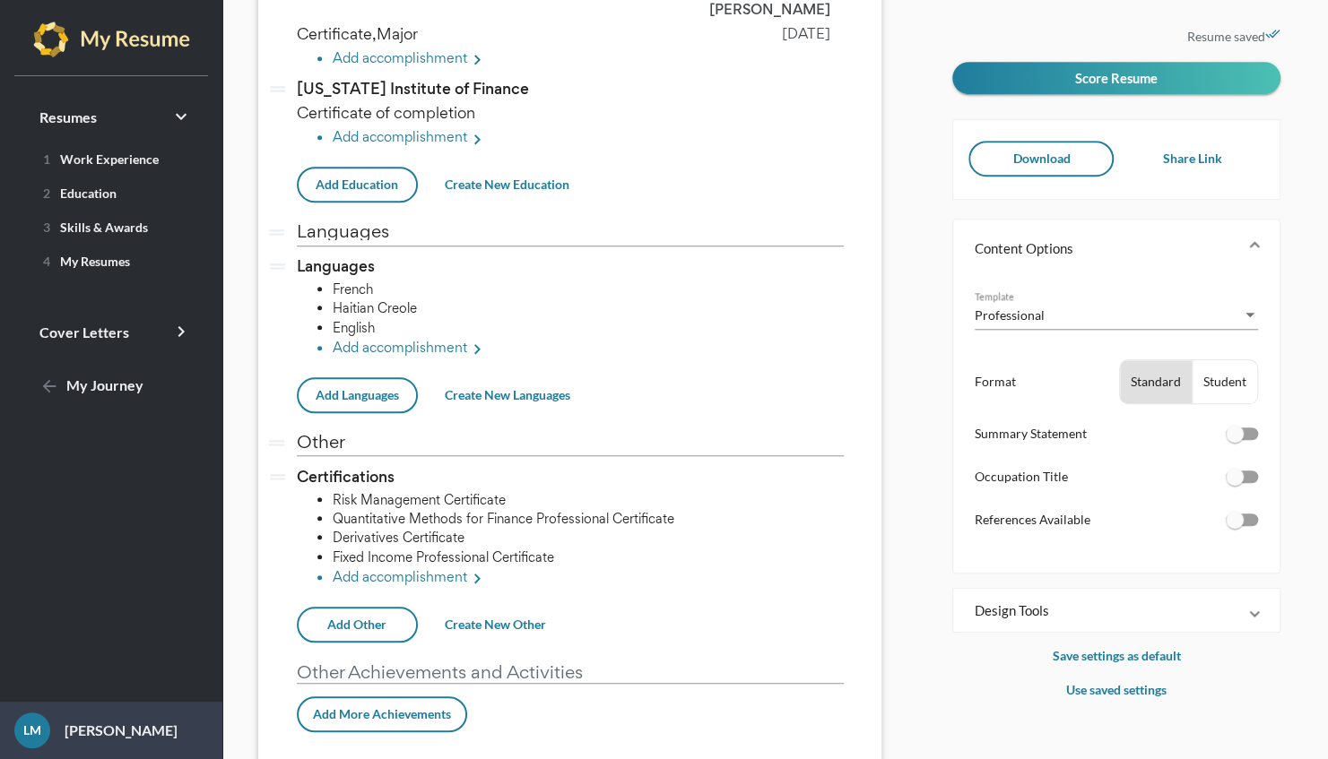
scroll to position [753, 0]
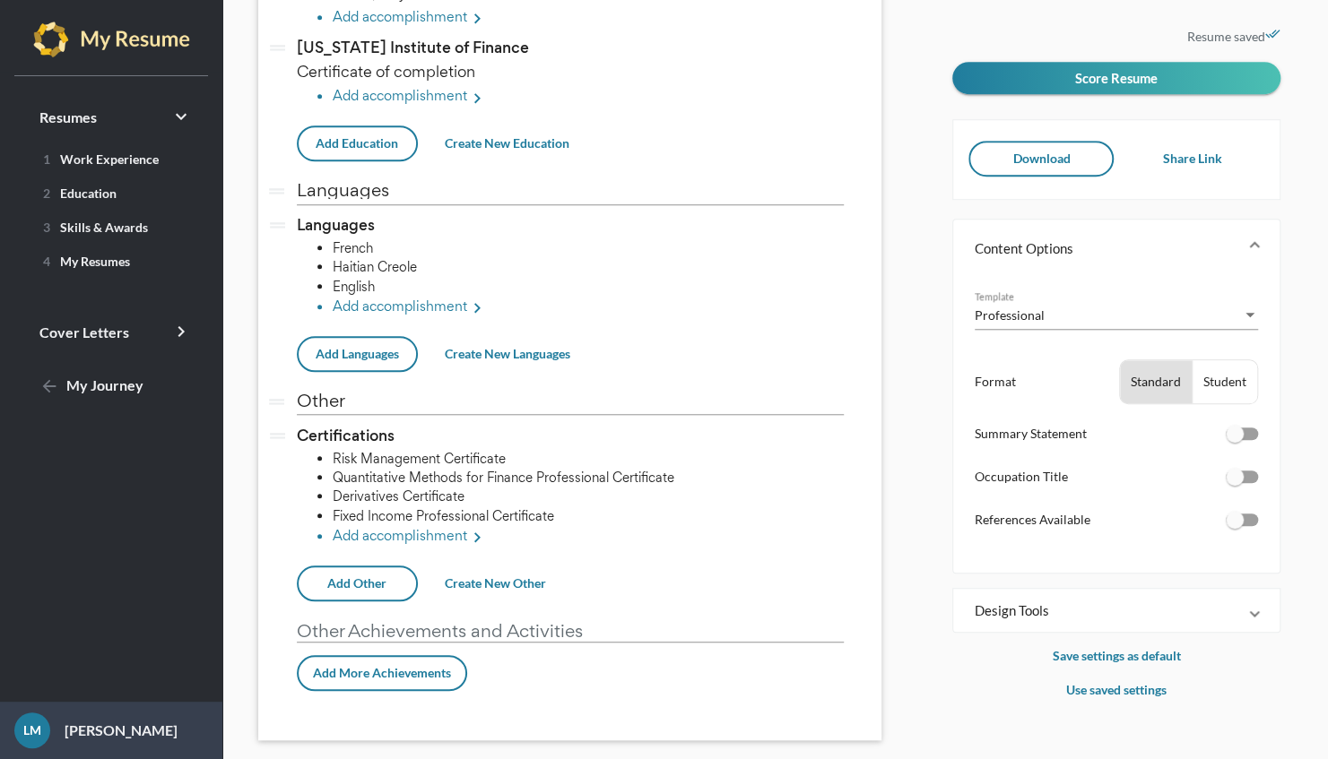
click at [352, 655] on button "Add More Achievements" at bounding box center [382, 673] width 170 height 36
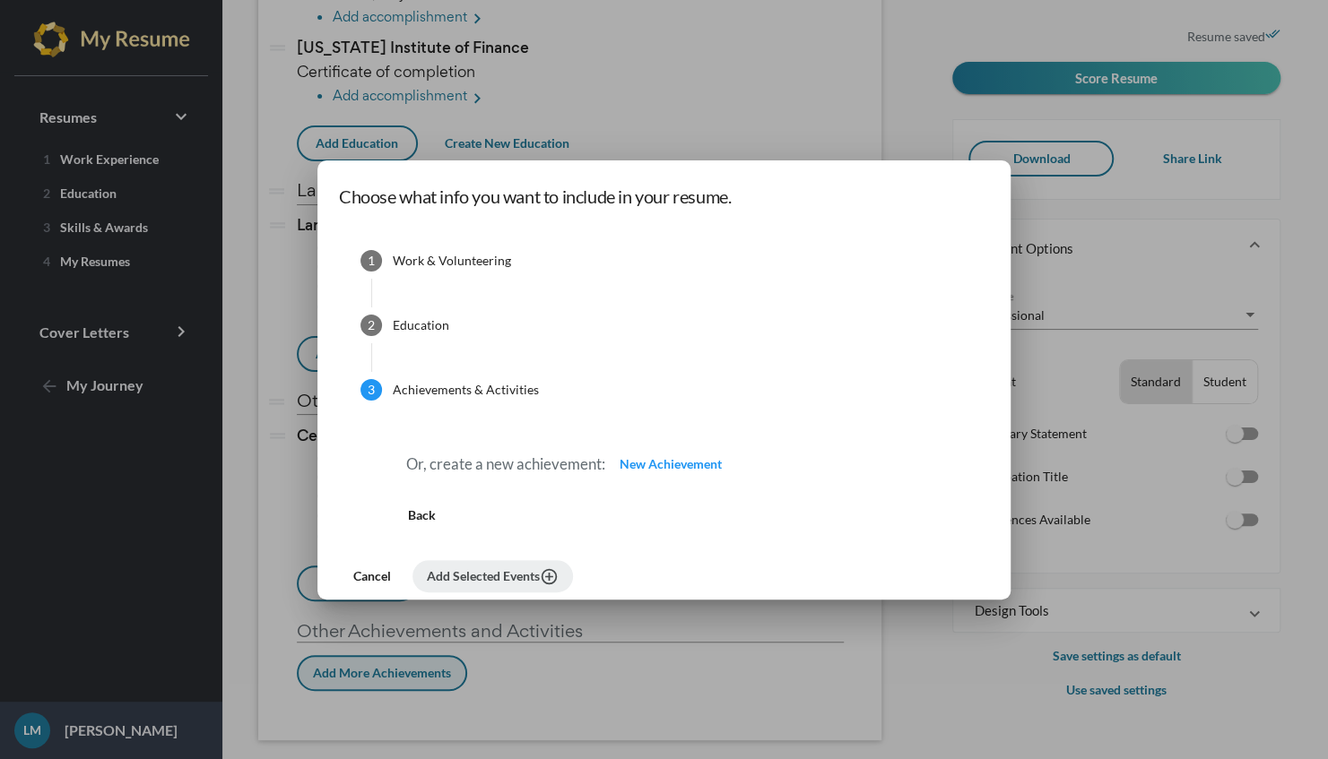
scroll to position [0, 0]
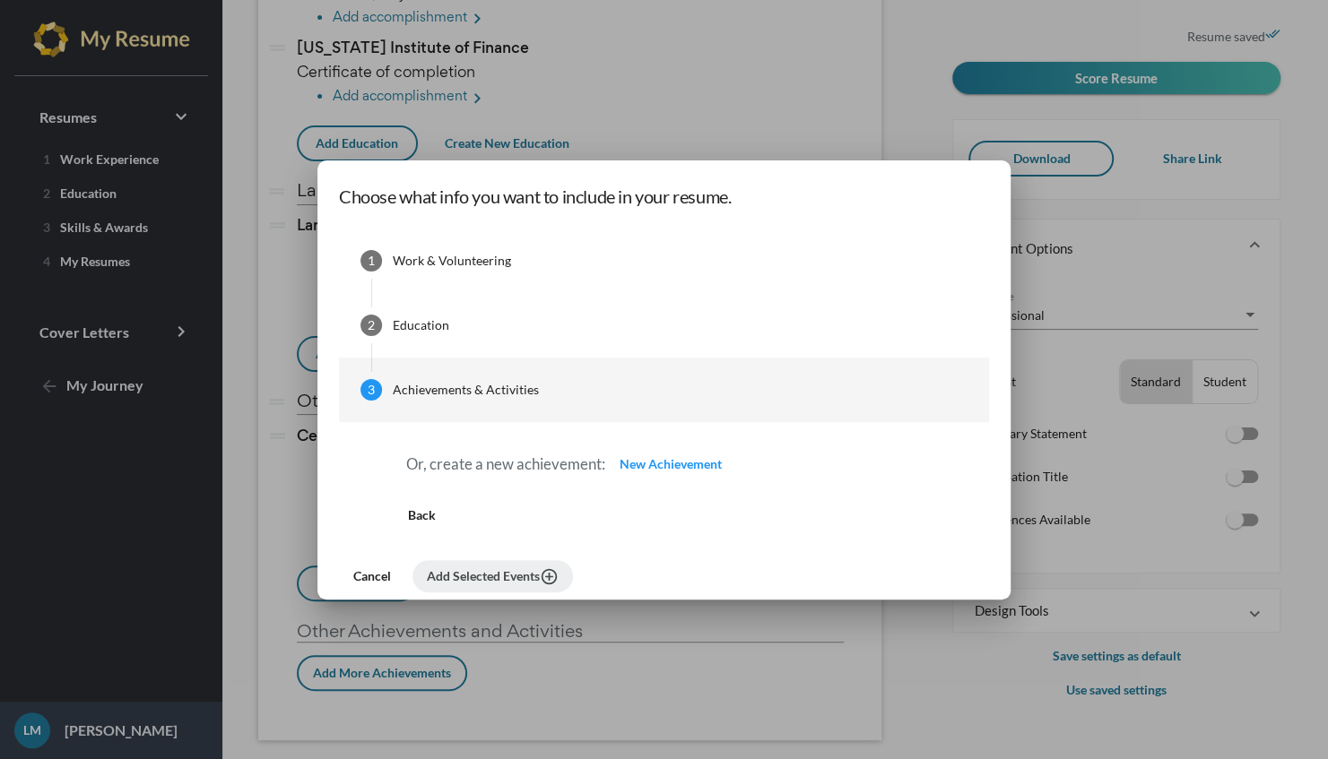
click at [567, 276] on mat-step-header "1 Work & Volunteering" at bounding box center [664, 261] width 650 height 65
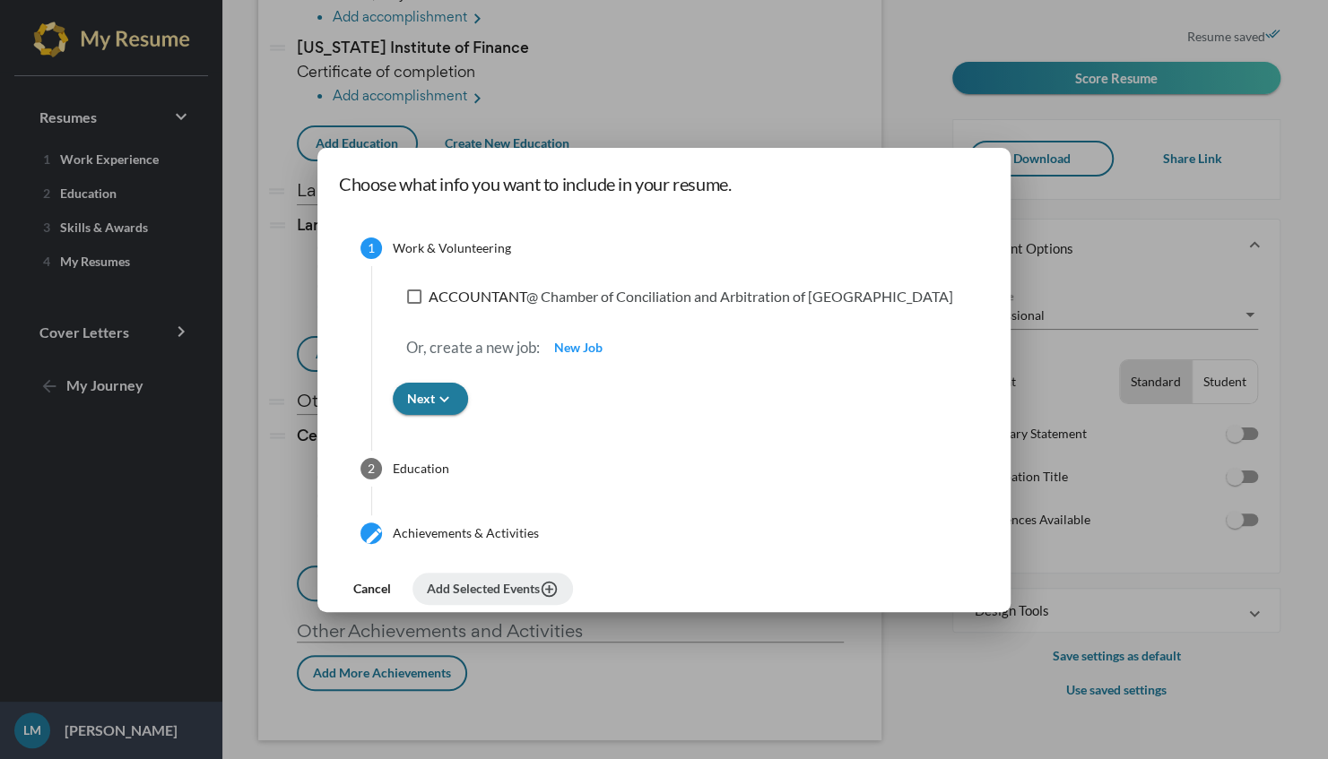
click at [454, 396] on icon "keyboard_arrow_down" at bounding box center [444, 399] width 19 height 19
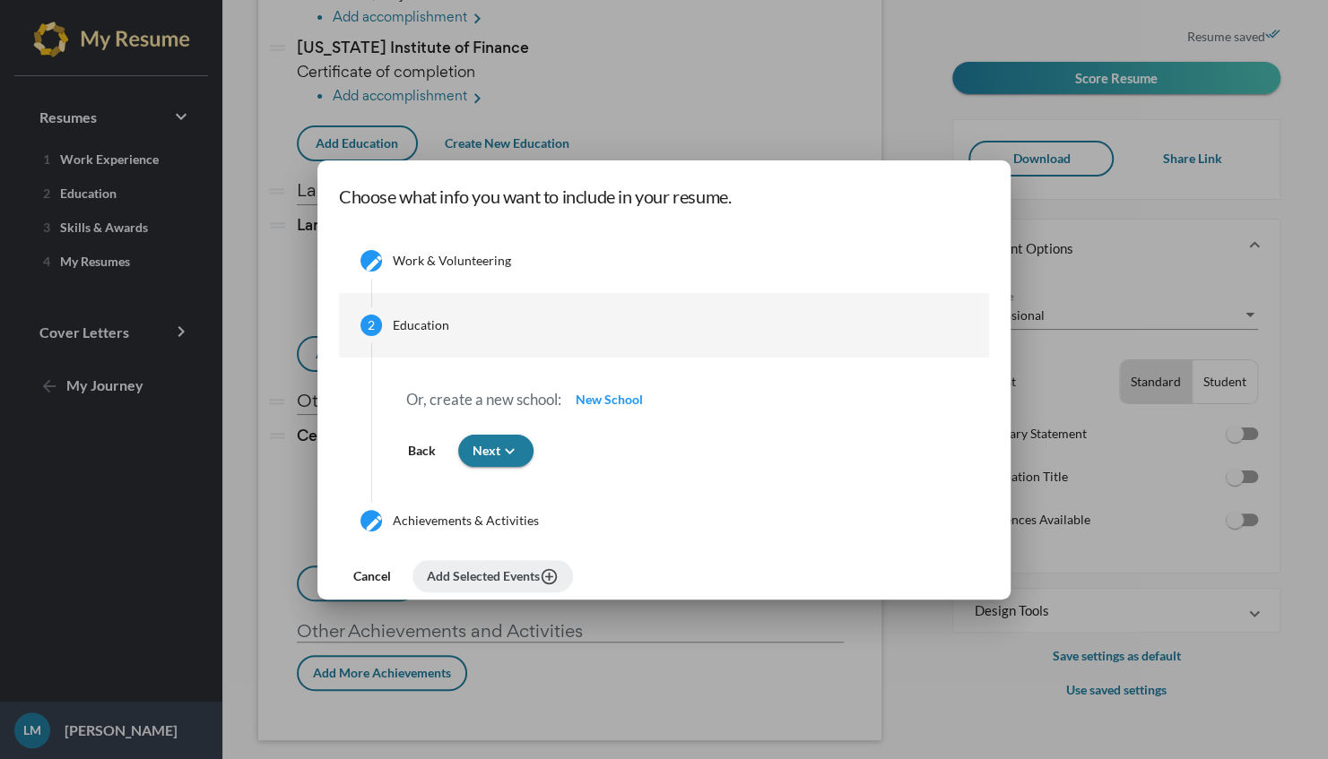
click at [807, 90] on div at bounding box center [664, 379] width 1328 height 759
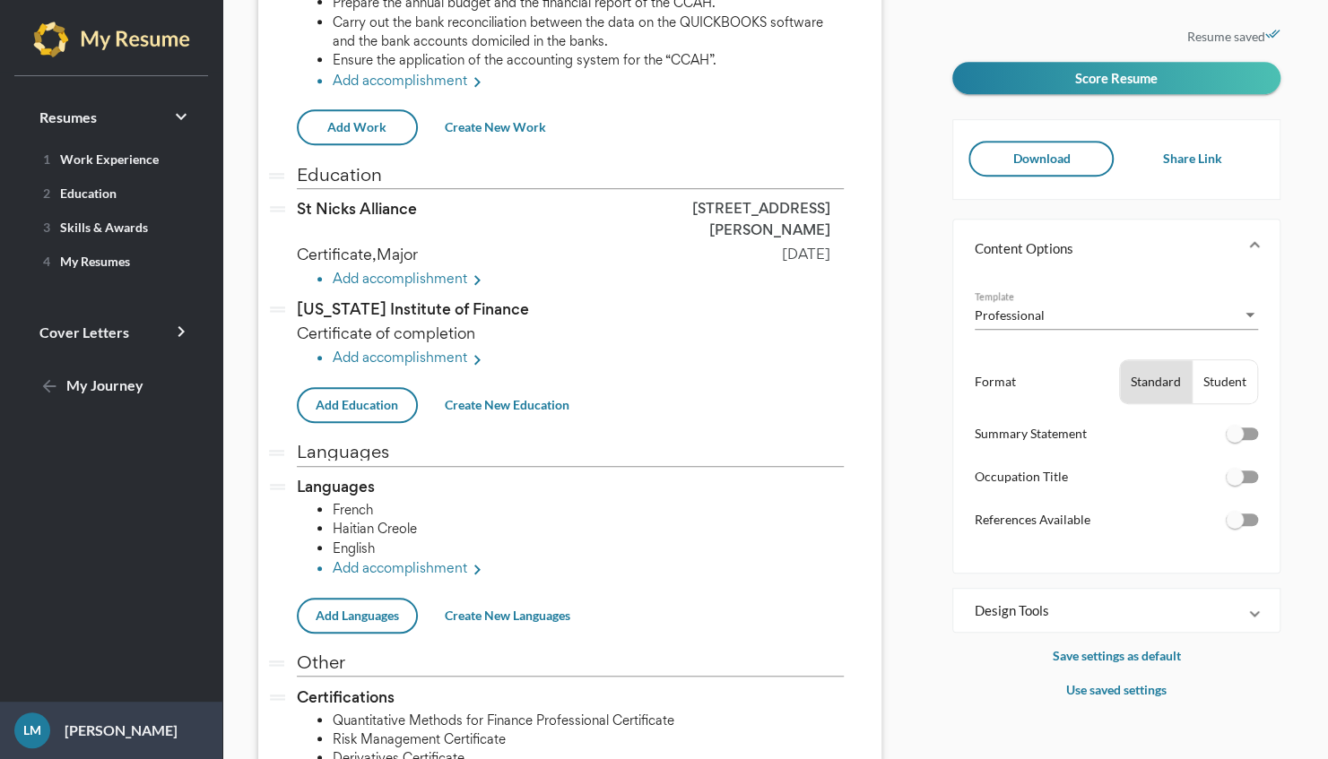
scroll to position [753, 0]
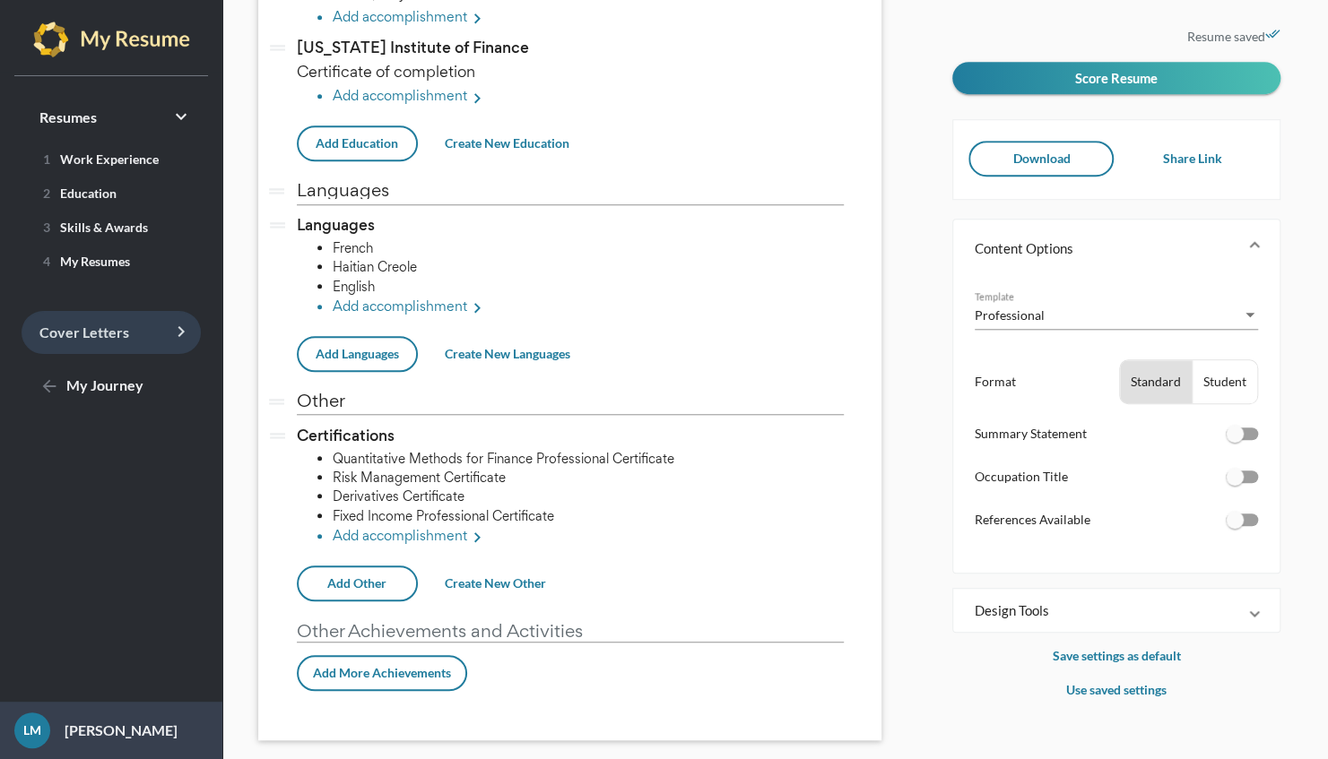
click at [144, 333] on link "Cover Letters keyboard_arrow_right" at bounding box center [111, 332] width 179 height 43
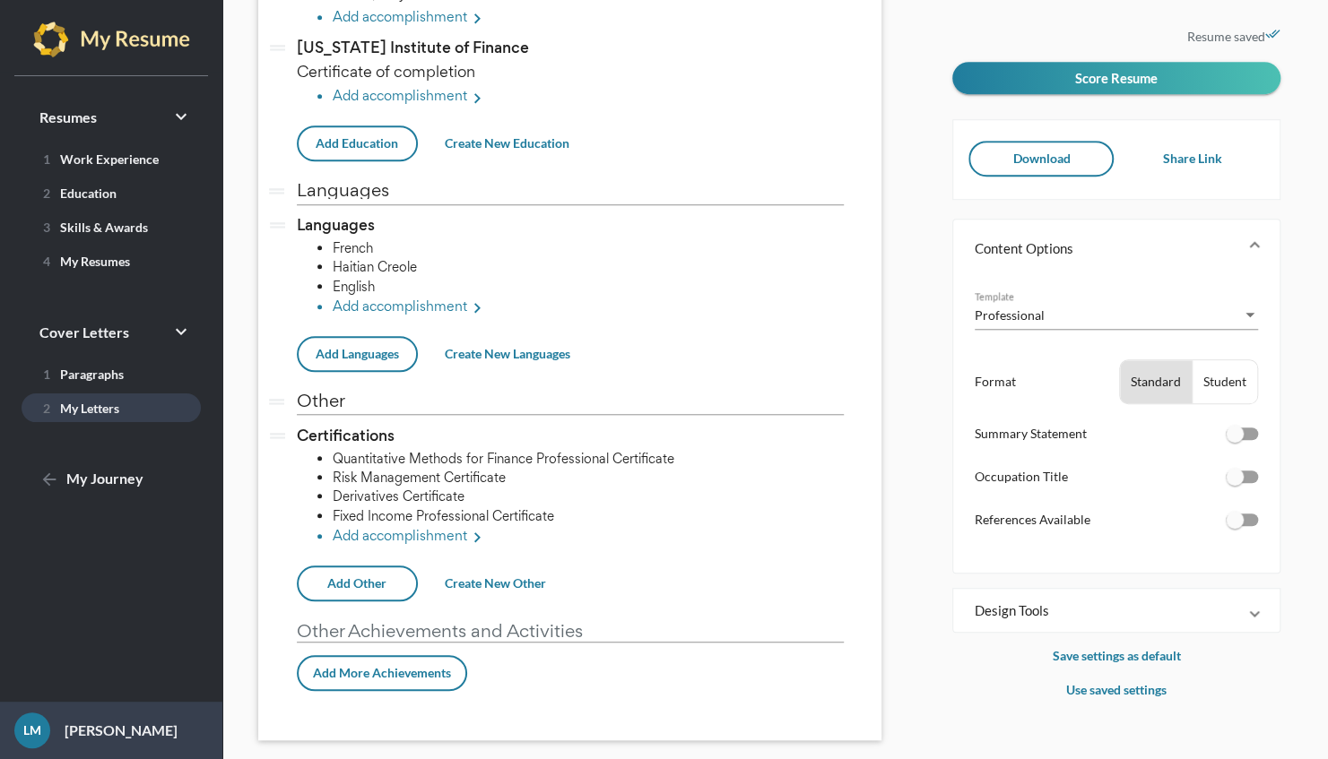
click at [115, 403] on span "2 My Letters" at bounding box center [77, 408] width 83 height 15
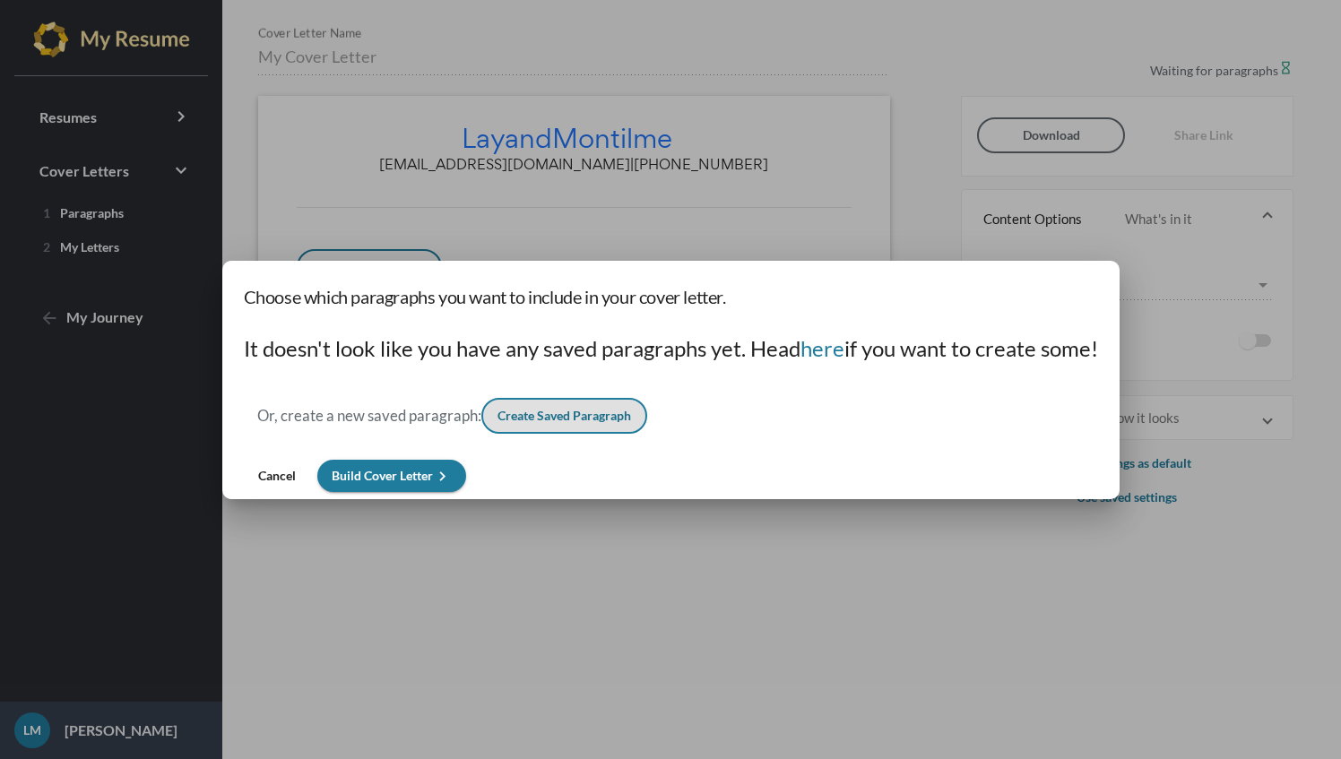
click at [429, 477] on span "Build Cover Letter keyboard_arrow_right" at bounding box center [392, 475] width 120 height 15
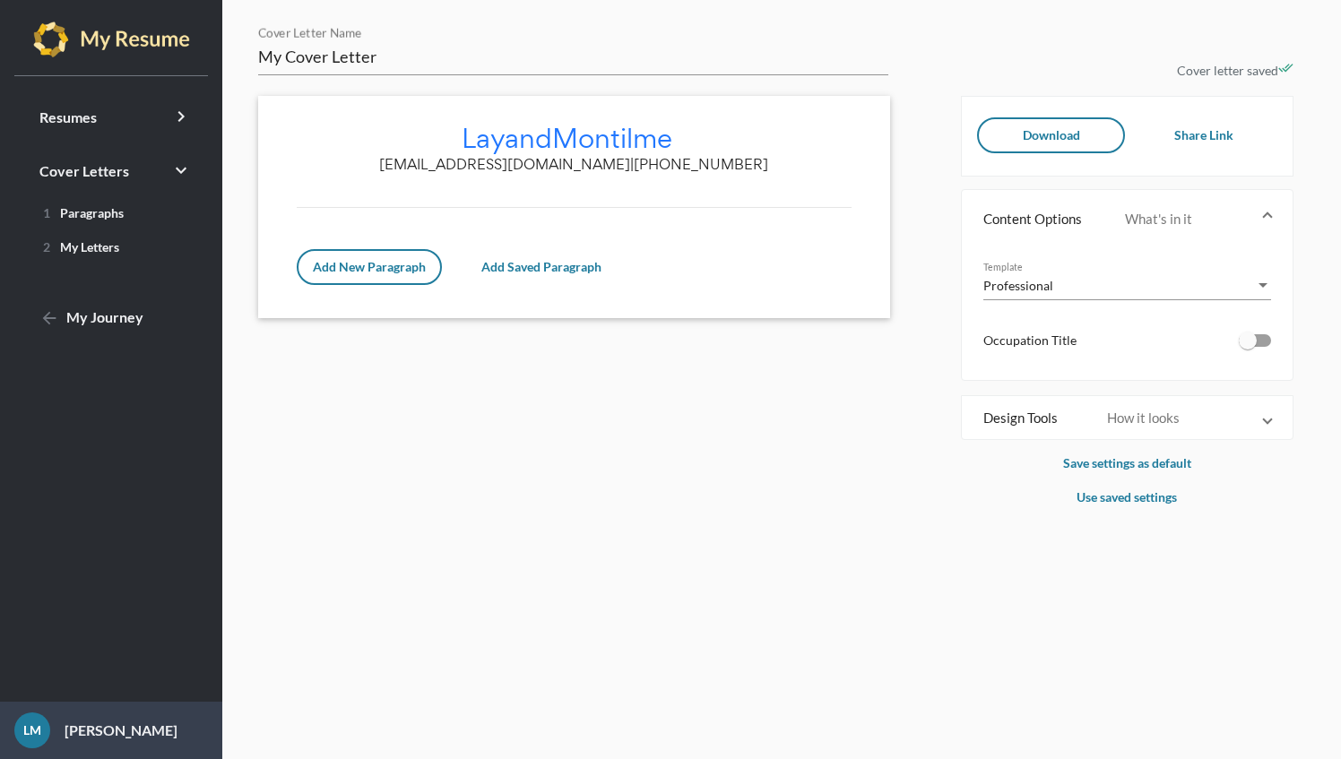
click at [560, 269] on span "Add Saved Paragraph" at bounding box center [541, 266] width 120 height 15
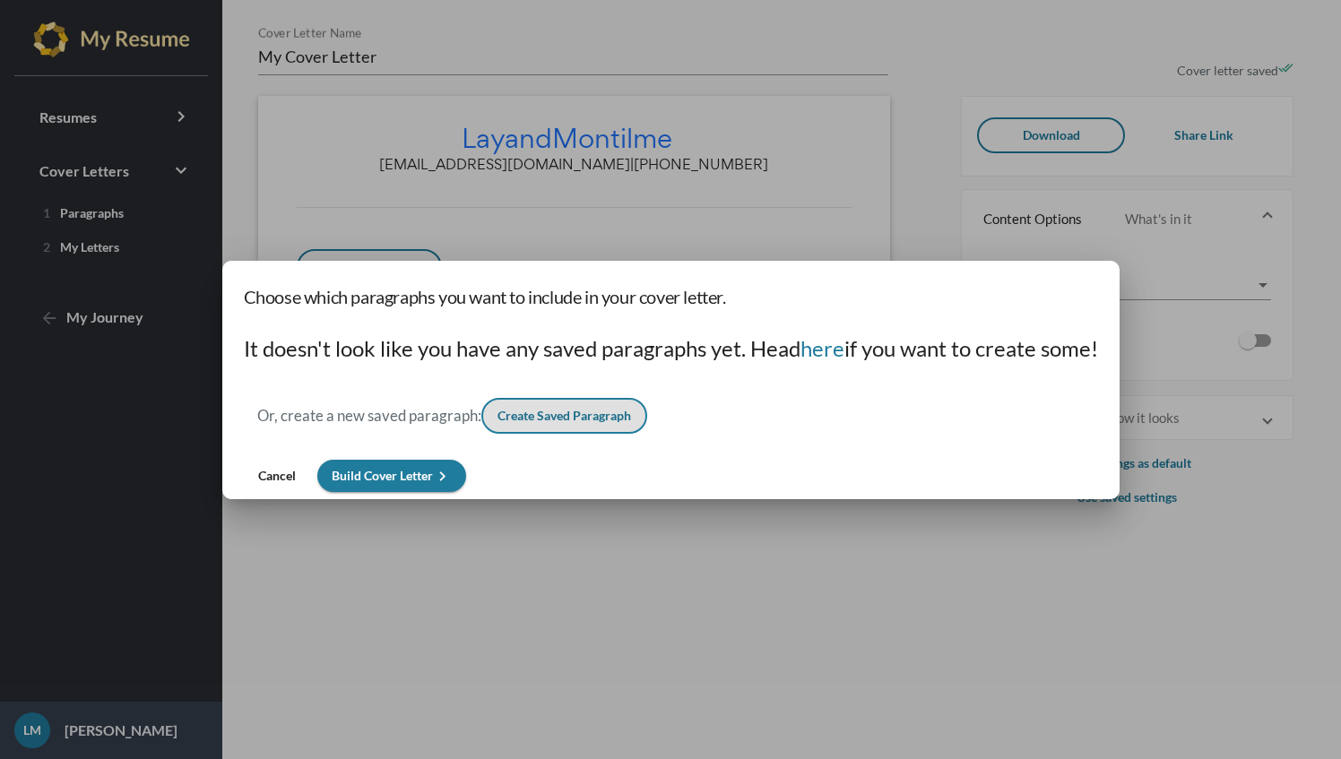
click at [577, 423] on button "Create Saved Paragraph" at bounding box center [564, 416] width 166 height 36
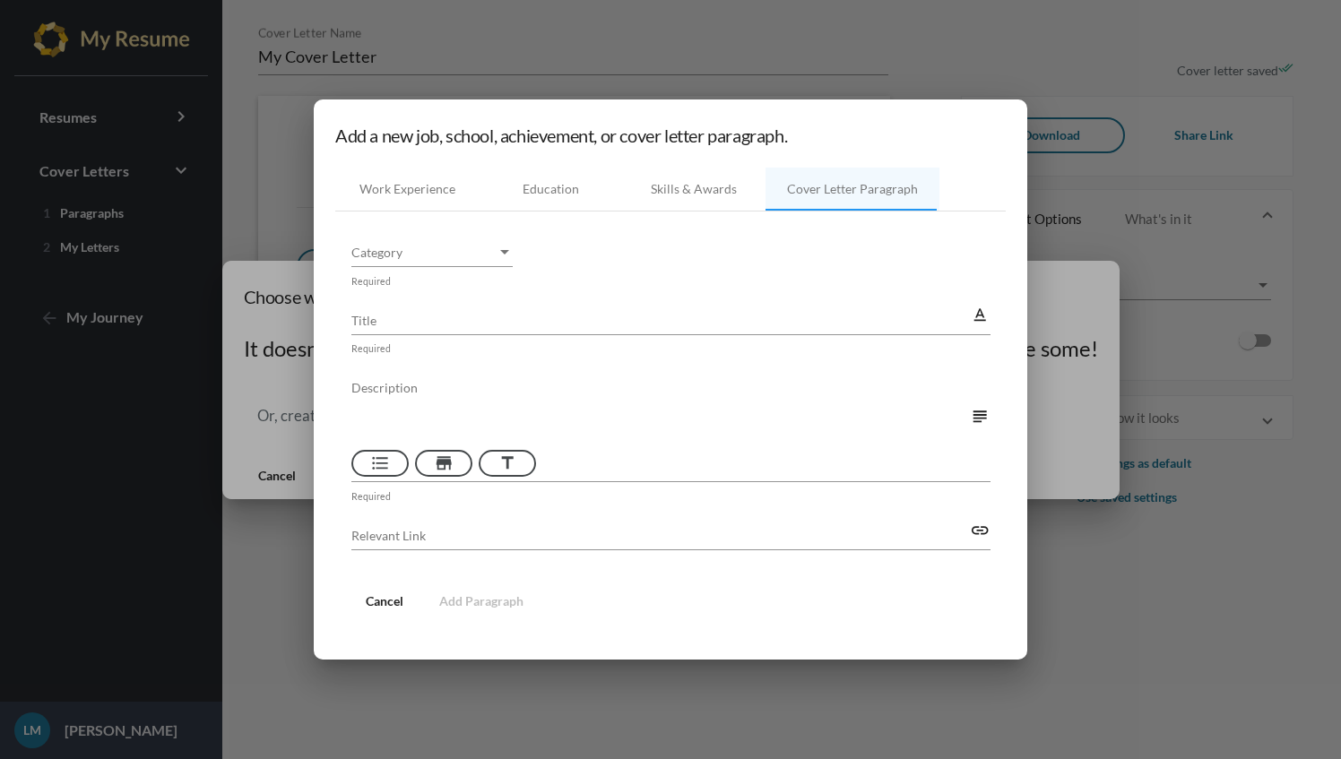
click at [1117, 199] on div at bounding box center [670, 379] width 1341 height 759
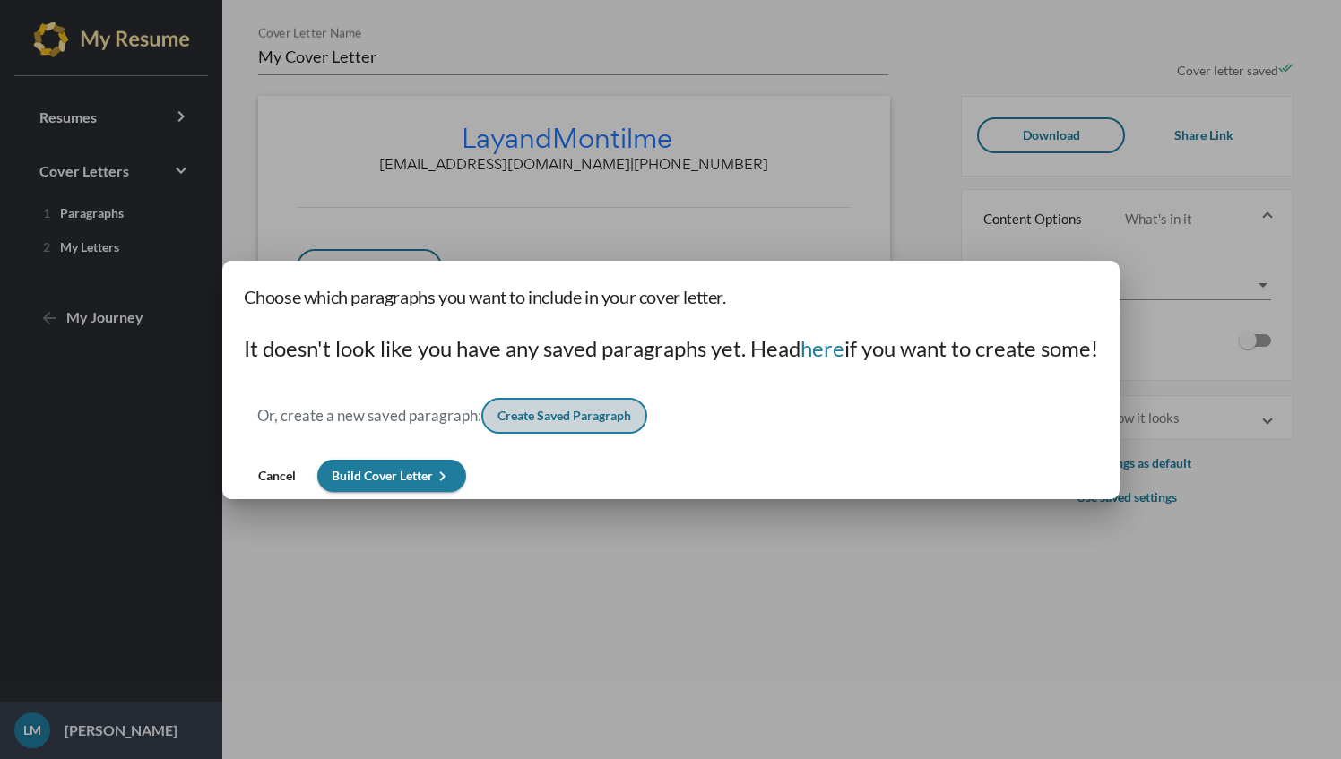
click at [595, 411] on span "Create Saved Paragraph" at bounding box center [565, 415] width 134 height 15
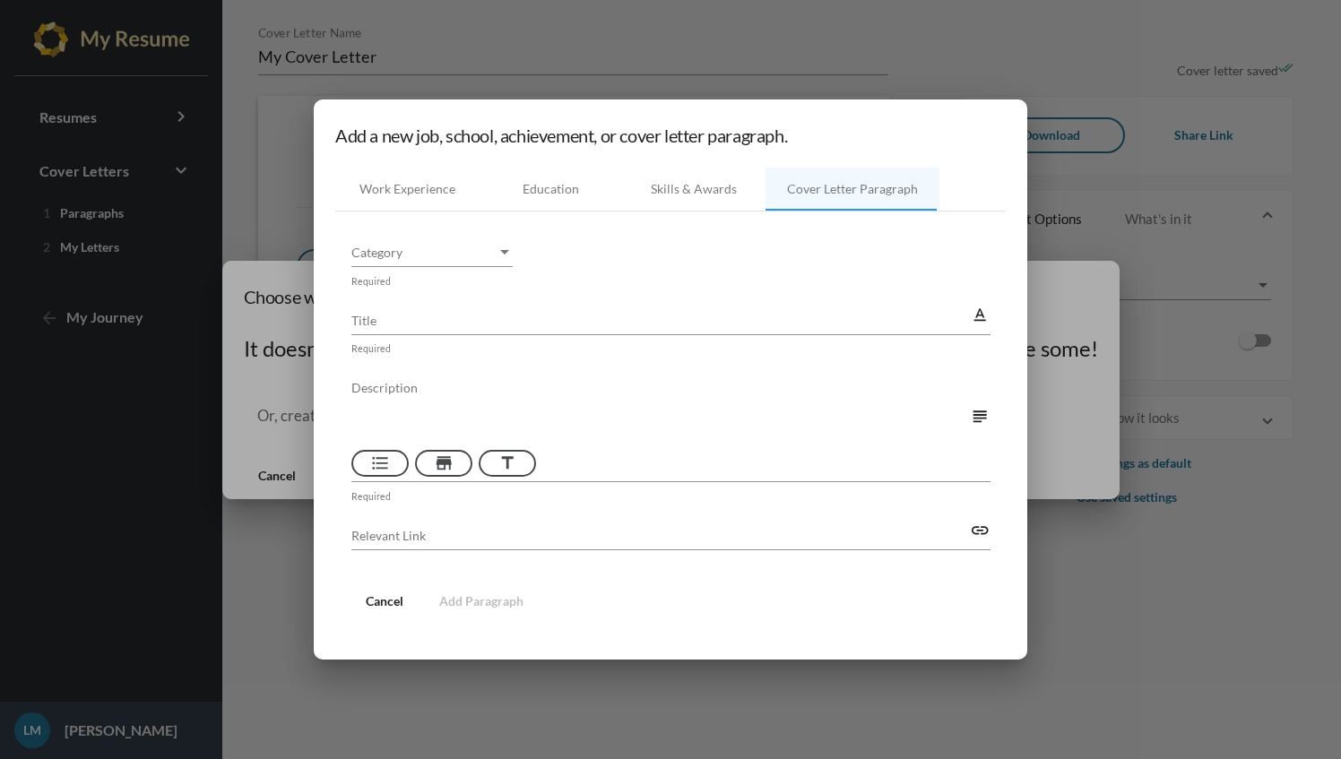
click at [1047, 212] on div at bounding box center [670, 379] width 1341 height 759
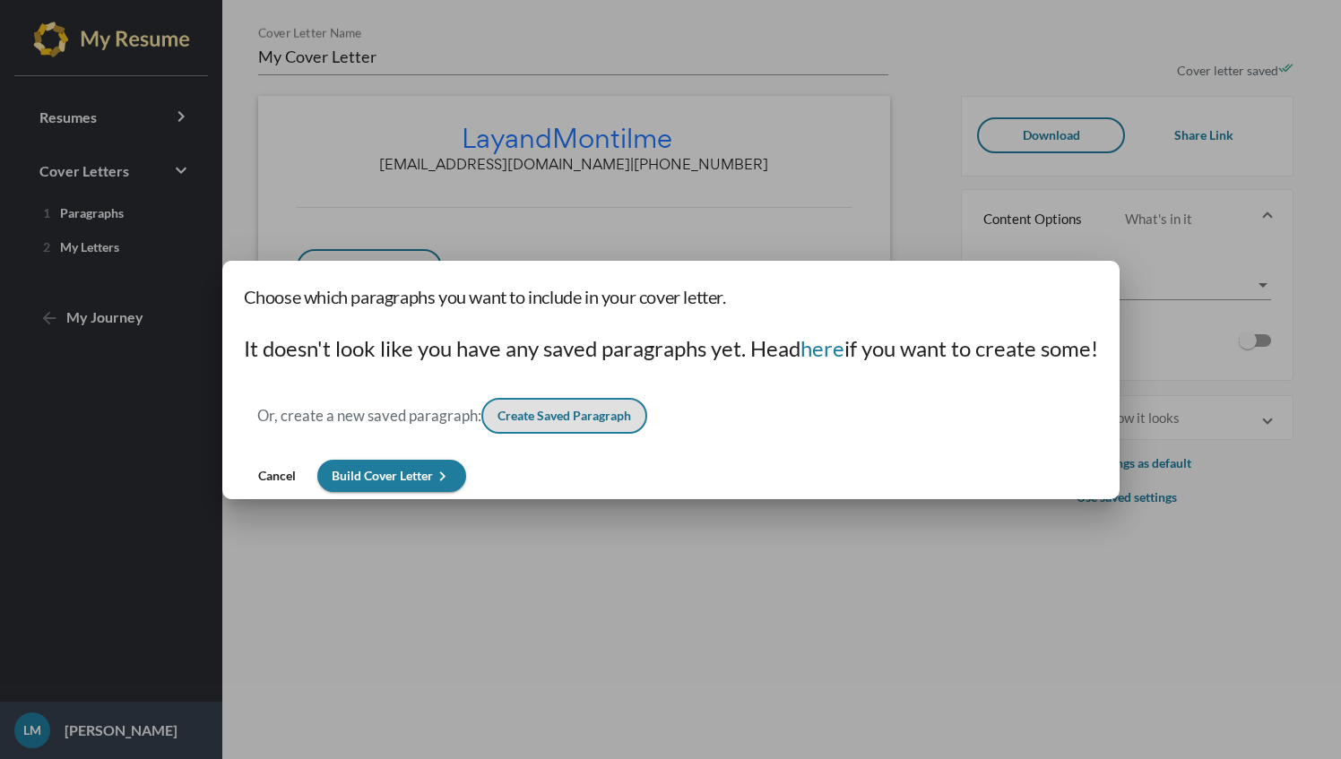
click at [777, 568] on div at bounding box center [670, 379] width 1341 height 759
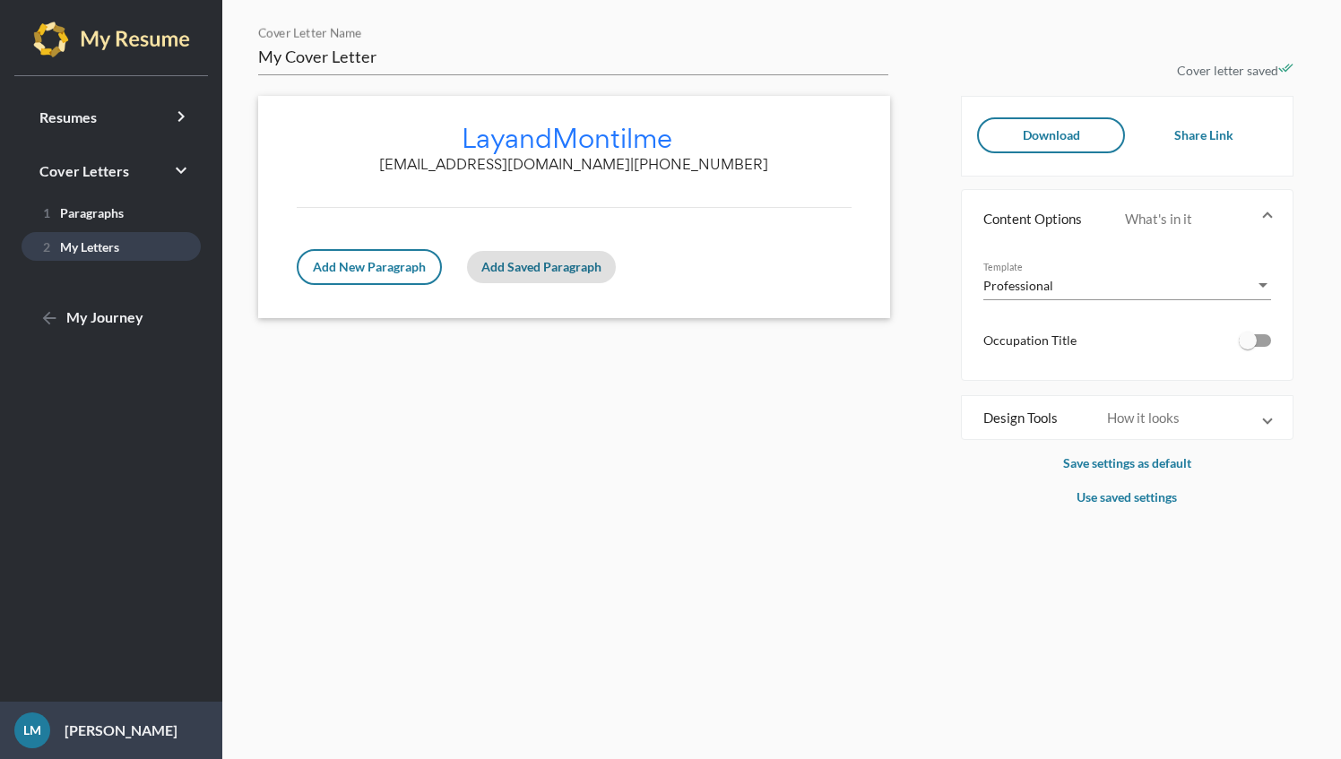
click at [111, 247] on span "2 My Letters" at bounding box center [77, 246] width 83 height 15
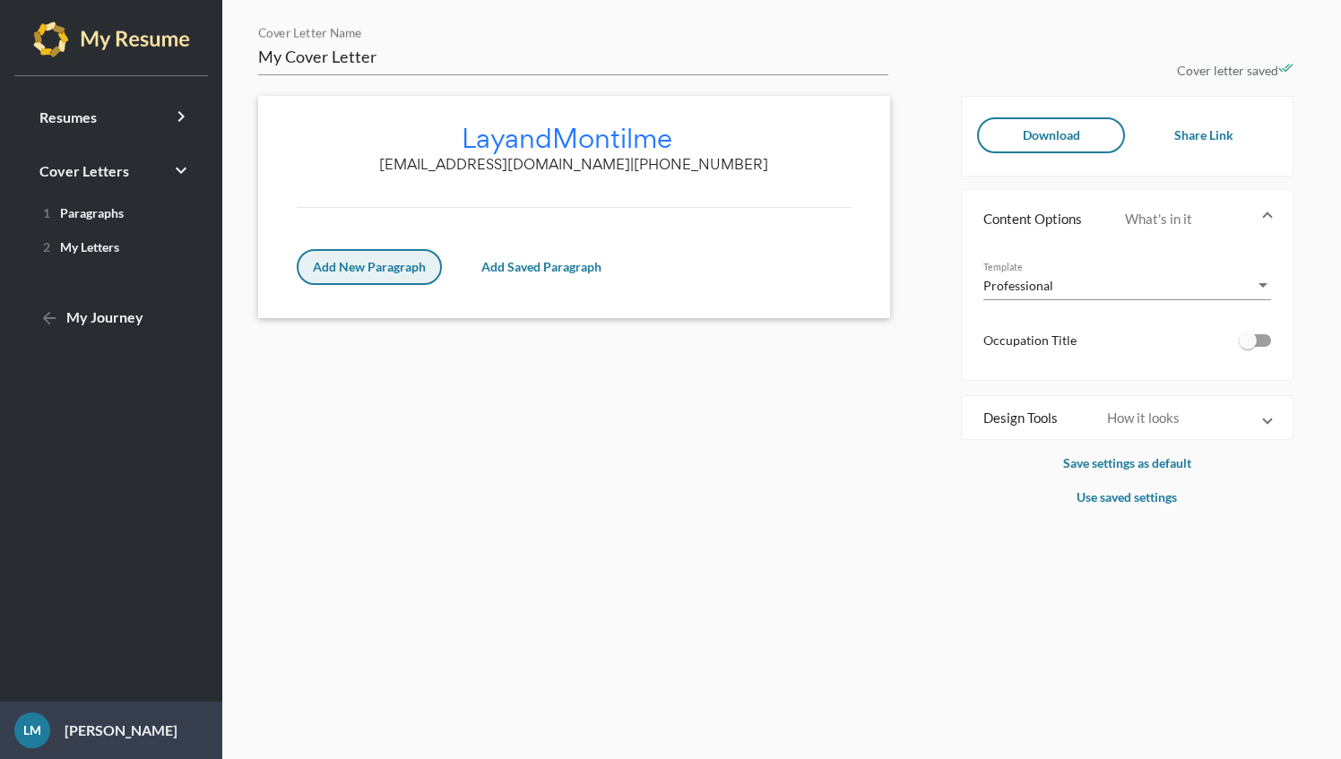
click at [402, 264] on span "Add New Paragraph" at bounding box center [369, 266] width 113 height 15
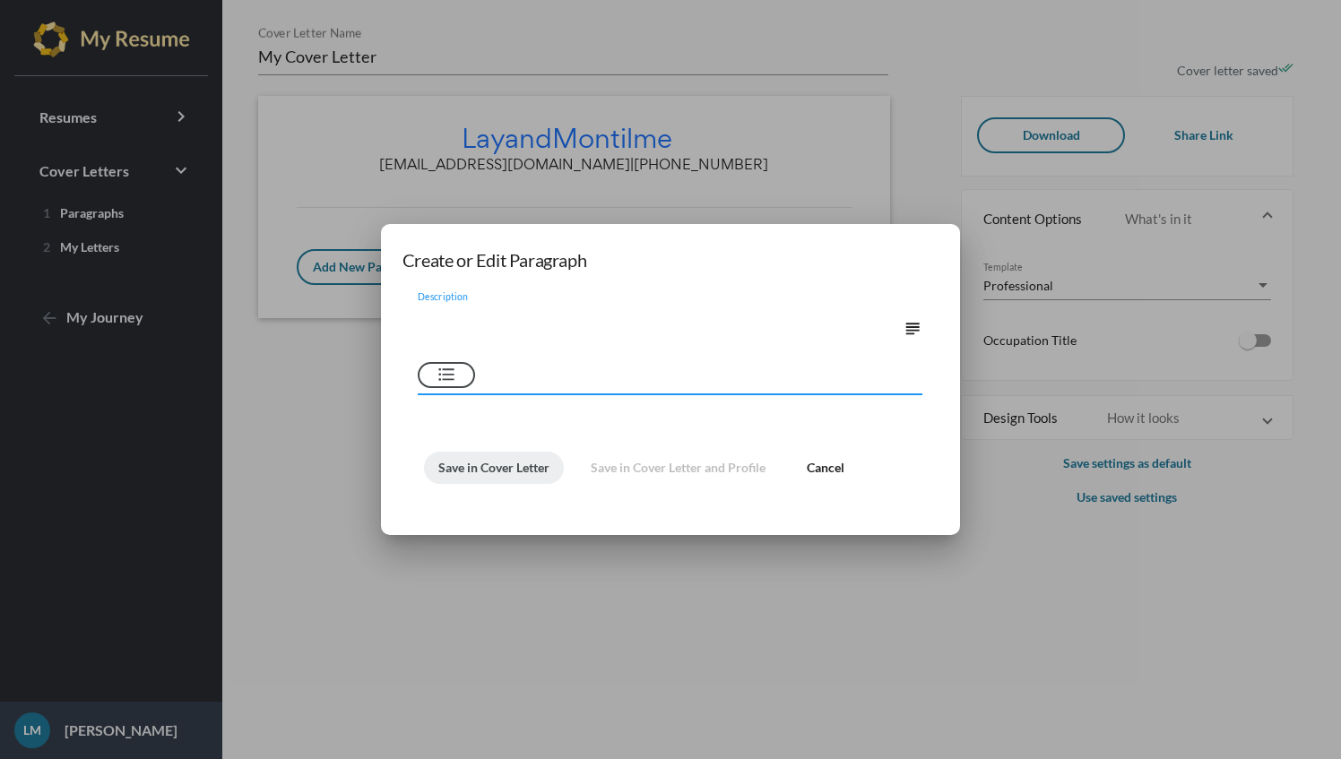
click at [447, 374] on mat-icon "format_list_bulleted" at bounding box center [447, 376] width 22 height 22
type textarea "•"
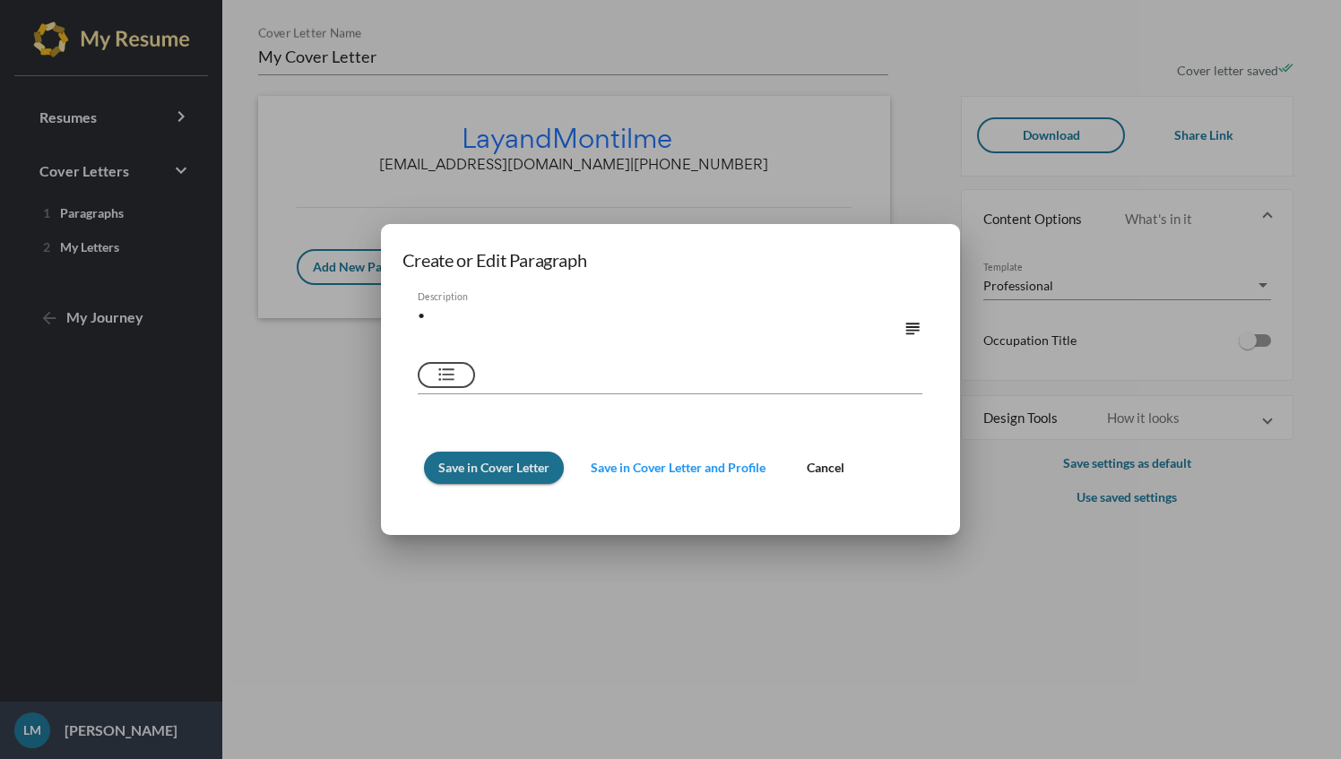
click at [498, 470] on span "Save in Cover Letter" at bounding box center [493, 467] width 111 height 15
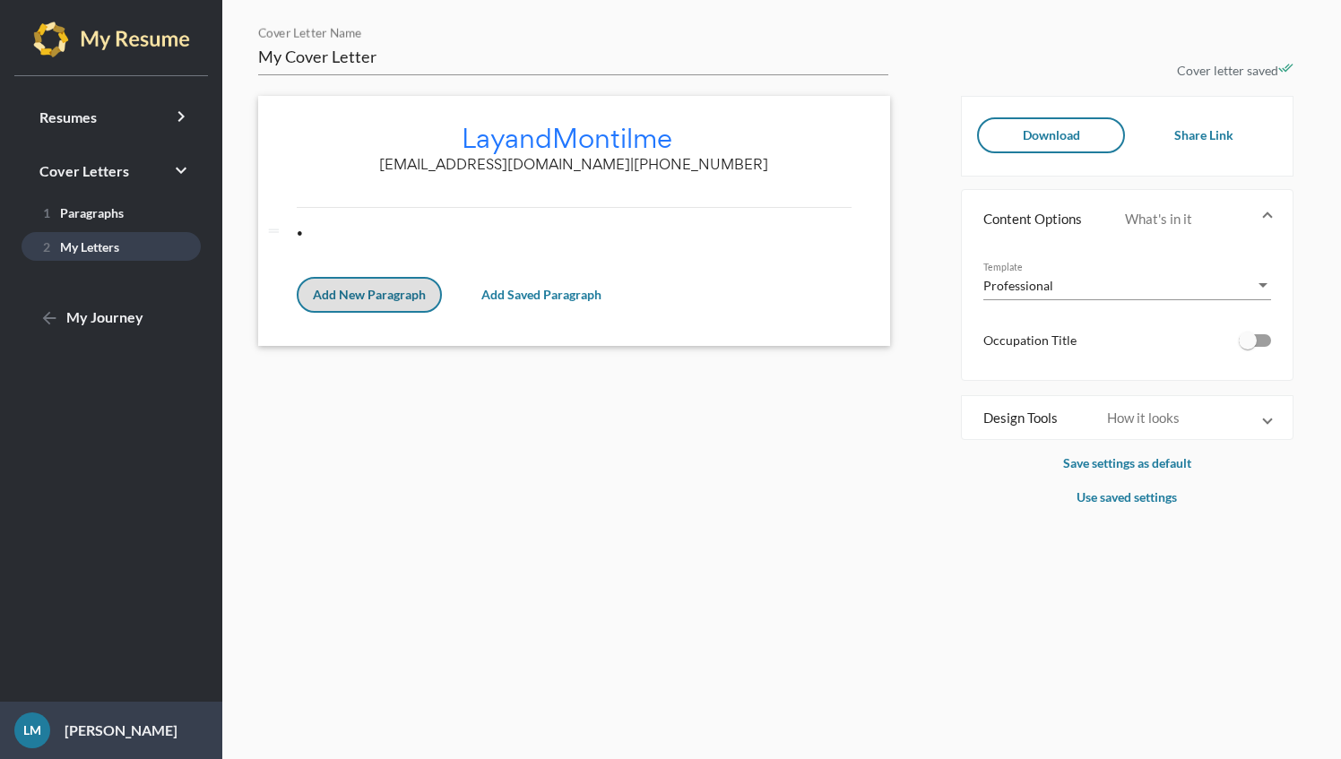
click at [120, 249] on link "2 My Letters" at bounding box center [111, 246] width 179 height 29
click at [697, 140] on icon "edit" at bounding box center [694, 136] width 15 height 15
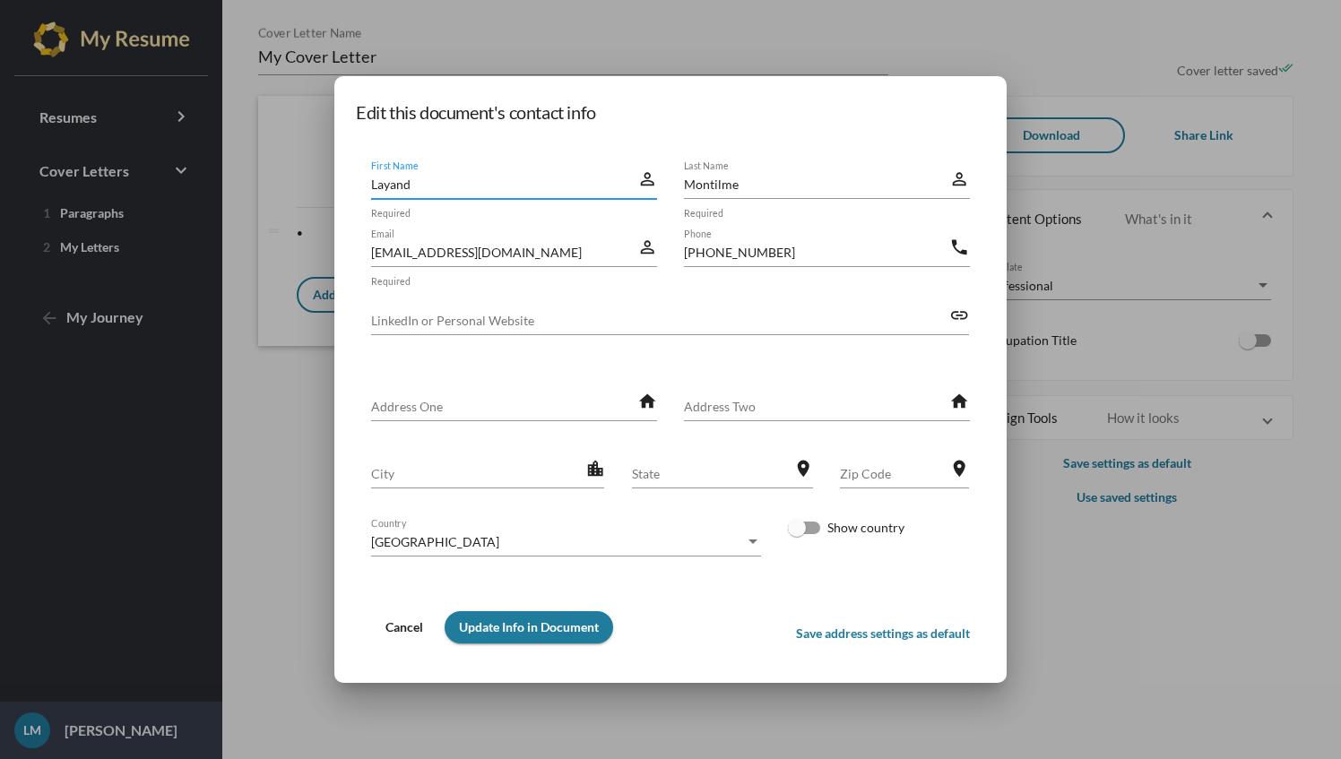
click at [1086, 46] on div at bounding box center [670, 379] width 1341 height 759
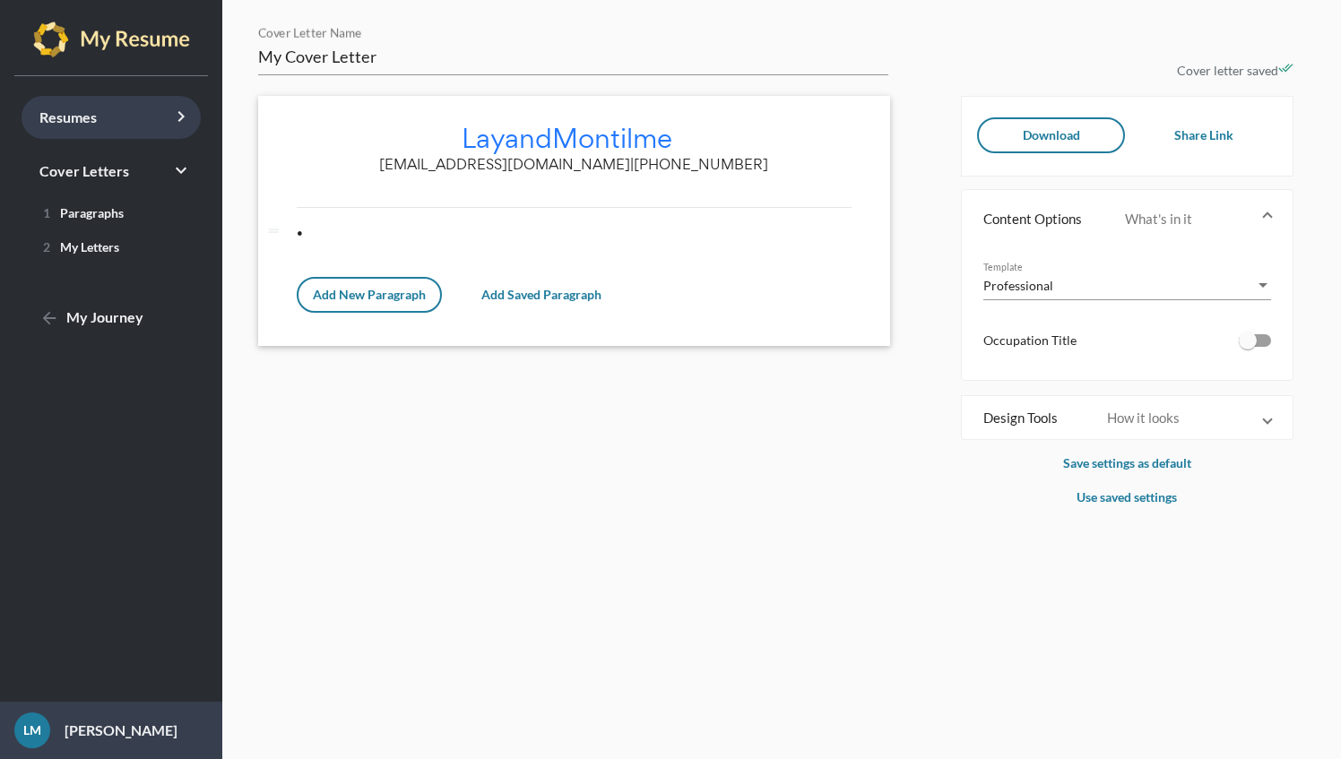
click at [145, 120] on link "Resumes keyboard_arrow_right" at bounding box center [111, 117] width 179 height 43
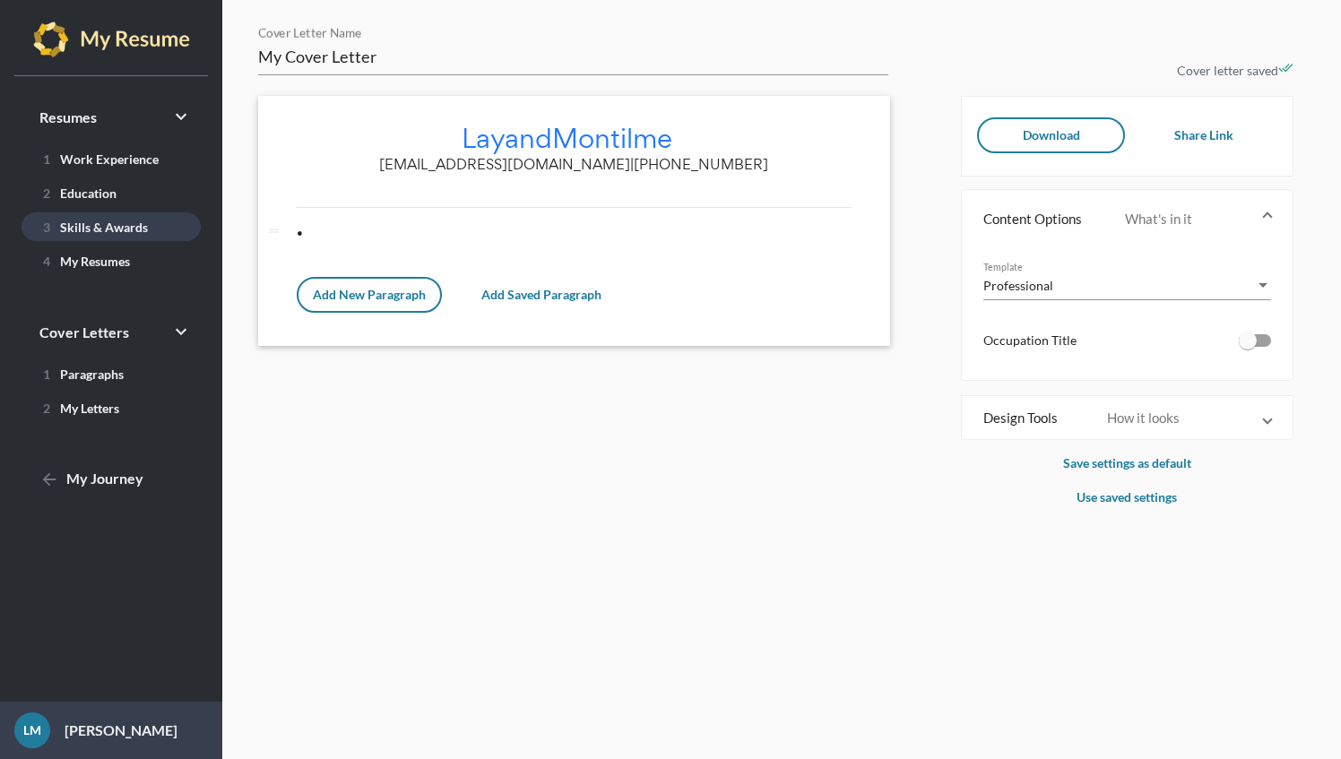
click at [113, 230] on span "3 Skills & Awards" at bounding box center [92, 227] width 112 height 15
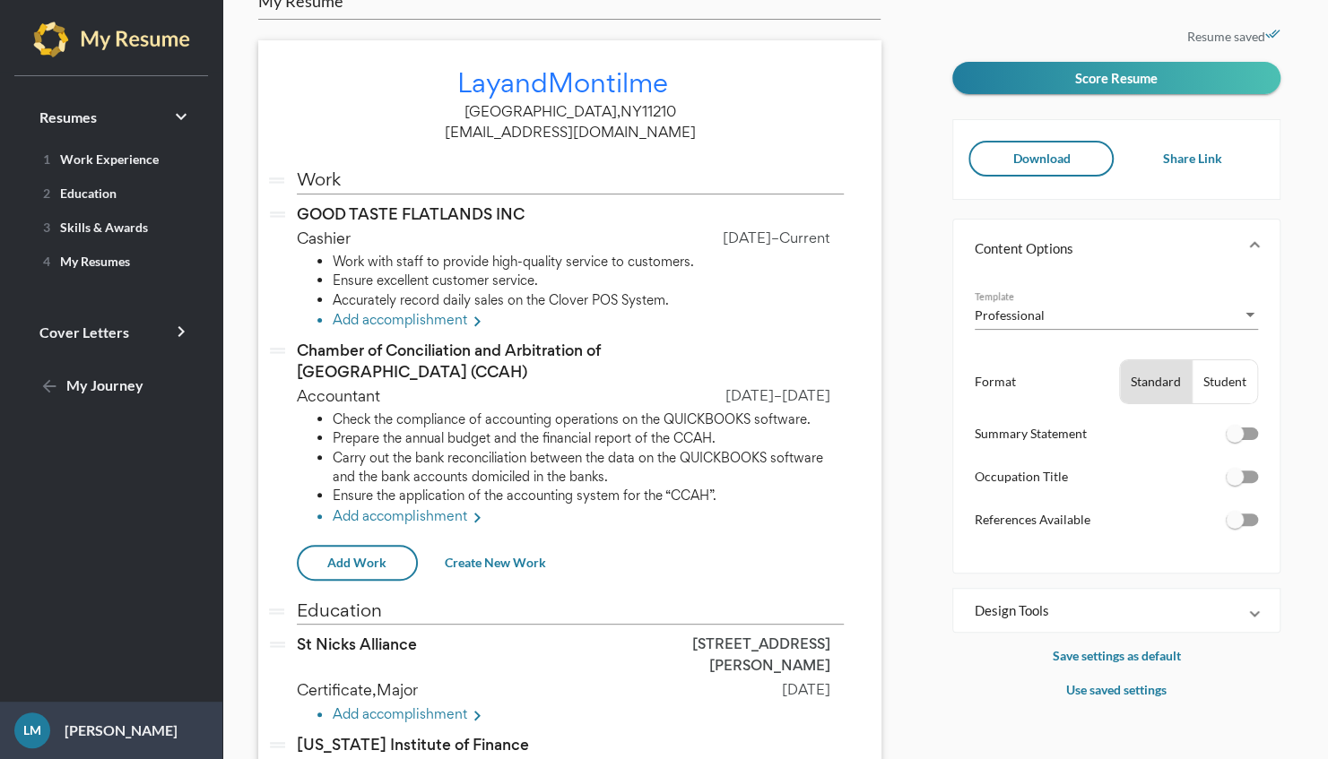
scroll to position [50, 0]
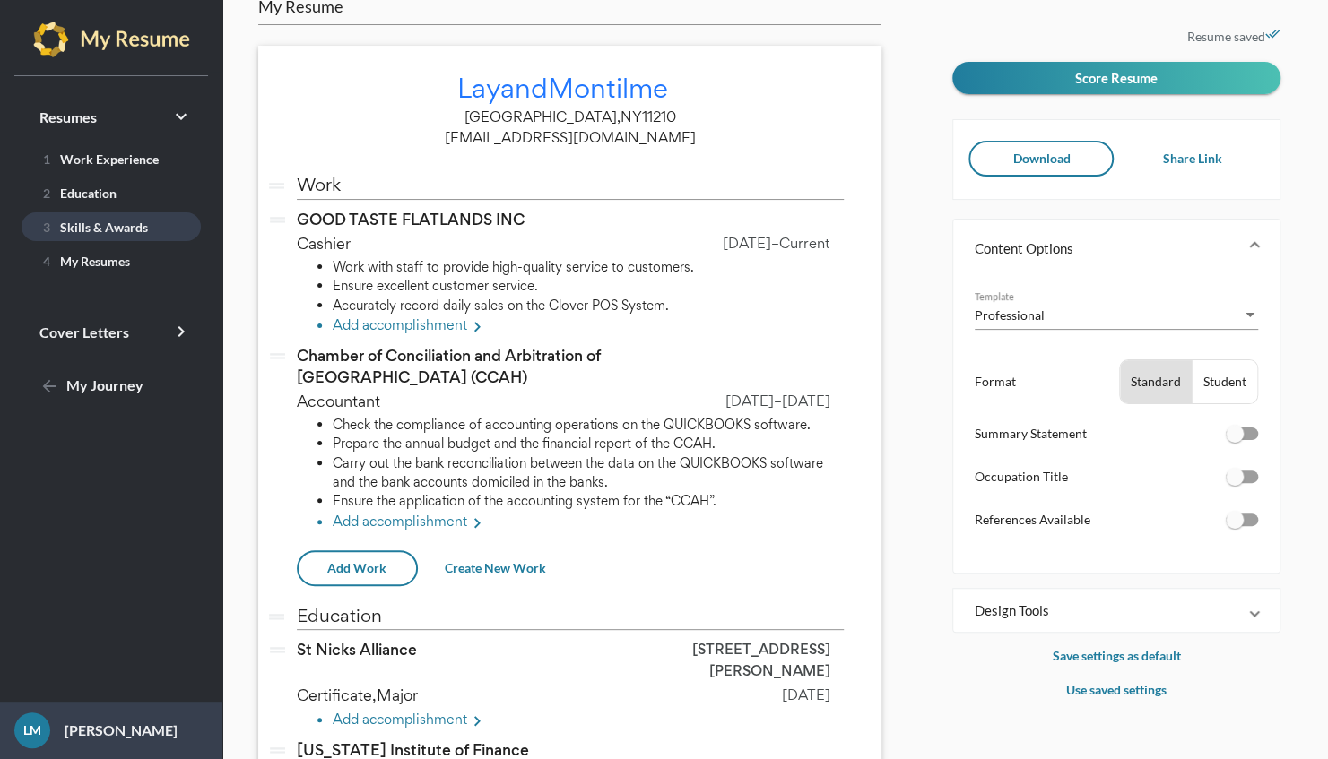
click at [140, 229] on span "3 Skills & Awards" at bounding box center [92, 227] width 112 height 15
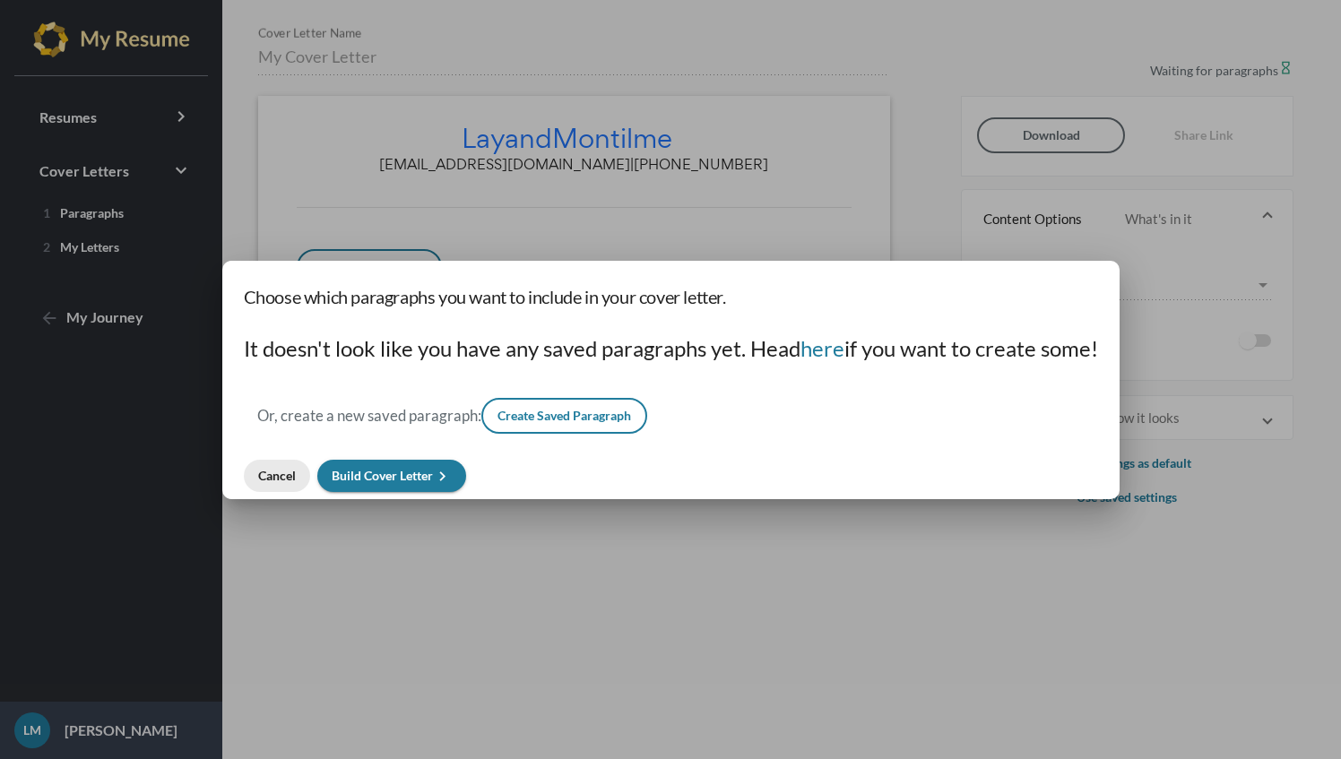
click at [273, 473] on span "Cancel" at bounding box center [277, 475] width 38 height 15
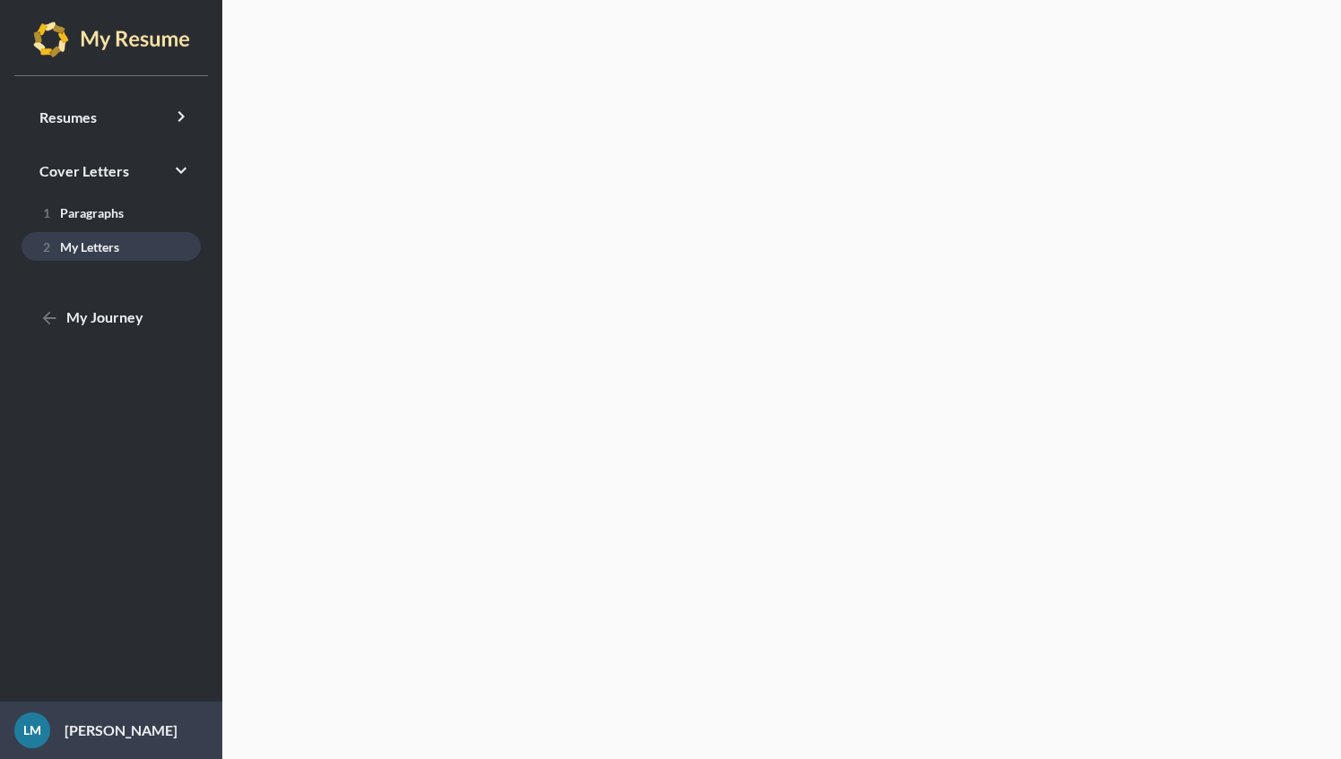
click at [143, 242] on link "2 My Letters" at bounding box center [111, 246] width 179 height 29
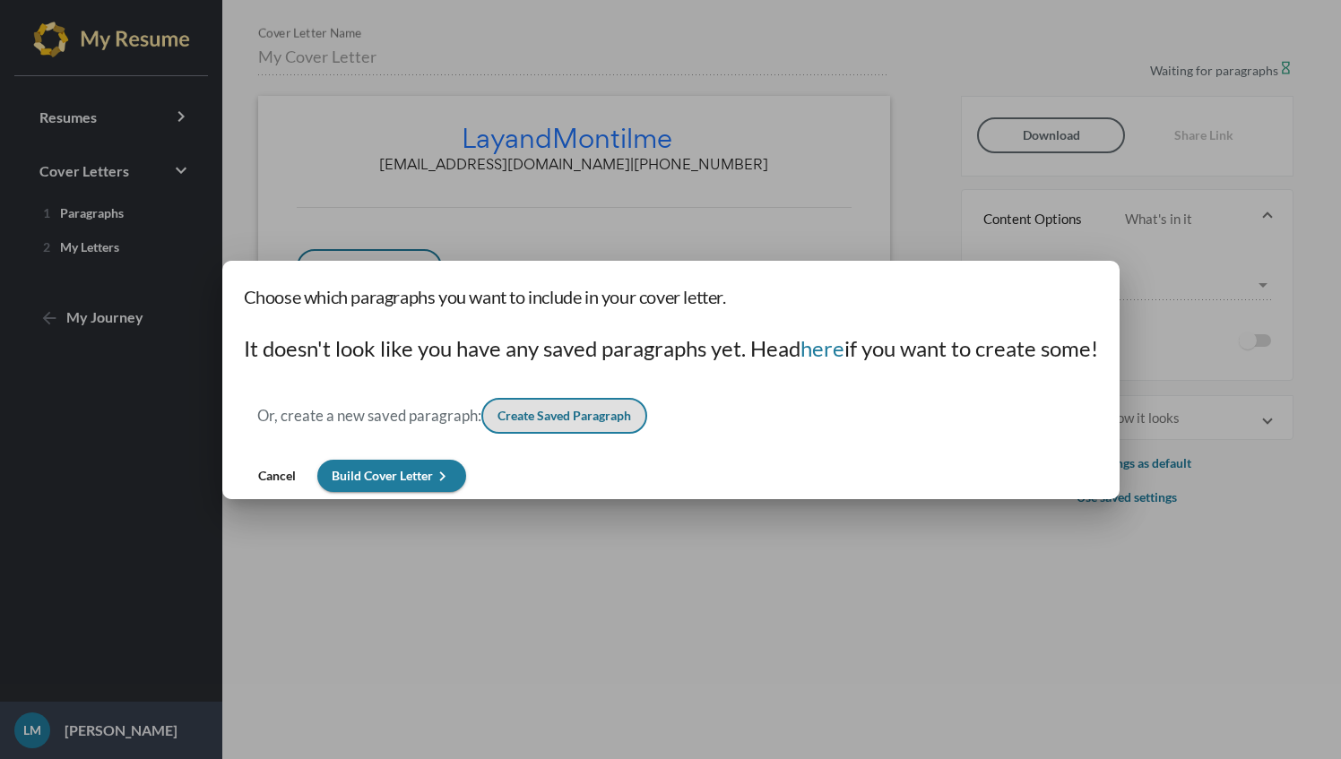
click at [423, 474] on span "Build Cover Letter keyboard_arrow_right" at bounding box center [392, 475] width 120 height 15
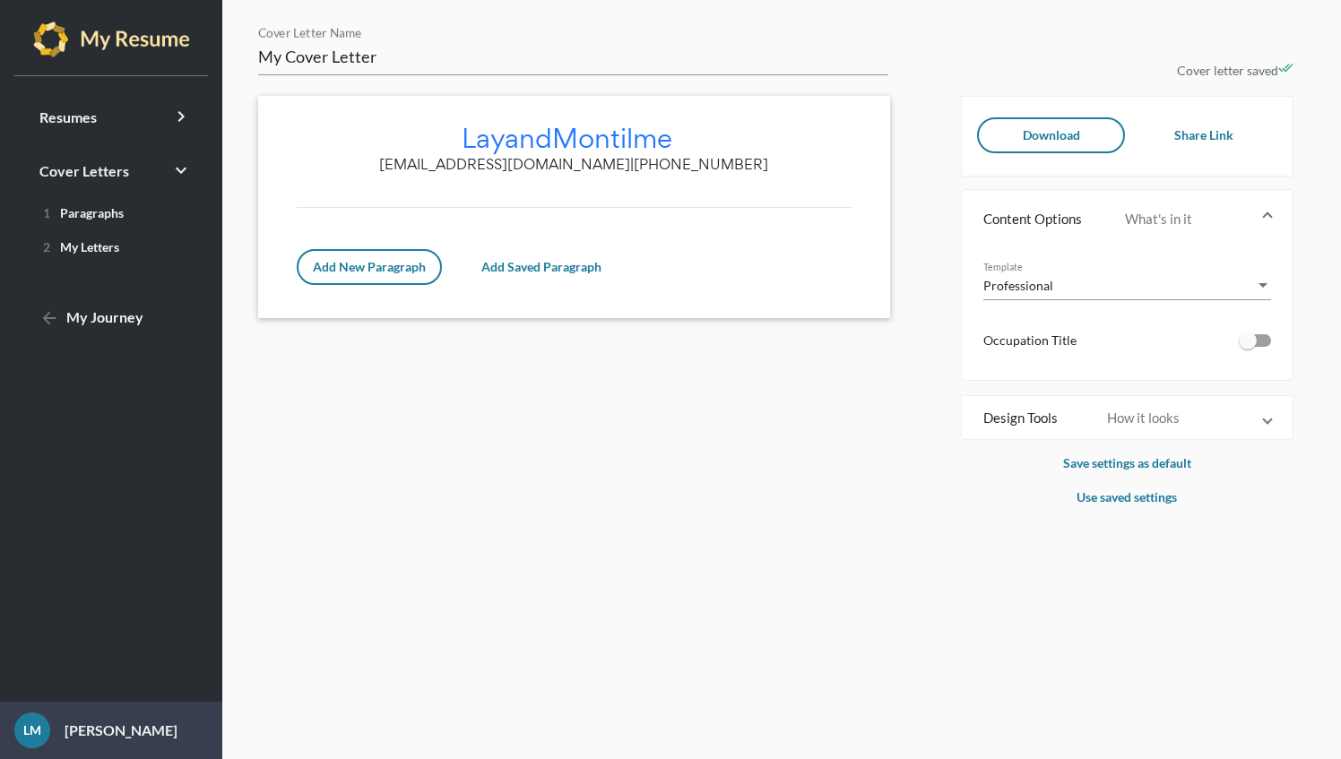
click at [394, 256] on button "Add New Paragraph" at bounding box center [369, 267] width 145 height 36
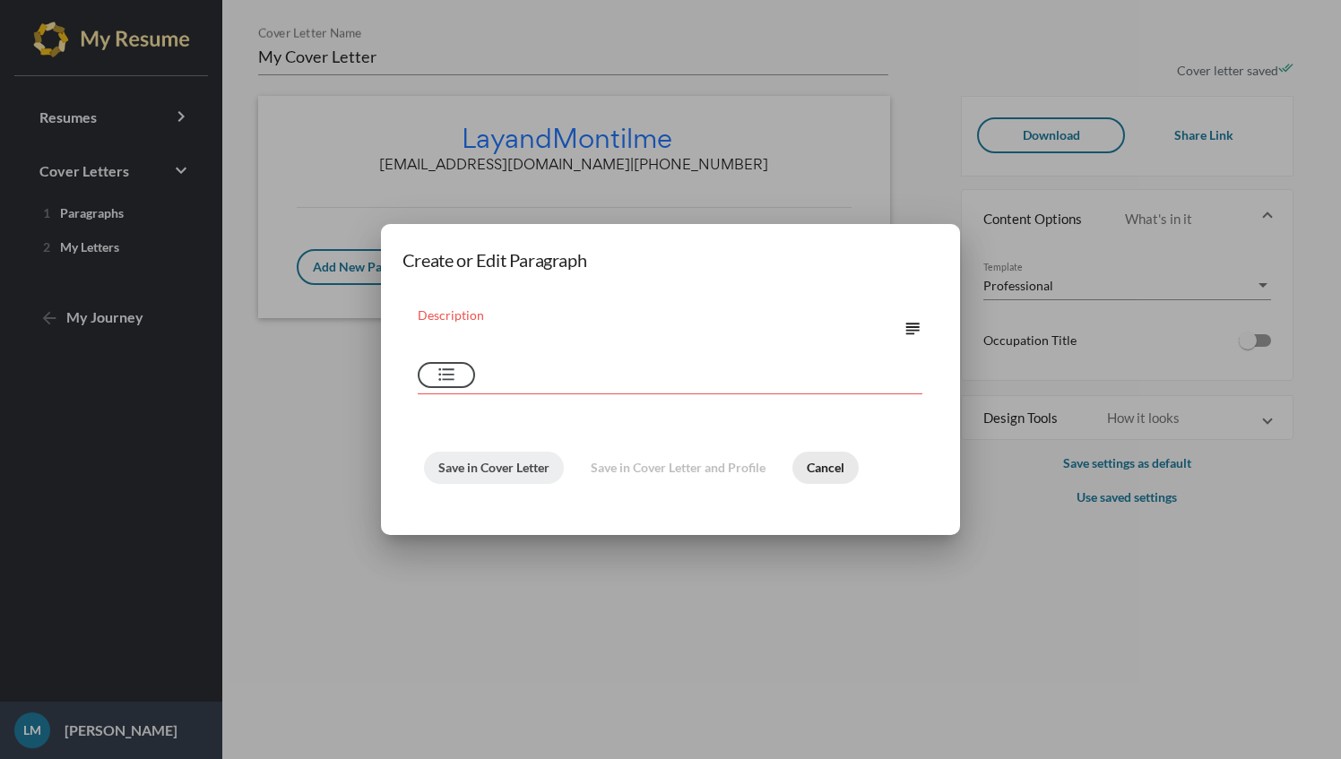
click at [832, 466] on span "Cancel" at bounding box center [826, 467] width 38 height 15
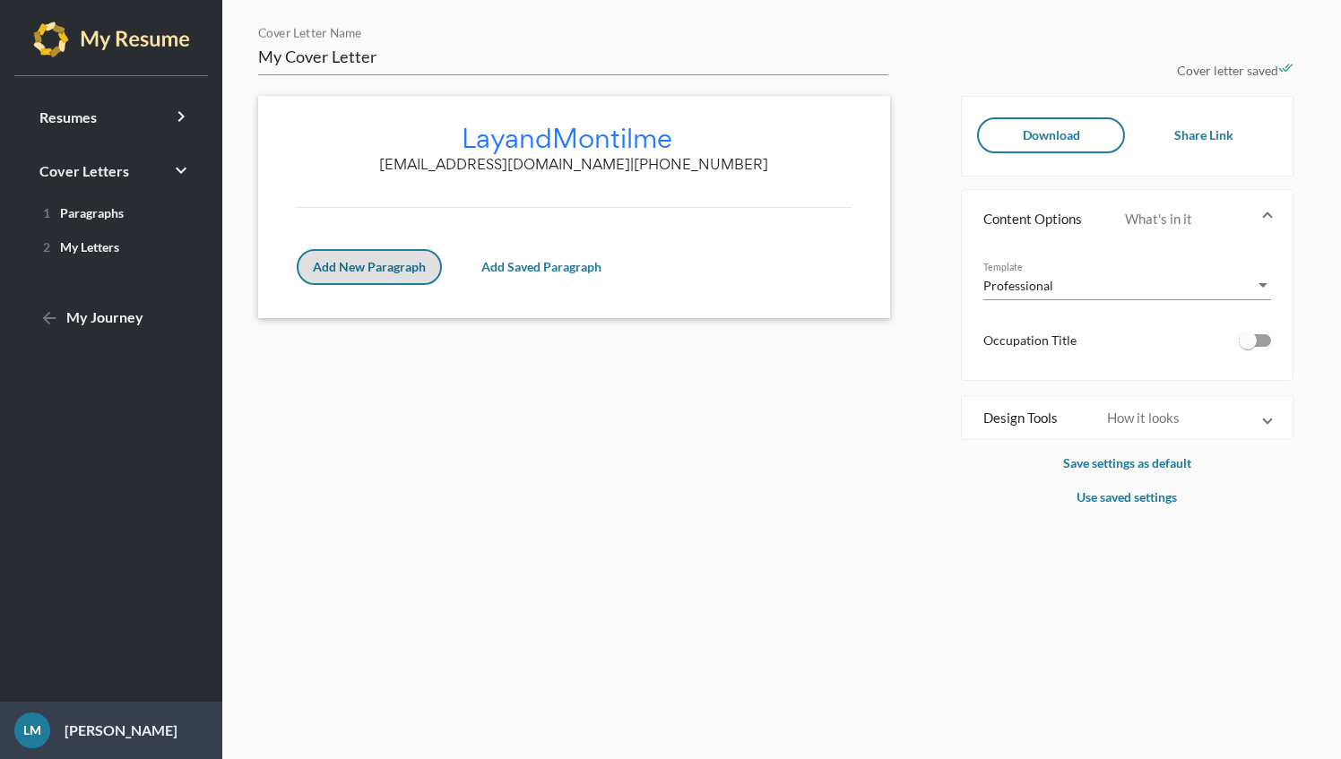
click at [549, 269] on span "Add Saved Paragraph" at bounding box center [541, 266] width 120 height 15
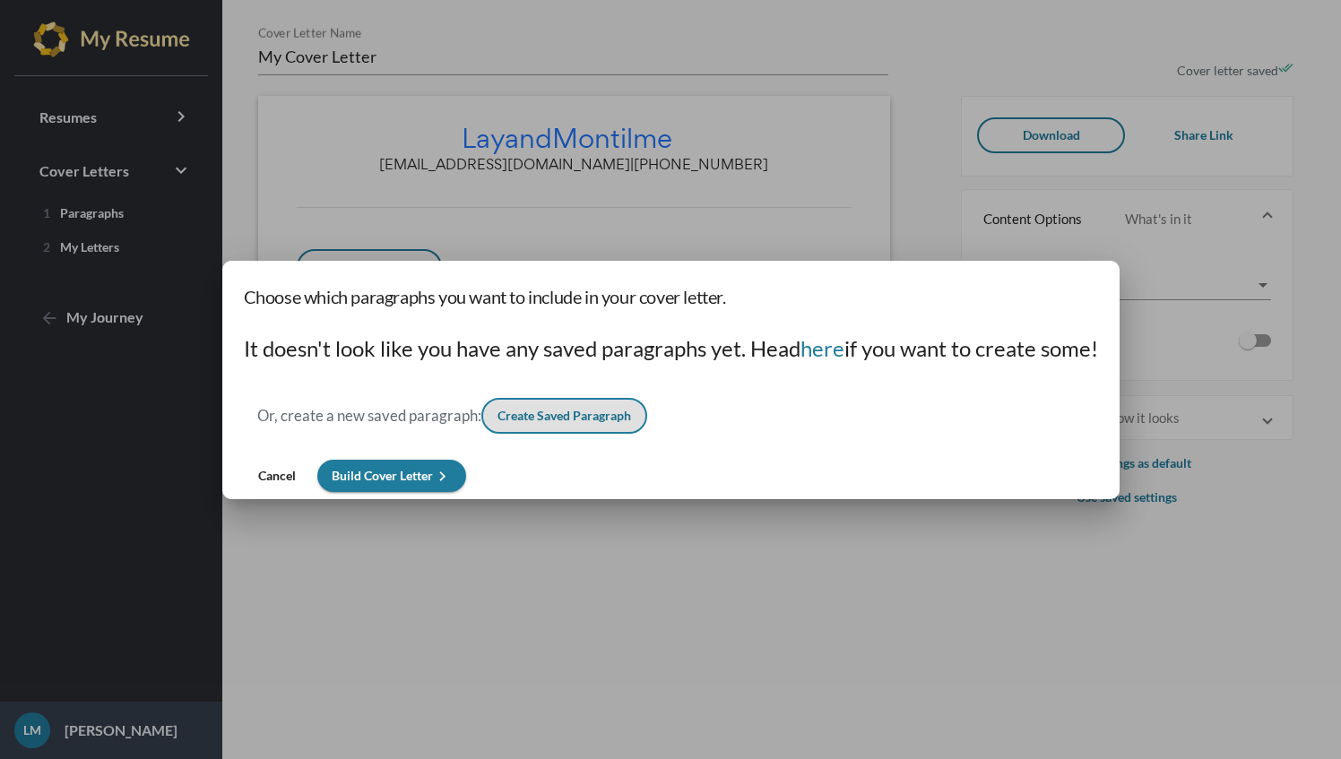
click at [590, 408] on span "Create Saved Paragraph" at bounding box center [565, 415] width 134 height 15
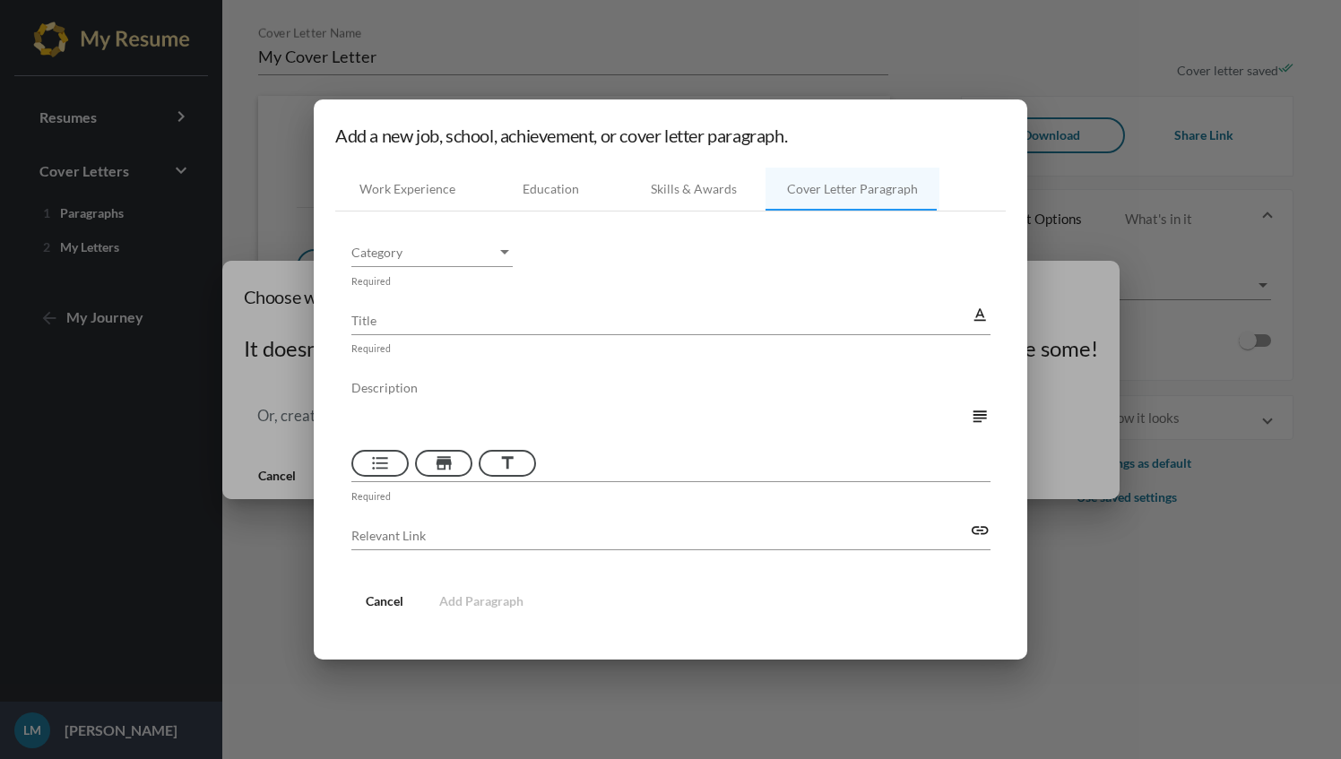
click at [403, 592] on button "Cancel" at bounding box center [384, 601] width 66 height 32
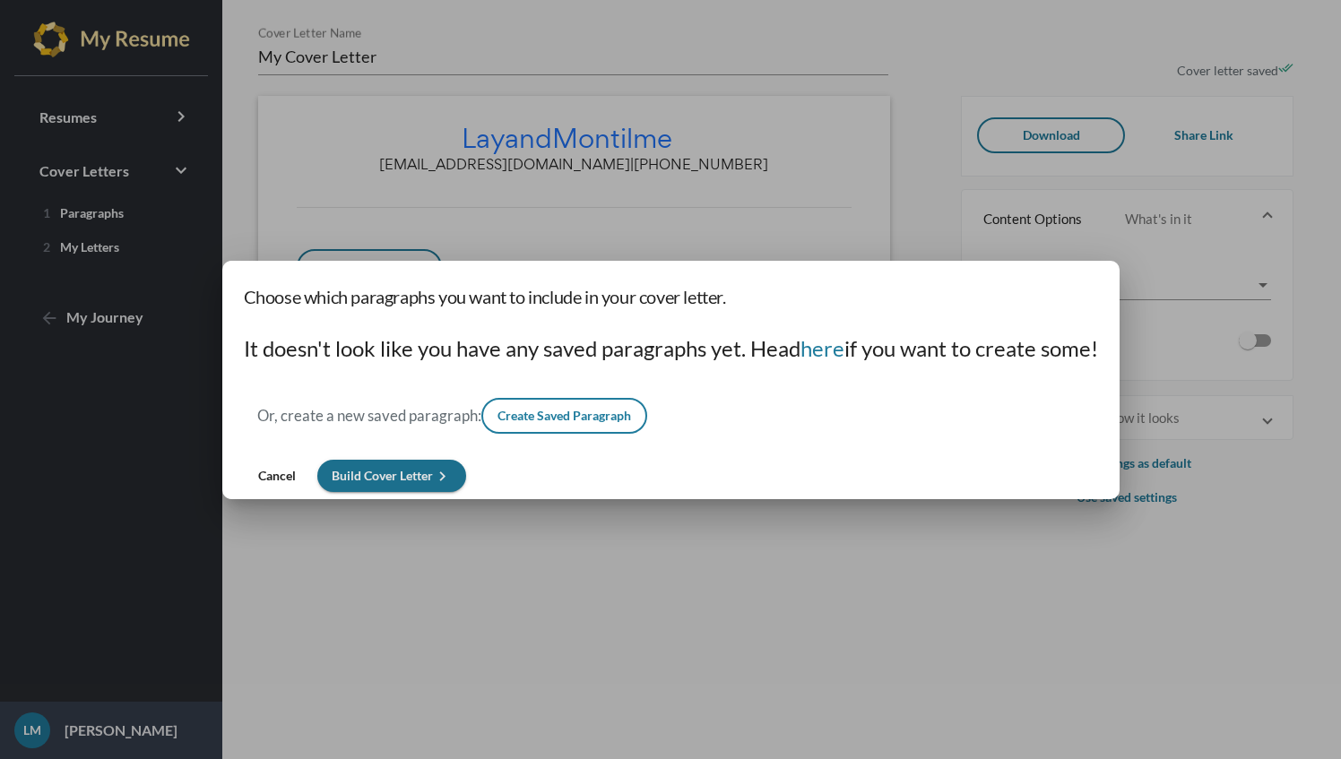
click at [382, 472] on span "Build Cover Letter keyboard_arrow_right" at bounding box center [392, 475] width 120 height 15
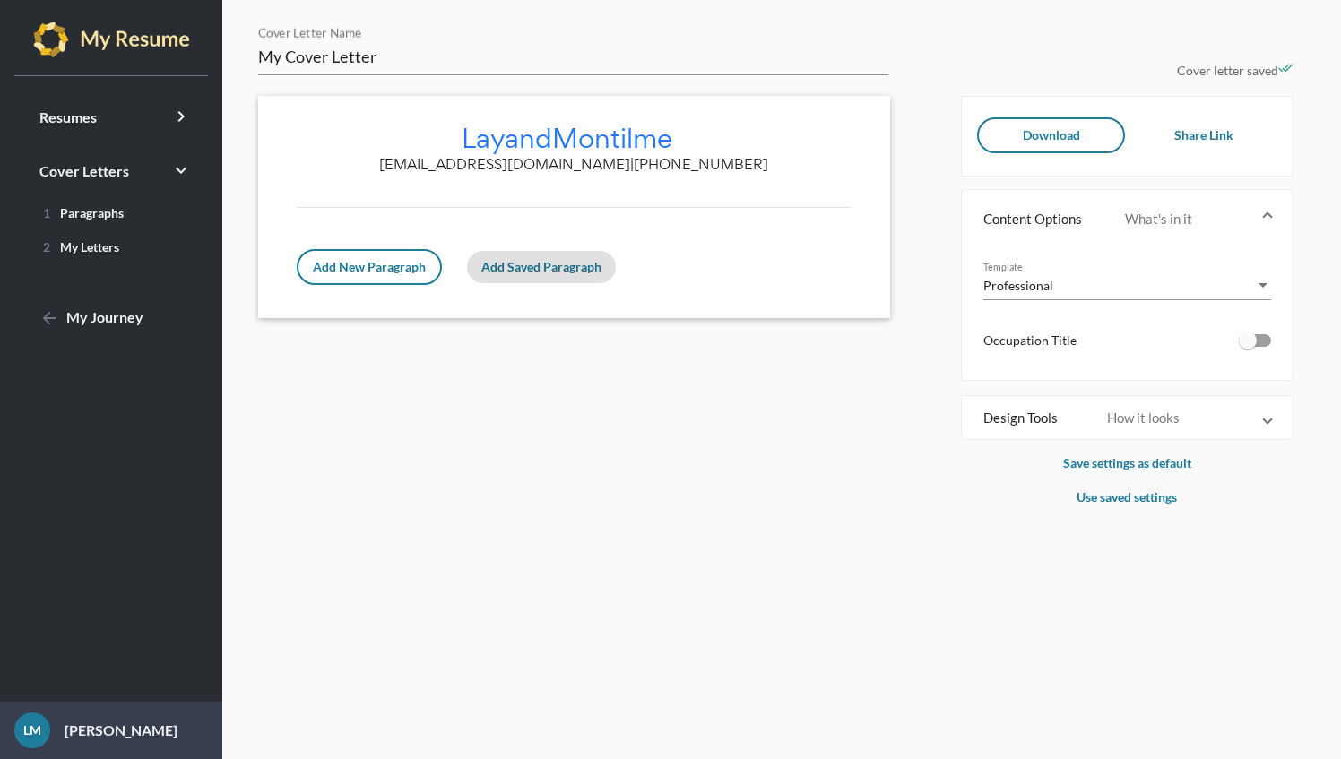
click at [364, 262] on span "Add New Paragraph" at bounding box center [369, 266] width 113 height 15
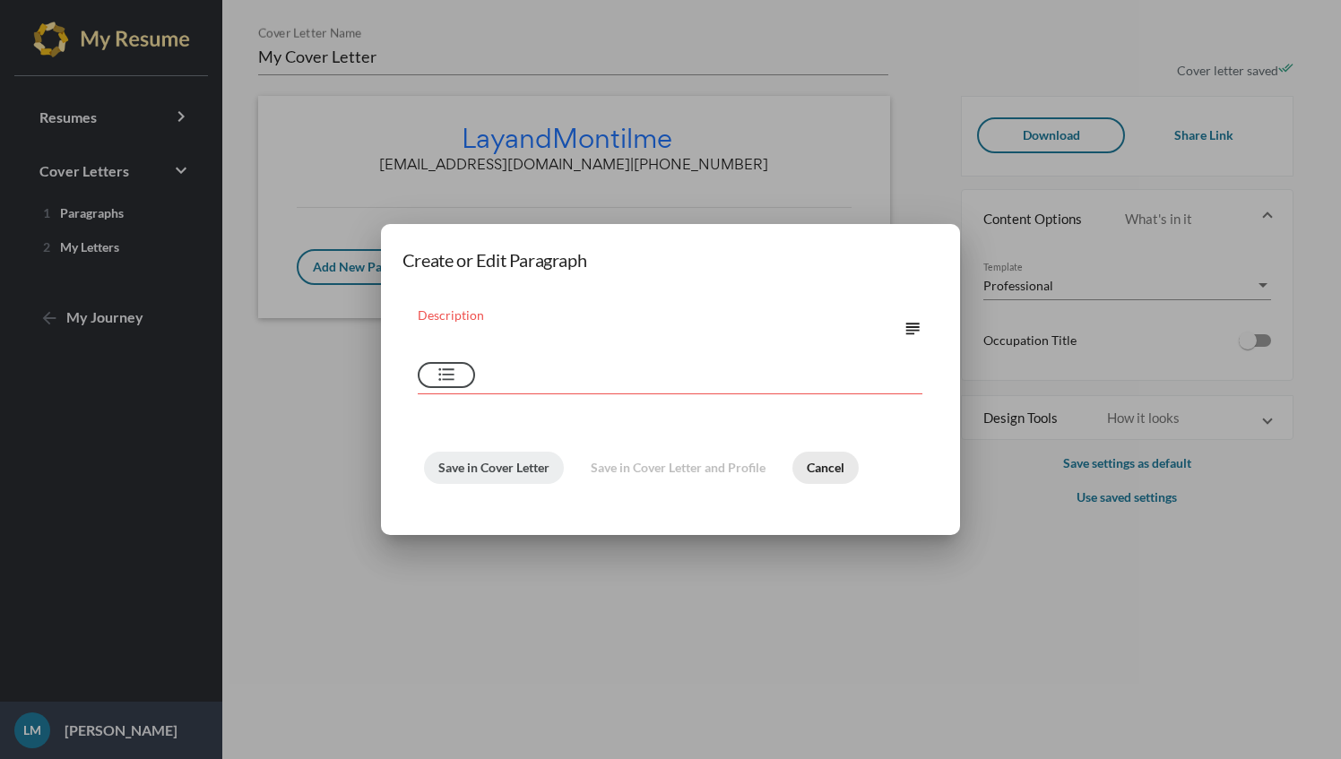
click at [830, 467] on span "Cancel" at bounding box center [826, 467] width 38 height 15
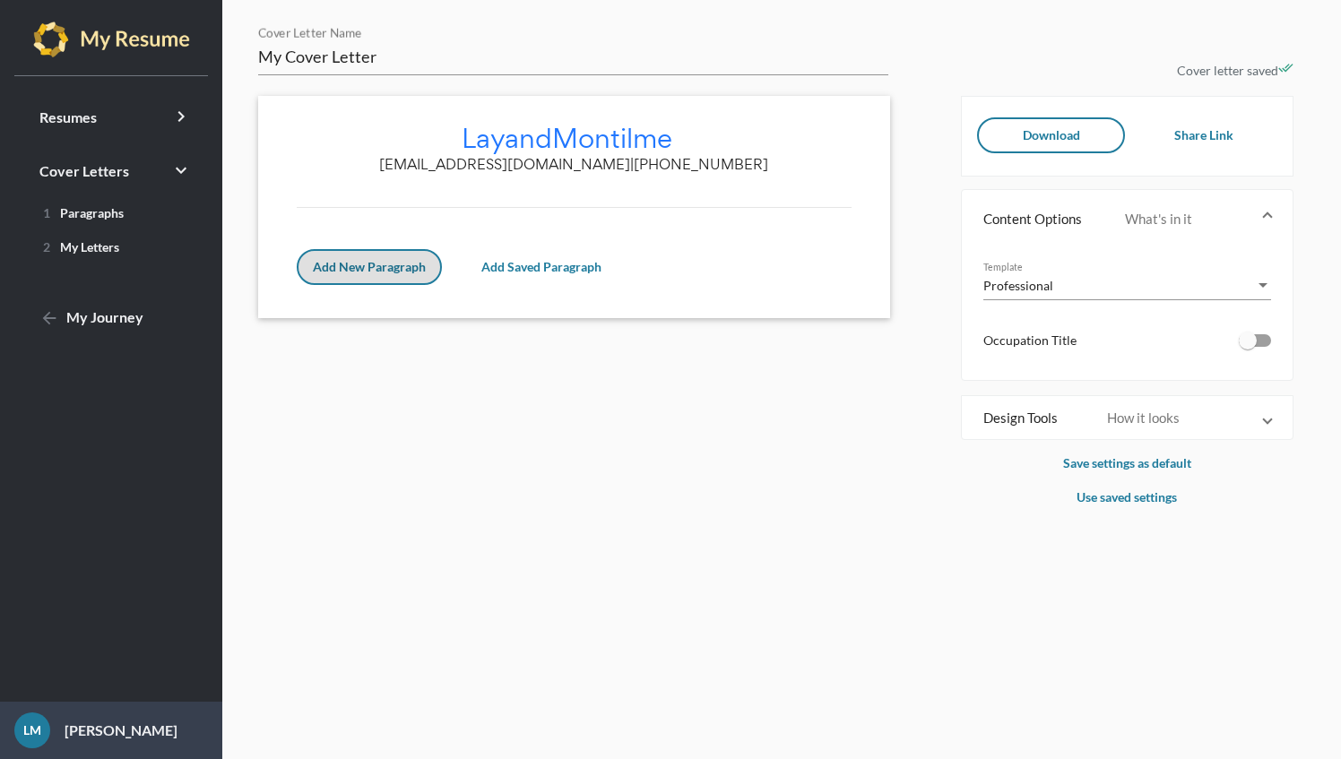
click at [568, 265] on span "Add Saved Paragraph" at bounding box center [541, 266] width 120 height 15
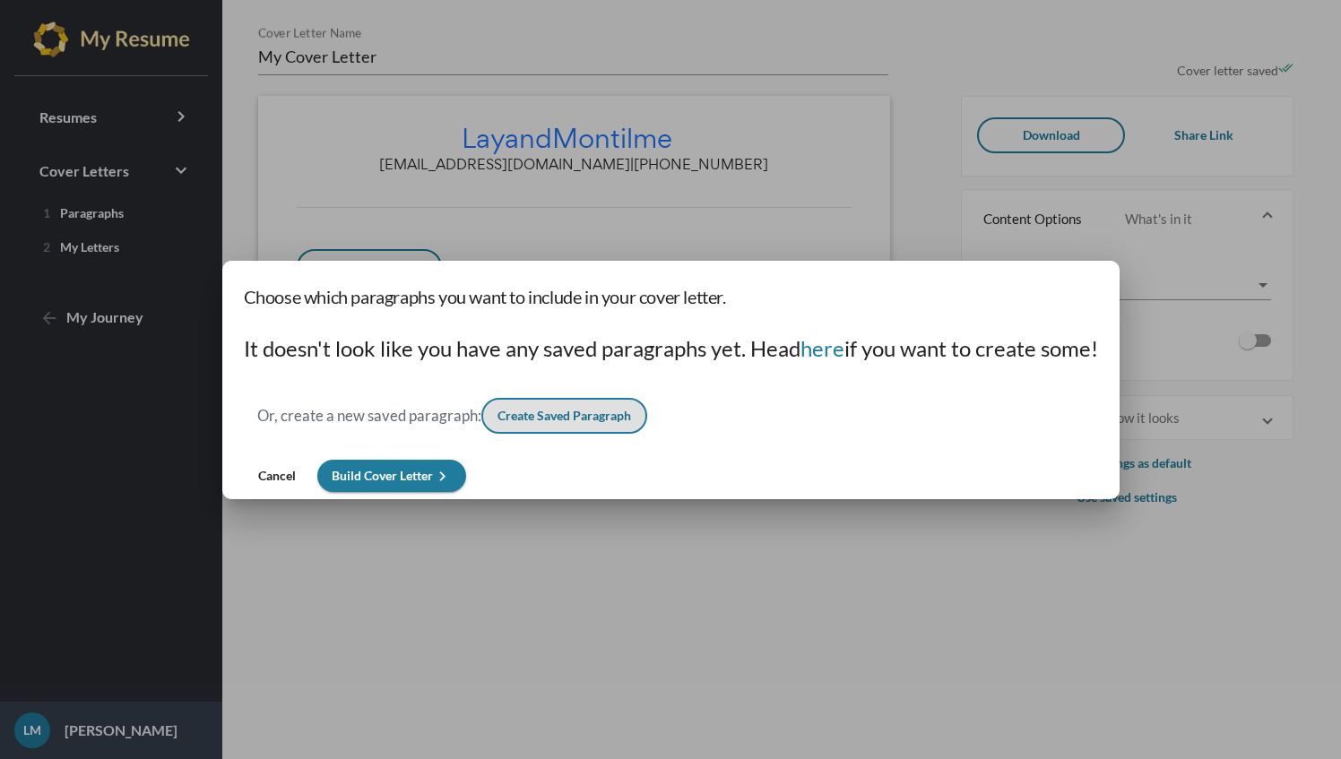
click at [776, 569] on div at bounding box center [670, 379] width 1341 height 759
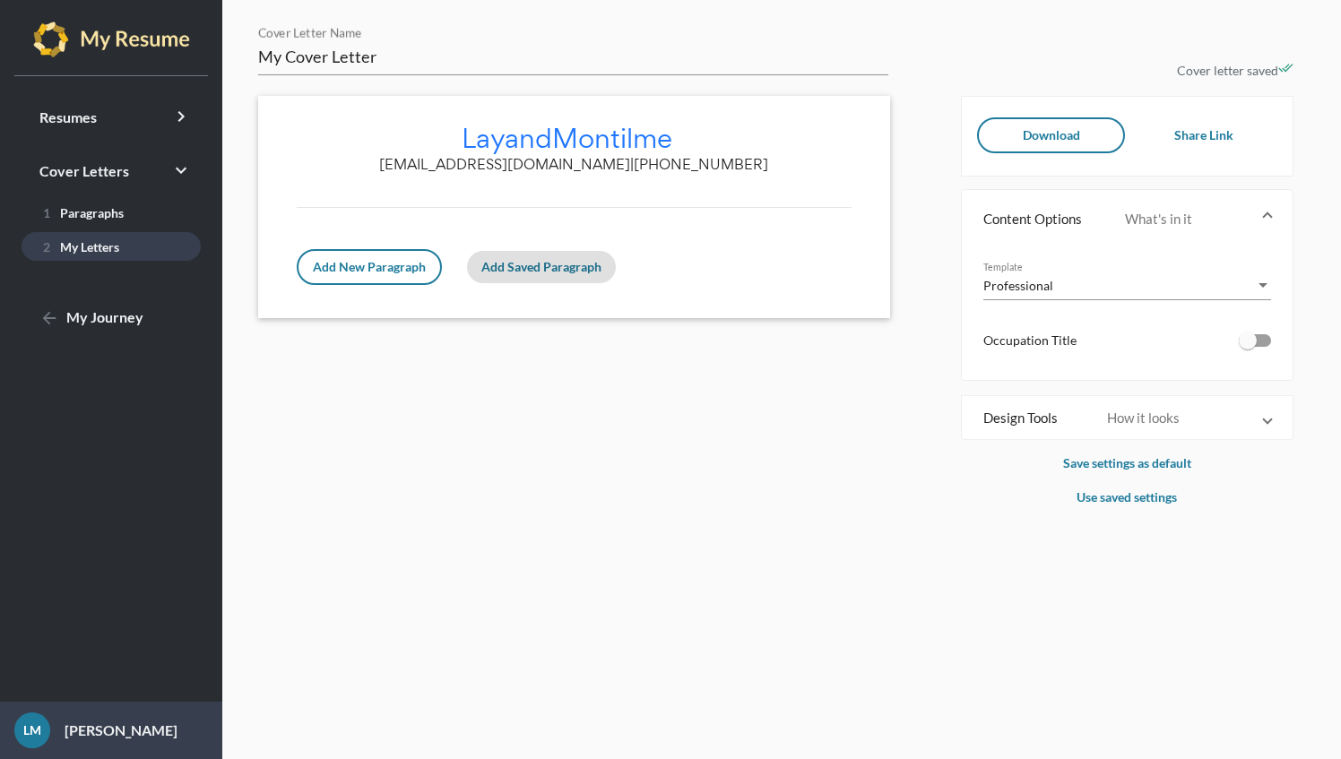
click at [82, 253] on span "2 My Letters" at bounding box center [77, 246] width 83 height 15
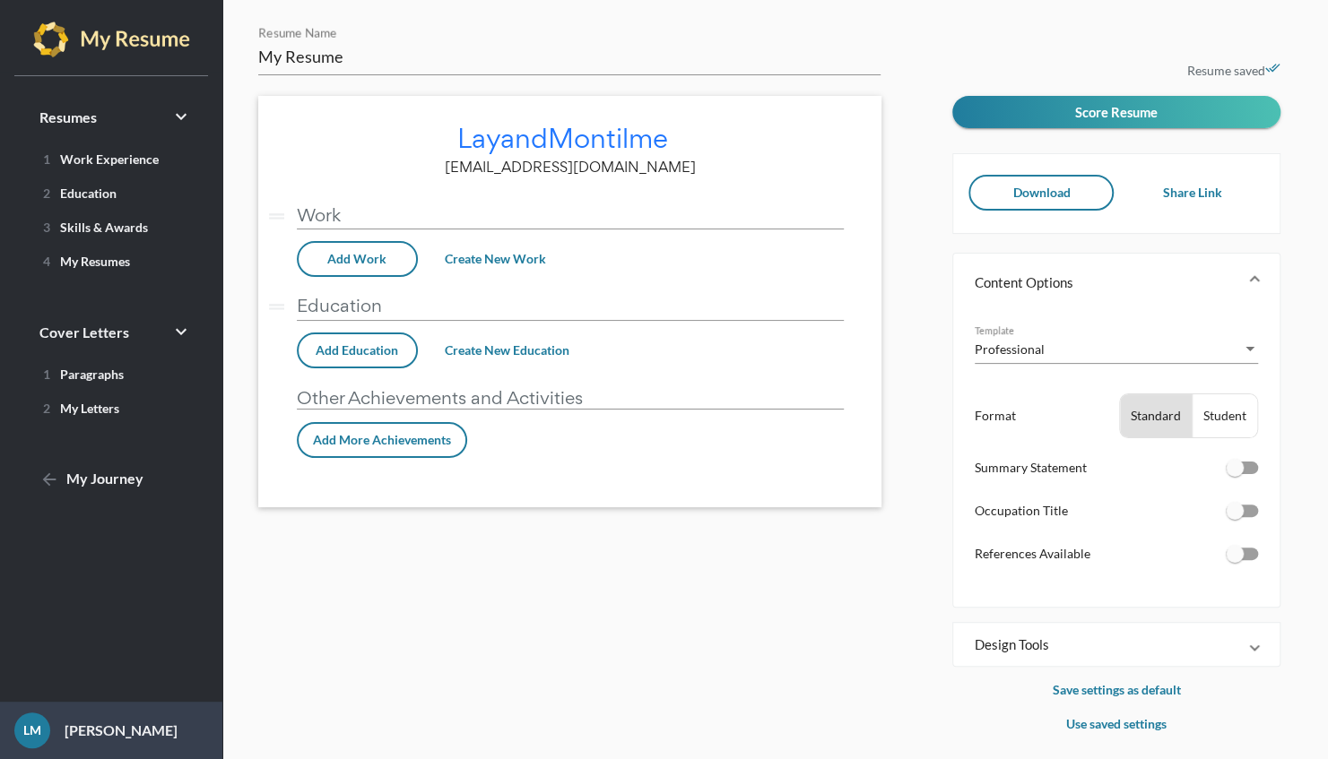
click at [802, 609] on div "My Resume Resume Name [PERSON_NAME] edit [EMAIL_ADDRESS][DOMAIN_NAME] drag_hand…" at bounding box center [598, 380] width 707 height 710
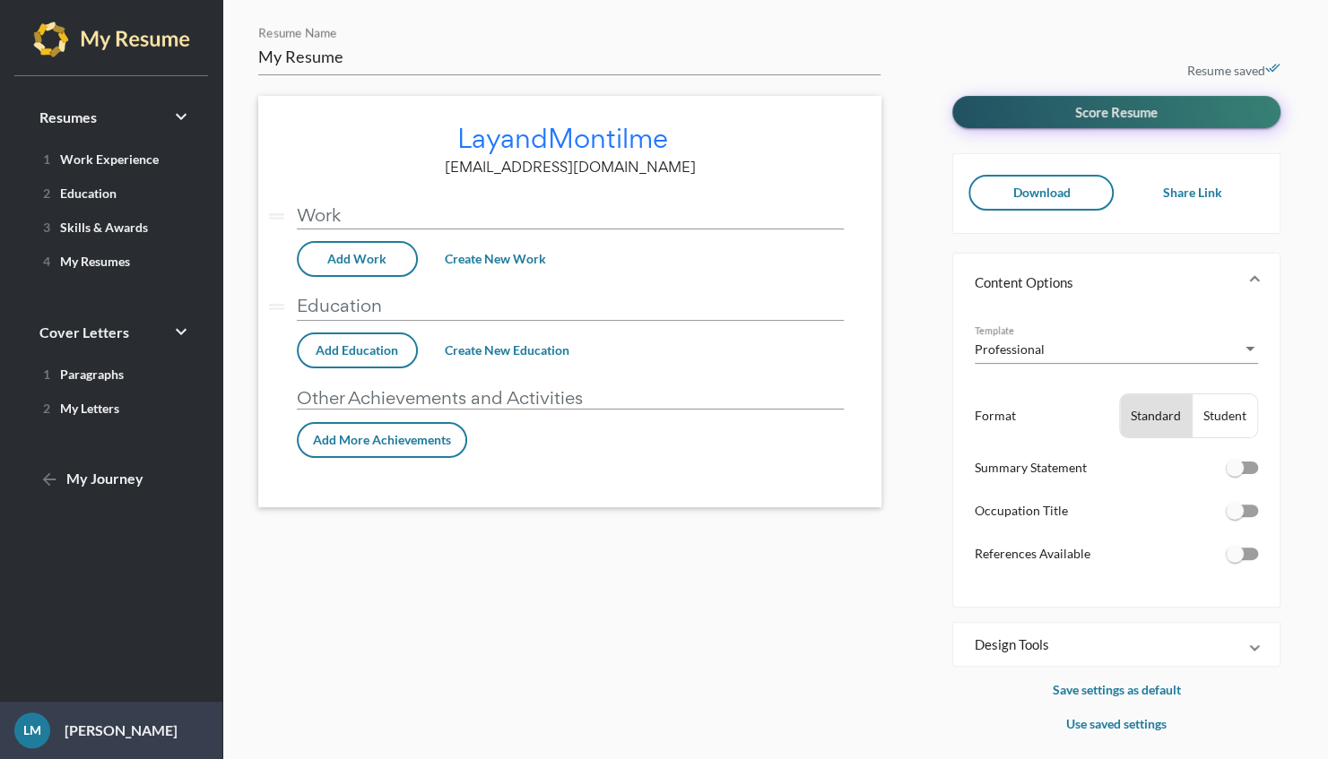
click at [1121, 115] on span "Score Resume" at bounding box center [1116, 112] width 82 height 16
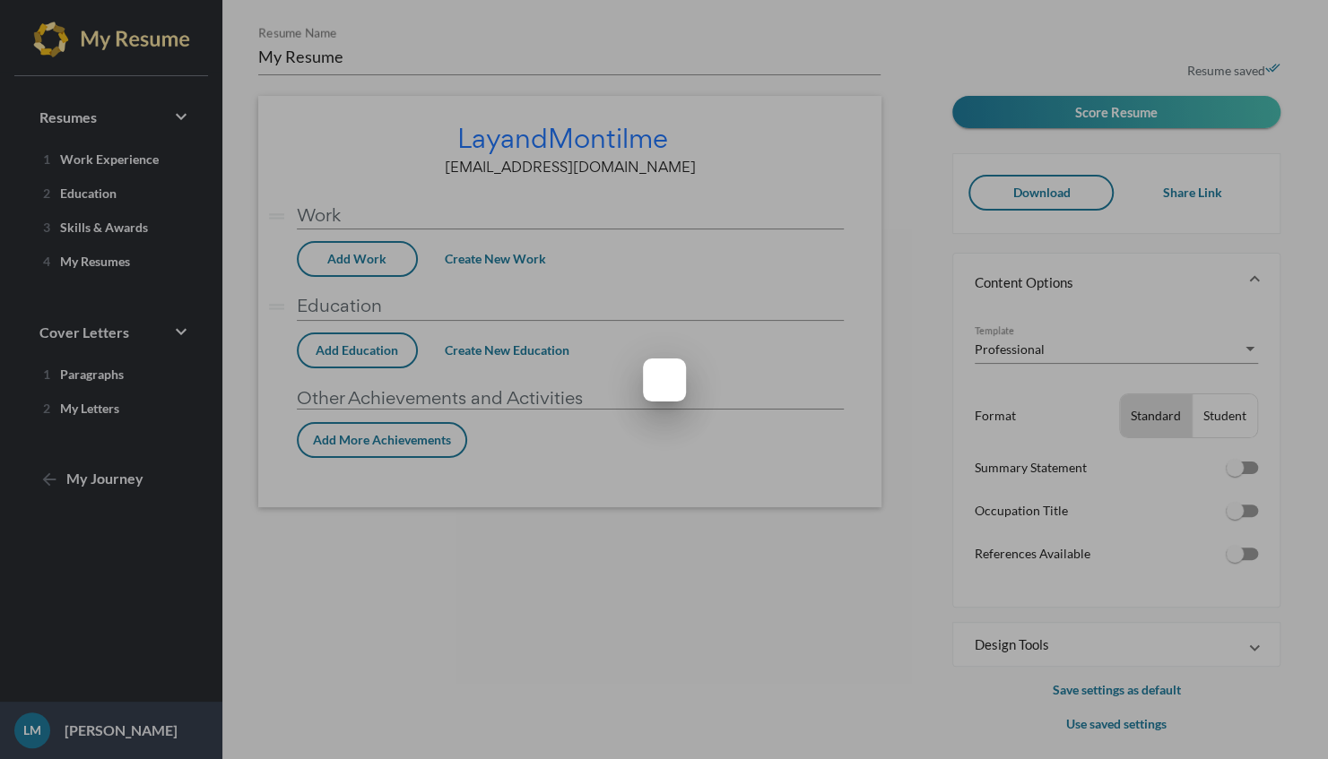
click at [678, 371] on mat-dialog-container at bounding box center [664, 380] width 43 height 43
click at [957, 470] on div at bounding box center [664, 379] width 1328 height 759
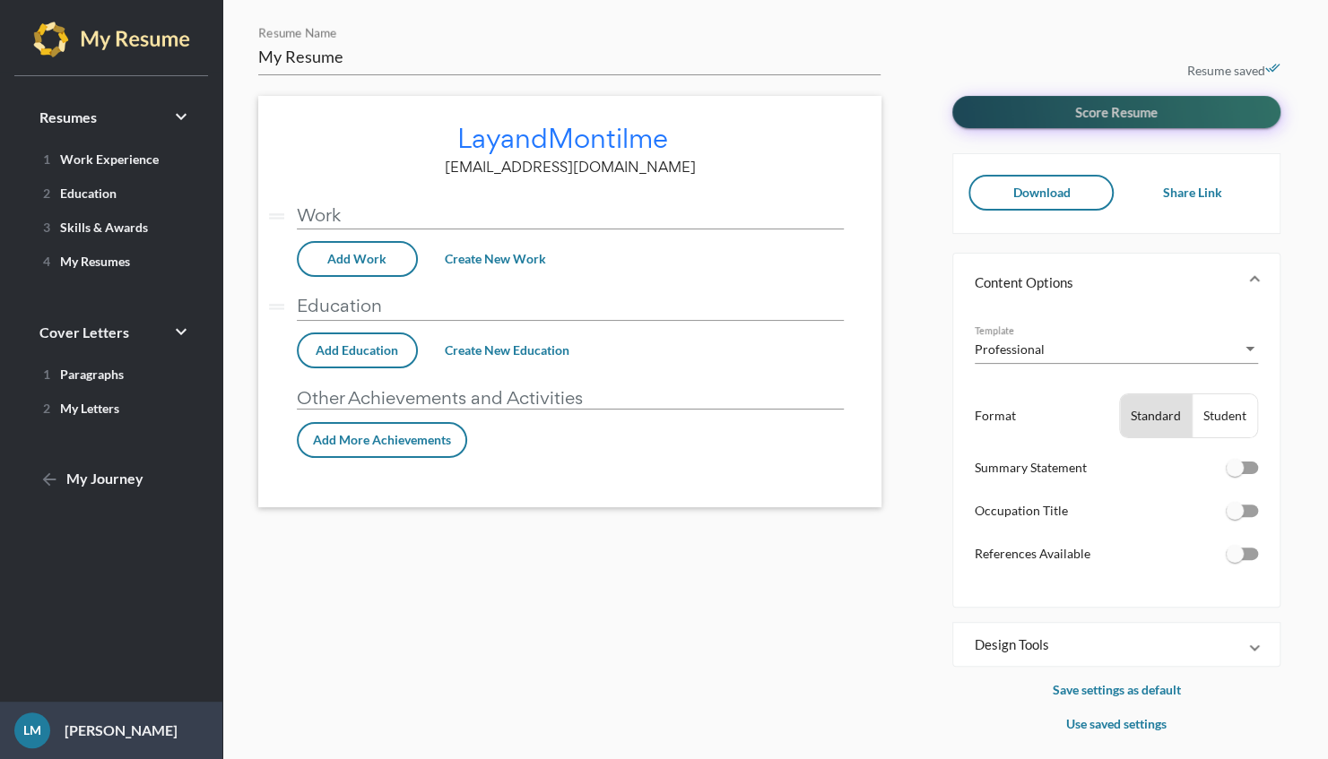
click at [1141, 104] on span "Score Resume" at bounding box center [1116, 112] width 82 height 16
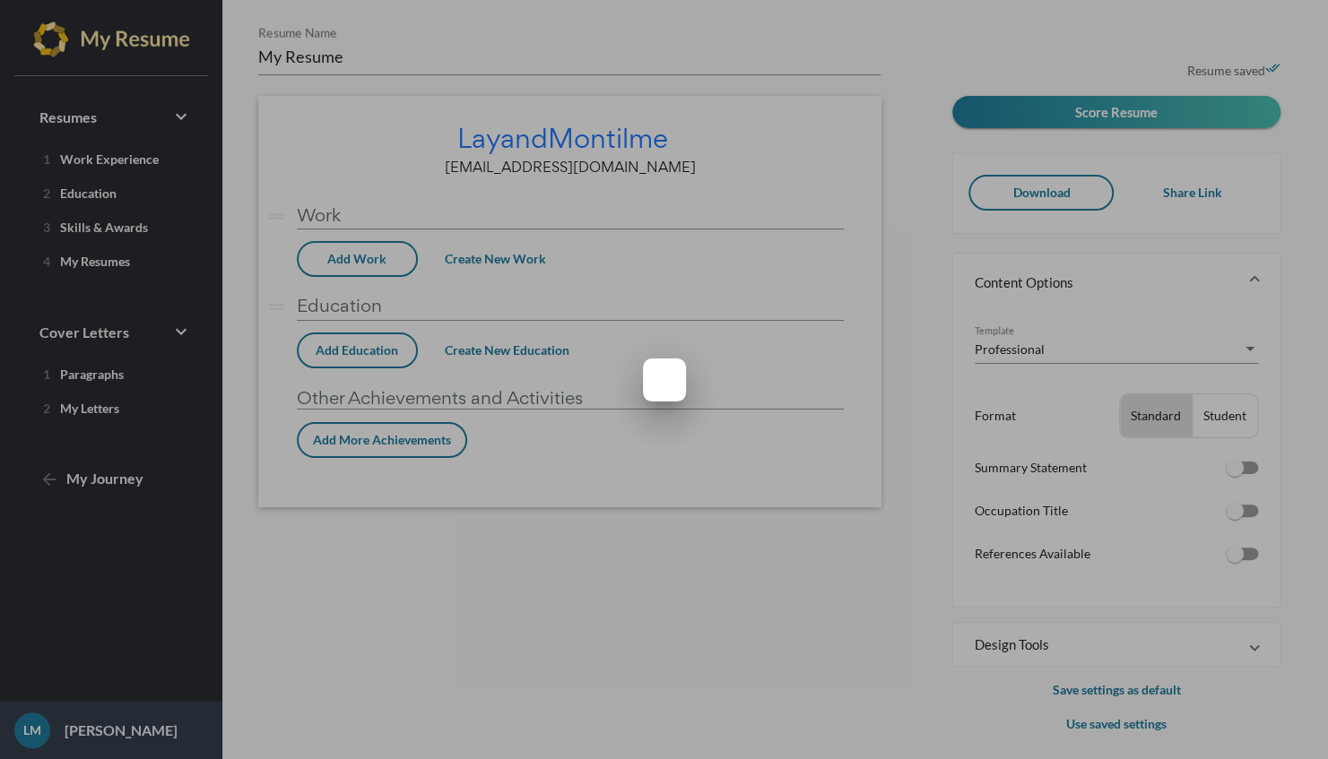
click at [506, 459] on div at bounding box center [664, 379] width 1328 height 759
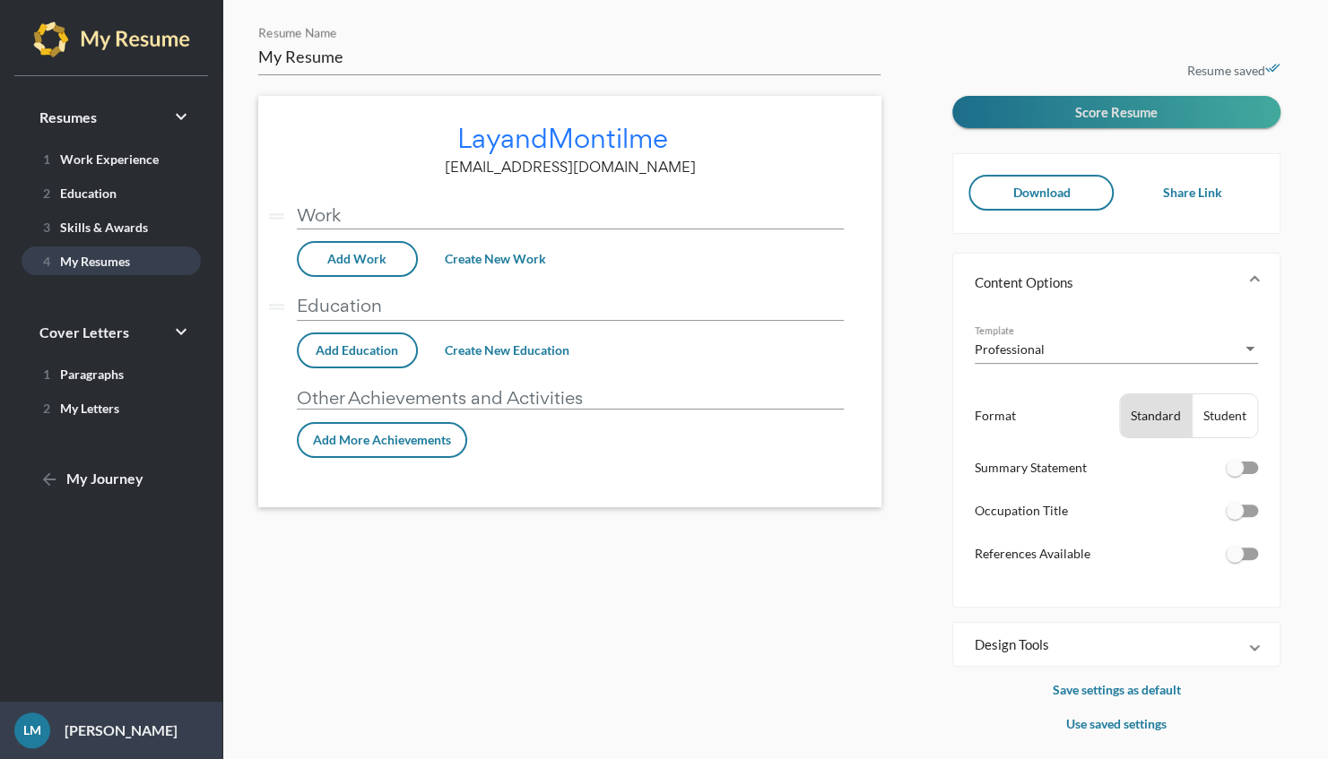
click at [119, 260] on span "4 My Resumes" at bounding box center [83, 261] width 94 height 15
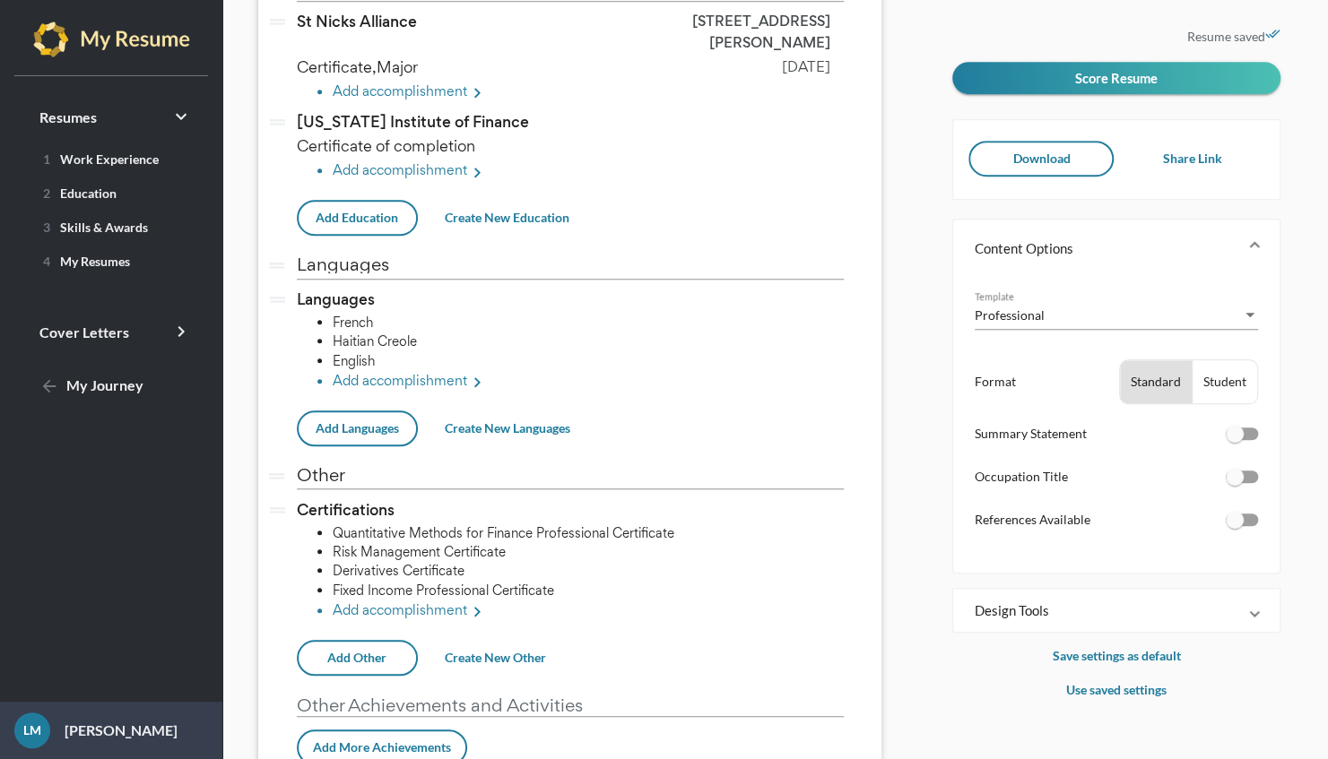
scroll to position [753, 0]
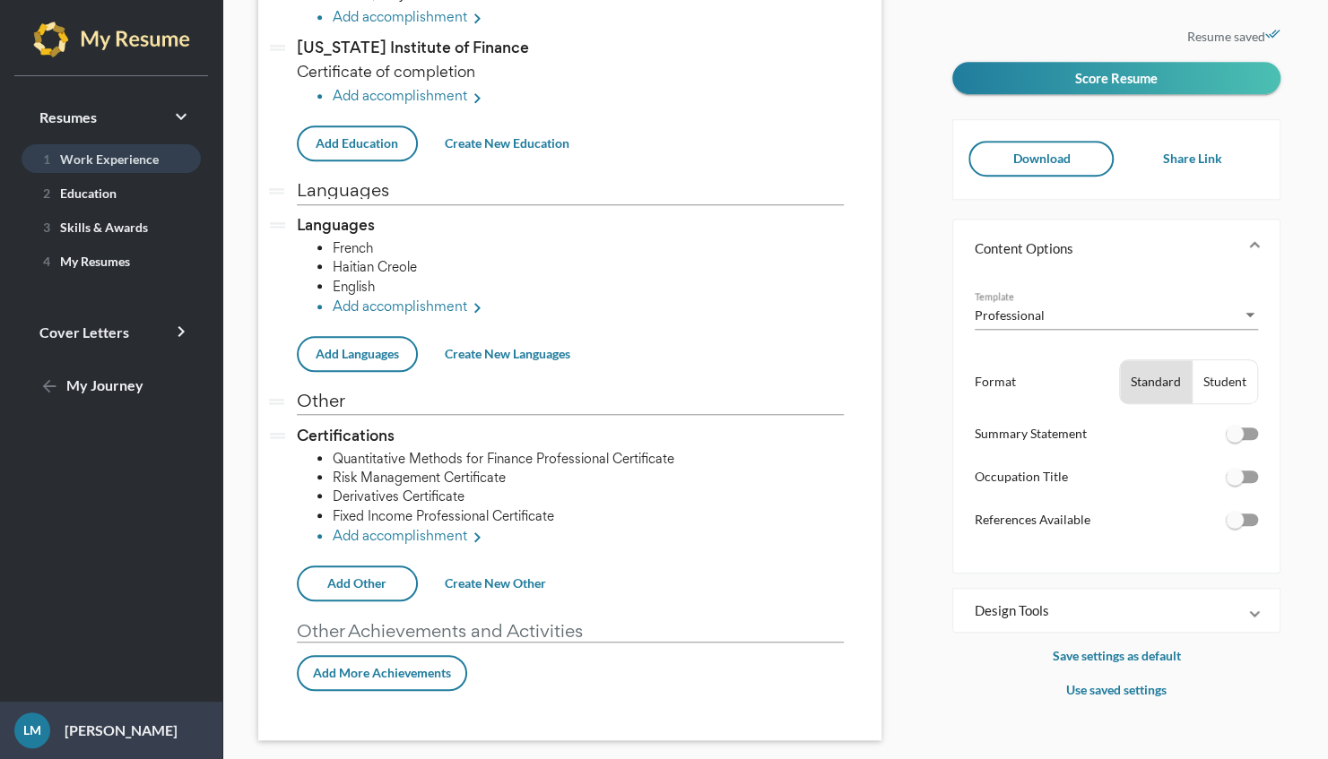
click at [127, 156] on span "1 Work Experience" at bounding box center [97, 158] width 123 height 15
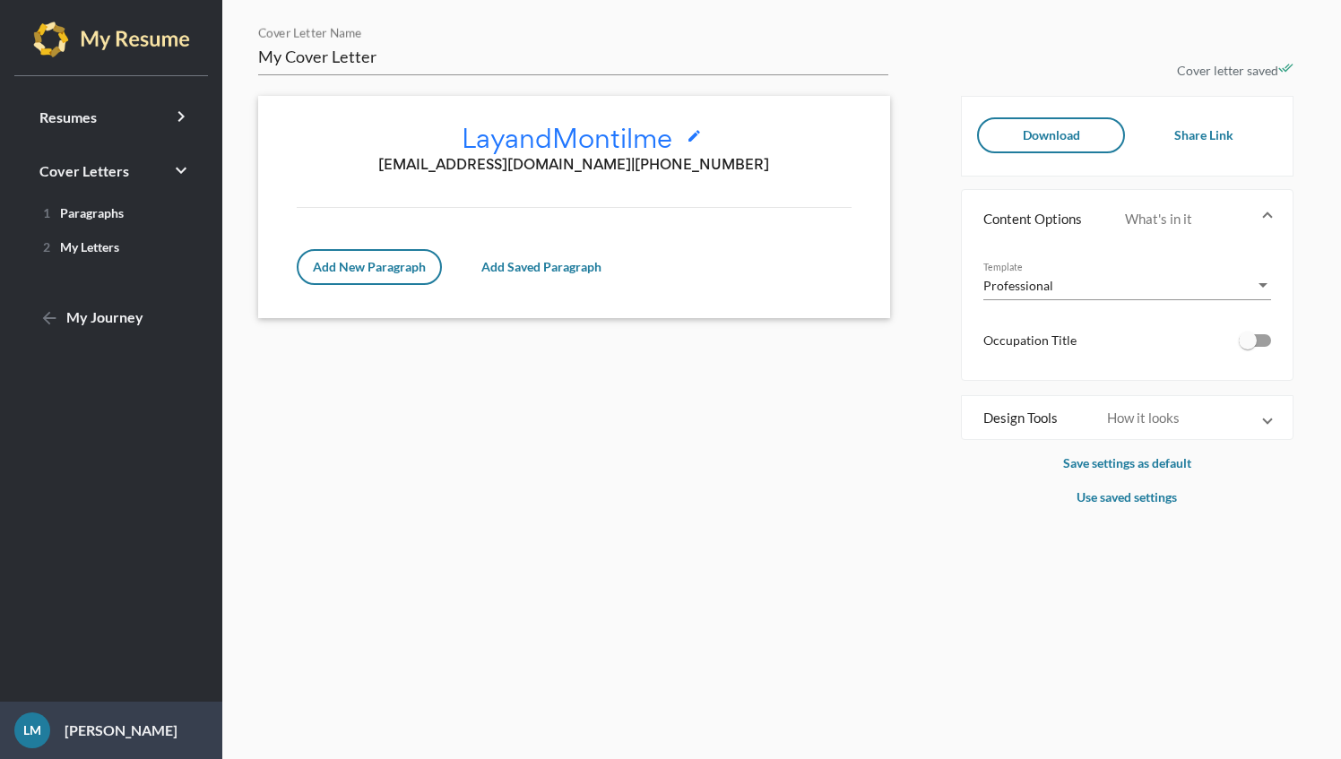
click at [515, 163] on span "[EMAIL_ADDRESS][DOMAIN_NAME]" at bounding box center [504, 164] width 253 height 21
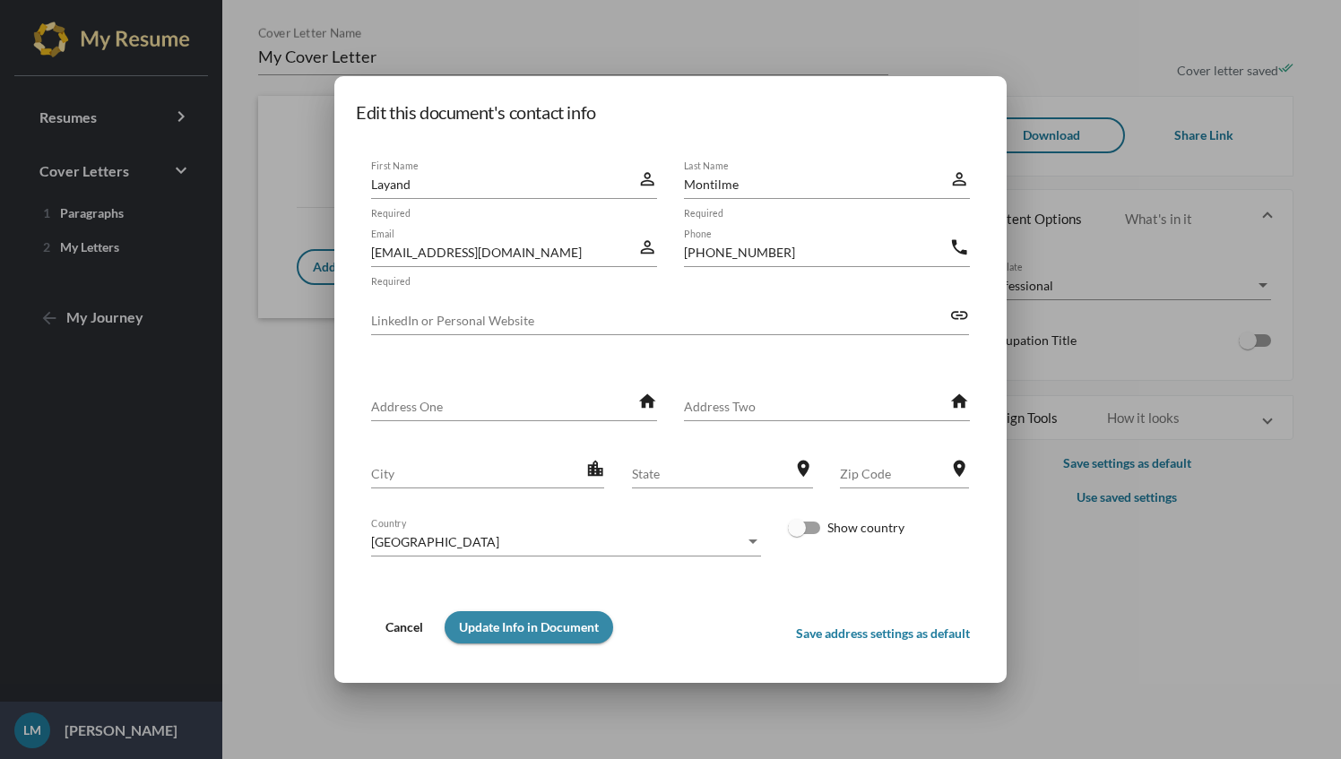
click at [533, 625] on span "Update Info in Document" at bounding box center [529, 626] width 140 height 15
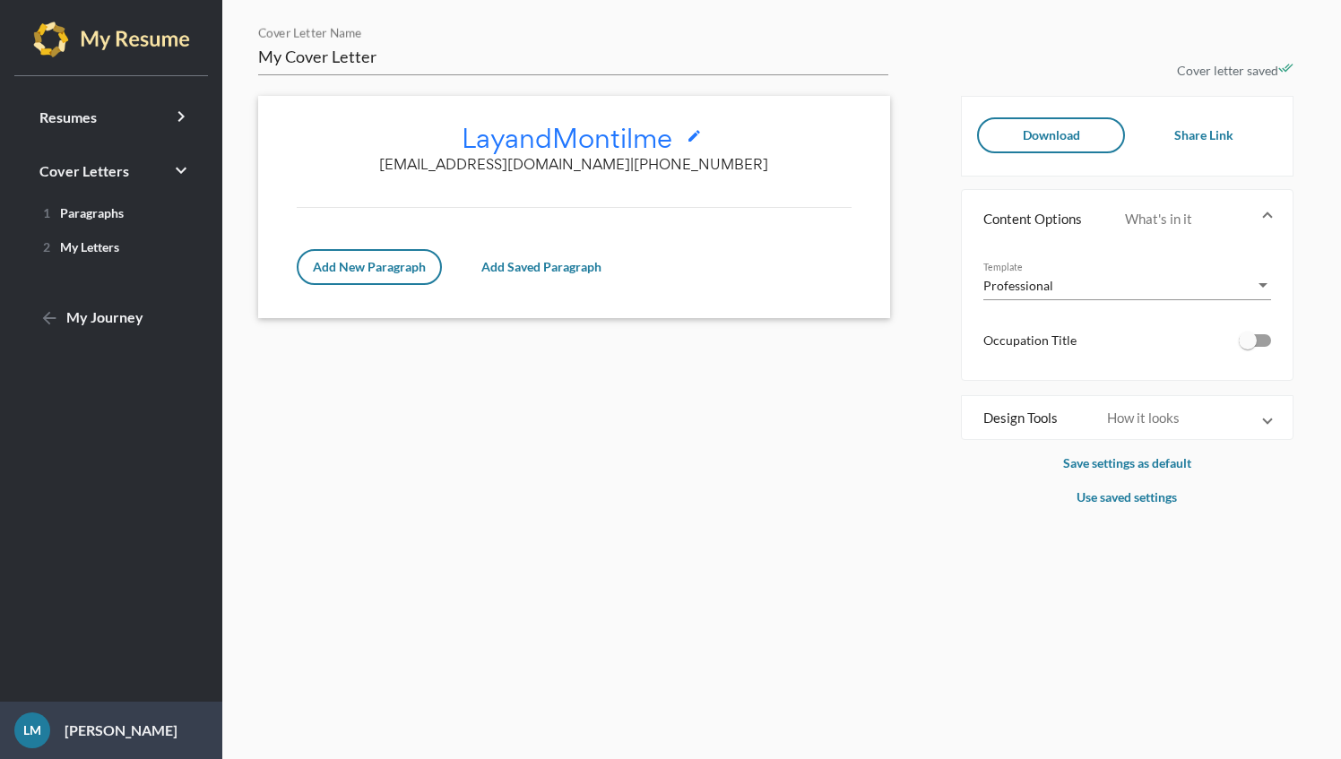
click at [586, 137] on span "Montilme" at bounding box center [612, 138] width 120 height 36
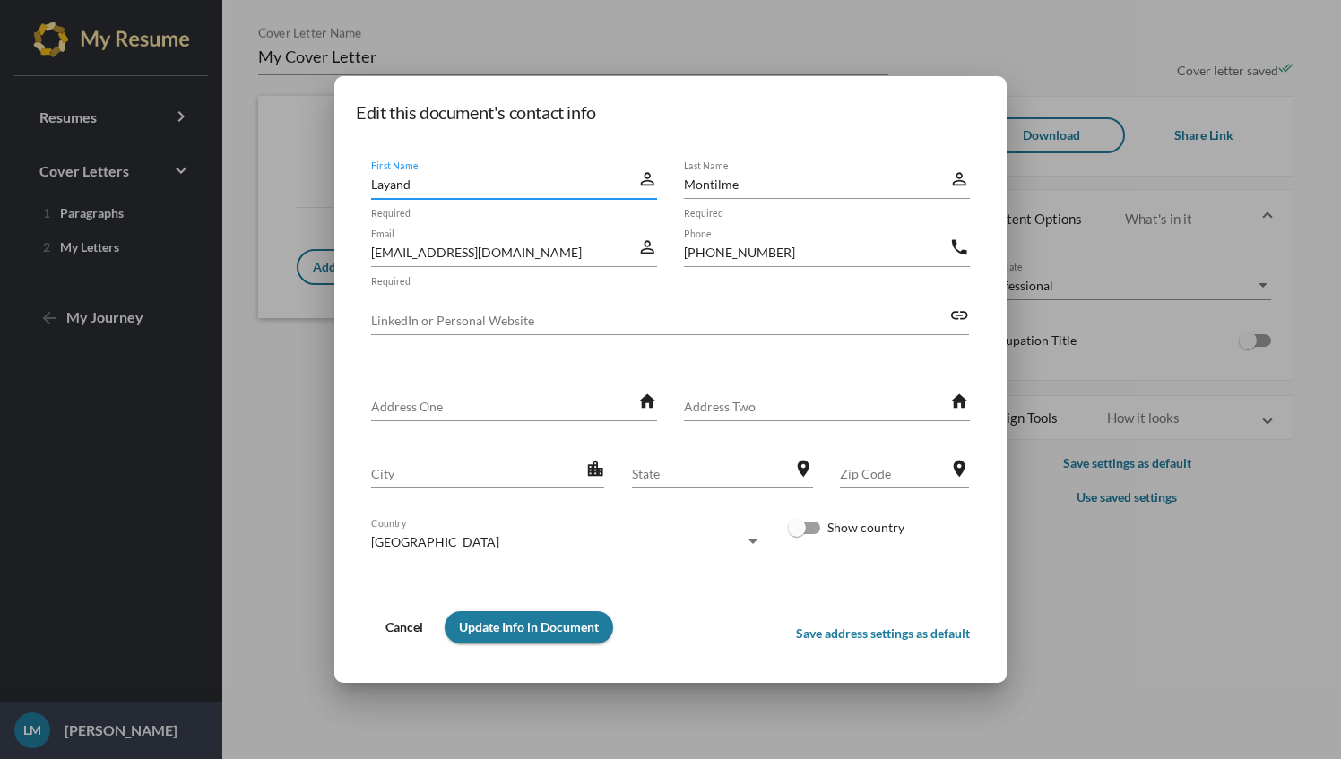
click at [538, 628] on span "Update Info in Document" at bounding box center [529, 626] width 140 height 15
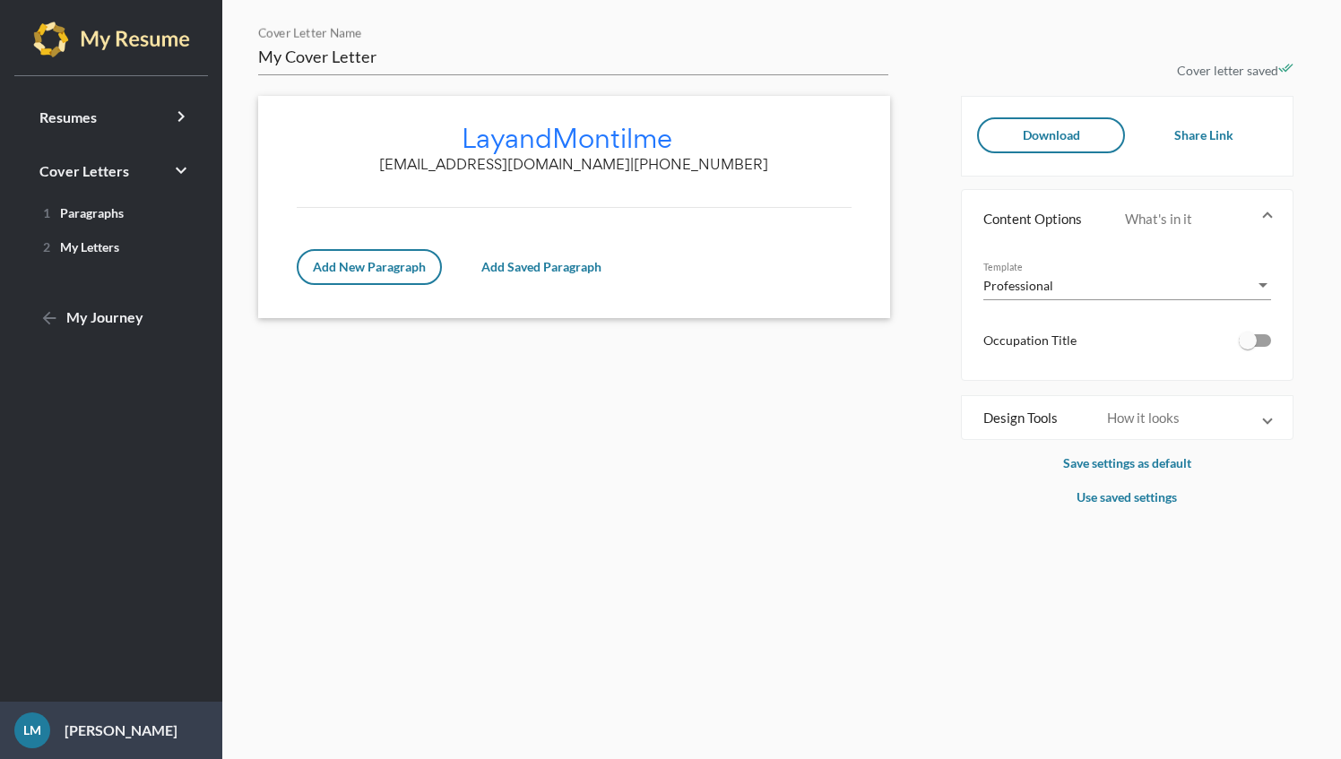
click at [500, 195] on div "[PERSON_NAME] edit [EMAIL_ADDRESS][DOMAIN_NAME] | [PHONE_NUMBER] Add New Paragr…" at bounding box center [574, 207] width 632 height 222
click at [544, 247] on div "Add New Paragraph Add Saved Paragraph" at bounding box center [574, 251] width 555 height 68
click at [394, 260] on span "Add New Paragraph" at bounding box center [369, 266] width 113 height 15
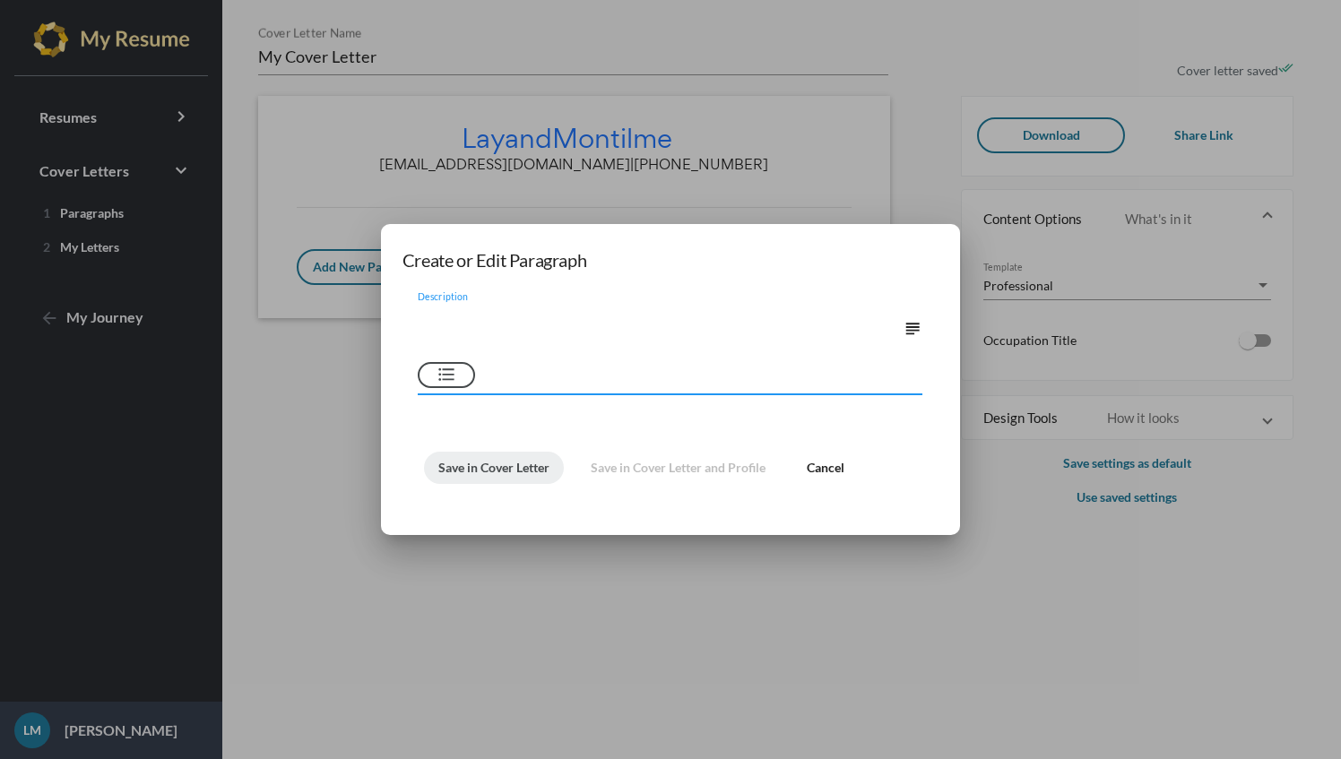
click at [837, 463] on span "Cancel" at bounding box center [826, 467] width 38 height 15
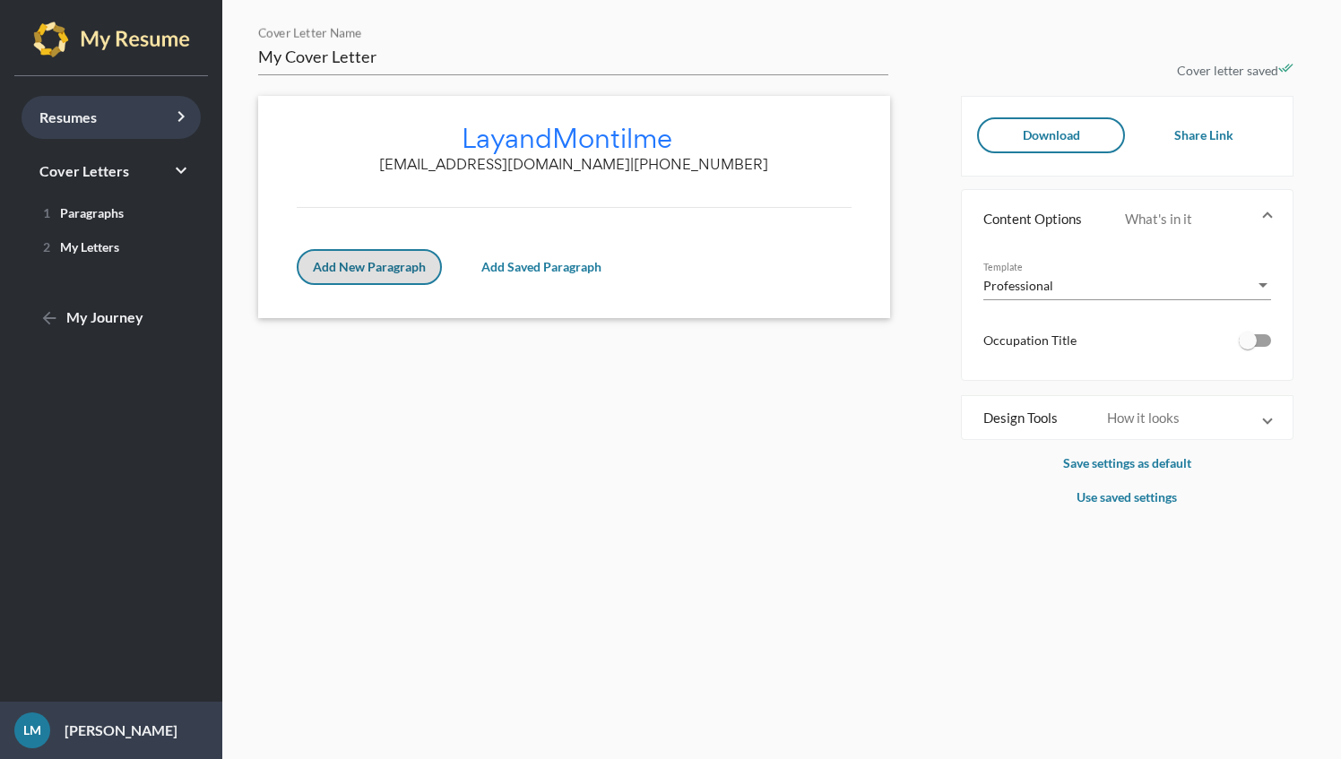
click at [97, 111] on link "Resumes keyboard_arrow_right" at bounding box center [111, 117] width 179 height 43
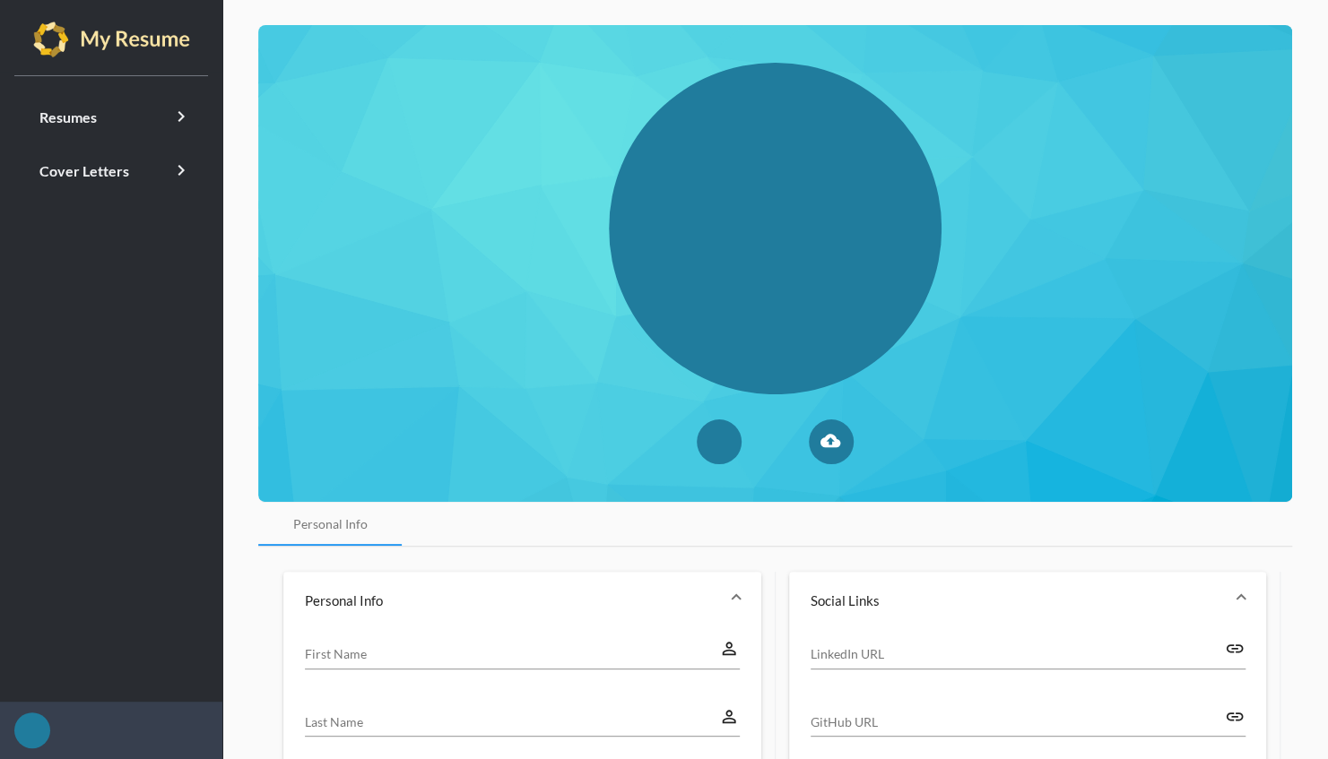
type input "Layand"
type input "Montilme"
type input "[PHONE_NUMBER]"
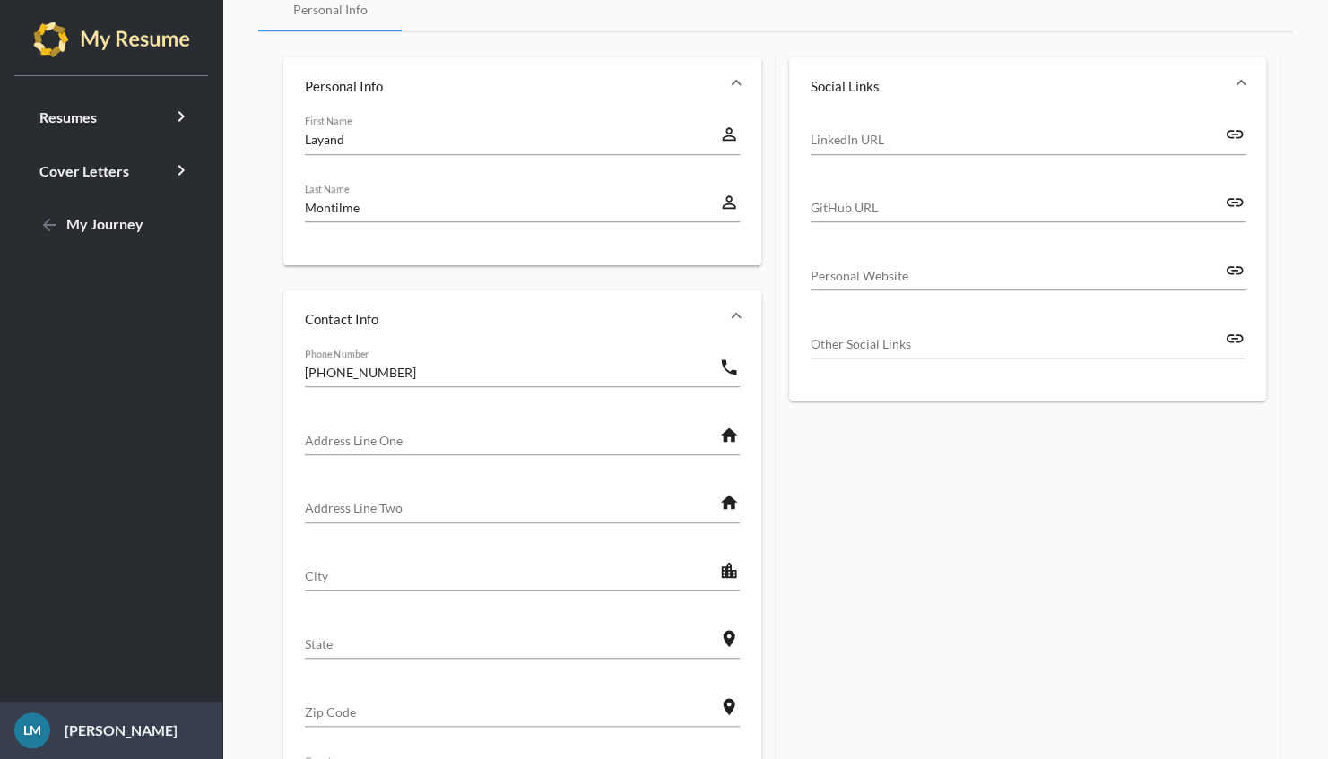
scroll to position [683, 0]
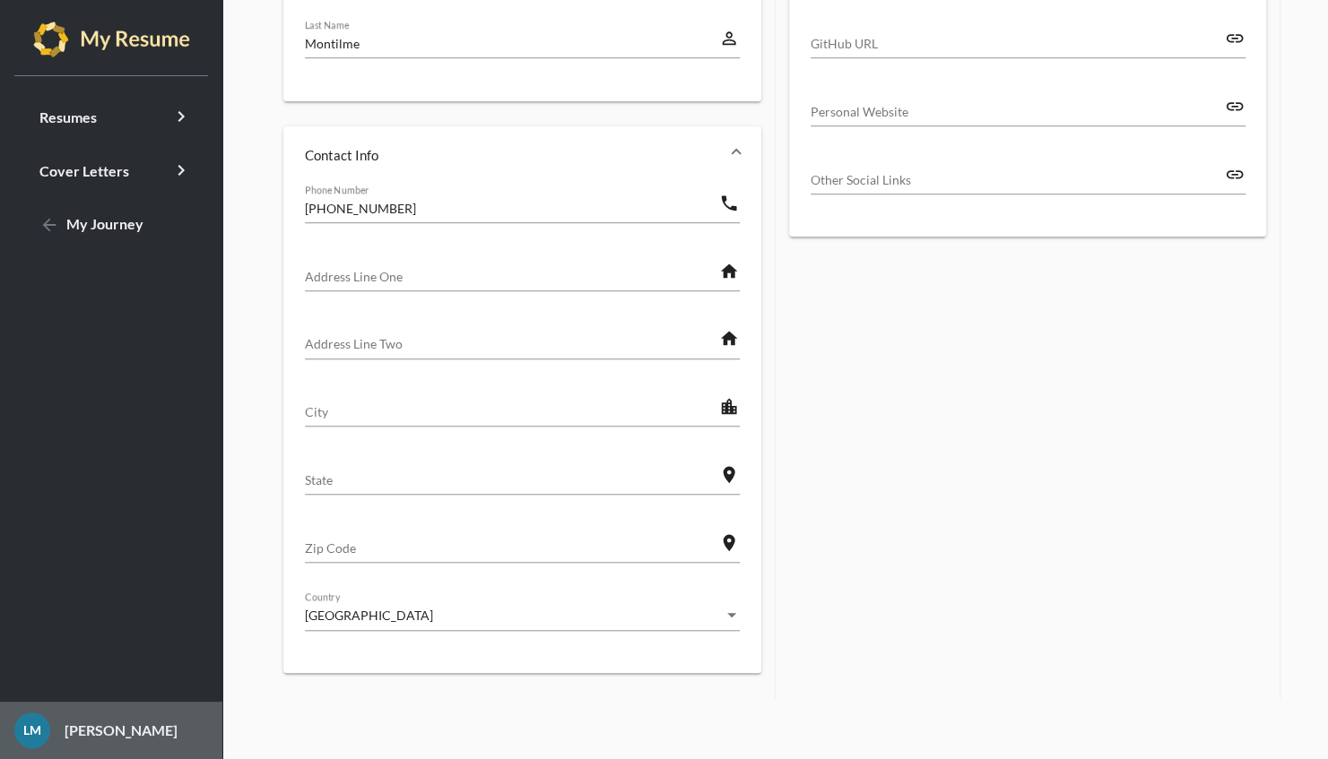
drag, startPoint x: 87, startPoint y: 732, endPoint x: 66, endPoint y: 729, distance: 20.8
click at [66, 729] on p "[PERSON_NAME]" at bounding box center [113, 731] width 127 height 22
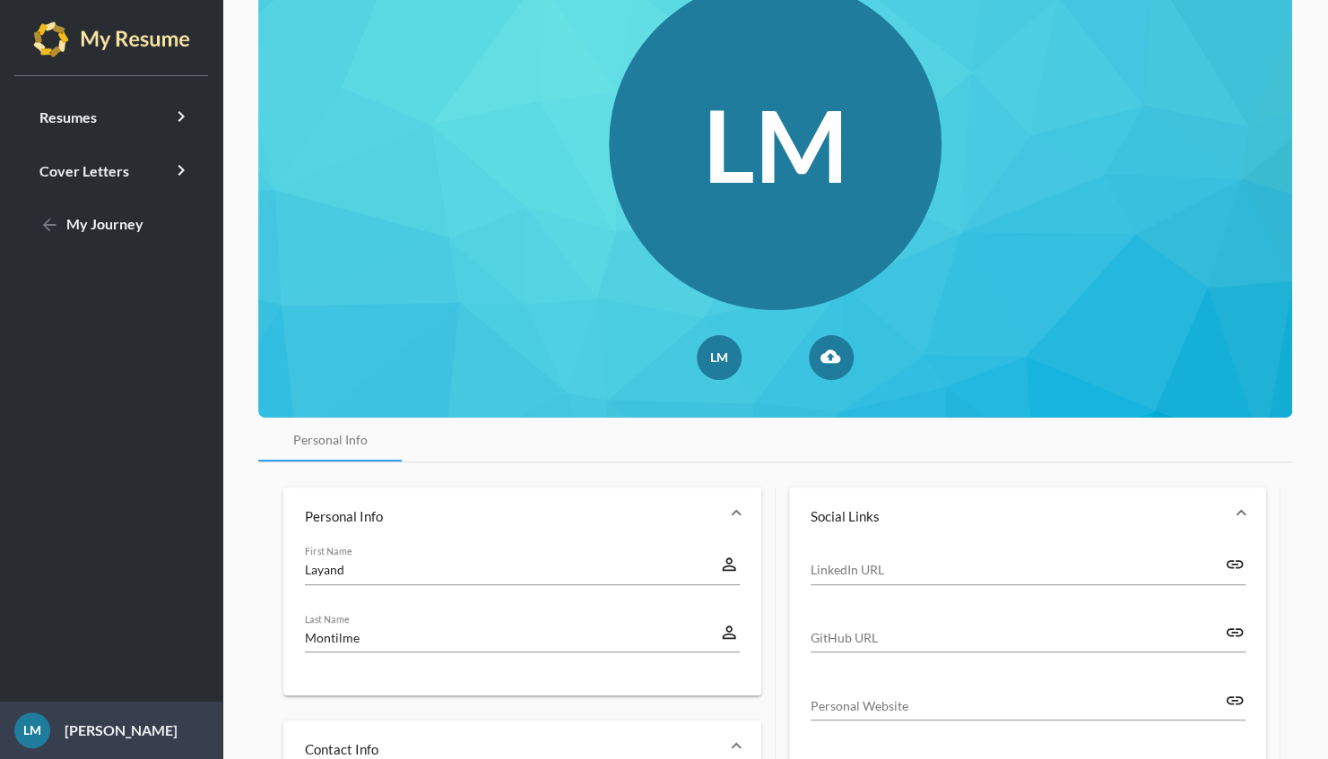
scroll to position [0, 0]
